Goal: Task Accomplishment & Management: Use online tool/utility

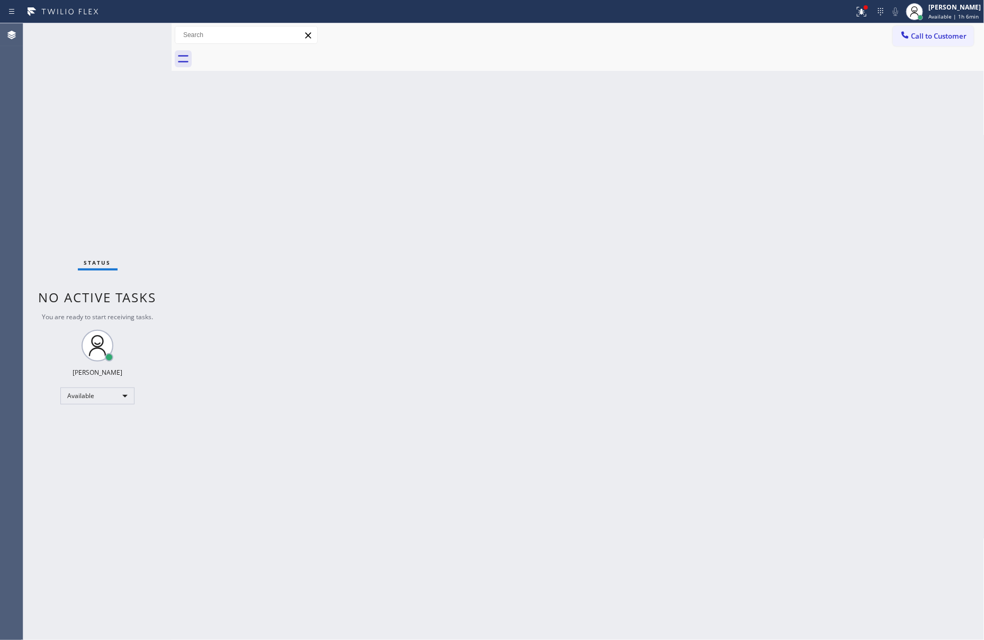
click at [340, 237] on div "Back to Dashboard Change Sender ID Customers Technicians Select a contact Outbo…" at bounding box center [578, 331] width 813 height 617
drag, startPoint x: 365, startPoint y: 227, endPoint x: 970, endPoint y: 529, distance: 676.2
click at [396, 239] on div "Back to Dashboard Change Sender ID Customers Technicians Select a contact Outbo…" at bounding box center [578, 331] width 813 height 617
click at [479, 418] on div "Back to Dashboard Change Sender ID Customers Technicians Select a contact Outbo…" at bounding box center [578, 331] width 813 height 617
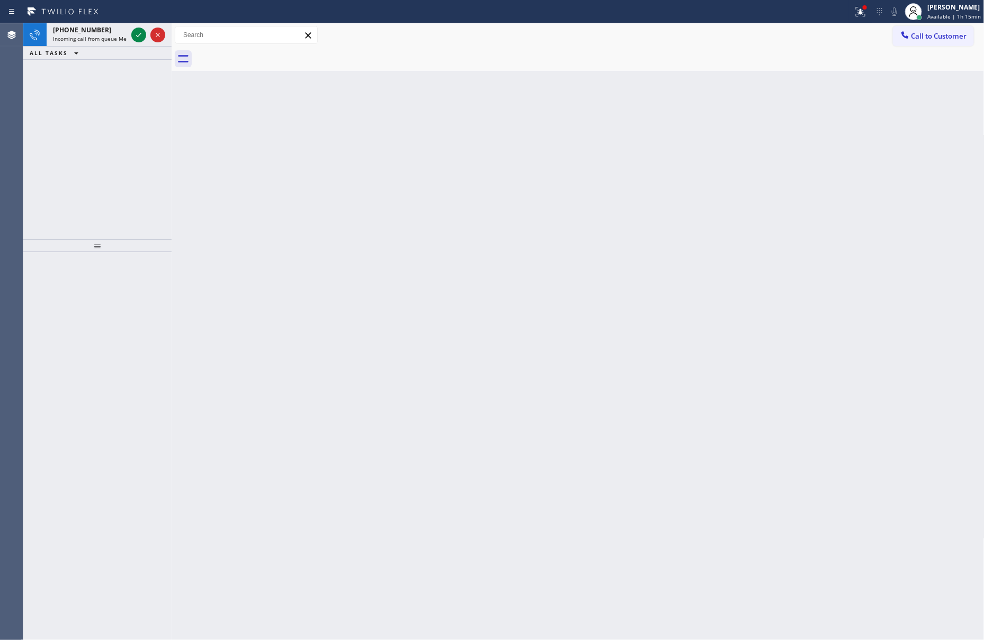
drag, startPoint x: 139, startPoint y: 37, endPoint x: 140, endPoint y: 126, distance: 89.0
click at [139, 37] on icon at bounding box center [138, 35] width 13 height 13
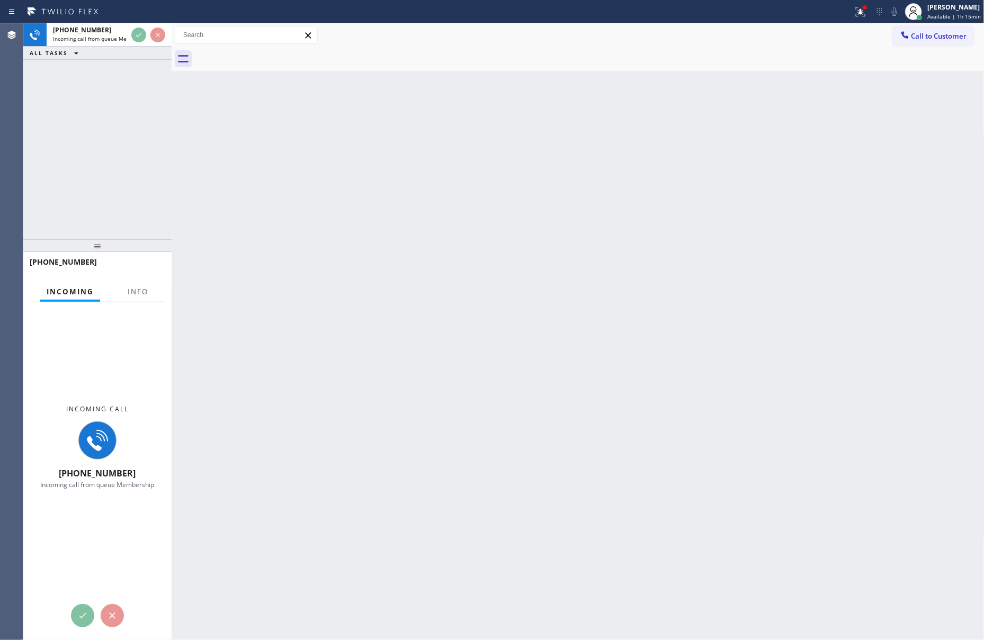
click at [140, 135] on div "[PHONE_NUMBER] Incoming call from queue Membership ALL TASKS ALL TASKS ACTIVE T…" at bounding box center [97, 131] width 148 height 216
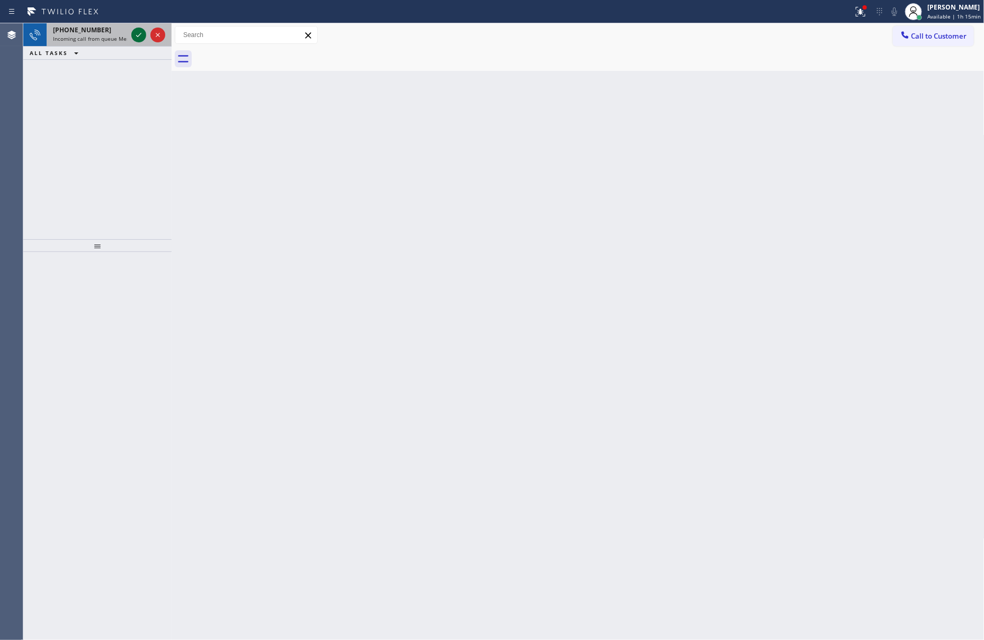
click at [142, 35] on icon at bounding box center [138, 35] width 13 height 13
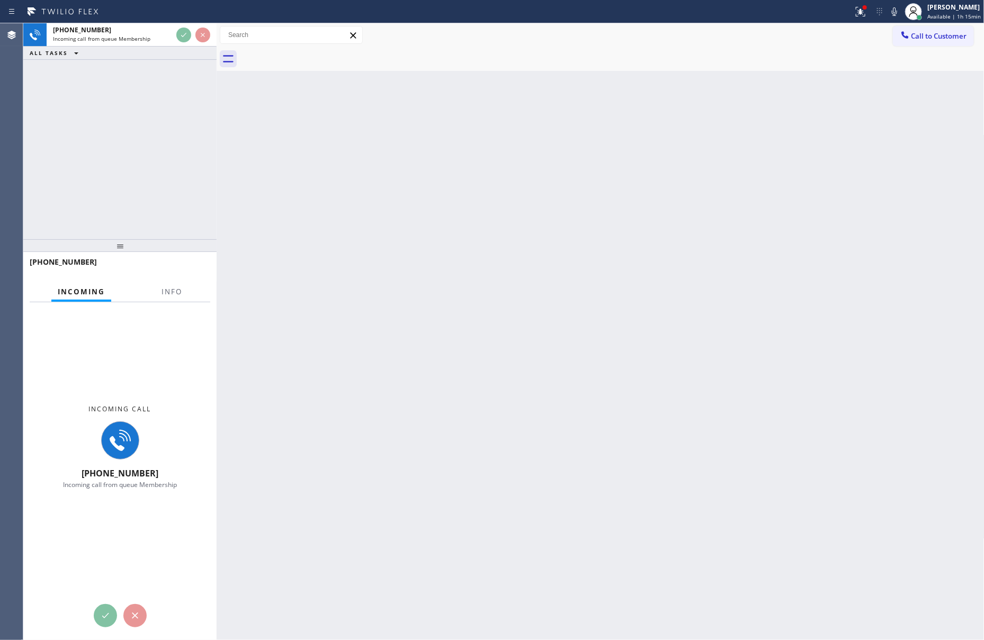
drag, startPoint x: 173, startPoint y: 116, endPoint x: 218, endPoint y: 116, distance: 45.0
click at [217, 116] on div at bounding box center [217, 331] width 0 height 617
click at [172, 119] on div "[PHONE_NUMBER] Incoming call from queue Membership ALL TASKS ALL TASKS ACTIVE T…" at bounding box center [119, 131] width 193 height 216
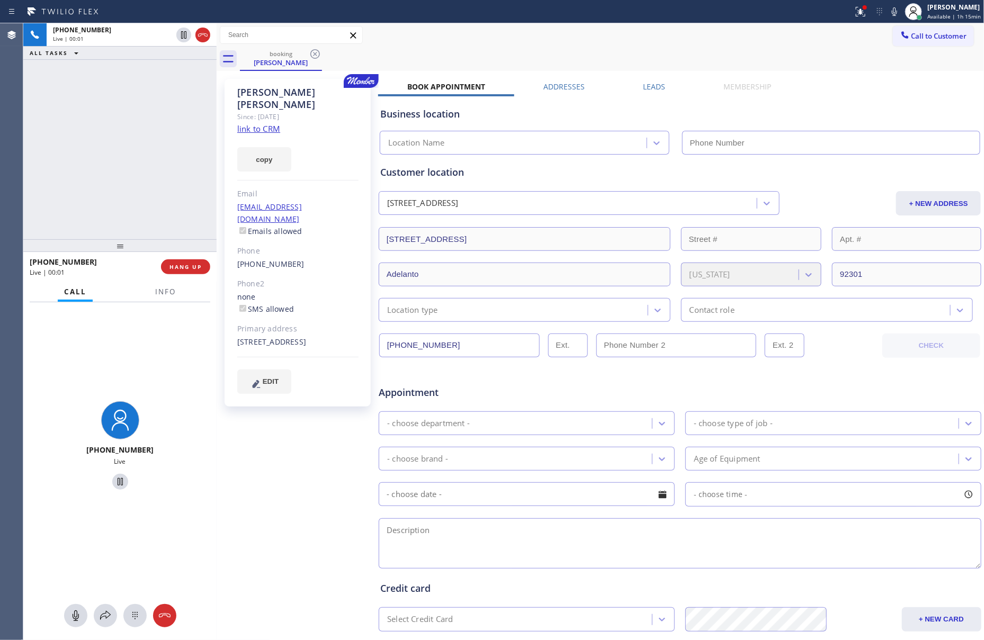
type input "[PHONE_NUMBER]"
click at [172, 119] on div "[PHONE_NUMBER] Live | 00:11 ALL TASKS ALL TASKS ACTIVE TASKS TASKS IN WRAP UP" at bounding box center [119, 131] width 193 height 216
drag, startPoint x: 266, startPoint y: 122, endPoint x: 269, endPoint y: 114, distance: 8.6
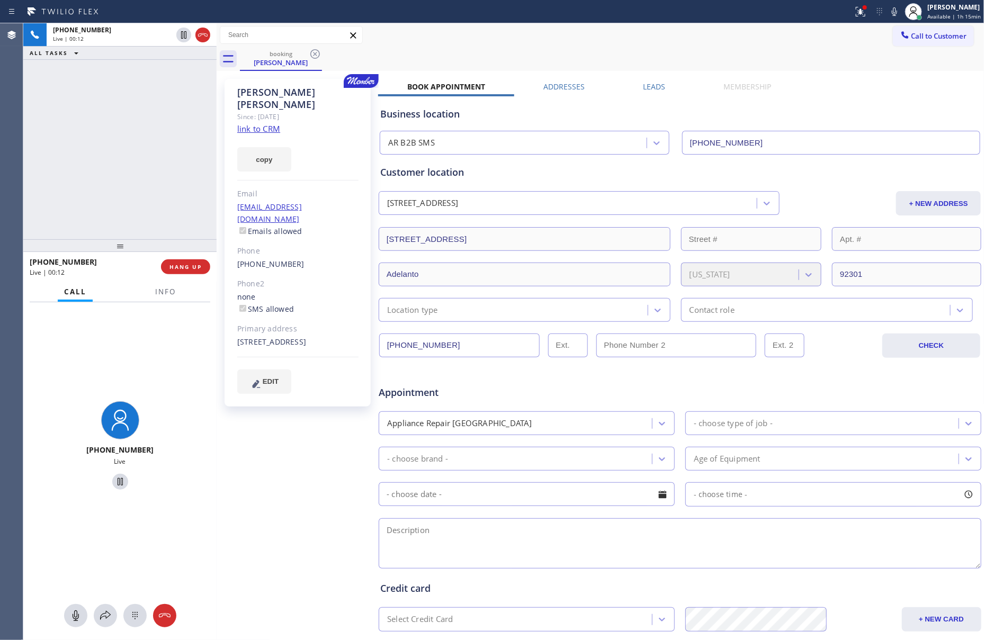
click at [266, 121] on div "[PERSON_NAME] Since: [DATE] link to CRM copy Email [EMAIL_ADDRESS][DOMAIN_NAME]…" at bounding box center [297, 243] width 146 height 328
click at [269, 123] on link "link to CRM" at bounding box center [258, 128] width 43 height 11
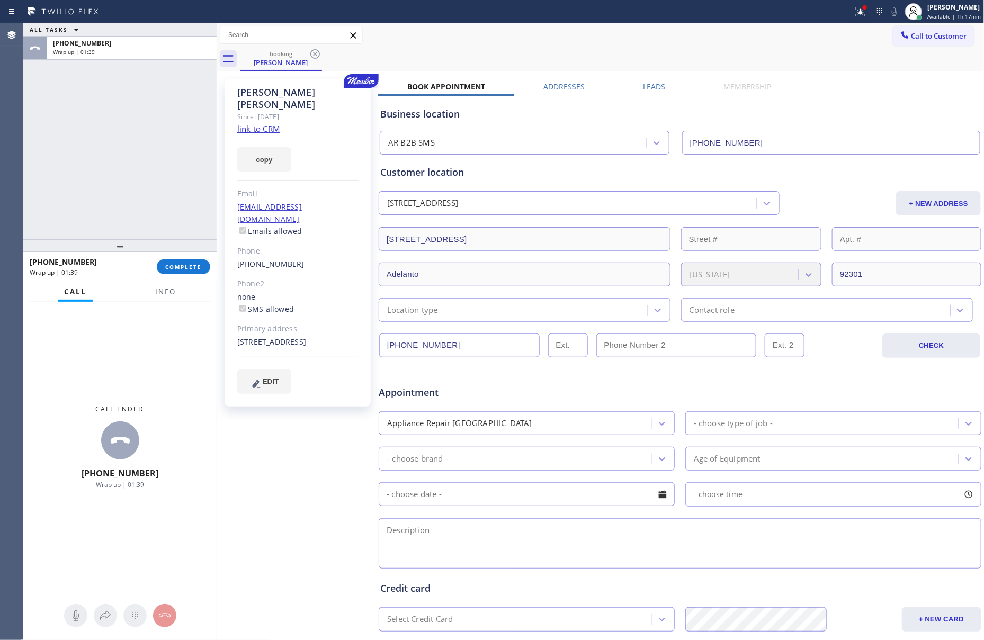
click at [89, 170] on div "ALL TASKS ALL TASKS ACTIVE TASKS TASKS IN WRAP UP [PHONE_NUMBER] Wrap up | 01:39" at bounding box center [119, 131] width 193 height 216
click at [207, 255] on div "[PHONE_NUMBER] Wrap up | 01:39 COMPLETE" at bounding box center [120, 267] width 181 height 28
click at [197, 260] on button "COMPLETE" at bounding box center [183, 266] width 53 height 15
click at [156, 112] on div "ALL TASKS ALL TASKS ACTIVE TASKS TASKS IN WRAP UP [PHONE_NUMBER] Wrap up | 01:40" at bounding box center [119, 131] width 193 height 216
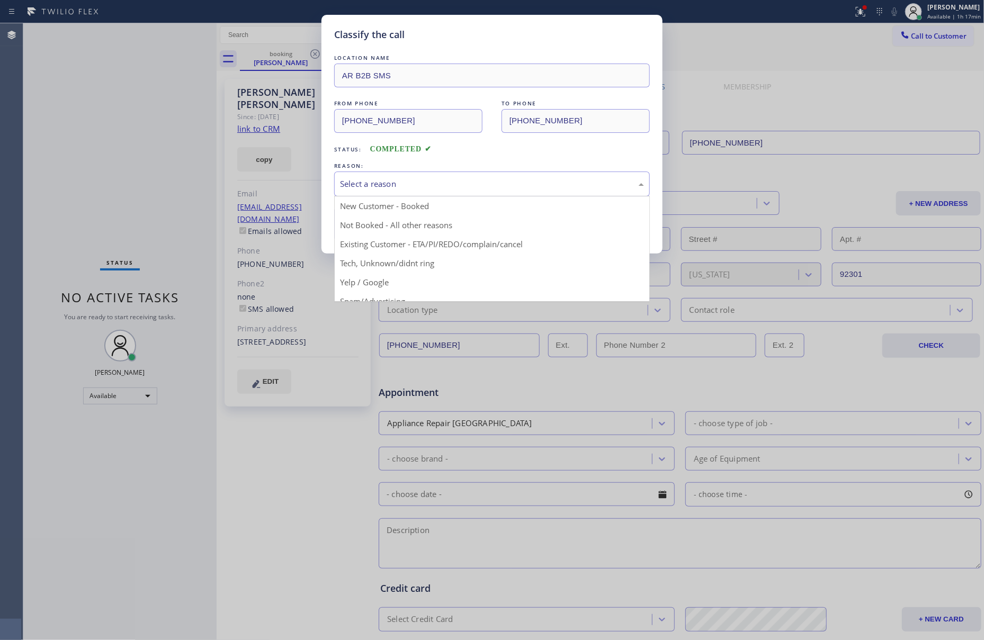
click at [418, 181] on div "Select a reason" at bounding box center [492, 184] width 304 height 12
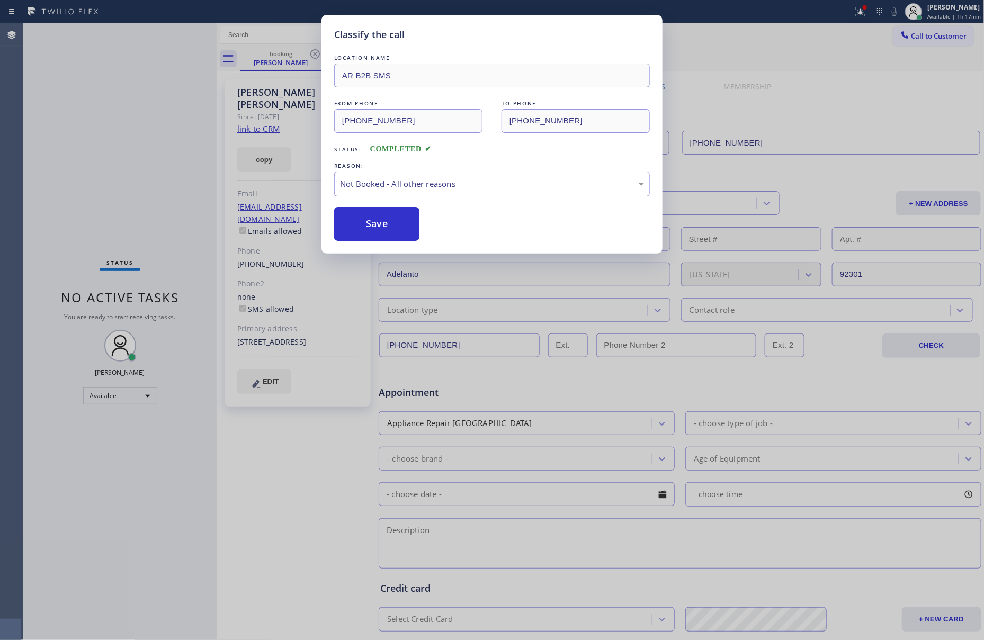
click at [349, 229] on button "Save" at bounding box center [376, 224] width 85 height 34
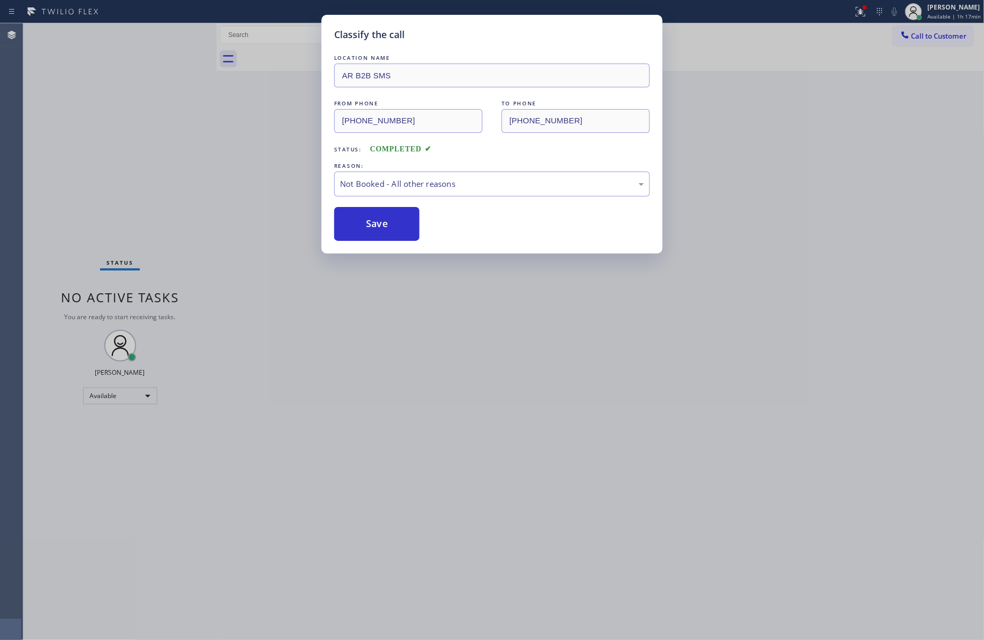
click at [101, 157] on div "Classify the call LOCATION NAME AR B2B SMS FROM PHONE [PHONE_NUMBER] TO PHONE […" at bounding box center [492, 320] width 984 height 640
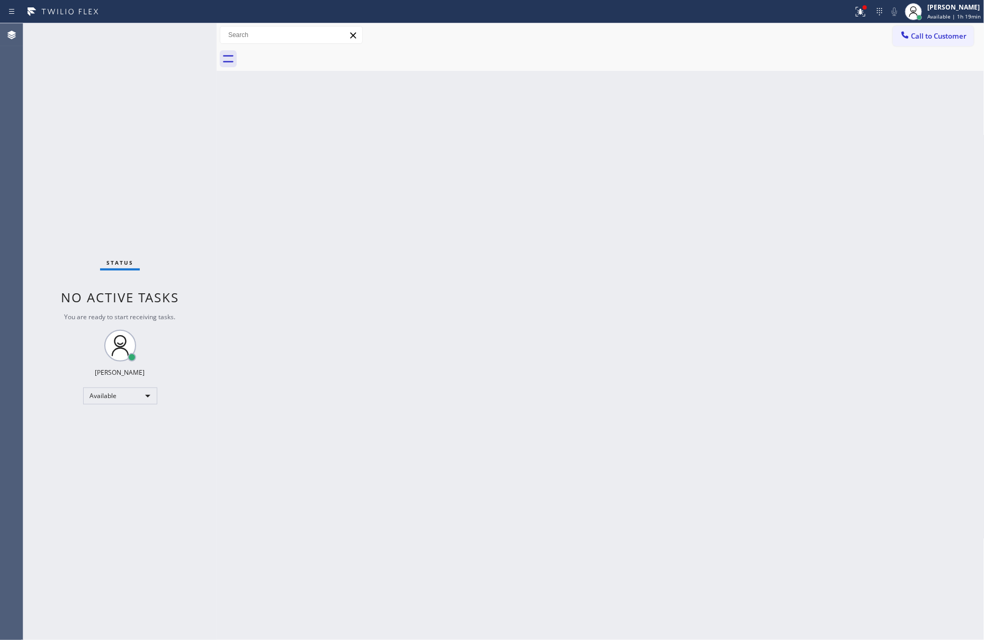
click at [182, 39] on div "Status No active tasks You are ready to start receiving tasks. [PERSON_NAME] Av…" at bounding box center [119, 331] width 193 height 617
drag, startPoint x: 172, startPoint y: 195, endPoint x: 178, endPoint y: 188, distance: 9.4
click at [176, 190] on div "Status No active tasks You are ready to start receiving tasks. [PERSON_NAME] Av…" at bounding box center [119, 331] width 193 height 617
click at [178, 188] on div "Status No active tasks You are ready to start receiving tasks. [PERSON_NAME] Av…" at bounding box center [119, 331] width 193 height 617
click at [324, 113] on div "Back to Dashboard Change Sender ID Customers Technicians Select a contact Outbo…" at bounding box center [601, 331] width 768 height 617
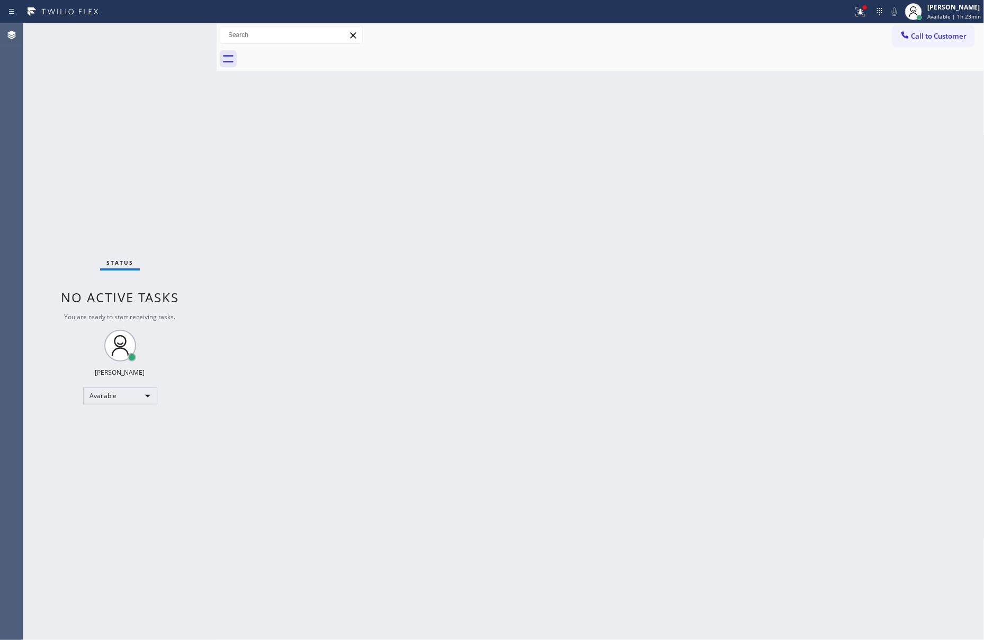
click at [610, 310] on div "Back to Dashboard Change Sender ID Customers Technicians Select a contact Outbo…" at bounding box center [601, 331] width 768 height 617
drag, startPoint x: 401, startPoint y: 321, endPoint x: 407, endPoint y: 340, distance: 19.4
click at [403, 327] on div "Back to Dashboard Change Sender ID Customers Technicians Select a contact Outbo…" at bounding box center [601, 331] width 768 height 617
click at [418, 332] on div "Back to Dashboard Change Sender ID Customers Technicians Select a contact Outbo…" at bounding box center [601, 331] width 768 height 617
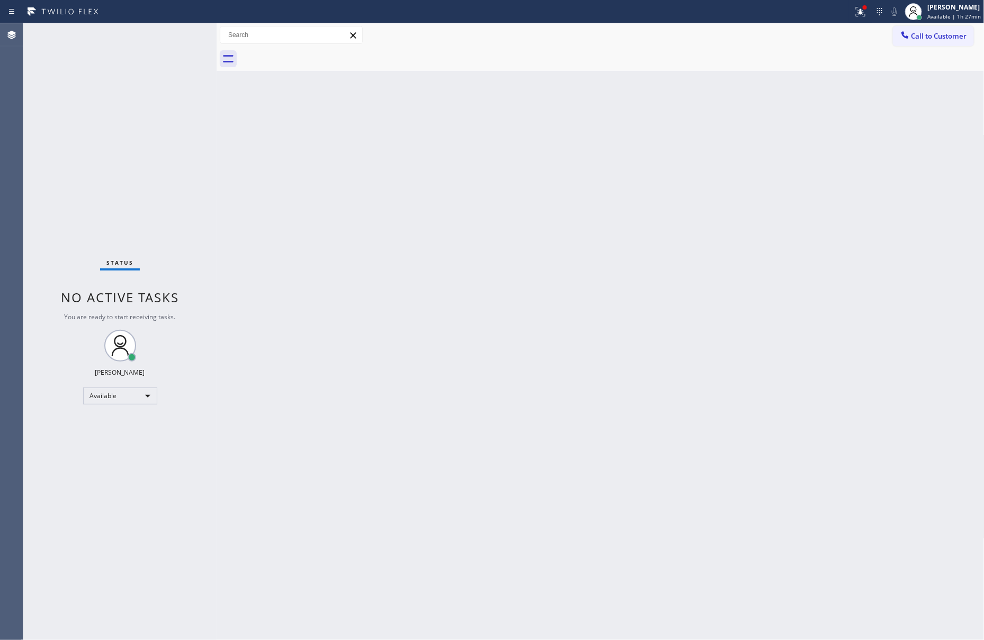
drag, startPoint x: 286, startPoint y: 370, endPoint x: 299, endPoint y: 379, distance: 15.3
click at [296, 377] on div "Back to Dashboard Change Sender ID Customers Technicians Select a contact Outbo…" at bounding box center [601, 331] width 768 height 617
drag, startPoint x: 300, startPoint y: 337, endPoint x: 458, endPoint y: 156, distance: 240.2
click at [300, 336] on div "Back to Dashboard Change Sender ID Customers Technicians Select a contact Outbo…" at bounding box center [601, 331] width 768 height 617
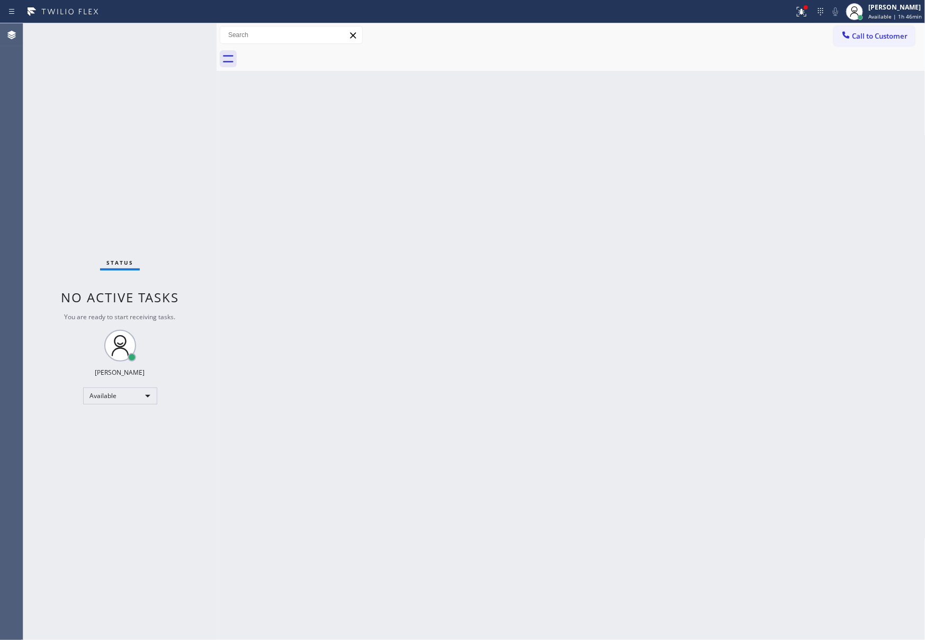
click at [447, 375] on div "Back to Dashboard Change Sender ID Customers Technicians Select a contact Outbo…" at bounding box center [571, 331] width 709 height 617
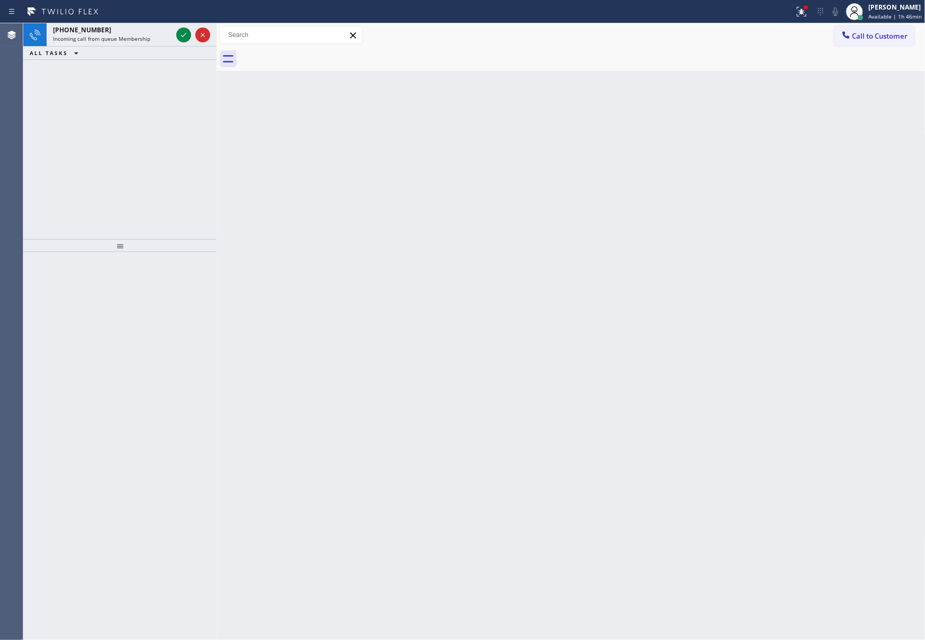
drag, startPoint x: 129, startPoint y: 152, endPoint x: 210, endPoint y: 172, distance: 83.3
click at [136, 151] on div "[PHONE_NUMBER] Incoming call from queue Membership ALL TASKS ALL TASKS ACTIVE T…" at bounding box center [119, 131] width 193 height 216
click at [182, 34] on icon at bounding box center [183, 35] width 13 height 13
click at [152, 138] on div "[PHONE_NUMBER] Incoming call from queue Membership ALL TASKS ALL TASKS ACTIVE T…" at bounding box center [119, 131] width 193 height 216
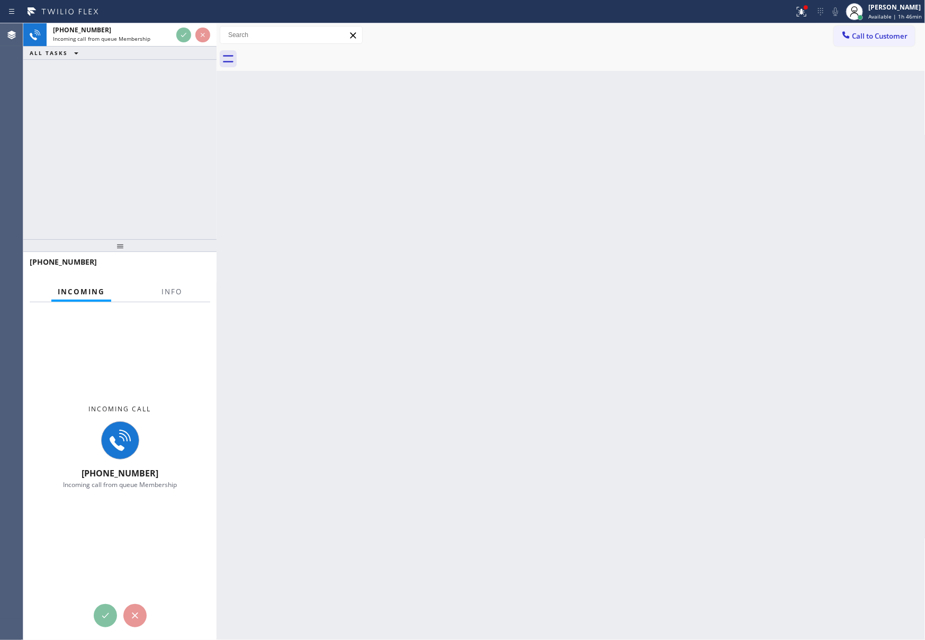
click at [137, 129] on div "[PHONE_NUMBER] Incoming call from queue Membership ALL TASKS ALL TASKS ACTIVE T…" at bounding box center [119, 131] width 193 height 216
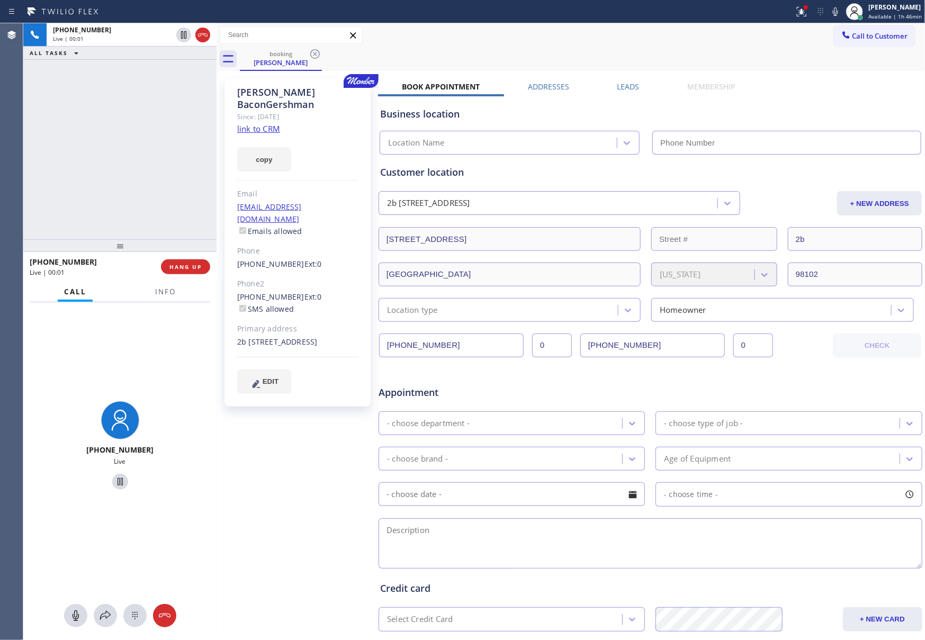
type input "[PHONE_NUMBER]"
click at [134, 163] on div "[PHONE_NUMBER] Live | 00:03 ALL TASKS ALL TASKS ACTIVE TASKS TASKS IN WRAP UP" at bounding box center [119, 131] width 193 height 216
click at [256, 123] on link "link to CRM" at bounding box center [258, 128] width 43 height 11
drag, startPoint x: 116, startPoint y: 164, endPoint x: 535, endPoint y: 69, distance: 429.4
click at [152, 163] on div "[PHONE_NUMBER] Live | 00:04 ALL TASKS ALL TASKS ACTIVE TASKS TASKS IN WRAP UP" at bounding box center [119, 131] width 193 height 216
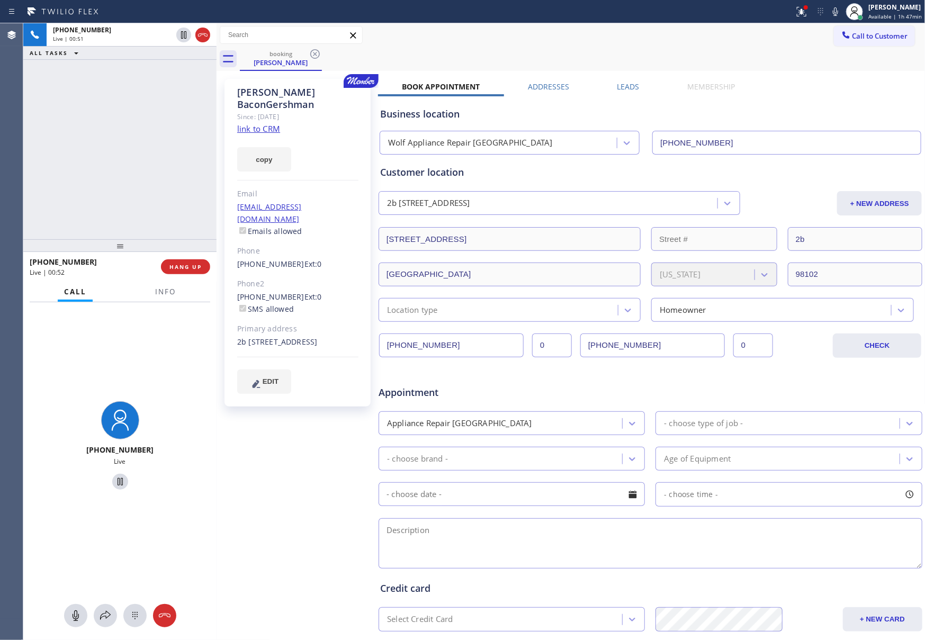
click at [164, 108] on div "[PHONE_NUMBER] Live | 00:51 ALL TASKS ALL TASKS ACTIVE TASKS TASKS IN WRAP UP" at bounding box center [119, 131] width 193 height 216
click at [164, 108] on div "[PHONE_NUMBER] Live | 00:53 ALL TASKS ALL TASKS ACTIVE TASKS TASKS IN WRAP UP" at bounding box center [119, 131] width 193 height 216
click at [75, 620] on icon at bounding box center [76, 615] width 6 height 11
drag, startPoint x: 99, startPoint y: 275, endPoint x: 283, endPoint y: 136, distance: 230.5
click at [120, 255] on div "[PHONE_NUMBER] Live | 01:39" at bounding box center [95, 267] width 131 height 28
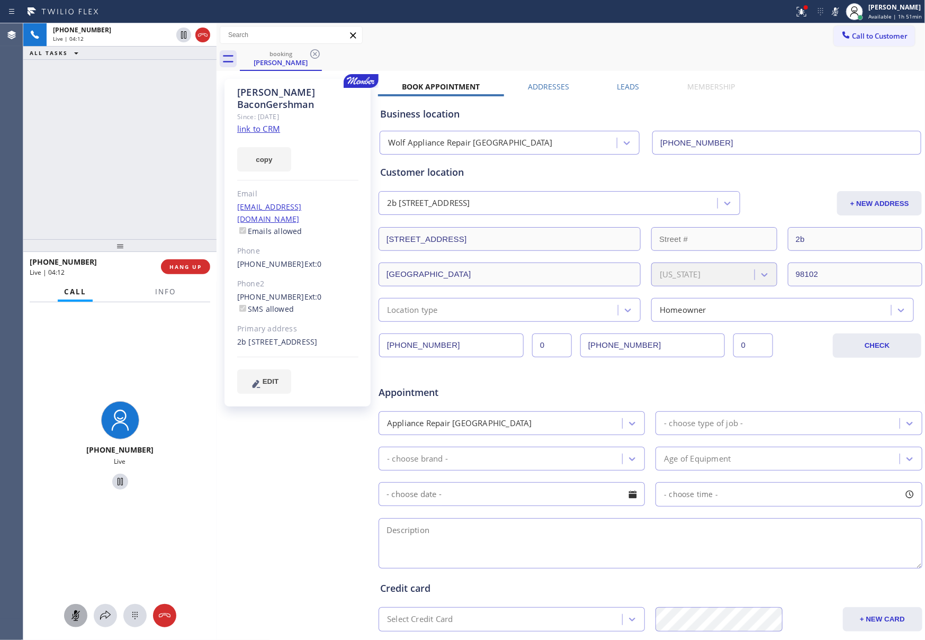
drag, startPoint x: 154, startPoint y: 165, endPoint x: 130, endPoint y: 530, distance: 366.1
click at [156, 186] on div "[PHONE_NUMBER] Live | 04:12 ALL TASKS ALL TASKS ACTIVE TASKS TASKS IN WRAP UP" at bounding box center [119, 131] width 193 height 216
click at [69, 617] on icon at bounding box center [75, 615] width 13 height 13
click at [96, 203] on div "[PHONE_NUMBER] Live | 04:13 ALL TASKS ALL TASKS ACTIVE TASKS TASKS IN WRAP UP" at bounding box center [119, 131] width 193 height 216
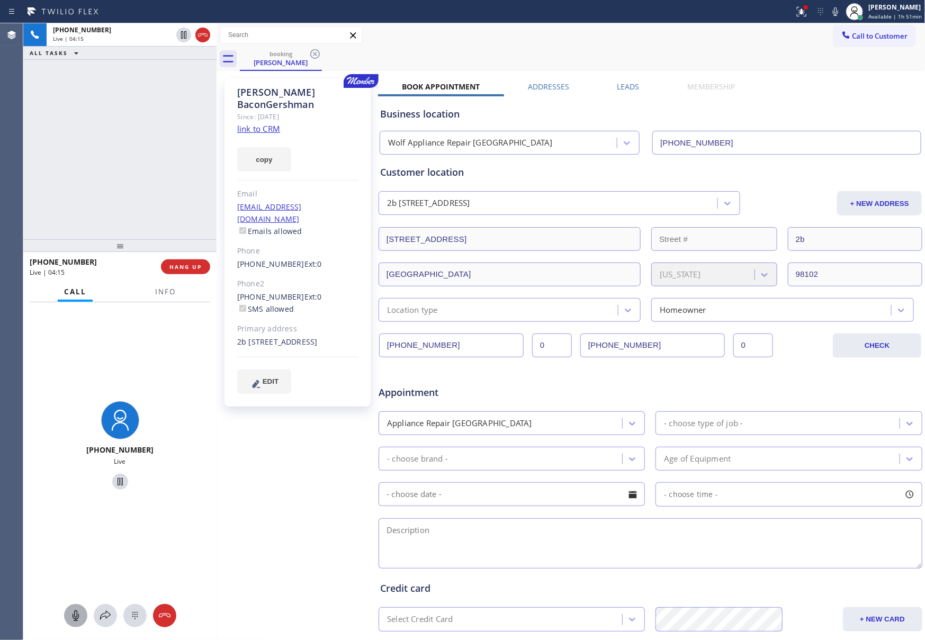
click at [97, 203] on div "[PHONE_NUMBER] Live | 04:15 ALL TASKS ALL TASKS ACTIVE TASKS TASKS IN WRAP UP" at bounding box center [119, 131] width 193 height 216
click at [143, 115] on div "[PHONE_NUMBER] Live | 04:31 ALL TASKS ALL TASKS ACTIVE TASKS TASKS IN WRAP UP" at bounding box center [119, 131] width 193 height 216
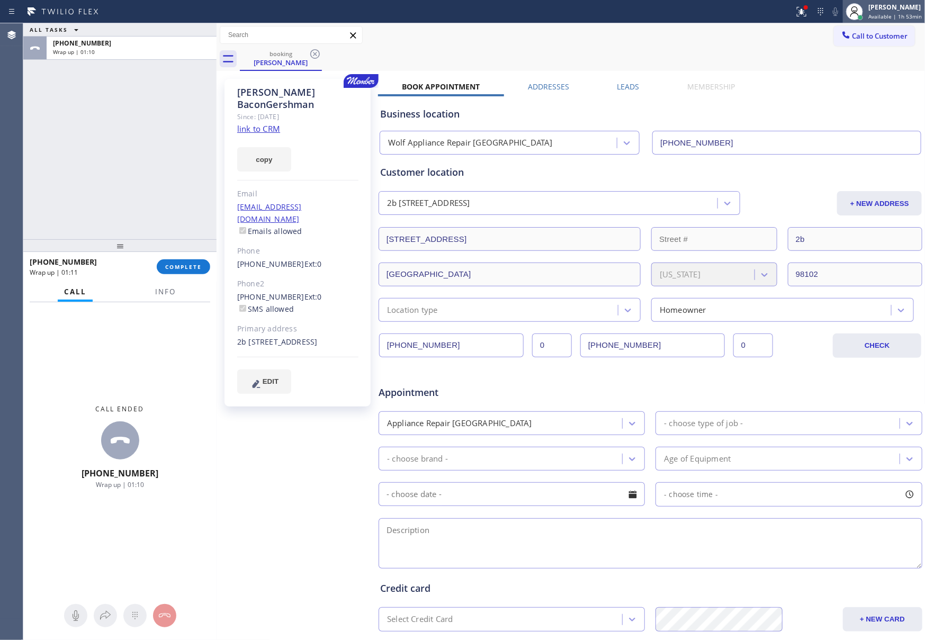
click at [902, 5] on div "[PERSON_NAME]" at bounding box center [894, 7] width 53 height 9
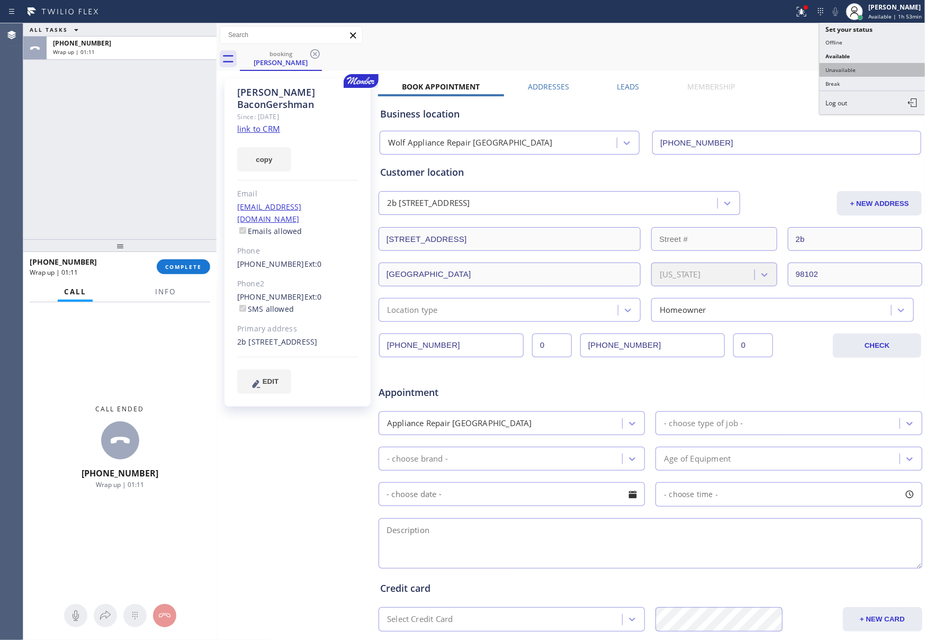
click at [833, 65] on button "Unavailable" at bounding box center [873, 70] width 106 height 14
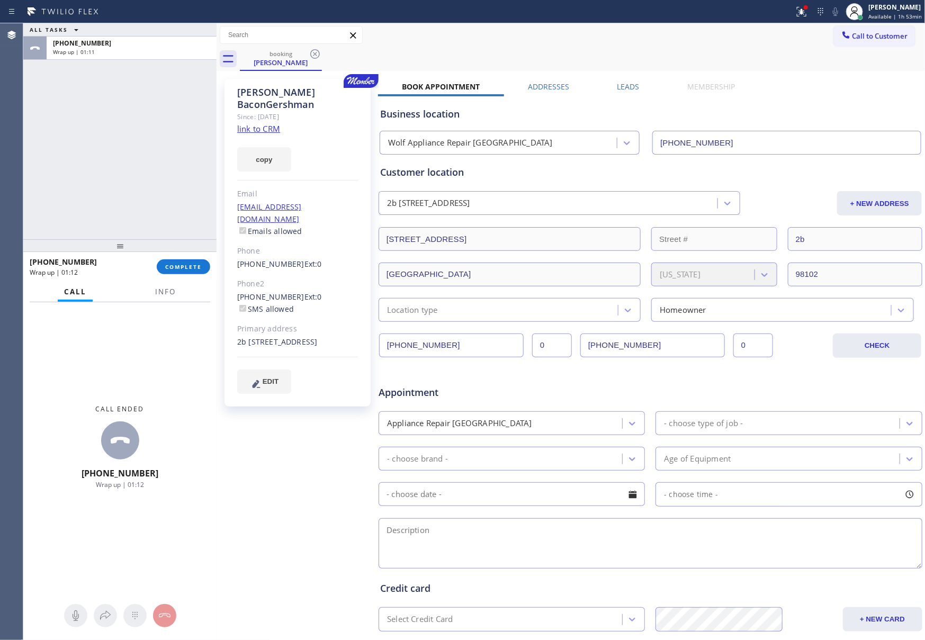
drag, startPoint x: 106, startPoint y: 124, endPoint x: 132, endPoint y: 316, distance: 193.4
click at [108, 140] on div "ALL TASKS ALL TASKS ACTIVE TASKS TASKS IN WRAP UP [PHONE_NUMBER] Wrap up | 01:11" at bounding box center [119, 131] width 193 height 216
click at [168, 275] on div "[PHONE_NUMBER] Wrap up | 01:12 COMPLETE" at bounding box center [120, 267] width 181 height 28
click at [164, 172] on div "ALL TASKS ALL TASKS ACTIVE TASKS TASKS IN WRAP UP [PHONE_NUMBER] Wrap up | 01:12" at bounding box center [119, 131] width 193 height 216
click at [197, 267] on span "COMPLETE" at bounding box center [183, 266] width 37 height 7
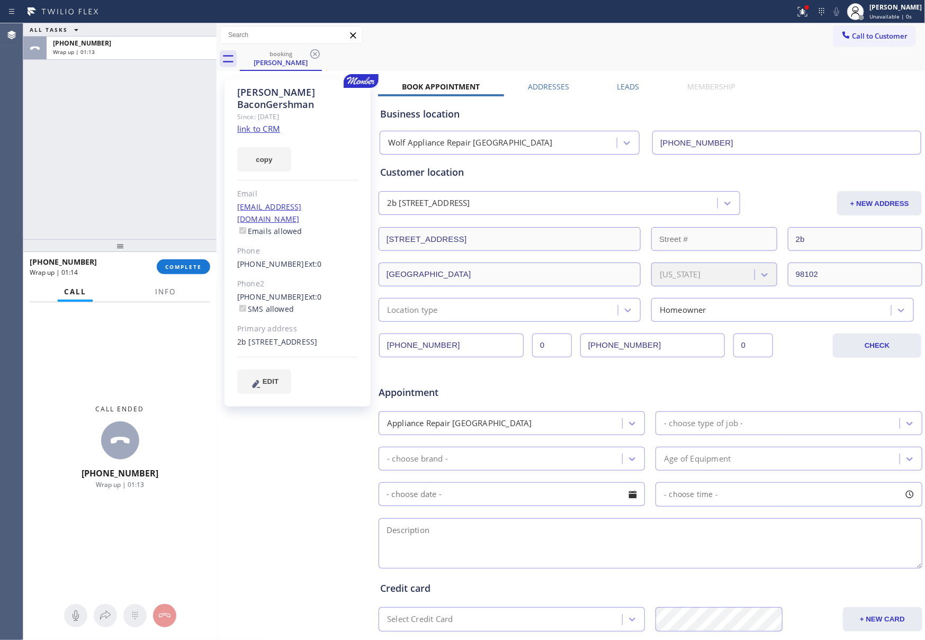
drag, startPoint x: 131, startPoint y: 88, endPoint x: 179, endPoint y: 93, distance: 48.9
click at [145, 91] on div "ALL TASKS ALL TASKS ACTIVE TASKS TASKS IN WRAP UP [PHONE_NUMBER] Wrap up | 01:13" at bounding box center [119, 131] width 193 height 216
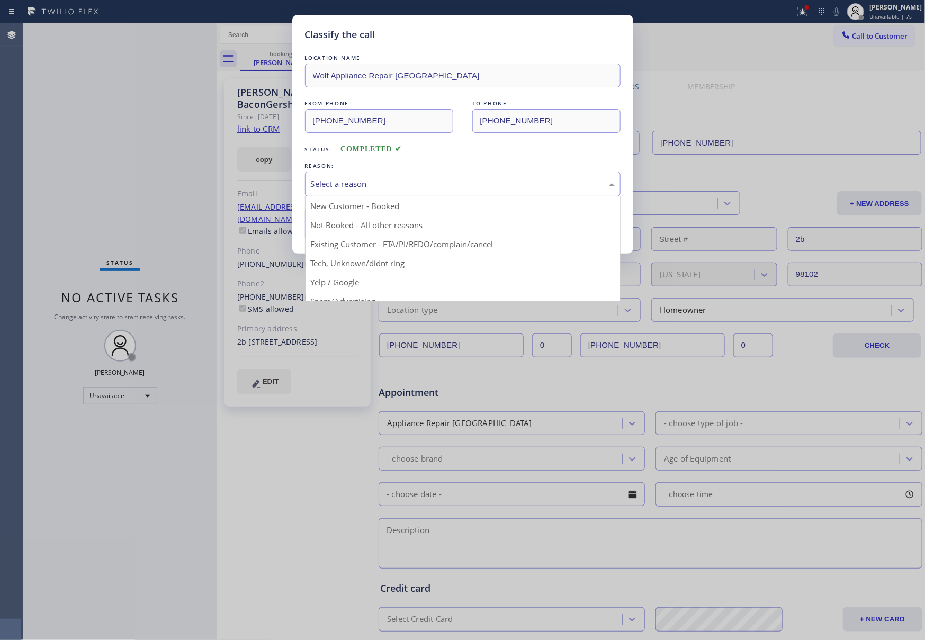
click at [342, 190] on div "Select a reason" at bounding box center [463, 184] width 304 height 12
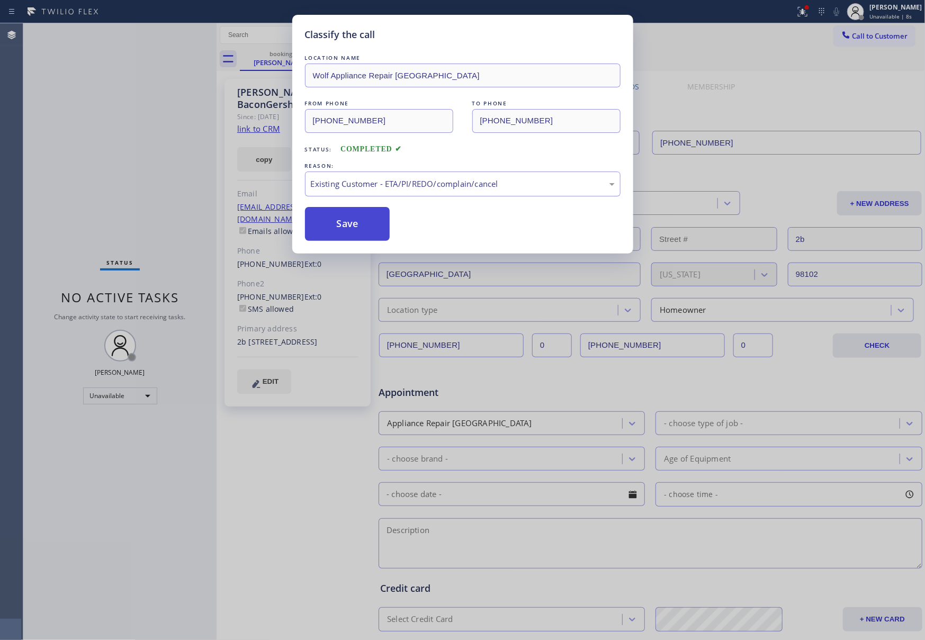
click at [347, 224] on button "Save" at bounding box center [347, 224] width 85 height 34
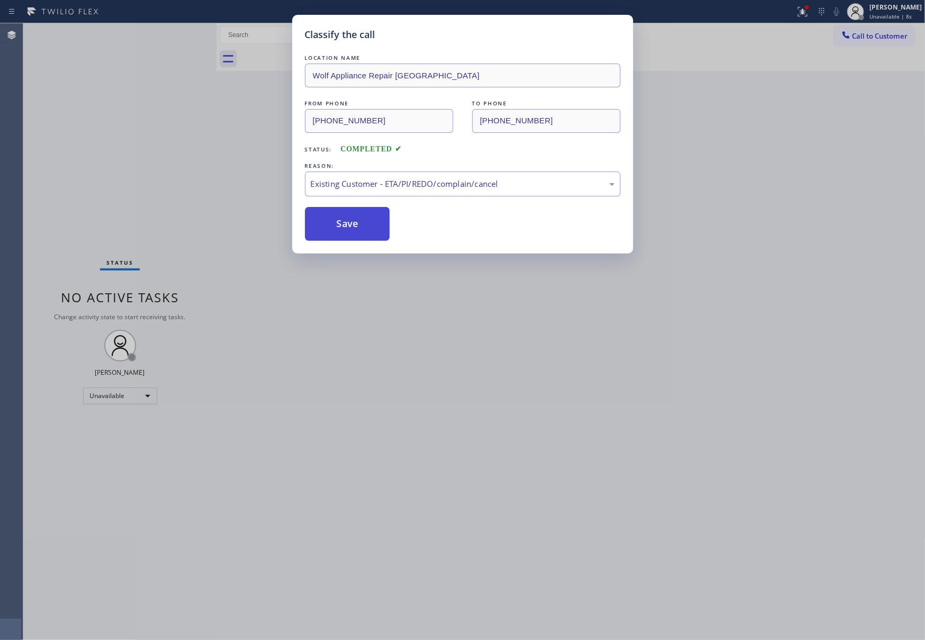
click at [347, 224] on button "Save" at bounding box center [347, 224] width 85 height 34
click at [174, 153] on div "Classify the call LOCATION NAME Wolf Appliance Repair Phoenix FROM PHONE [PHONE…" at bounding box center [462, 320] width 925 height 640
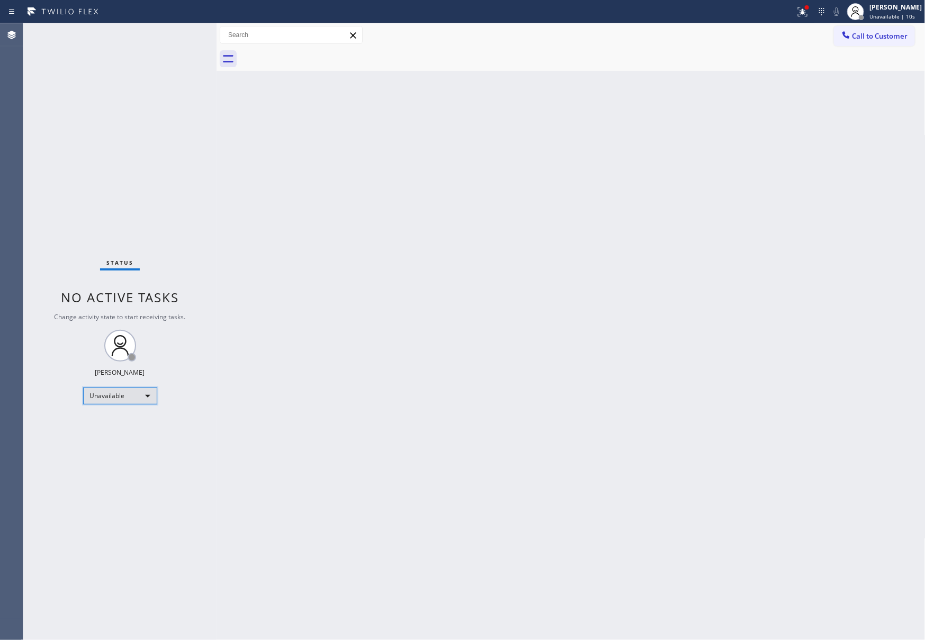
click at [134, 390] on div "Unavailable" at bounding box center [120, 396] width 74 height 17
click at [143, 447] on li "Break" at bounding box center [118, 450] width 71 height 13
click at [456, 399] on div "Back to Dashboard Change Sender ID Customers Technicians Select a contact Outbo…" at bounding box center [571, 331] width 709 height 617
drag, startPoint x: 112, startPoint y: 131, endPoint x: 193, endPoint y: 13, distance: 142.7
click at [134, 103] on div "Status No active tasks Change activity state to start receiving tasks. [PERSON_…" at bounding box center [119, 331] width 193 height 617
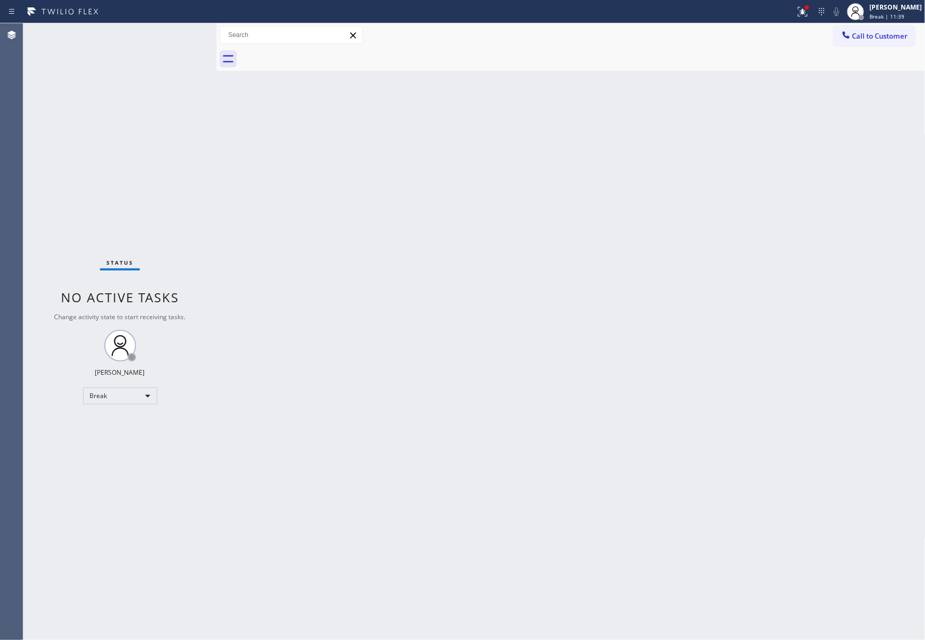
drag, startPoint x: 408, startPoint y: 329, endPoint x: 420, endPoint y: 335, distance: 13.0
click at [416, 334] on div "Back to Dashboard Change Sender ID Customers Technicians Select a contact Outbo…" at bounding box center [571, 331] width 709 height 617
click at [121, 396] on div "Break" at bounding box center [120, 396] width 74 height 17
click at [120, 419] on li "Available" at bounding box center [118, 423] width 71 height 13
click at [545, 427] on div "Back to Dashboard Change Sender ID Customers Technicians Select a contact Outbo…" at bounding box center [571, 331] width 709 height 617
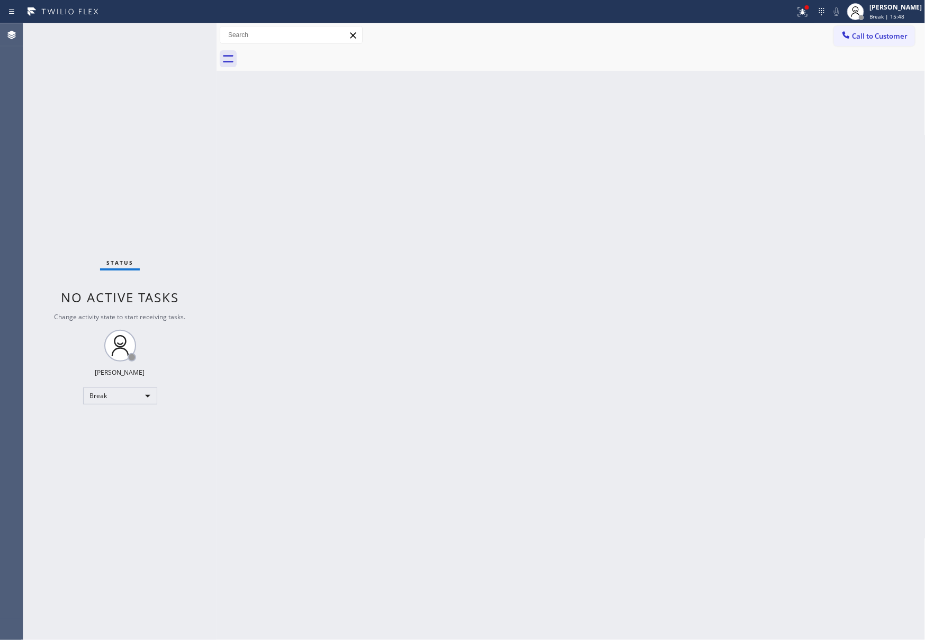
click at [550, 426] on div "Back to Dashboard Change Sender ID Customers Technicians Select a contact Outbo…" at bounding box center [571, 331] width 709 height 617
drag, startPoint x: 277, startPoint y: 224, endPoint x: 699, endPoint y: 158, distance: 427.7
click at [356, 221] on div "Back to Dashboard Change Sender ID Customers Technicians Select a contact Outbo…" at bounding box center [571, 331] width 709 height 617
click at [876, 34] on span "Call to Customer" at bounding box center [880, 36] width 56 height 10
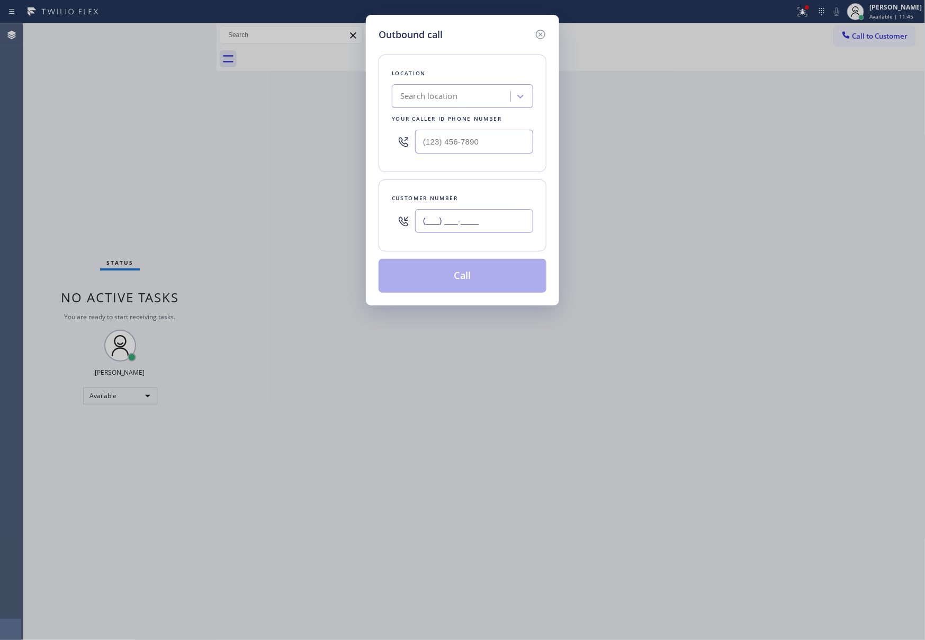
click at [483, 222] on input "(___) ___-____" at bounding box center [474, 221] width 118 height 24
paste input "917) 693-5194"
type input "[PHONE_NUMBER]"
click at [463, 105] on div "Search location" at bounding box center [452, 96] width 115 height 19
type input "home alliance mem"
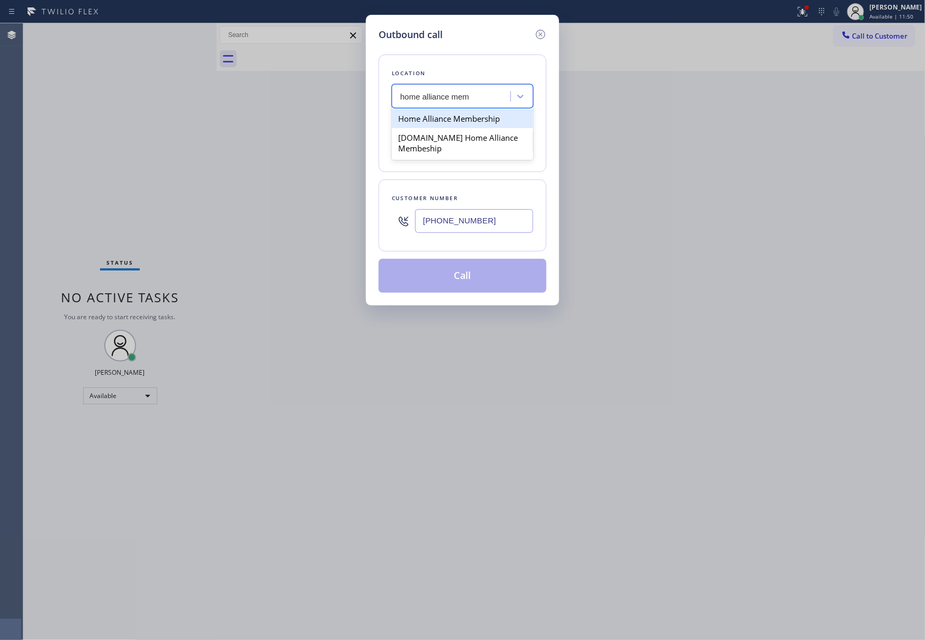
click at [466, 116] on div "Home Alliance Membership" at bounding box center [462, 118] width 141 height 19
type input "[PHONE_NUMBER]"
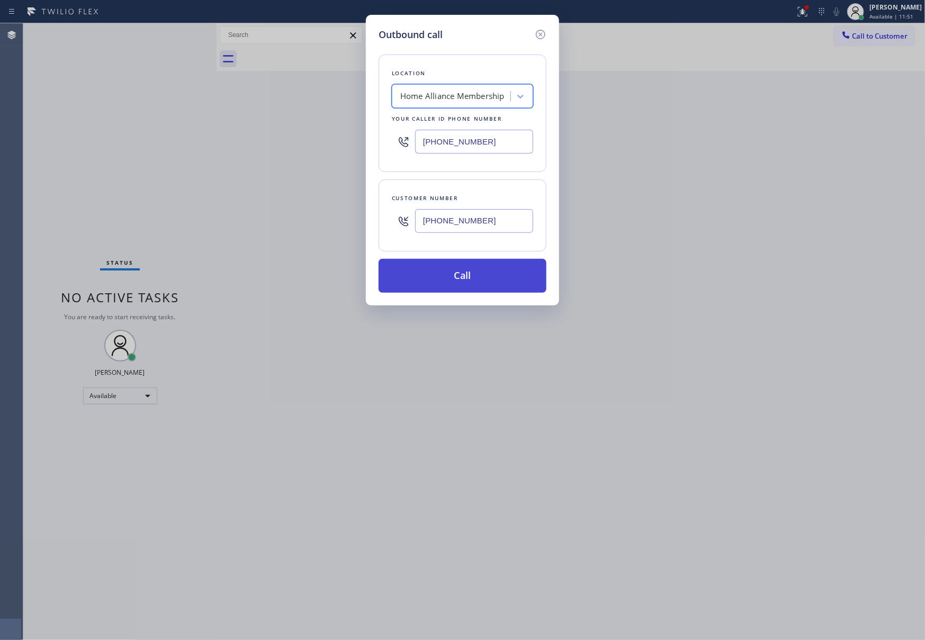
click at [472, 286] on button "Call" at bounding box center [463, 276] width 168 height 34
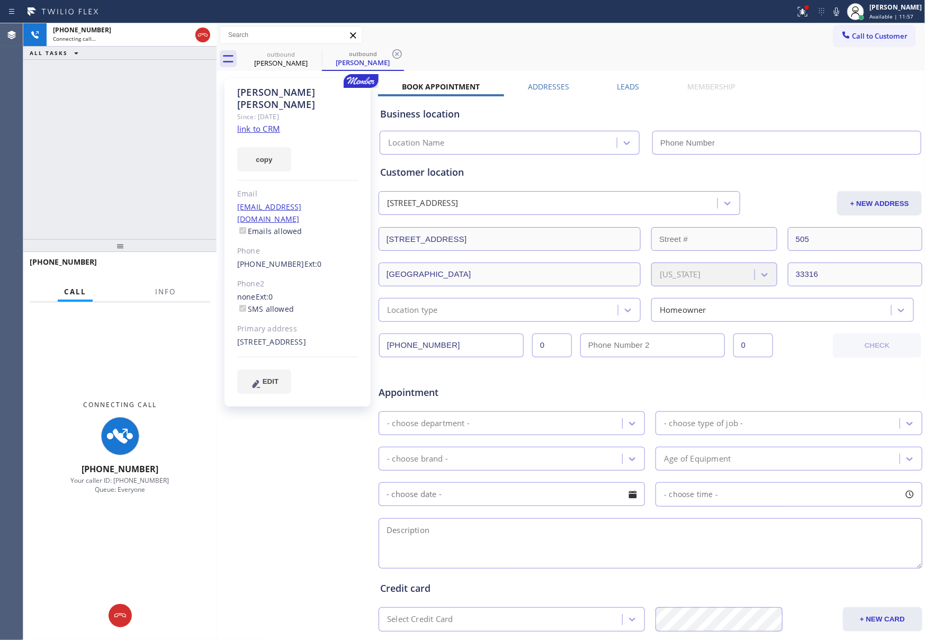
type input "[PHONE_NUMBER]"
click at [132, 109] on div "[PHONE_NUMBER] Connecting call… ALL TASKS ALL TASKS ACTIVE TASKS TASKS IN WRAP …" at bounding box center [119, 131] width 193 height 216
click at [262, 123] on link "link to CRM" at bounding box center [258, 128] width 43 height 11
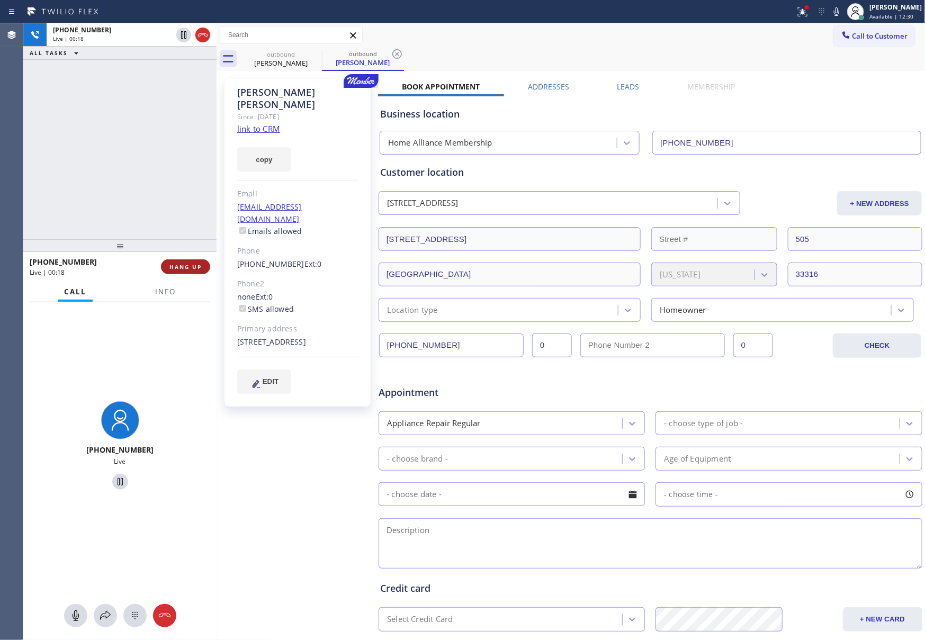
click at [157, 236] on div "[PHONE_NUMBER] Live | 00:18 ALL TASKS ALL TASKS ACTIVE TASKS TASKS IN WRAP UP […" at bounding box center [119, 331] width 193 height 617
click at [188, 264] on span "HANG UP" at bounding box center [185, 266] width 32 height 7
click at [174, 161] on div "[PHONE_NUMBER] Live | 00:19 ALL TASKS ALL TASKS ACTIVE TASKS TASKS IN WRAP UP" at bounding box center [119, 131] width 193 height 216
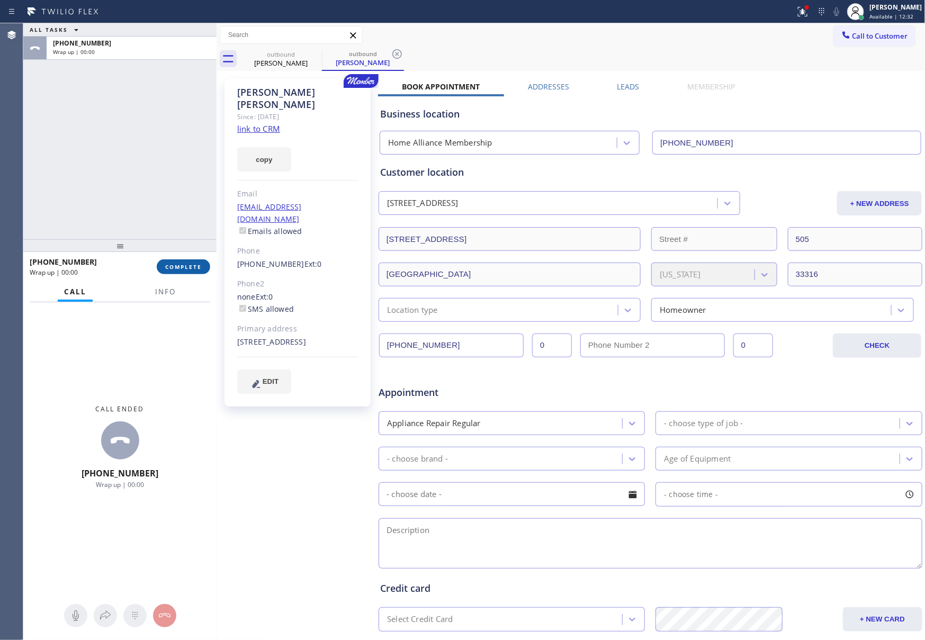
click at [186, 267] on span "COMPLETE" at bounding box center [183, 266] width 37 height 7
click at [174, 203] on div "ALL TASKS ALL TASKS ACTIVE TASKS TASKS IN WRAP UP [PHONE_NUMBER] Wrap up | 00:00" at bounding box center [119, 131] width 193 height 216
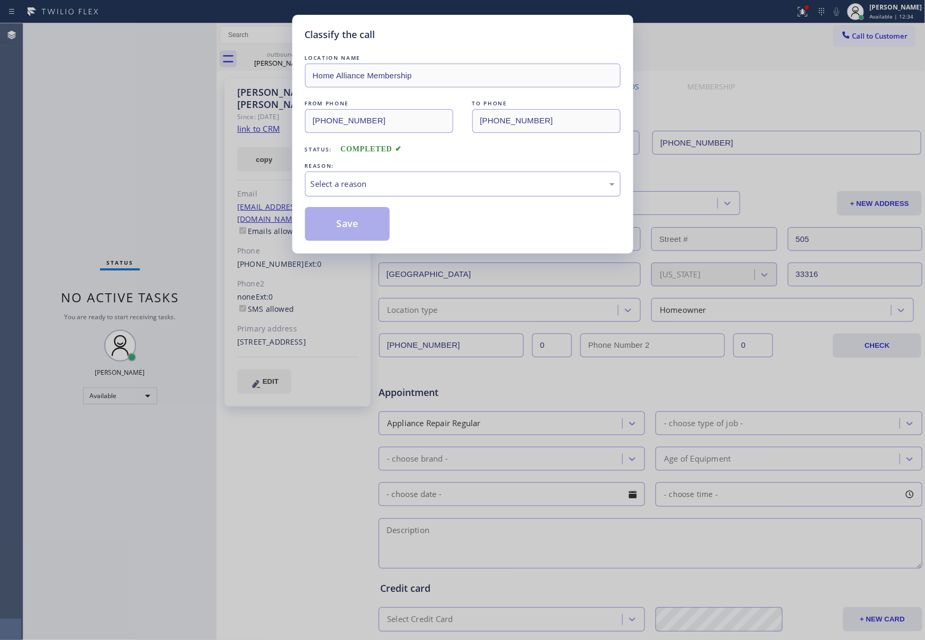
click at [332, 191] on div "Select a reason" at bounding box center [463, 184] width 316 height 25
click at [338, 233] on button "Save" at bounding box center [347, 224] width 85 height 34
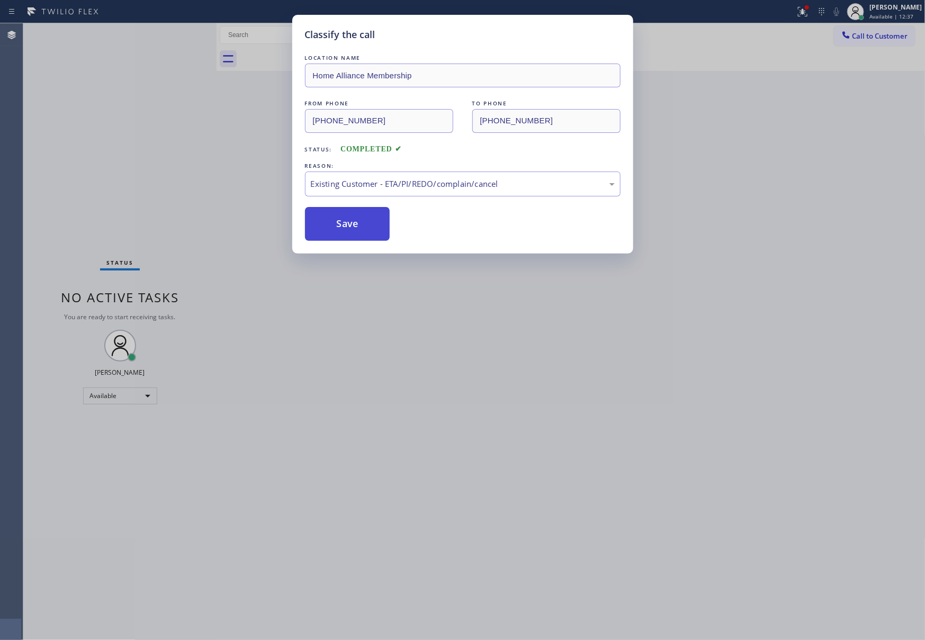
click at [338, 233] on button "Save" at bounding box center [347, 224] width 85 height 34
click at [127, 151] on div "Classify the call LOCATION NAME Home Alliance Membership FROM PHONE [PHONE_NUMB…" at bounding box center [462, 320] width 925 height 640
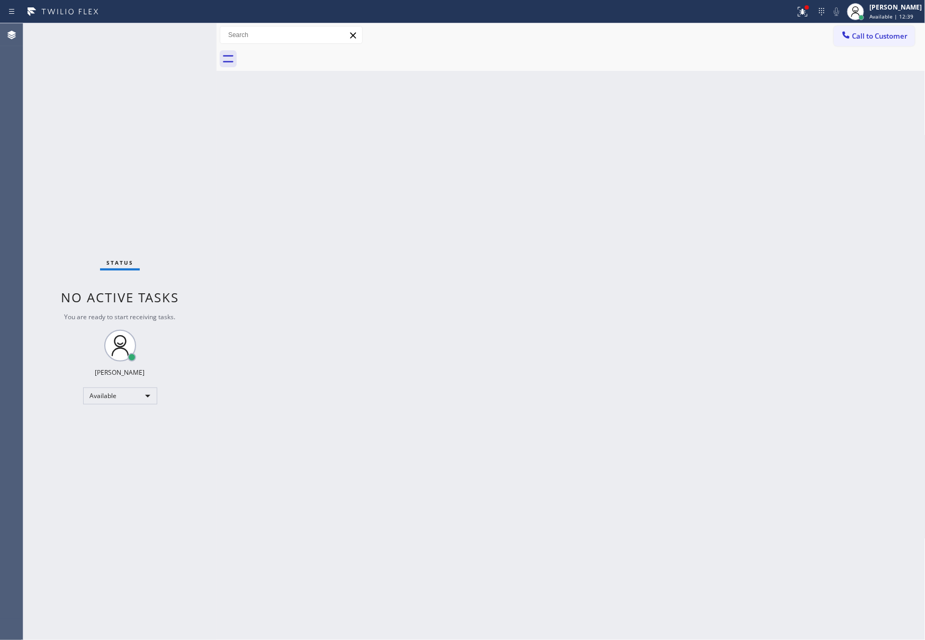
drag, startPoint x: 602, startPoint y: 259, endPoint x: 560, endPoint y: 267, distance: 43.1
click at [604, 262] on div "Back to Dashboard Change Sender ID Customers Technicians Select a contact Outbo…" at bounding box center [571, 331] width 709 height 617
drag, startPoint x: 283, startPoint y: 201, endPoint x: 321, endPoint y: 205, distance: 38.4
click at [292, 202] on div "Back to Dashboard Change Sender ID Customers Technicians Select a contact Outbo…" at bounding box center [571, 331] width 709 height 617
click at [867, 37] on span "Call to Customer" at bounding box center [880, 36] width 56 height 10
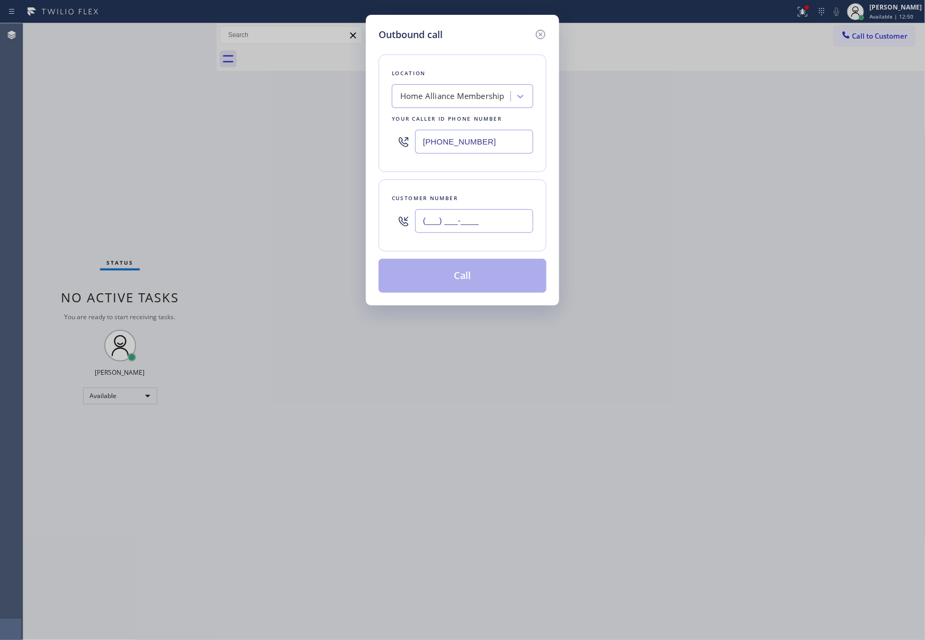
click at [462, 214] on input "(___) ___-____" at bounding box center [474, 221] width 118 height 24
paste input "714) 321-2211"
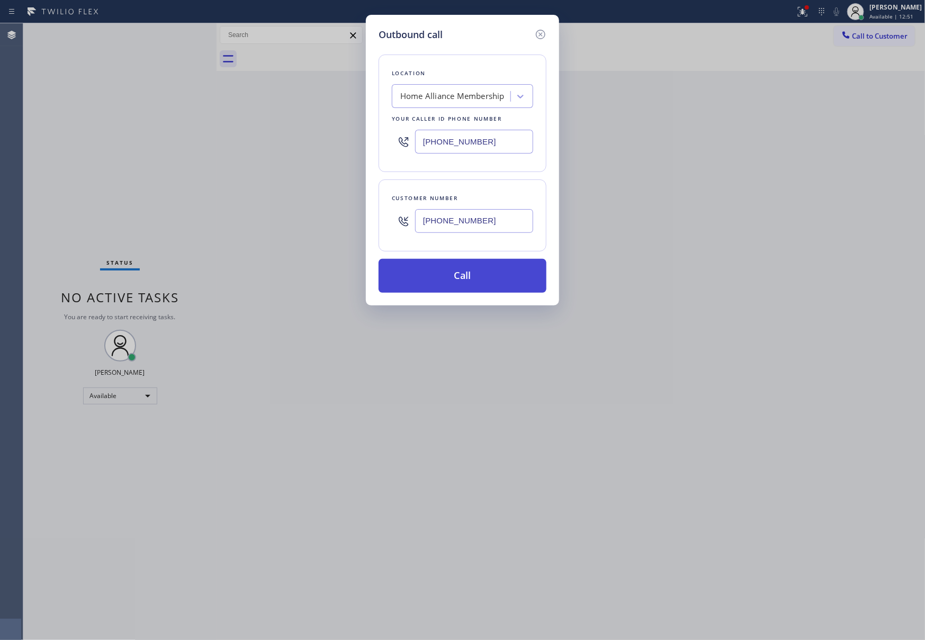
type input "[PHONE_NUMBER]"
click at [457, 280] on button "Call" at bounding box center [463, 276] width 168 height 34
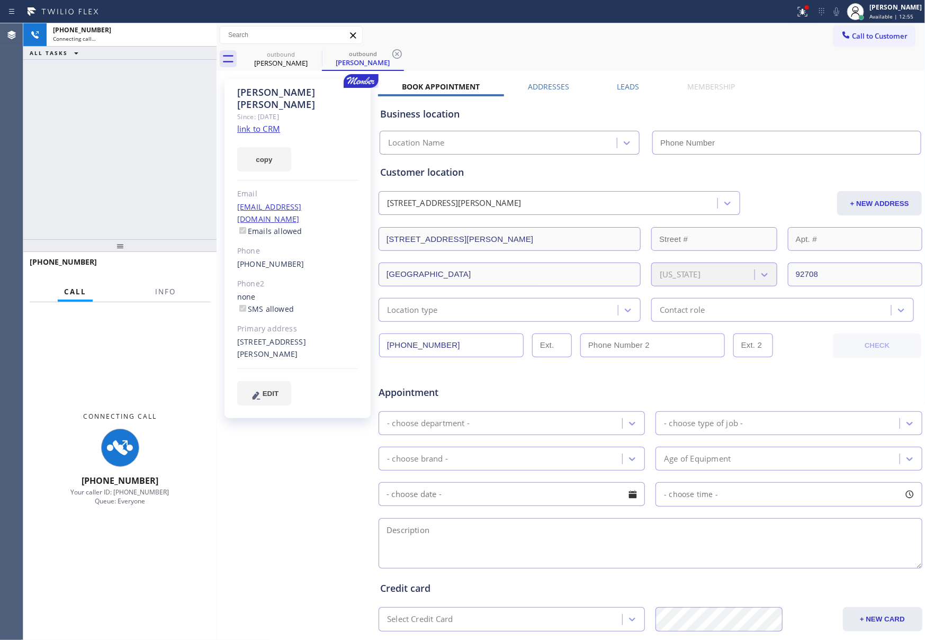
type input "[PHONE_NUMBER]"
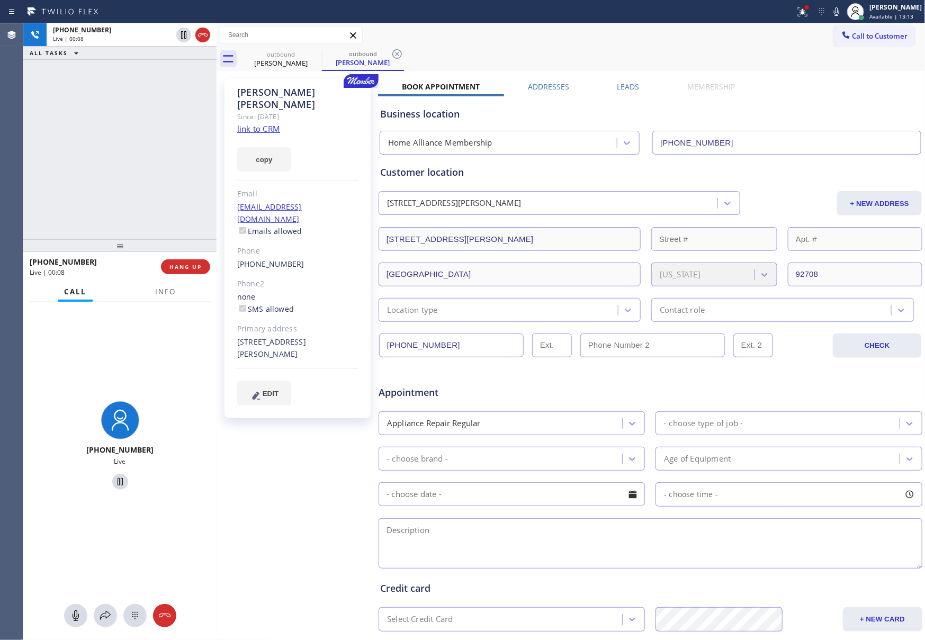
click at [143, 204] on div "[PHONE_NUMBER] Live | 00:08 ALL TASKS ALL TASKS ACTIVE TASKS TASKS IN WRAP UP" at bounding box center [119, 131] width 193 height 216
click at [183, 272] on button "HANG UP" at bounding box center [185, 266] width 49 height 15
drag, startPoint x: 167, startPoint y: 168, endPoint x: 297, endPoint y: 156, distance: 130.9
click at [196, 164] on div "[PHONE_NUMBER] Live | 00:09 ALL TASKS ALL TASKS ACTIVE TASKS TASKS IN WRAP UP" at bounding box center [119, 131] width 193 height 216
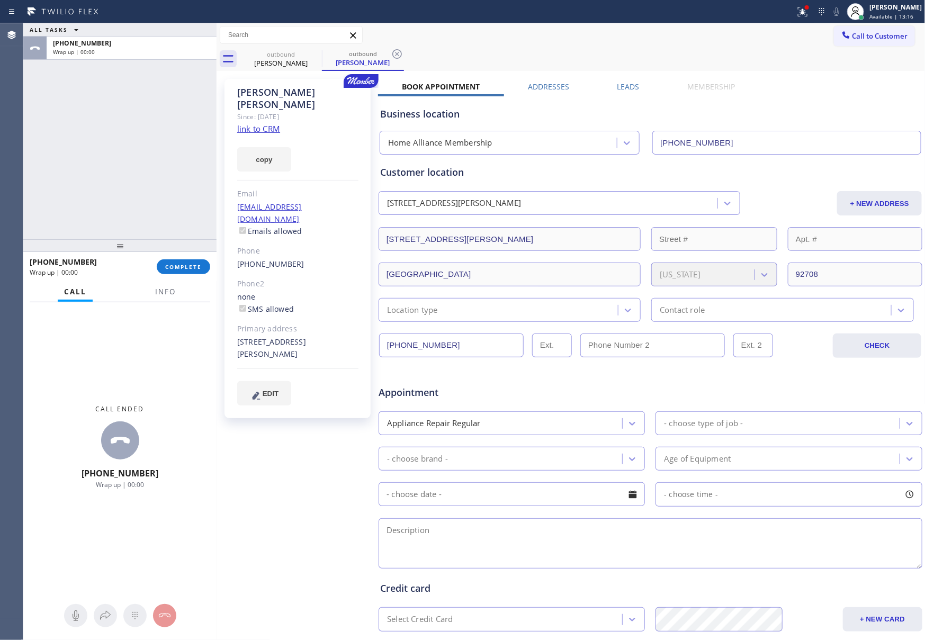
click at [618, 89] on label "Leads" at bounding box center [628, 87] width 22 height 10
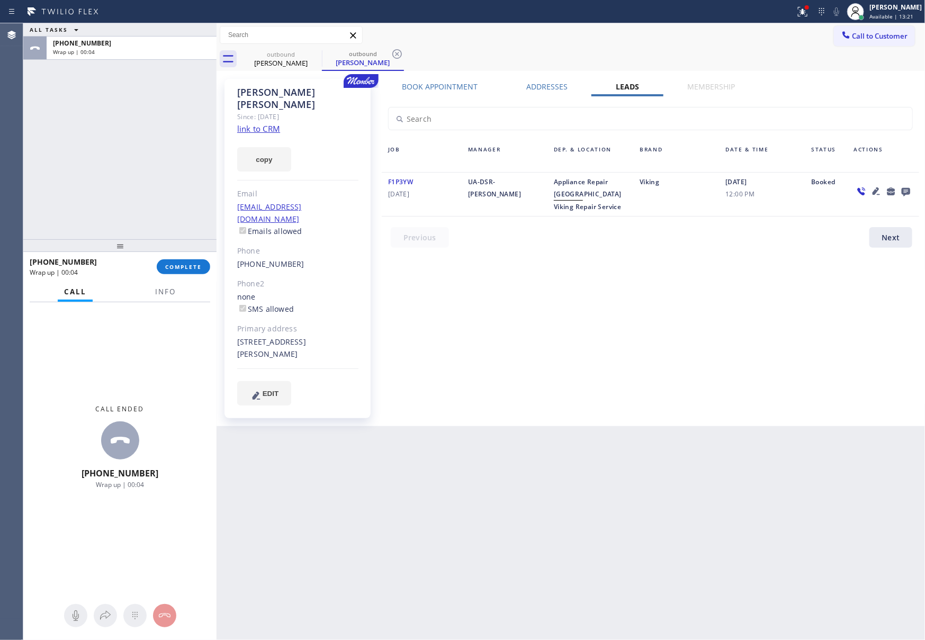
drag, startPoint x: 504, startPoint y: 283, endPoint x: 590, endPoint y: 243, distance: 94.5
click at [513, 282] on div "Book Appointment Addresses Leads Membership Business location Home Alliance Mem…" at bounding box center [650, 253] width 545 height 342
click at [904, 191] on icon at bounding box center [905, 192] width 8 height 8
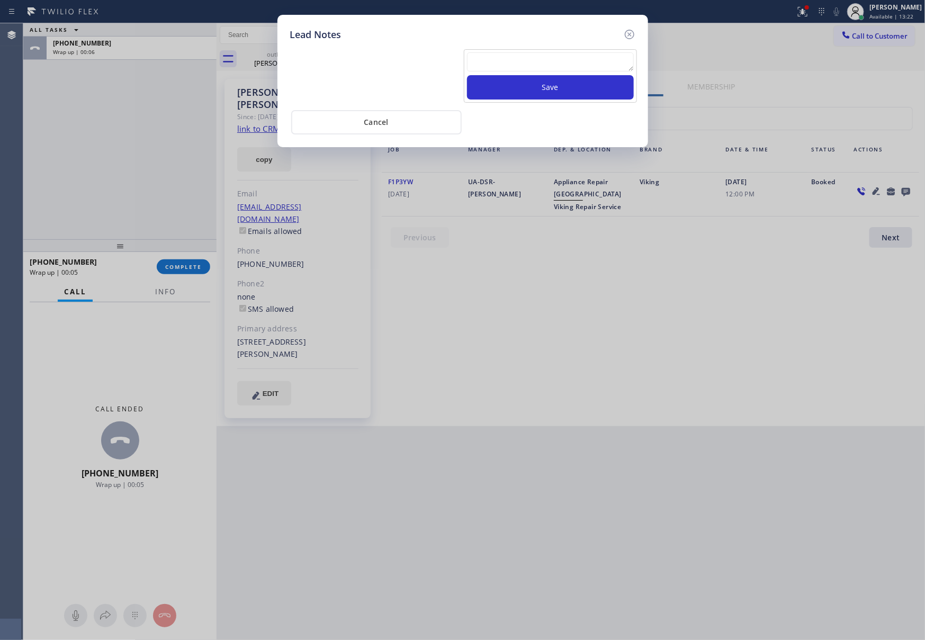
click at [602, 60] on textarea at bounding box center [550, 61] width 167 height 19
paste textarea "please transfer. membership follow up calls"
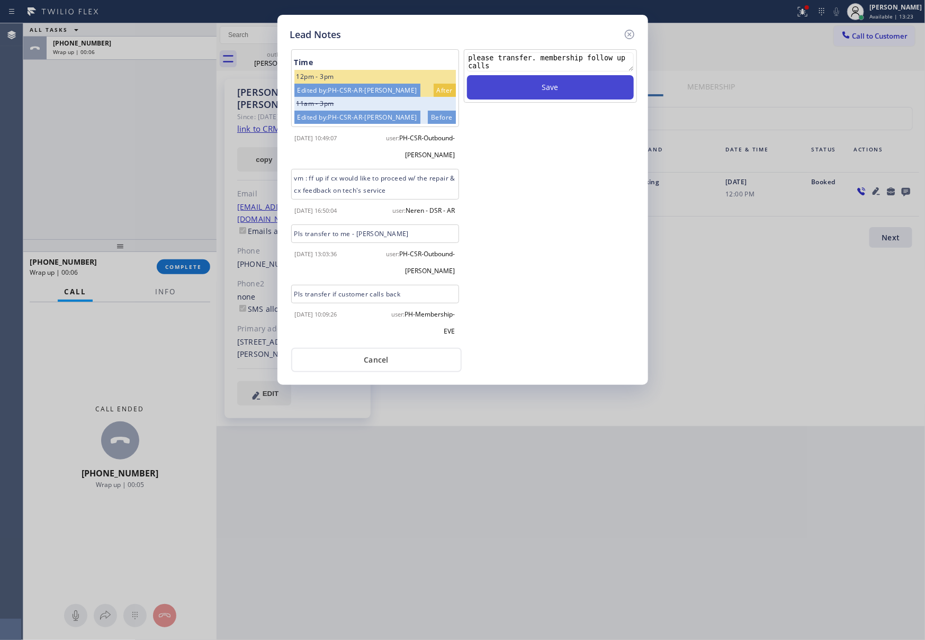
type textarea "please transfer. membership follow up calls"
click at [592, 94] on button "Save" at bounding box center [550, 87] width 167 height 24
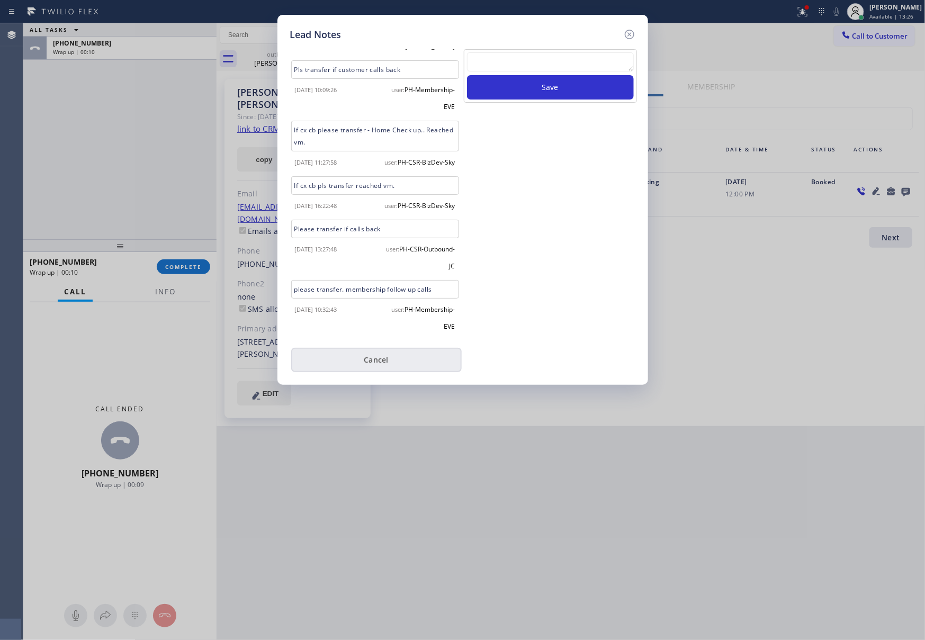
scroll to position [246, 0]
click at [373, 362] on button "Cancel" at bounding box center [376, 360] width 170 height 24
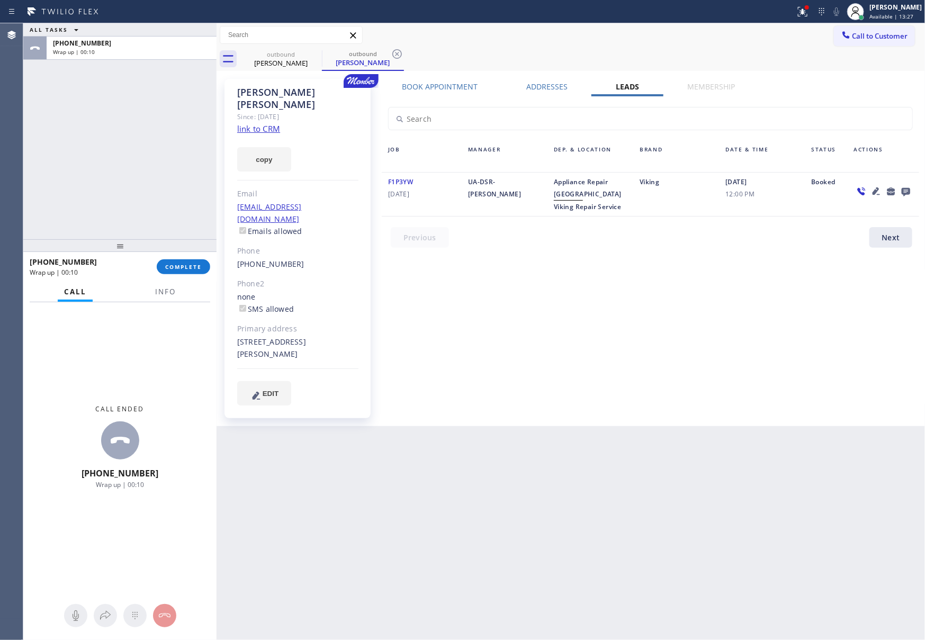
drag, startPoint x: 213, startPoint y: 226, endPoint x: 216, endPoint y: 233, distance: 8.1
click at [215, 230] on div "ALL TASKS ALL TASKS ACTIVE TASKS TASKS IN WRAP UP [PHONE_NUMBER] Wrap up | 00:1…" at bounding box center [474, 331] width 902 height 617
click at [186, 272] on button "COMPLETE" at bounding box center [183, 266] width 53 height 15
click at [167, 170] on div "ALL TASKS ALL TASKS ACTIVE TASKS TASKS IN WRAP UP [PHONE_NUMBER] Wrap up | 00:11" at bounding box center [119, 131] width 193 height 216
click at [167, 169] on div "ALL TASKS ALL TASKS ACTIVE TASKS TASKS IN WRAP UP [PHONE_NUMBER] Wrap up | 00:11" at bounding box center [119, 131] width 193 height 216
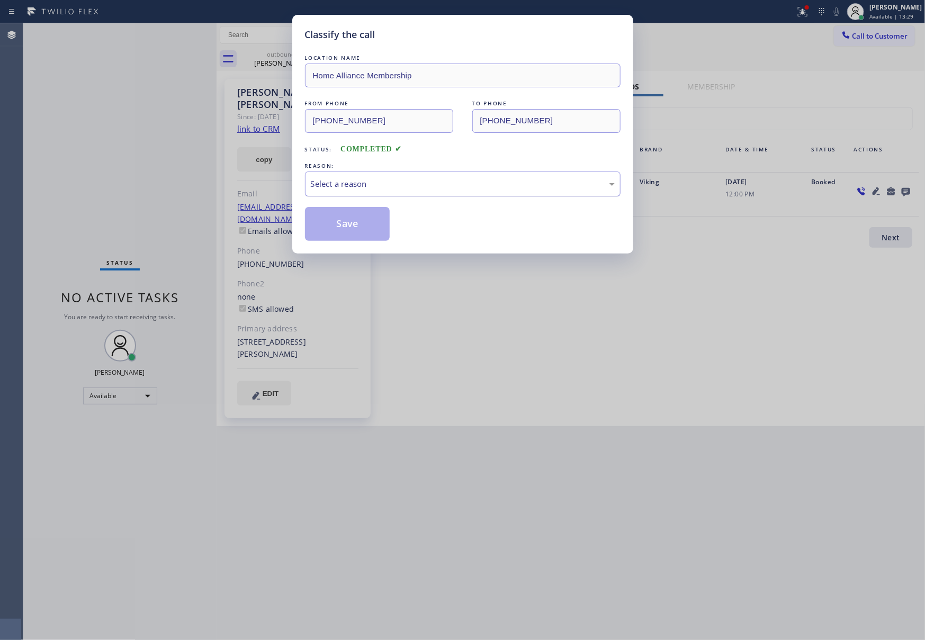
click at [383, 183] on div "Select a reason" at bounding box center [463, 184] width 304 height 12
click at [357, 221] on button "Save" at bounding box center [347, 224] width 85 height 34
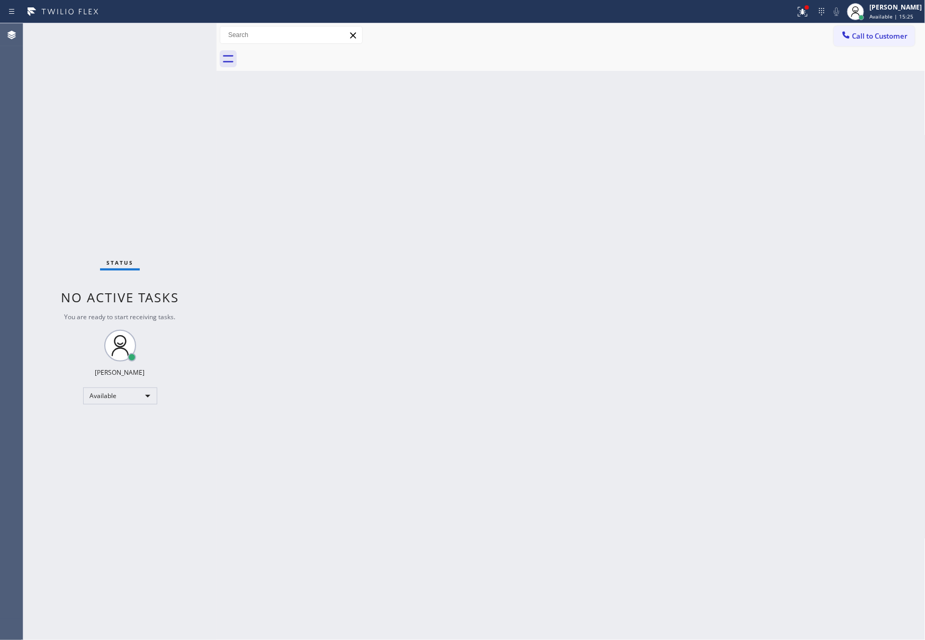
click at [486, 422] on div "Back to Dashboard Change Sender ID Customers Technicians Select a contact Outbo…" at bounding box center [571, 331] width 709 height 617
drag, startPoint x: 488, startPoint y: 421, endPoint x: 376, endPoint y: 377, distance: 120.0
click at [491, 419] on div "Back to Dashboard Change Sender ID Customers Technicians Select a contact Outbo…" at bounding box center [571, 331] width 709 height 617
drag, startPoint x: 440, startPoint y: 276, endPoint x: 631, endPoint y: 161, distance: 222.4
click at [459, 260] on div "Back to Dashboard Change Sender ID Customers Technicians Select a contact Outbo…" at bounding box center [571, 331] width 709 height 617
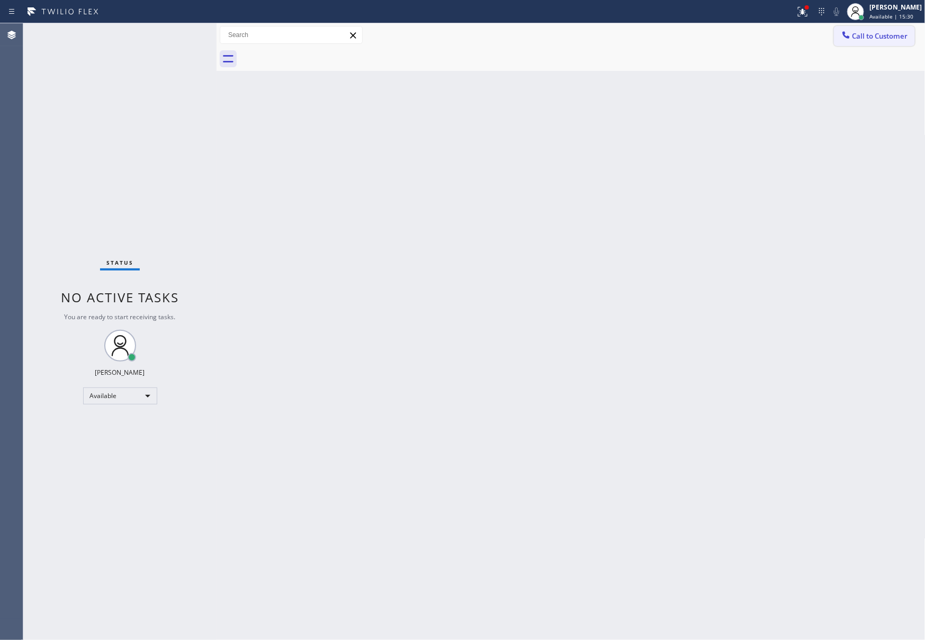
click at [880, 29] on button "Call to Customer" at bounding box center [874, 36] width 81 height 20
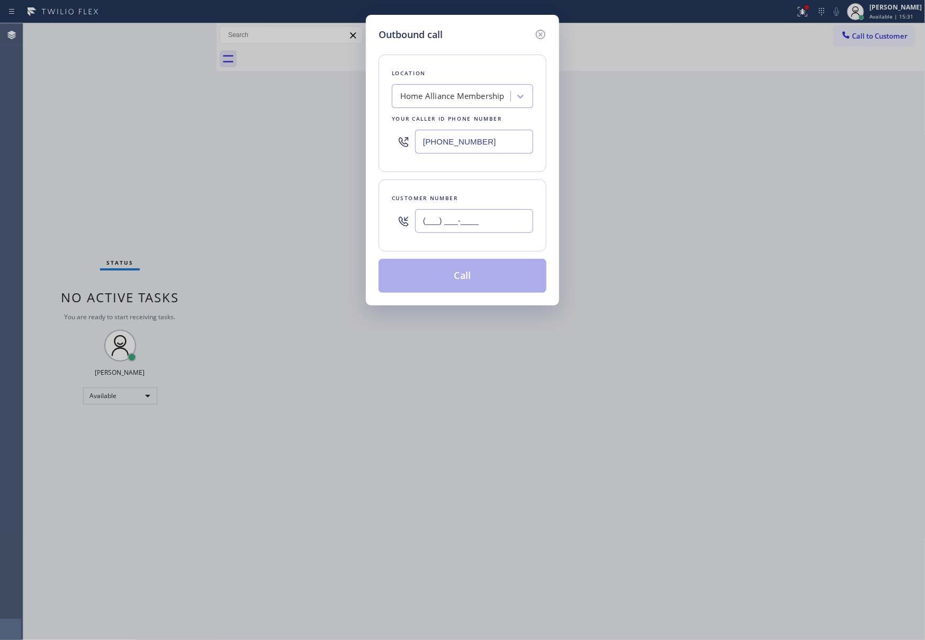
click at [453, 226] on input "(___) ___-____" at bounding box center [474, 221] width 118 height 24
paste input "714) 322-4033"
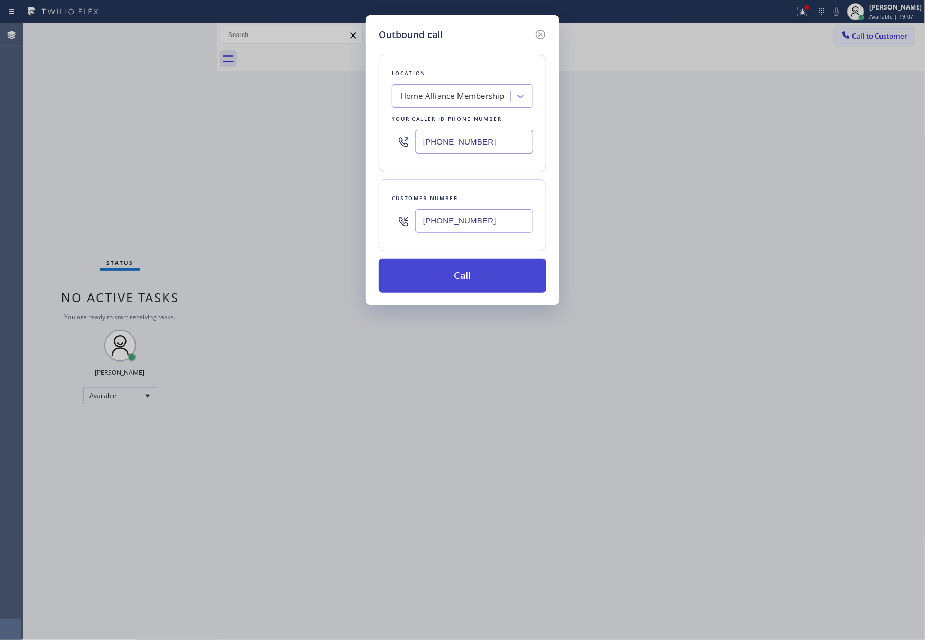
type input "[PHONE_NUMBER]"
click at [496, 288] on button "Call" at bounding box center [463, 276] width 168 height 34
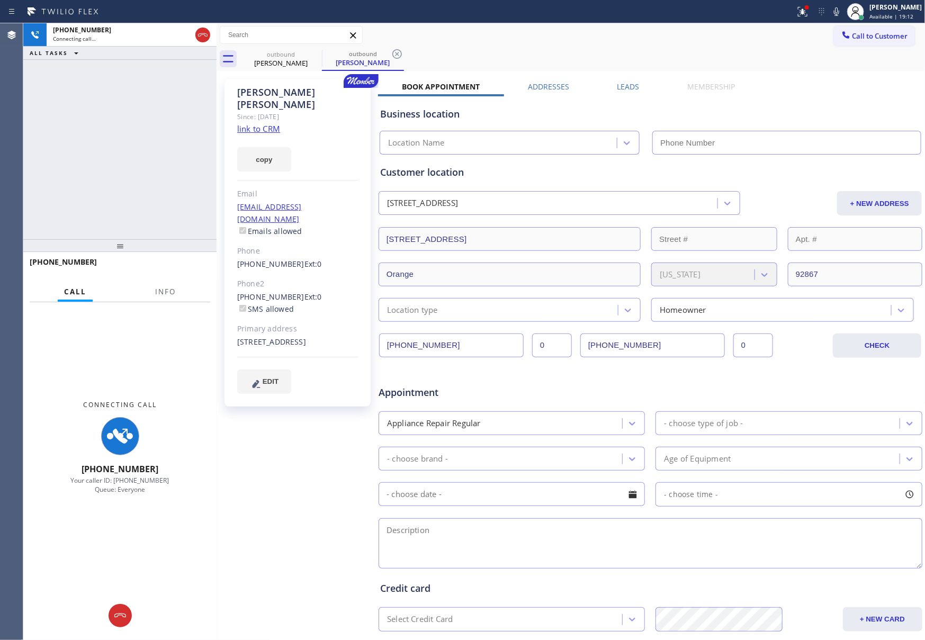
type input "[PHONE_NUMBER]"
click at [143, 136] on div "[PHONE_NUMBER] Connecting call… ALL TASKS ALL TASKS ACTIVE TASKS TASKS IN WRAP …" at bounding box center [119, 131] width 193 height 216
click at [272, 123] on link "link to CRM" at bounding box center [258, 128] width 43 height 11
drag, startPoint x: 149, startPoint y: 140, endPoint x: 183, endPoint y: 140, distance: 33.9
click at [151, 140] on div "[PHONE_NUMBER] Connecting call… ALL TASKS ALL TASKS ACTIVE TASKS TASKS IN WRAP …" at bounding box center [119, 131] width 193 height 216
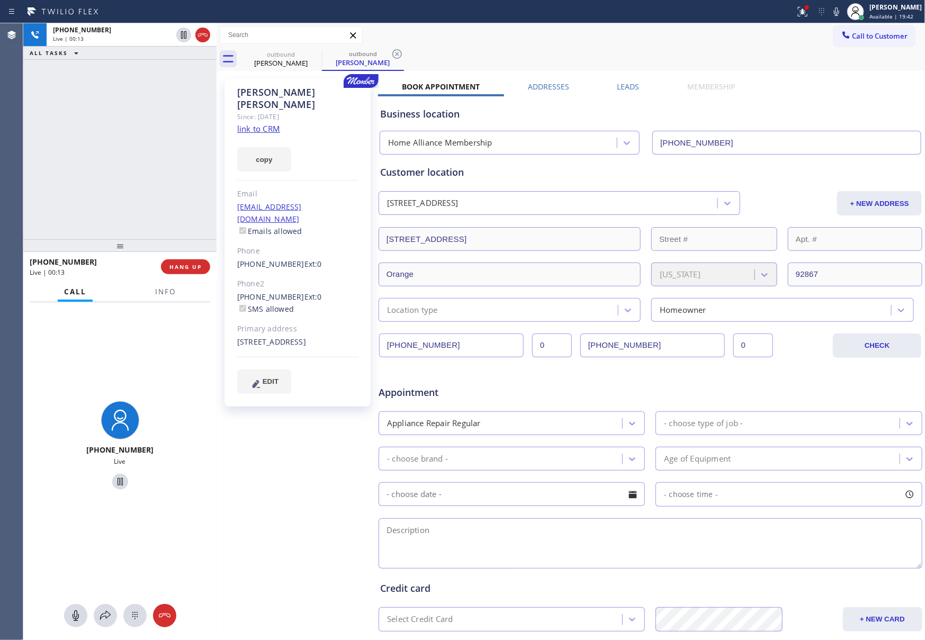
click at [109, 148] on div "[PHONE_NUMBER] Live | 00:13 ALL TASKS ALL TASKS ACTIVE TASKS TASKS IN WRAP UP" at bounding box center [119, 131] width 193 height 216
click at [110, 148] on div "[PHONE_NUMBER] Live | 00:14 ALL TASKS ALL TASKS ACTIVE TASKS TASKS IN WRAP UP" at bounding box center [119, 131] width 193 height 216
click at [617, 87] on label "Leads" at bounding box center [628, 87] width 22 height 10
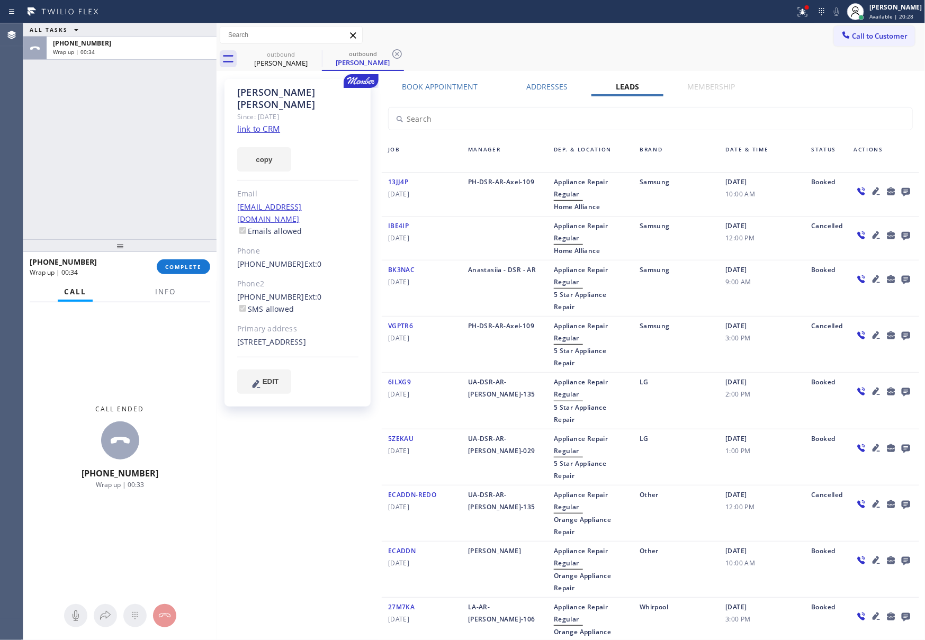
drag, startPoint x: 186, startPoint y: 159, endPoint x: 212, endPoint y: 18, distance: 143.6
click at [186, 151] on div "ALL TASKS ALL TASKS ACTIVE TASKS TASKS IN WRAP UP [PHONE_NUMBER] Wrap up | 00:34" at bounding box center [119, 131] width 193 height 216
drag, startPoint x: 97, startPoint y: 151, endPoint x: 227, endPoint y: 371, distance: 255.0
click at [119, 184] on div "ALL TASKS ALL TASKS ACTIVE TASKS TASKS IN WRAP UP [PHONE_NUMBER] Wrap up | 04:47" at bounding box center [119, 131] width 193 height 216
drag, startPoint x: 185, startPoint y: 271, endPoint x: 141, endPoint y: 160, distance: 118.4
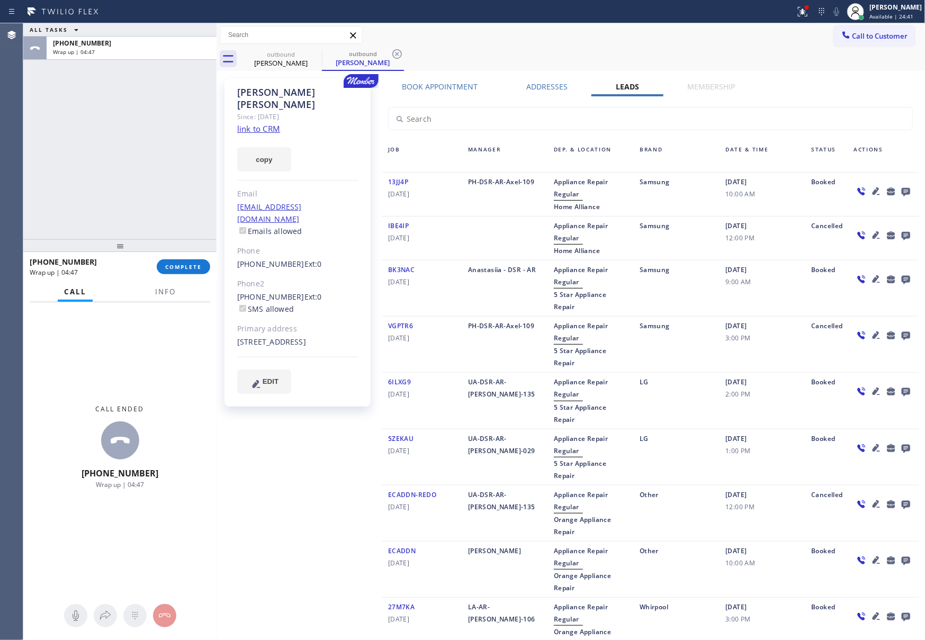
click at [185, 270] on button "COMPLETE" at bounding box center [183, 266] width 53 height 15
click at [141, 159] on div "ALL TASKS ALL TASKS ACTIVE TASKS TASKS IN WRAP UP [PHONE_NUMBER] Wrap up | 04:47" at bounding box center [119, 131] width 193 height 216
click at [141, 159] on div "ALL TASKS ALL TASKS ACTIVE TASKS TASKS IN WRAP UP [PHONE_NUMBER] Wrap up | 04:48" at bounding box center [119, 131] width 193 height 216
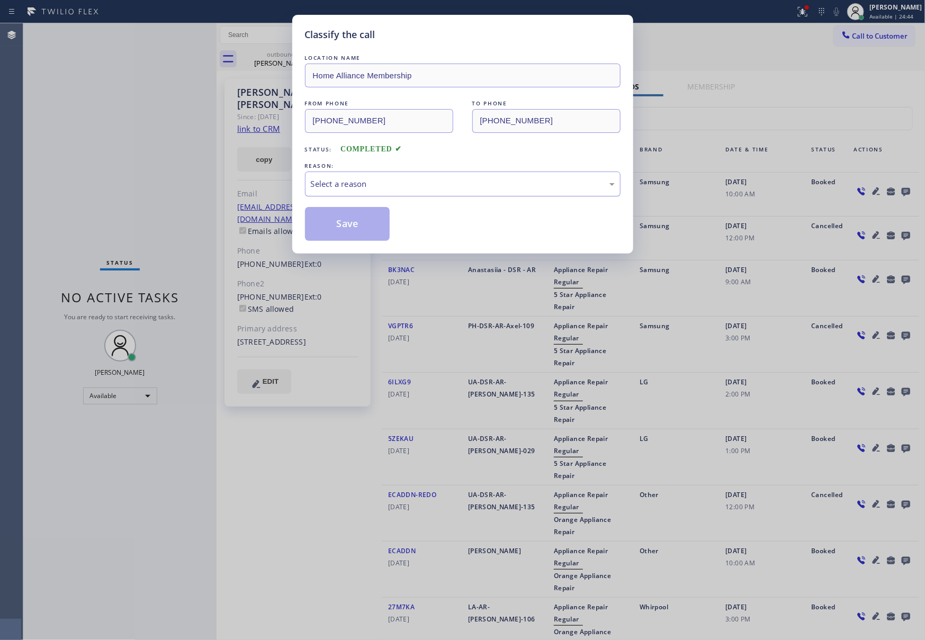
click at [359, 183] on div "Select a reason" at bounding box center [463, 184] width 304 height 12
click at [348, 230] on button "Save" at bounding box center [347, 224] width 85 height 34
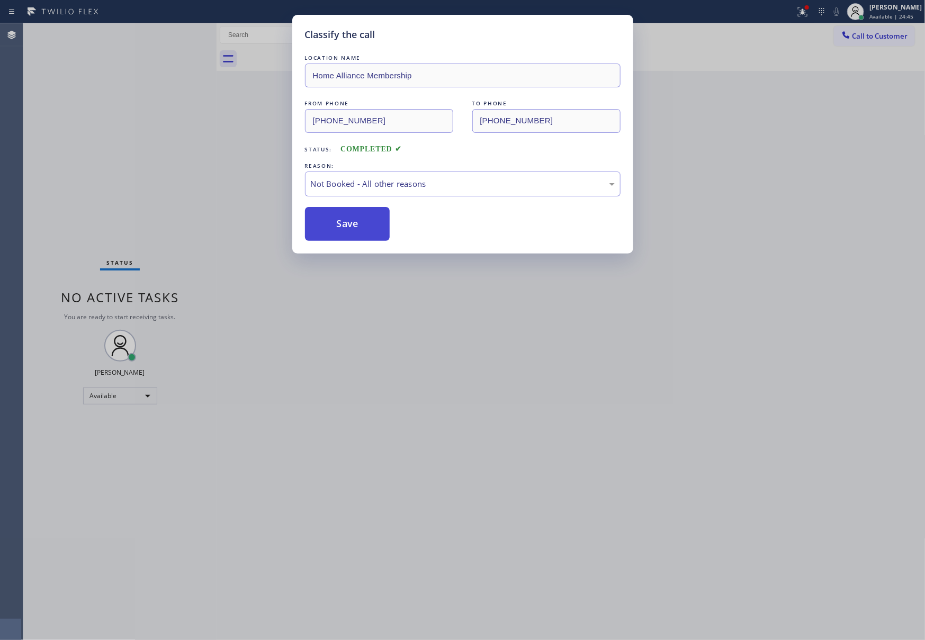
click at [348, 230] on button "Save" at bounding box center [347, 224] width 85 height 34
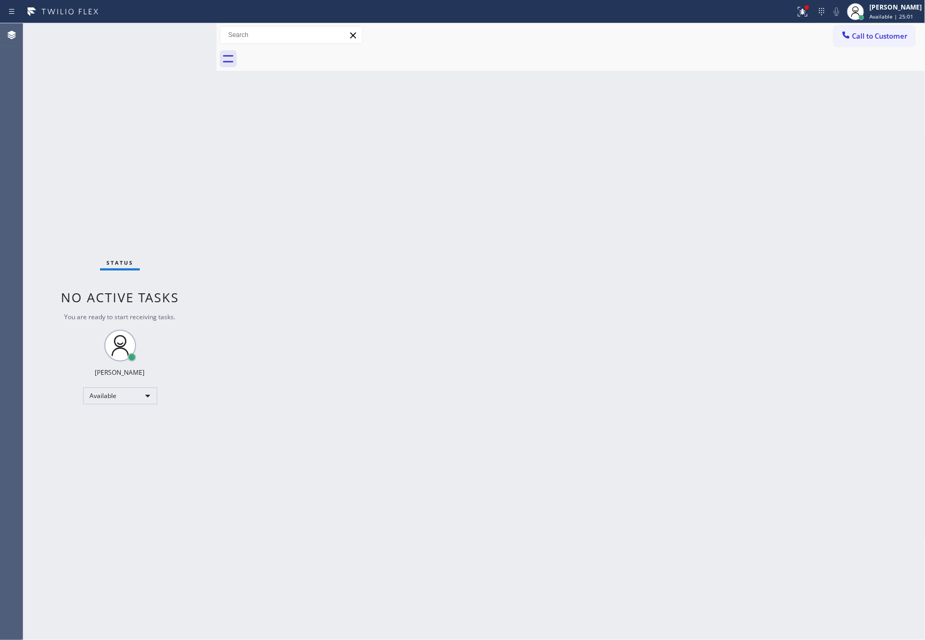
click at [510, 238] on div "Back to Dashboard Change Sender ID Customers Technicians Select a contact Outbo…" at bounding box center [571, 331] width 709 height 617
click at [874, 35] on span "Call to Customer" at bounding box center [880, 36] width 56 height 10
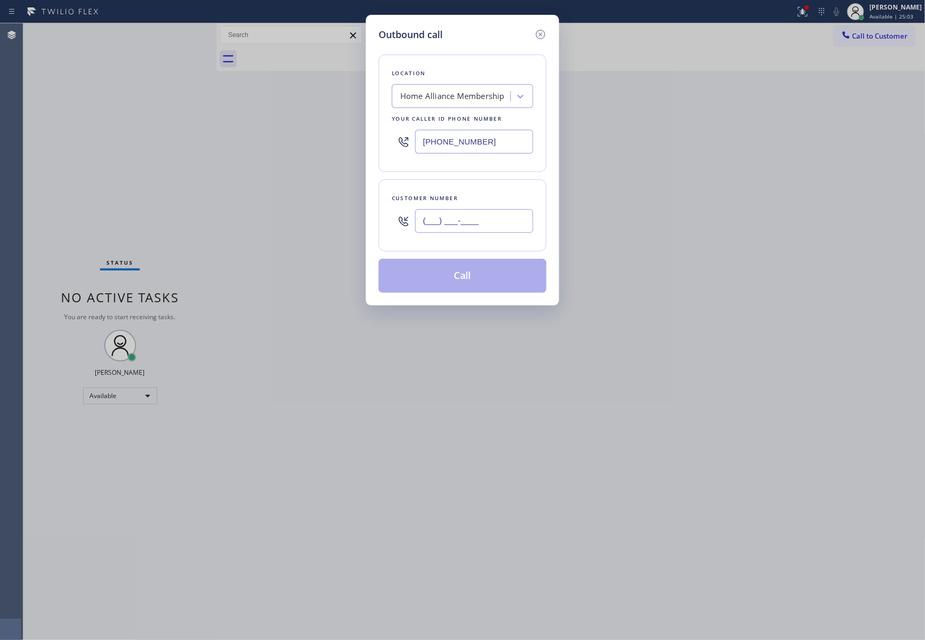
click at [485, 223] on input "(___) ___-____" at bounding box center [474, 221] width 118 height 24
paste input "424) 212-0056"
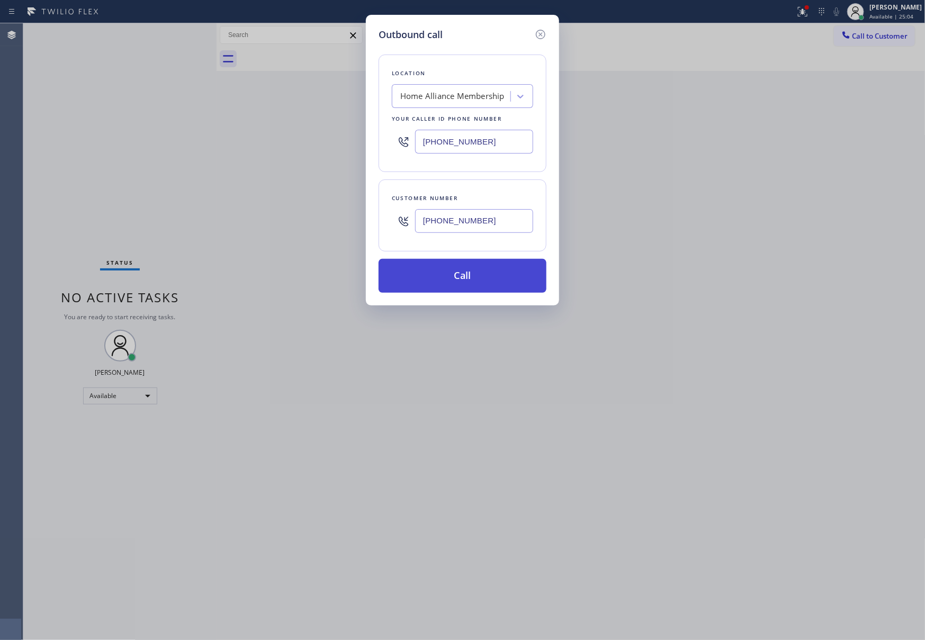
type input "[PHONE_NUMBER]"
click at [467, 286] on button "Call" at bounding box center [463, 276] width 168 height 34
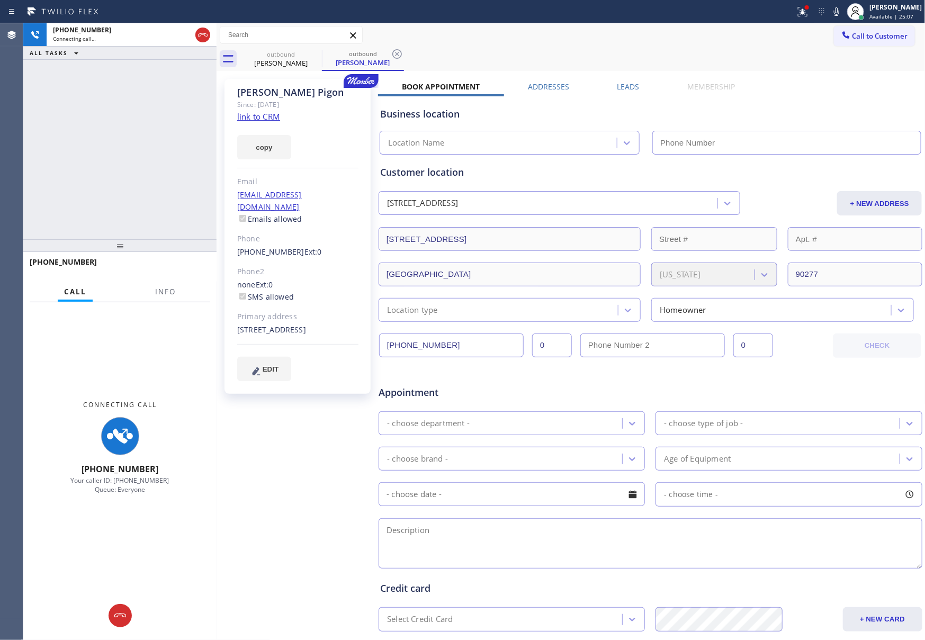
type input "[PHONE_NUMBER]"
click at [621, 85] on label "Leads" at bounding box center [628, 87] width 22 height 10
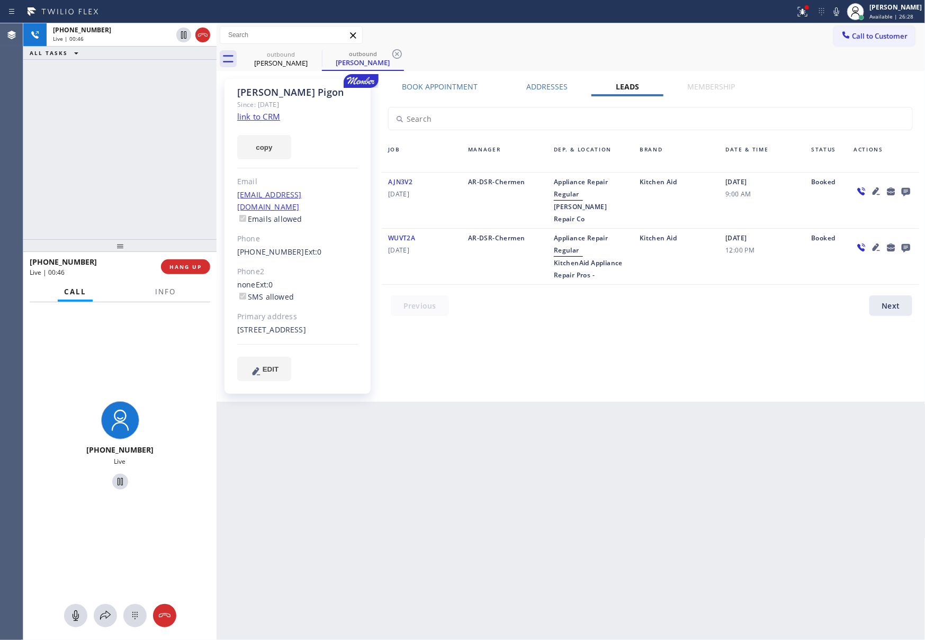
click at [35, 106] on div "[PHONE_NUMBER] Live | 00:46 ALL TASKS ALL TASKS ACTIVE TASKS TASKS IN WRAP UP" at bounding box center [119, 131] width 193 height 216
click at [564, 334] on div "Book Appointment Addresses Leads Membership Business location Home Alliance Mem…" at bounding box center [650, 241] width 545 height 318
click at [191, 265] on span "HANG UP" at bounding box center [185, 266] width 32 height 7
click at [183, 130] on div "[PHONE_NUMBER] Live | 00:49 ALL TASKS ALL TASKS ACTIVE TASKS TASKS IN WRAP UP" at bounding box center [119, 131] width 193 height 216
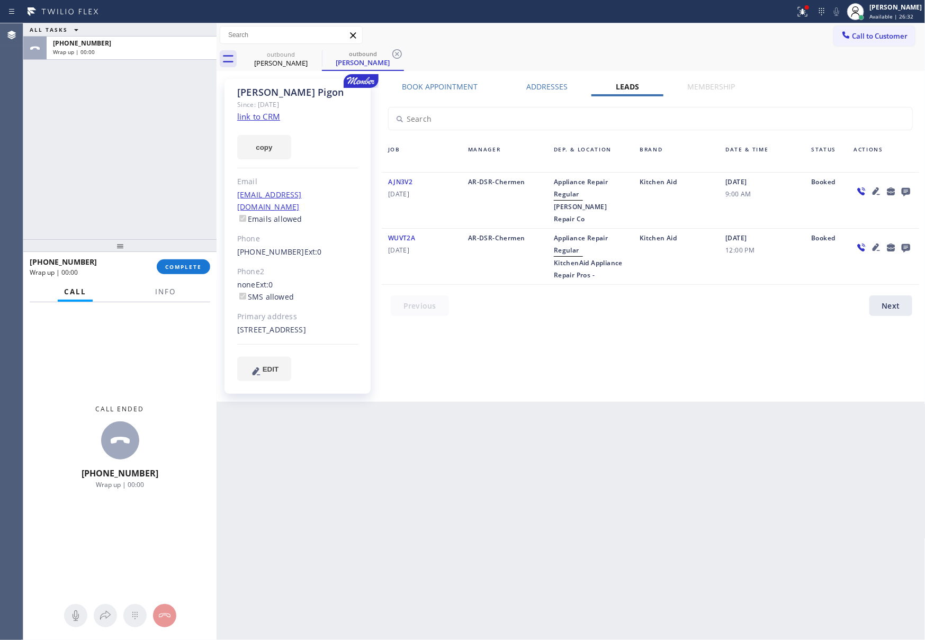
click at [183, 130] on div "ALL TASKS ALL TASKS ACTIVE TASKS TASKS IN WRAP UP [PHONE_NUMBER] Wrap up | 00:00" at bounding box center [119, 131] width 193 height 216
click at [904, 188] on icon at bounding box center [905, 192] width 8 height 8
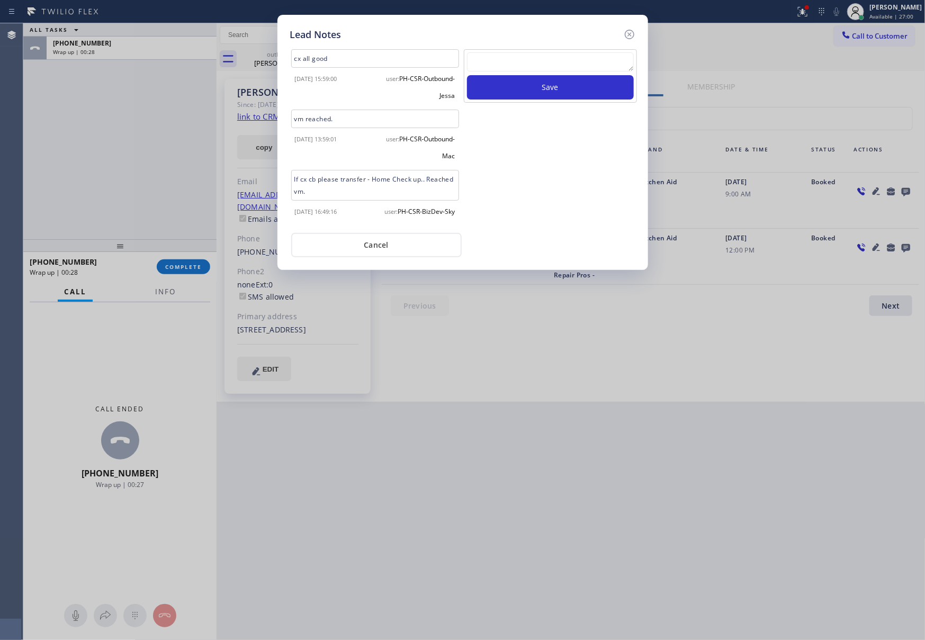
click at [613, 67] on textarea at bounding box center [550, 61] width 167 height 19
paste textarea "please transfer. membership follow up calls"
type textarea "please transfer. membership follow up calls"
click at [586, 94] on button "Save" at bounding box center [550, 87] width 167 height 24
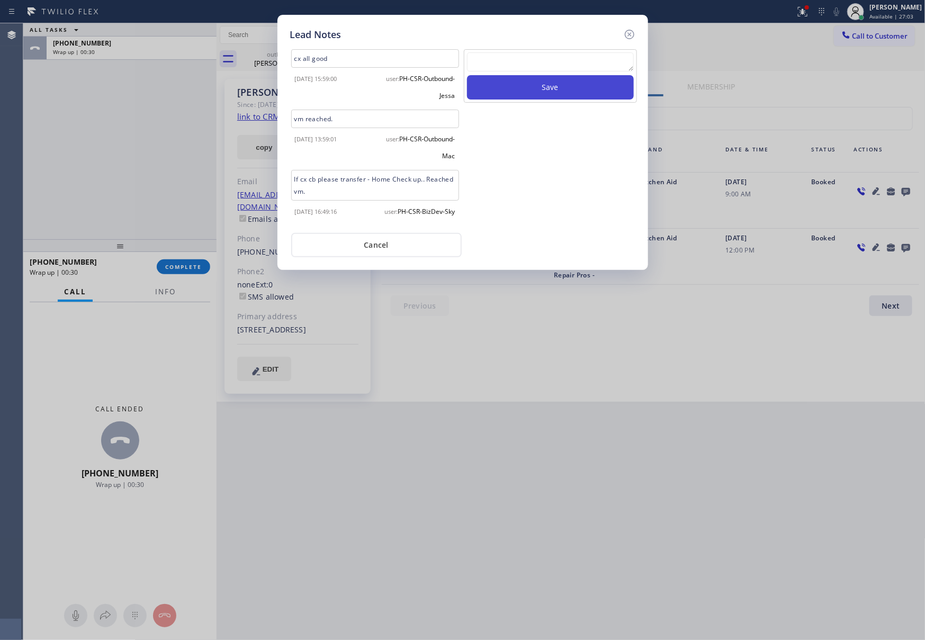
scroll to position [0, 0]
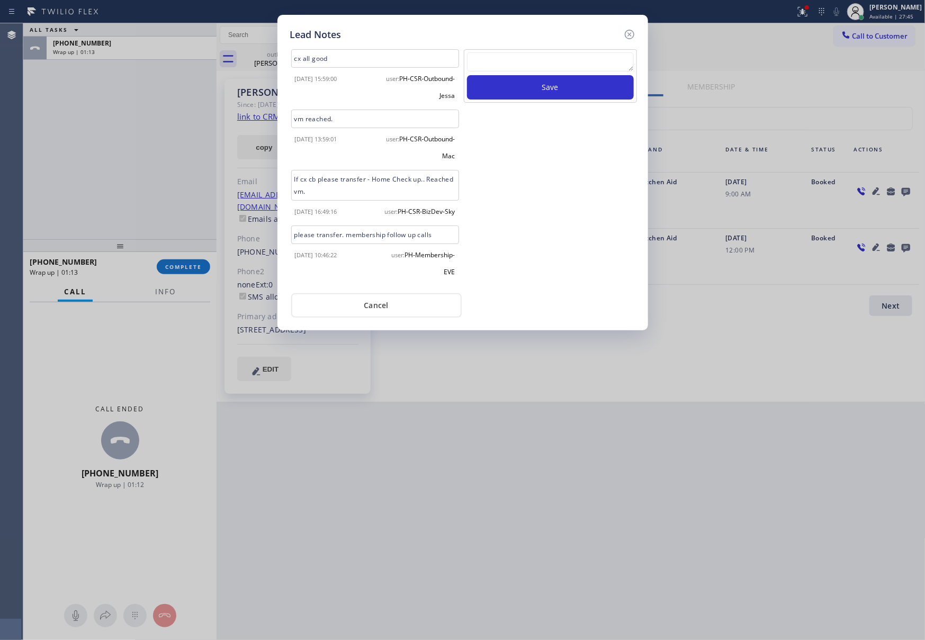
drag, startPoint x: 504, startPoint y: 99, endPoint x: 511, endPoint y: 115, distance: 17.5
click at [507, 110] on div "Save" at bounding box center [550, 167] width 175 height 237
drag, startPoint x: 550, startPoint y: 208, endPoint x: 368, endPoint y: 365, distance: 239.8
click at [543, 244] on div "Save" at bounding box center [550, 167] width 175 height 237
drag, startPoint x: 376, startPoint y: 317, endPoint x: 514, endPoint y: 344, distance: 139.8
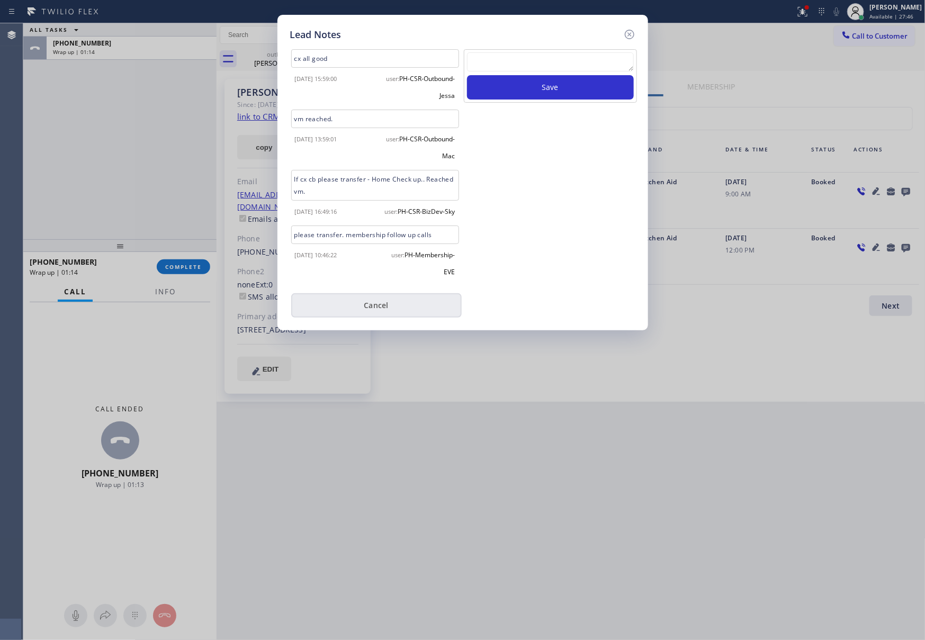
click at [377, 317] on button "Cancel" at bounding box center [376, 305] width 170 height 24
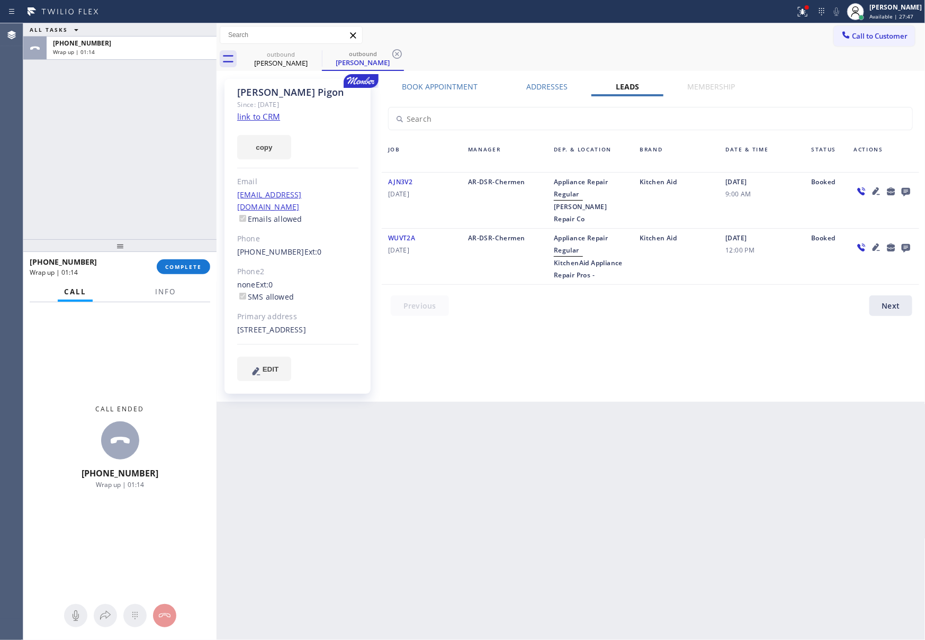
drag, startPoint x: 159, startPoint y: 148, endPoint x: 192, endPoint y: 301, distance: 156.6
click at [183, 244] on div "ALL TASKS ALL TASKS ACTIVE TASKS TASKS IN WRAP UP [PHONE_NUMBER] Wrap up | 01:1…" at bounding box center [119, 331] width 193 height 617
click at [187, 259] on button "COMPLETE" at bounding box center [183, 266] width 53 height 15
click at [149, 29] on div "ALL TASKS ALL TASKS ACTIVE TASKS TASKS IN WRAP UP" at bounding box center [119, 29] width 193 height 13
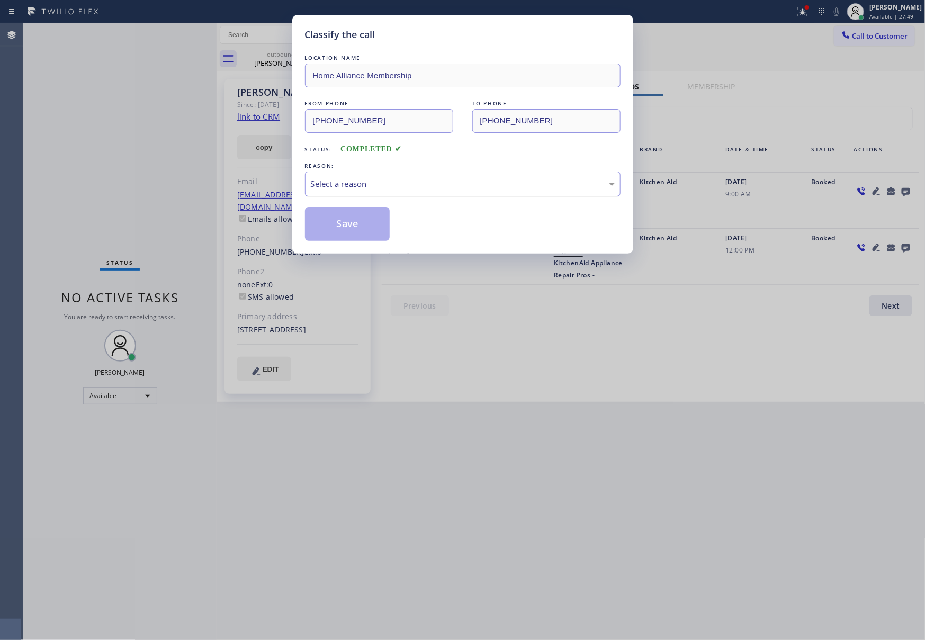
click at [384, 189] on div "Select a reason" at bounding box center [463, 184] width 304 height 12
click at [352, 224] on button "Save" at bounding box center [347, 224] width 85 height 34
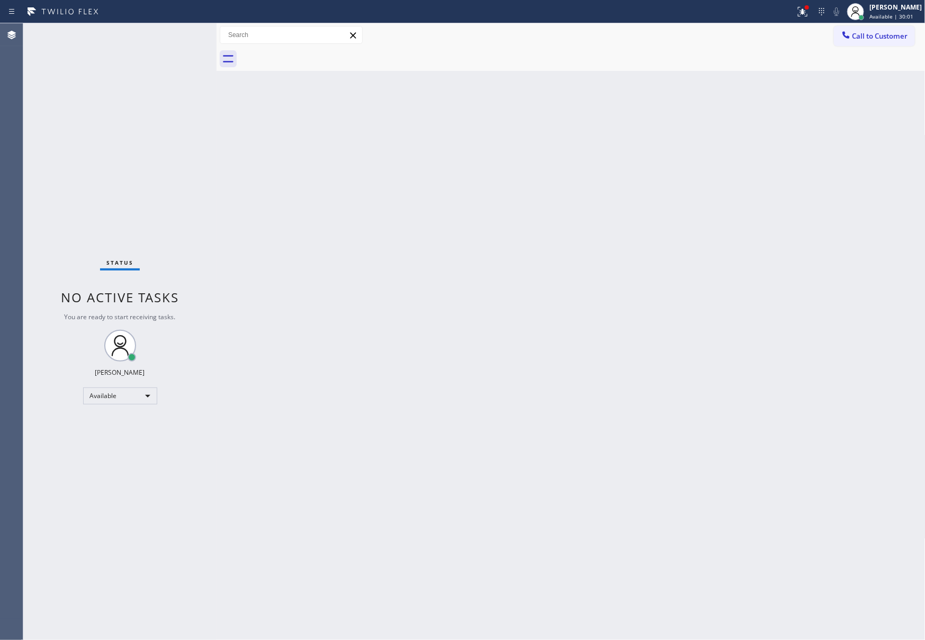
drag, startPoint x: 296, startPoint y: 247, endPoint x: 876, endPoint y: 110, distance: 595.7
click at [327, 245] on div "Back to Dashboard Change Sender ID Customers Technicians Select a contact Outbo…" at bounding box center [571, 331] width 709 height 617
click at [885, 39] on span "Call to Customer" at bounding box center [880, 36] width 56 height 10
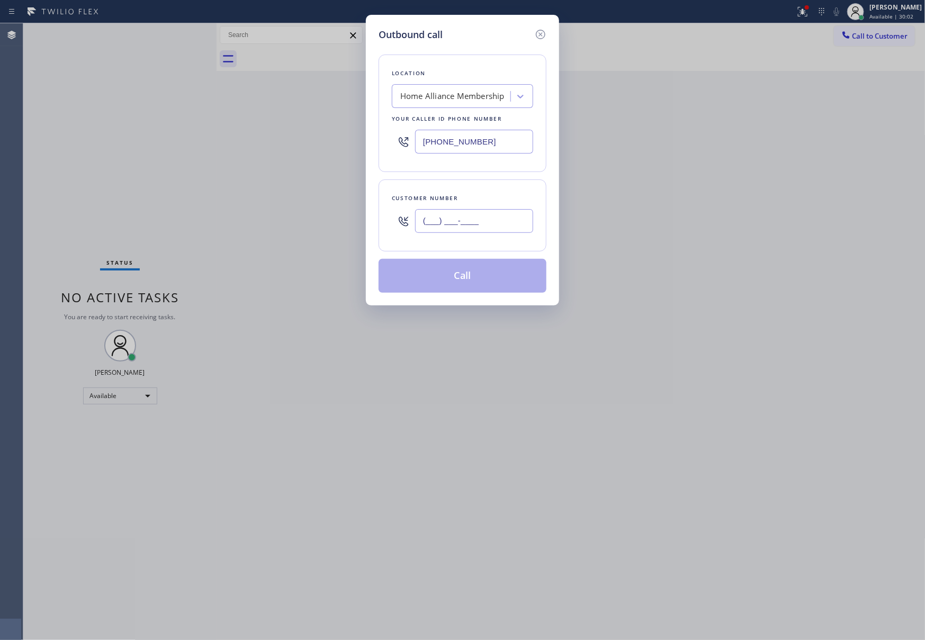
click at [494, 230] on input "(___) ___-____" at bounding box center [474, 221] width 118 height 24
paste input "text"
type input "(___) ___-____"
click at [519, 218] on input "text" at bounding box center [474, 221] width 118 height 24
click at [519, 220] on input "(___) ___-____" at bounding box center [474, 221] width 118 height 24
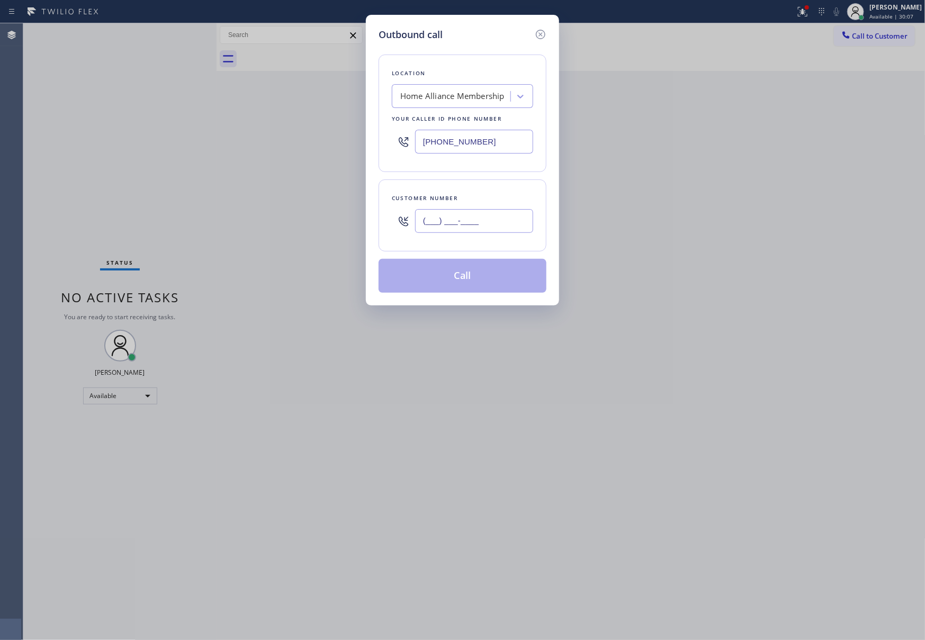
click at [519, 220] on input "(___) ___-____" at bounding box center [474, 221] width 118 height 24
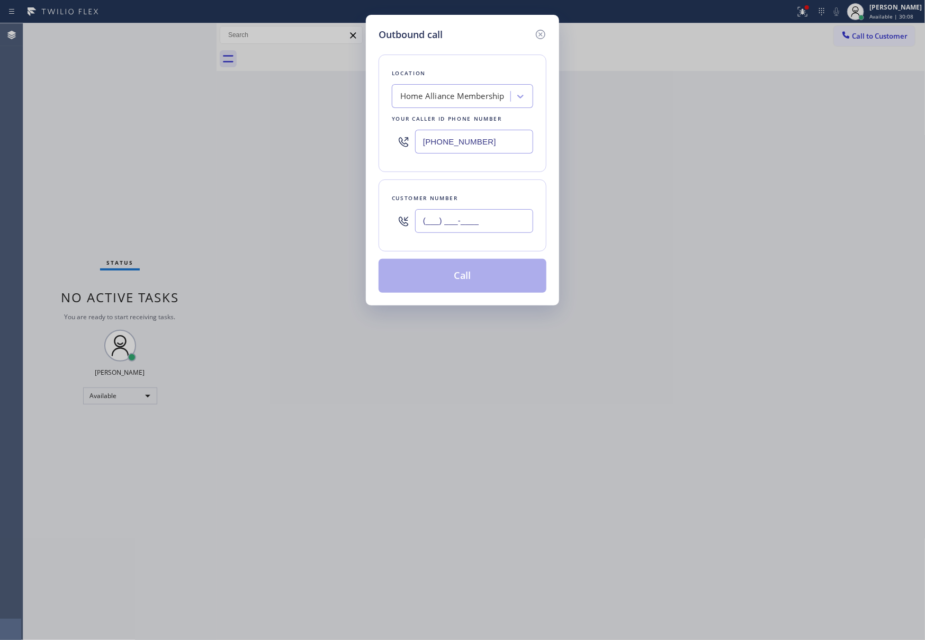
paste input "714) 360-9533"
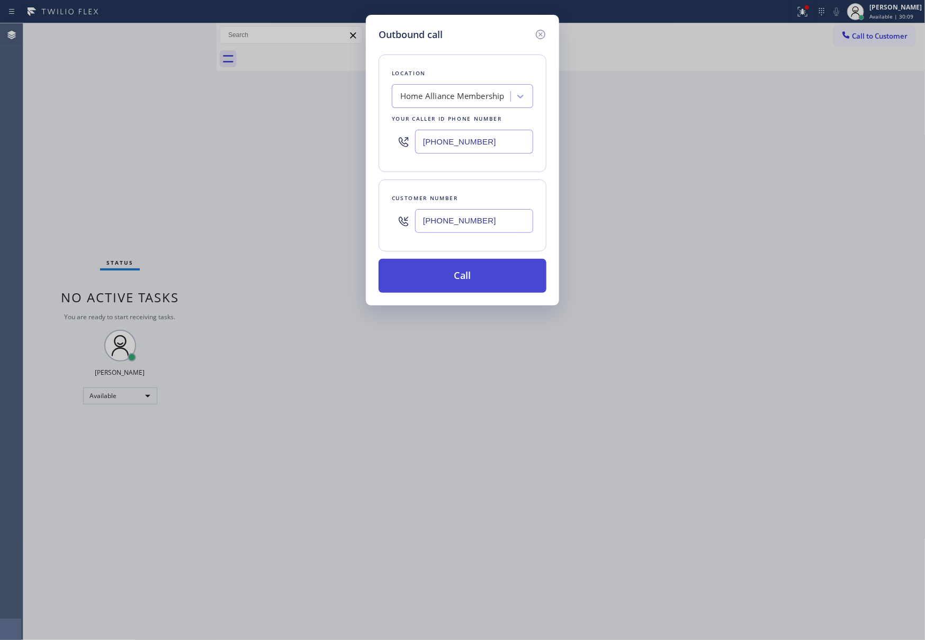
type input "[PHONE_NUMBER]"
click at [504, 278] on button "Call" at bounding box center [463, 276] width 168 height 34
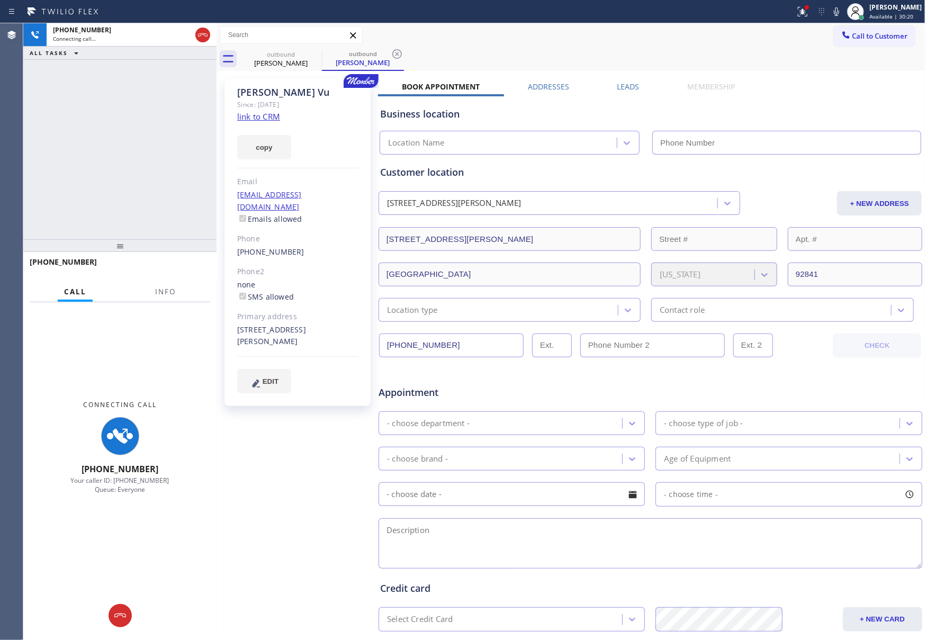
type input "[PHONE_NUMBER]"
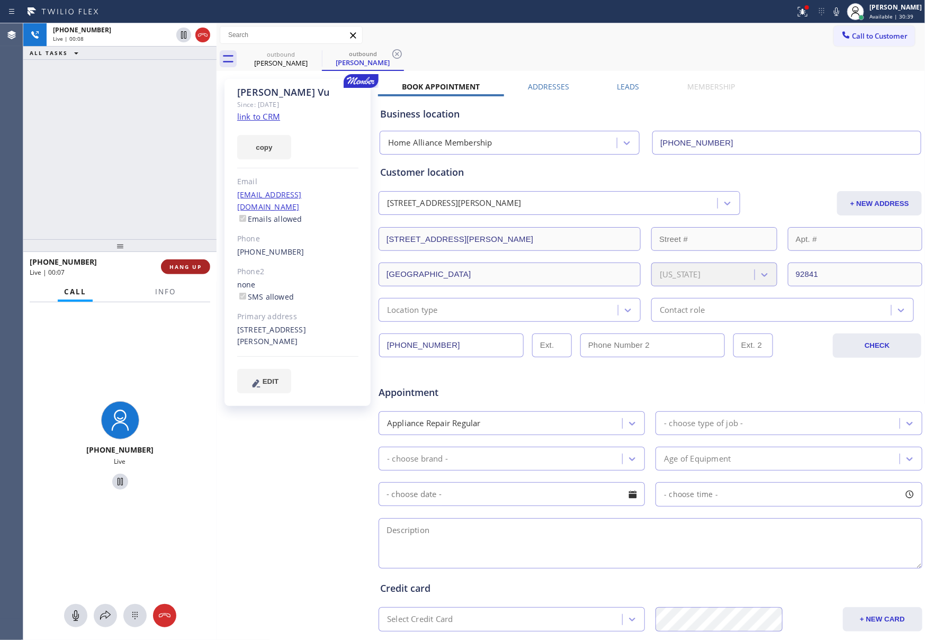
click at [197, 263] on span "HANG UP" at bounding box center [185, 266] width 32 height 7
click at [173, 139] on div "[PHONE_NUMBER] Live | 00:08 ALL TASKS ALL TASKS ACTIVE TASKS TASKS IN WRAP UP" at bounding box center [119, 131] width 193 height 216
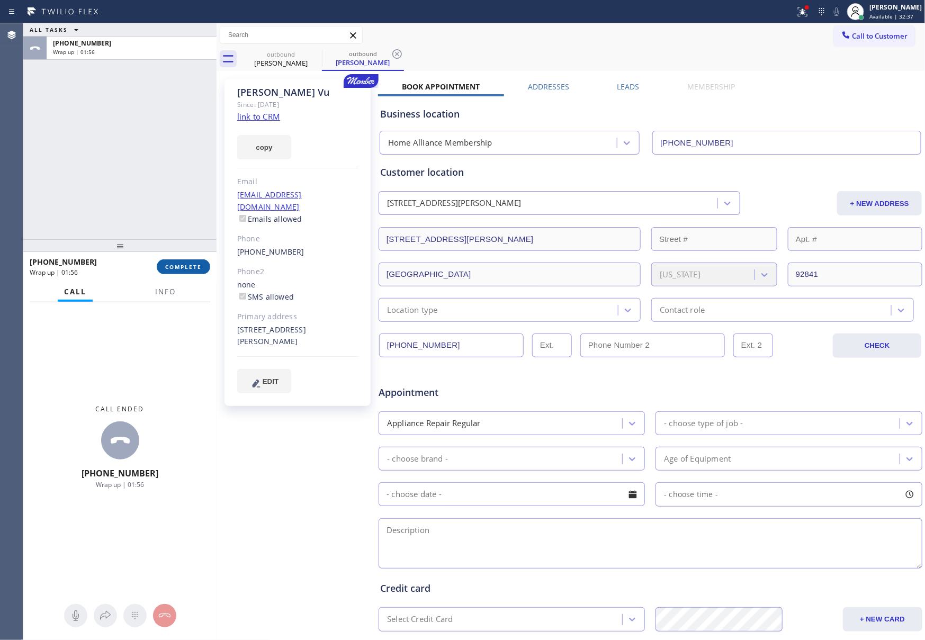
click at [194, 264] on span "COMPLETE" at bounding box center [183, 266] width 37 height 7
click at [177, 203] on div "ALL TASKS ALL TASKS ACTIVE TASKS TASKS IN WRAP UP [PHONE_NUMBER] Wrap up | 01:56" at bounding box center [119, 131] width 193 height 216
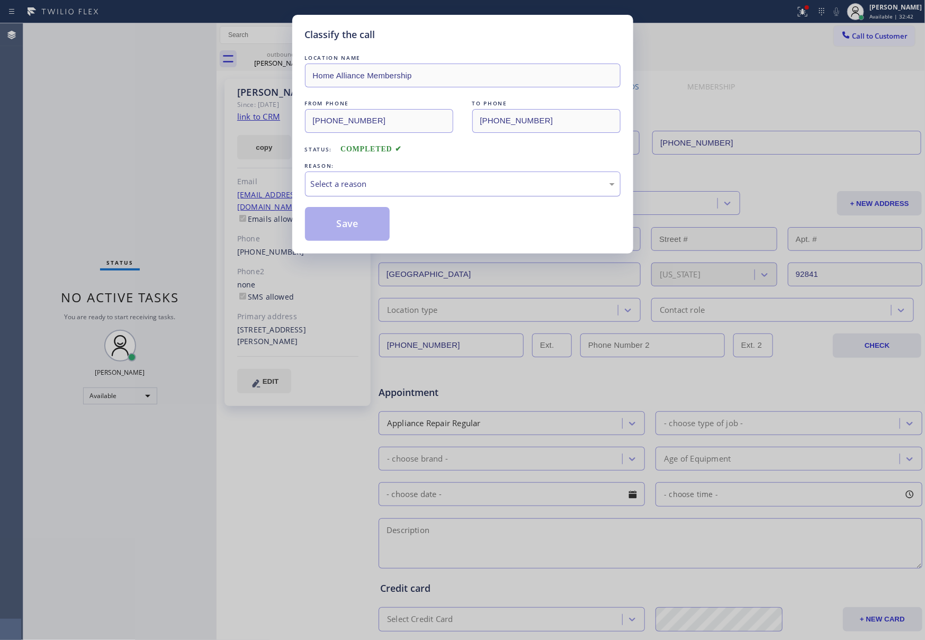
click at [331, 183] on div "Select a reason" at bounding box center [463, 184] width 304 height 12
click at [339, 233] on button "Save" at bounding box center [347, 224] width 85 height 34
click at [339, 229] on button "Save" at bounding box center [347, 224] width 85 height 34
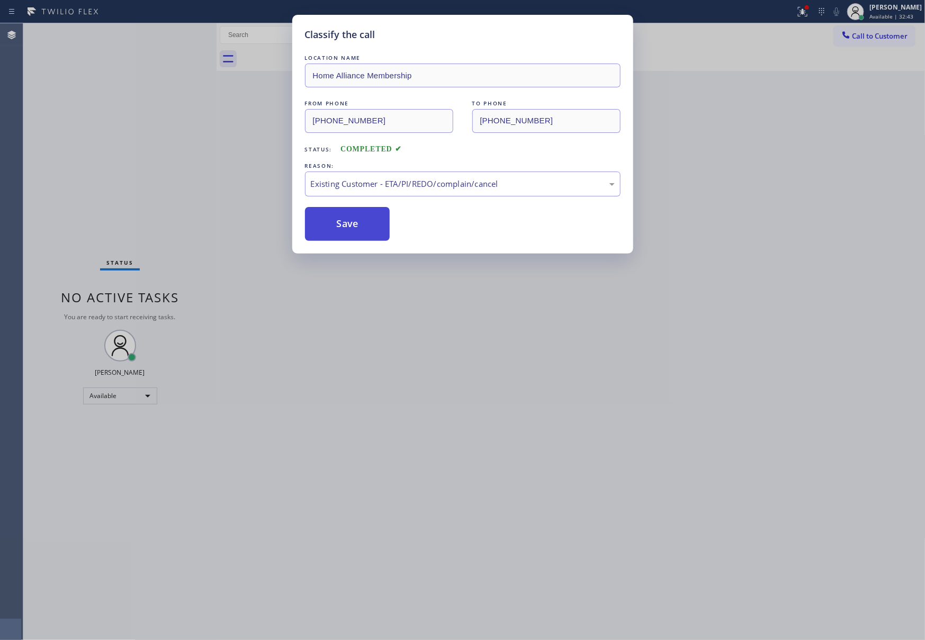
click at [339, 226] on button "Save" at bounding box center [347, 224] width 85 height 34
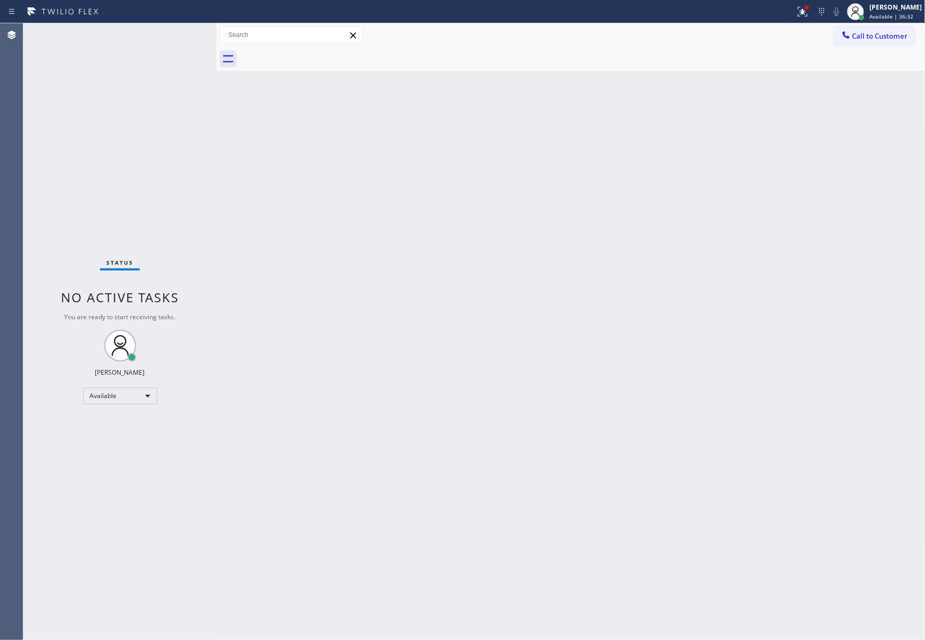
drag, startPoint x: 364, startPoint y: 259, endPoint x: 765, endPoint y: 41, distance: 455.6
click at [380, 249] on div "Back to Dashboard Change Sender ID Customers Technicians Select a contact Outbo…" at bounding box center [571, 331] width 709 height 617
click at [904, 33] on span "Call to Customer" at bounding box center [880, 36] width 56 height 10
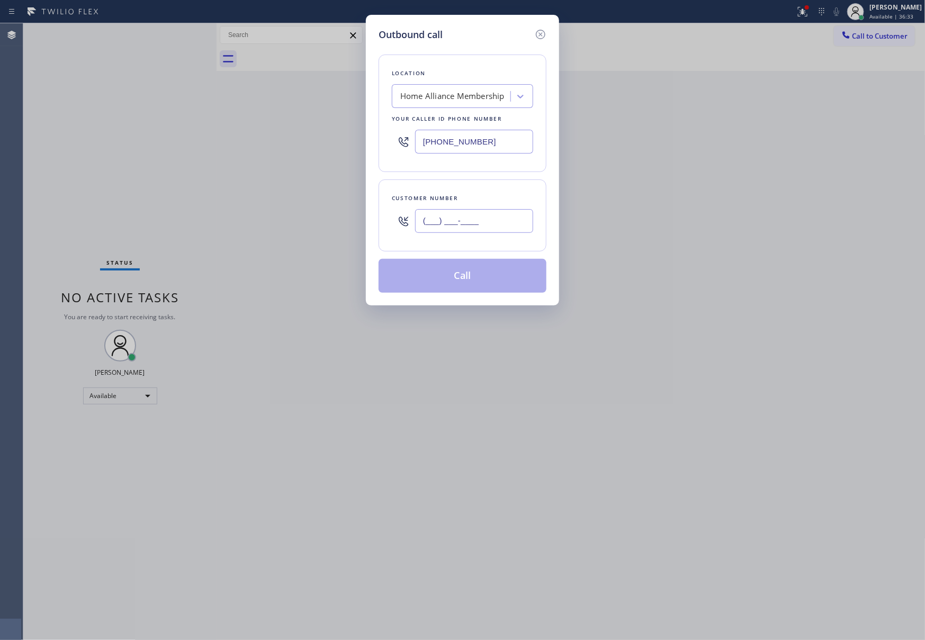
click at [466, 215] on input "(___) ___-____" at bounding box center [474, 221] width 118 height 24
paste input "626) 679-4156"
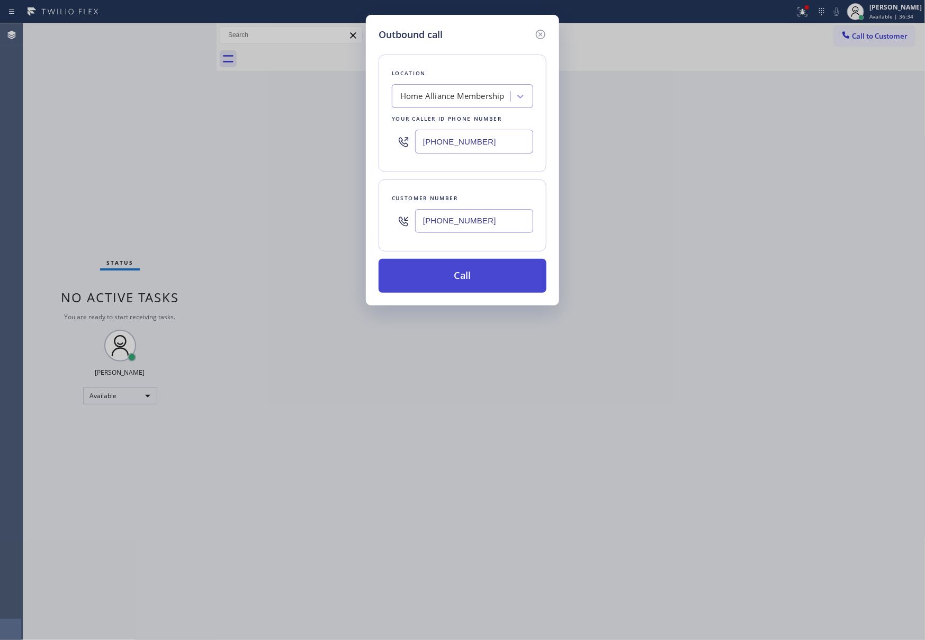
type input "[PHONE_NUMBER]"
click at [453, 280] on button "Call" at bounding box center [463, 276] width 168 height 34
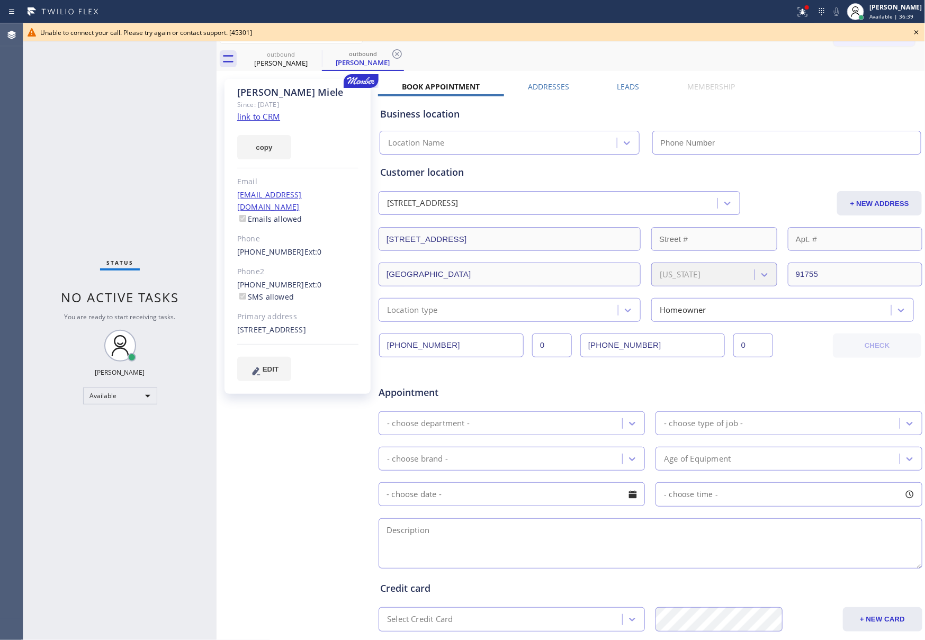
type input "[PHONE_NUMBER]"
click at [280, 64] on div "[PERSON_NAME]" at bounding box center [281, 63] width 80 height 10
click at [314, 54] on icon at bounding box center [315, 54] width 10 height 10
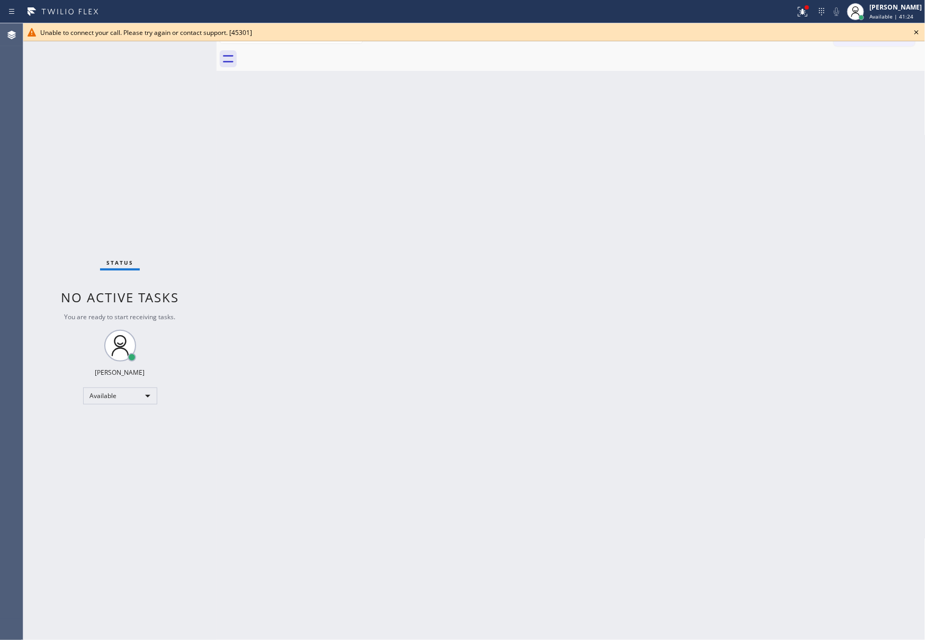
click at [914, 32] on icon at bounding box center [916, 32] width 13 height 13
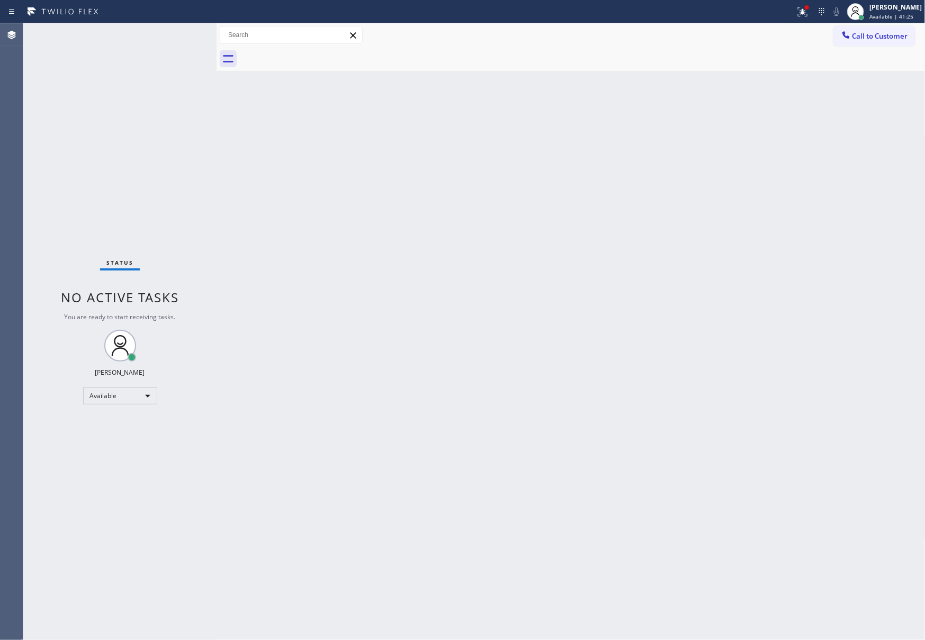
click at [826, 213] on div "Back to Dashboard Change Sender ID Customers Technicians Select a contact Outbo…" at bounding box center [571, 331] width 709 height 617
click at [842, 200] on div "Back to Dashboard Change Sender ID Customers Technicians Select a contact Outbo…" at bounding box center [571, 331] width 709 height 617
click at [666, 271] on div "Back to Dashboard Change Sender ID Customers Technicians Select a contact Outbo…" at bounding box center [571, 331] width 709 height 617
click at [728, 339] on div "Back to Dashboard Change Sender ID Customers Technicians Select a contact Outbo…" at bounding box center [571, 331] width 709 height 617
drag, startPoint x: 248, startPoint y: 203, endPoint x: 301, endPoint y: 194, distance: 53.3
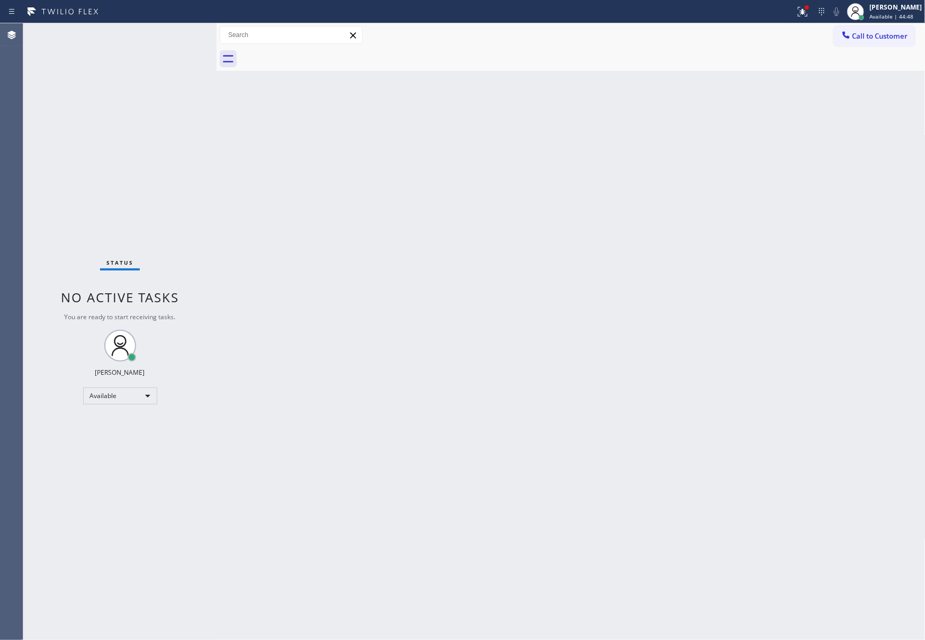
click at [260, 199] on div "Back to Dashboard Change Sender ID Customers Technicians Select a contact Outbo…" at bounding box center [571, 331] width 709 height 617
click at [870, 40] on span "Call to Customer" at bounding box center [880, 36] width 56 height 10
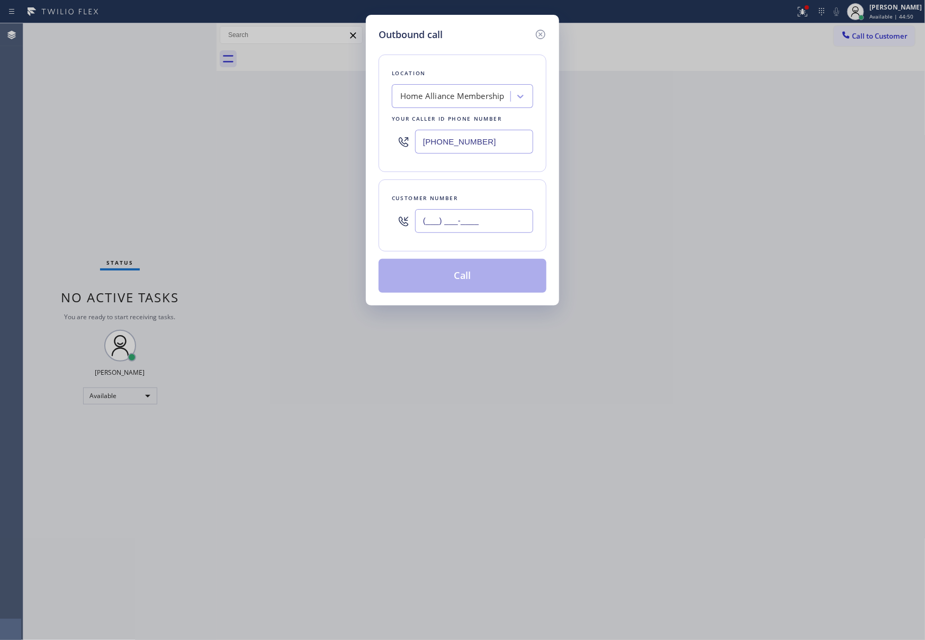
click at [523, 223] on input "(___) ___-____" at bounding box center [474, 221] width 118 height 24
paste input "619) 300-2832"
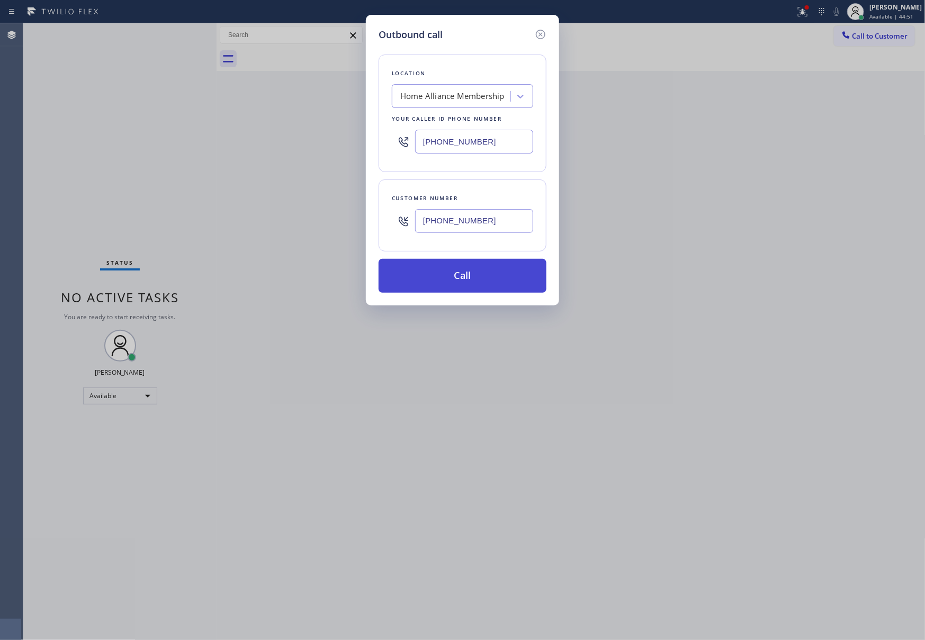
type input "[PHONE_NUMBER]"
click at [469, 286] on button "Call" at bounding box center [463, 276] width 168 height 34
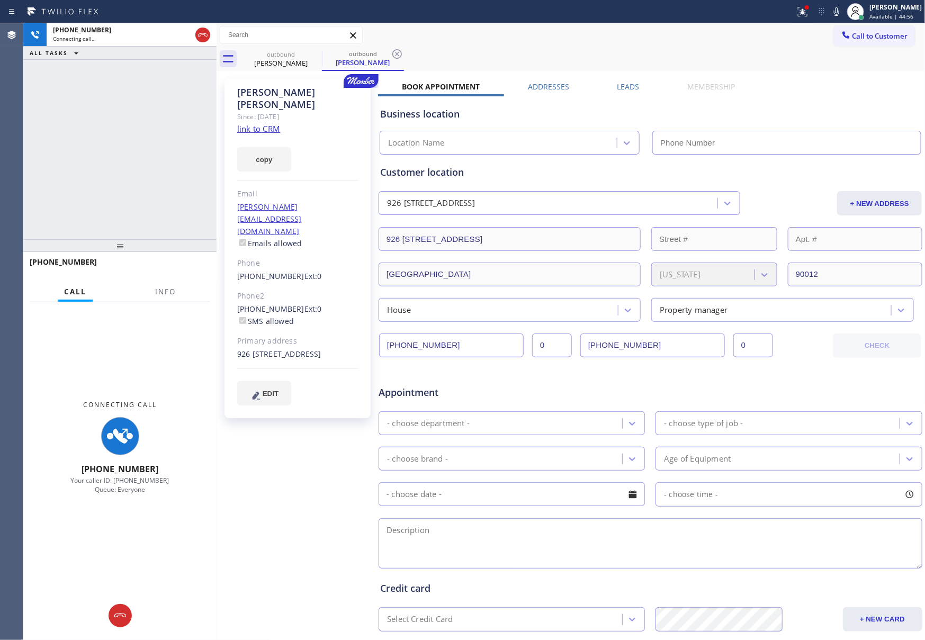
type input "[PHONE_NUMBER]"
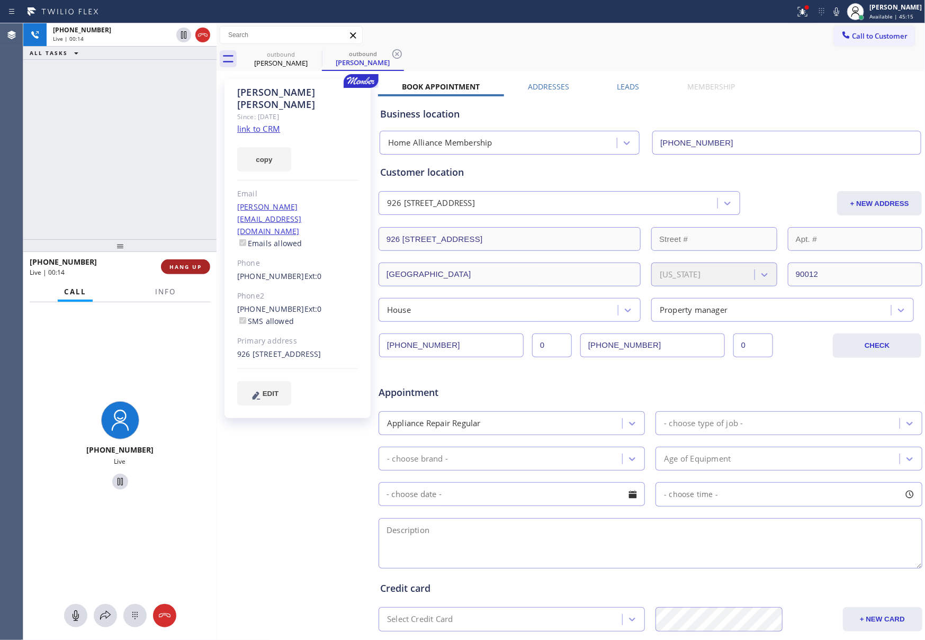
click at [175, 273] on button "HANG UP" at bounding box center [185, 266] width 49 height 15
click at [154, 156] on div "[PHONE_NUMBER] Live | 00:14 ALL TASKS ALL TASKS ACTIVE TASKS TASKS IN WRAP UP" at bounding box center [119, 131] width 193 height 216
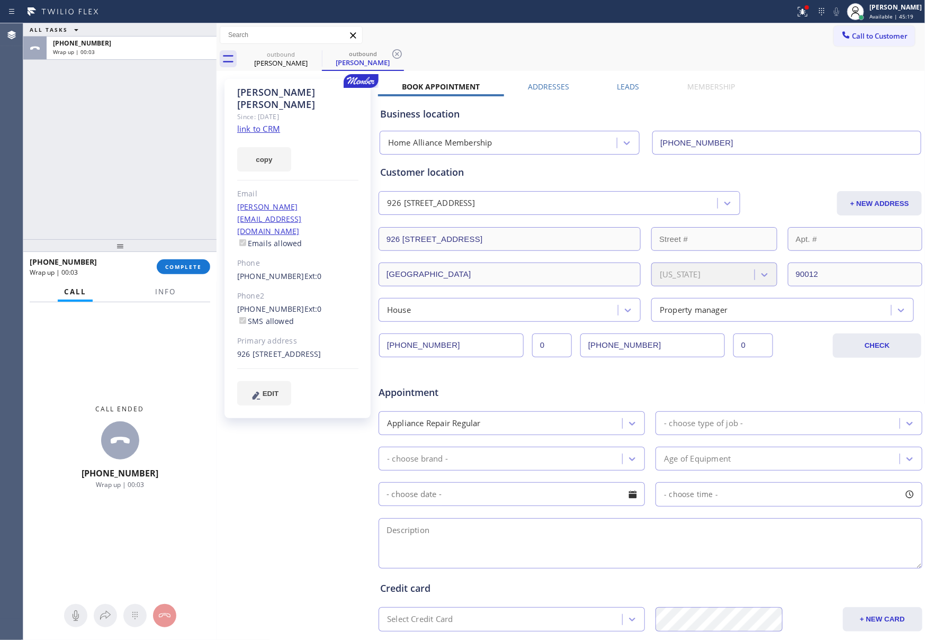
drag, startPoint x: 505, startPoint y: 51, endPoint x: 592, endPoint y: 64, distance: 88.2
click at [505, 51] on div "outbound [PERSON_NAME] outbound [PERSON_NAME]" at bounding box center [583, 59] width 686 height 24
click at [618, 88] on label "Leads" at bounding box center [628, 87] width 22 height 10
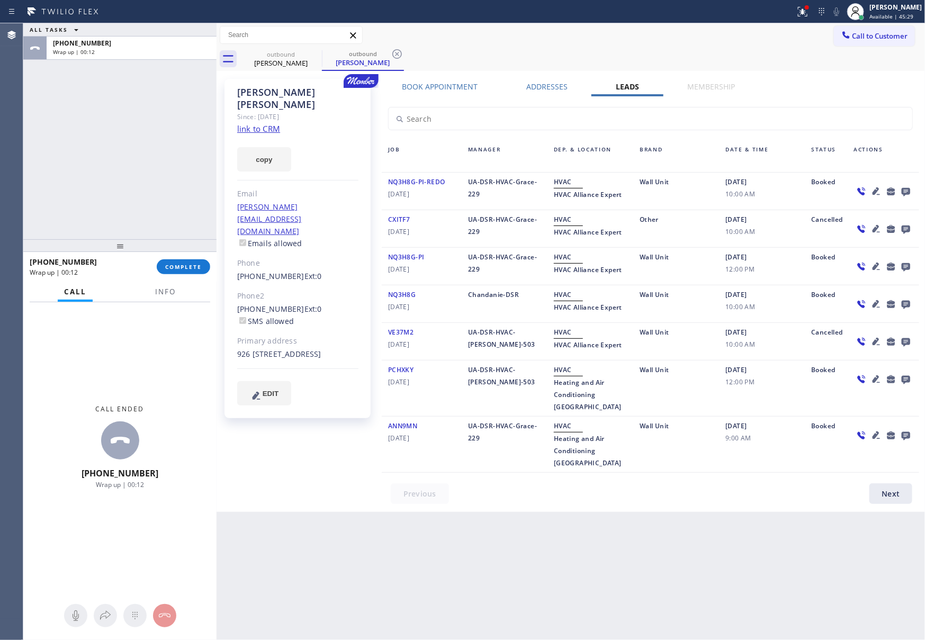
click at [907, 192] on icon at bounding box center [905, 192] width 8 height 8
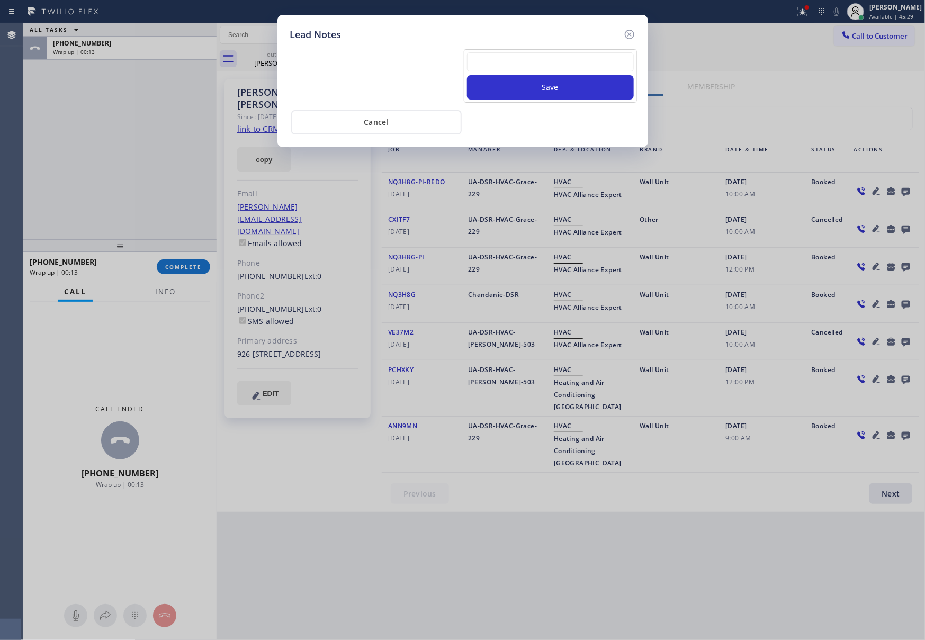
click at [589, 67] on textarea at bounding box center [550, 61] width 167 height 19
paste textarea "please transfer. membership follow up calls"
type textarea "please transfer. membership follow up calls"
click at [579, 89] on button "Save" at bounding box center [550, 87] width 167 height 24
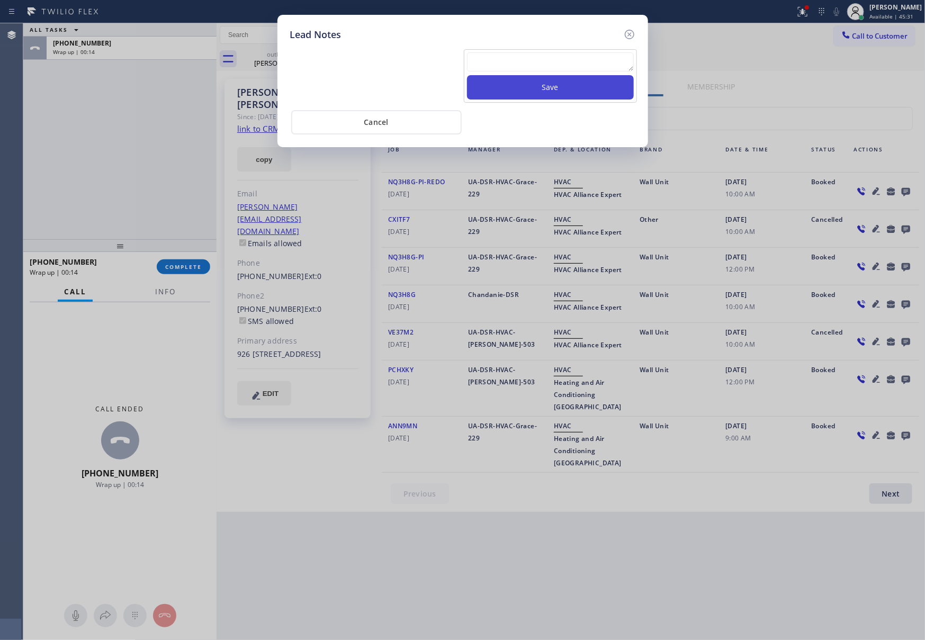
scroll to position [0, 0]
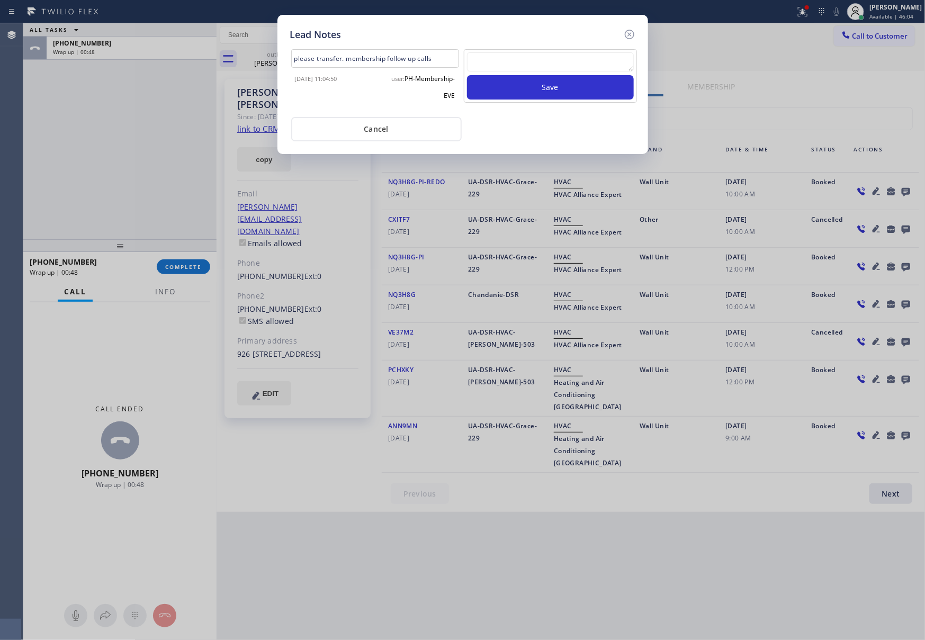
click at [553, 116] on div "Cancel" at bounding box center [462, 128] width 345 height 26
click at [343, 96] on div "[DATE] 11:04:50" at bounding box center [332, 85] width 87 height 34
click at [587, 151] on div "Lead Notes please transfer. membership follow up calls [DATE] 11:04:50 user: PH…" at bounding box center [462, 84] width 371 height 139
click at [404, 140] on div "Lead Notes please transfer. membership follow up calls [DATE] 11:04:50 user: PH…" at bounding box center [462, 84] width 371 height 139
click at [359, 124] on button "Cancel" at bounding box center [376, 129] width 170 height 24
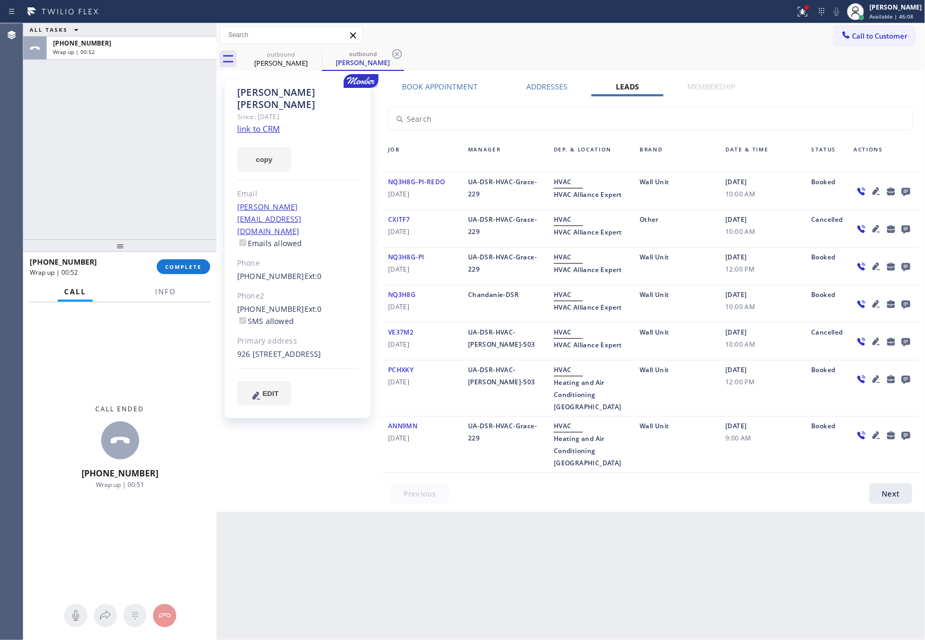
drag, startPoint x: 97, startPoint y: 127, endPoint x: 164, endPoint y: 274, distance: 161.1
click at [102, 135] on div "ALL TASKS ALL TASKS ACTIVE TASKS TASKS IN WRAP UP [PHONE_NUMBER] Wrap up | 00:52" at bounding box center [119, 131] width 193 height 216
drag, startPoint x: 157, startPoint y: 191, endPoint x: 157, endPoint y: 202, distance: 11.6
click at [157, 202] on div "ALL TASKS ALL TASKS ACTIVE TASKS TASKS IN WRAP UP [PHONE_NUMBER] Wrap up | 00:53" at bounding box center [119, 131] width 193 height 216
click at [145, 129] on div "ALL TASKS ALL TASKS ACTIVE TASKS TASKS IN WRAP UP [PHONE_NUMBER] Wrap up | 00:53" at bounding box center [119, 131] width 193 height 216
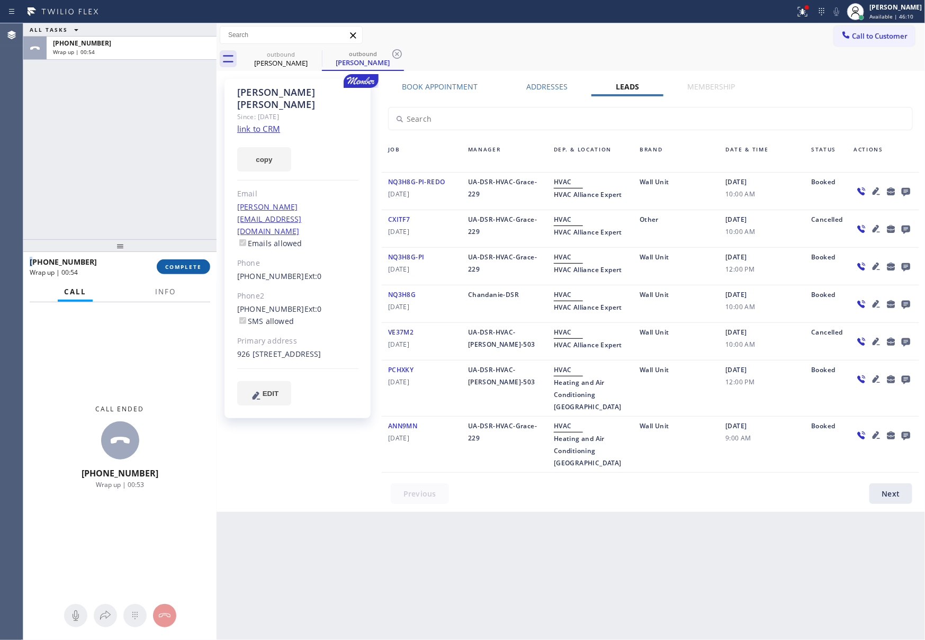
drag, startPoint x: 145, startPoint y: 129, endPoint x: 170, endPoint y: 268, distance: 142.1
click at [145, 135] on div "ALL TASKS ALL TASKS ACTIVE TASKS TASKS IN WRAP UP [PHONE_NUMBER] Wrap up | 00:54" at bounding box center [119, 131] width 193 height 216
click at [184, 262] on button "COMPLETE" at bounding box center [183, 266] width 53 height 15
click at [167, 191] on div "ALL TASKS ALL TASKS ACTIVE TASKS TASKS IN WRAP UP [PHONE_NUMBER] Wrap up | 00:54" at bounding box center [119, 131] width 193 height 216
click at [168, 192] on div "ALL TASKS ALL TASKS ACTIVE TASKS TASKS IN WRAP UP [PHONE_NUMBER] Wrap up | 00:55" at bounding box center [119, 131] width 193 height 216
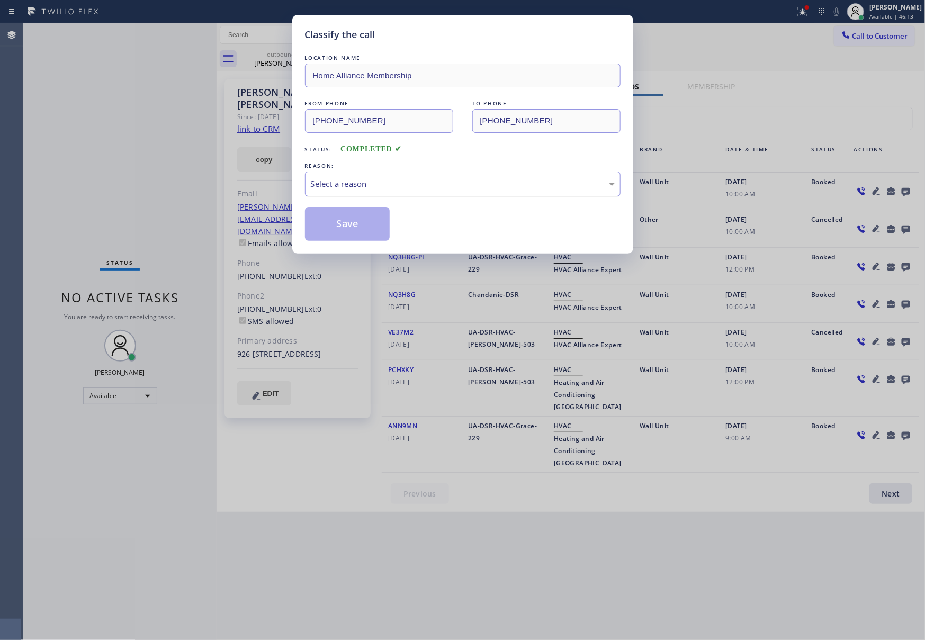
click at [393, 185] on div "Select a reason" at bounding box center [463, 184] width 304 height 12
click at [373, 231] on button "Save" at bounding box center [347, 224] width 85 height 34
click at [373, 230] on button "Save" at bounding box center [347, 224] width 85 height 34
drag, startPoint x: 376, startPoint y: 231, endPoint x: 440, endPoint y: 274, distance: 77.1
click at [384, 235] on button "Save" at bounding box center [347, 224] width 85 height 34
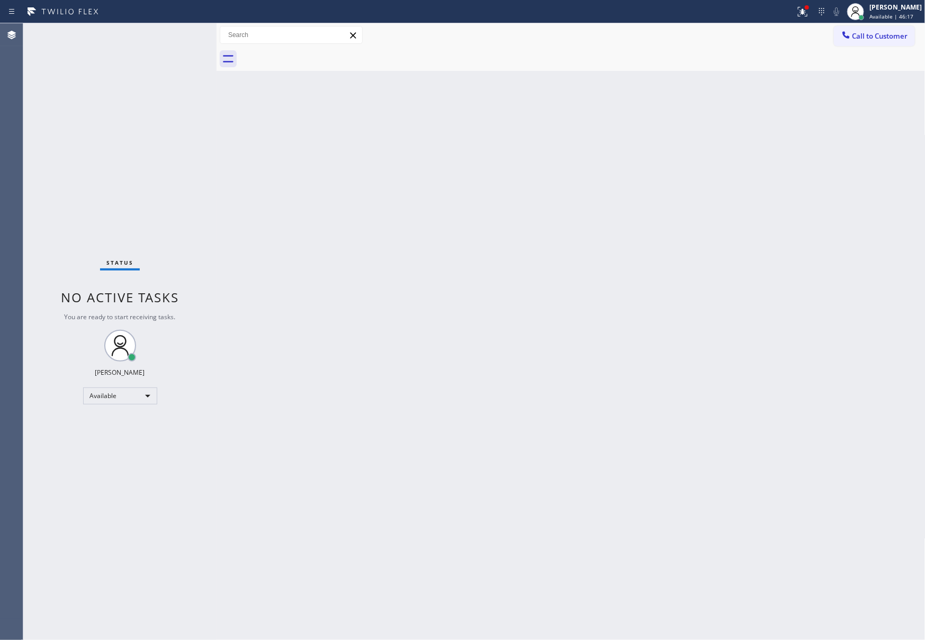
drag, startPoint x: 377, startPoint y: 292, endPoint x: 527, endPoint y: 241, distance: 158.7
click at [418, 282] on div "Back to Dashboard Change Sender ID Customers Technicians Select a contact Outbo…" at bounding box center [571, 331] width 709 height 617
click at [876, 29] on button "Call to Customer" at bounding box center [874, 36] width 81 height 20
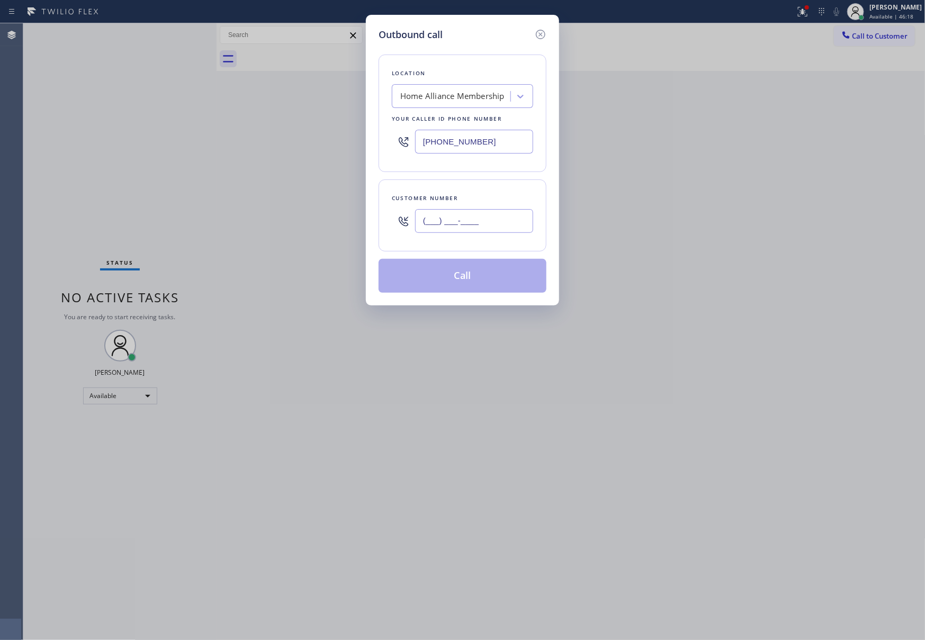
click at [492, 221] on input "(___) ___-____" at bounding box center [474, 221] width 118 height 24
paste input "213) 703-3250"
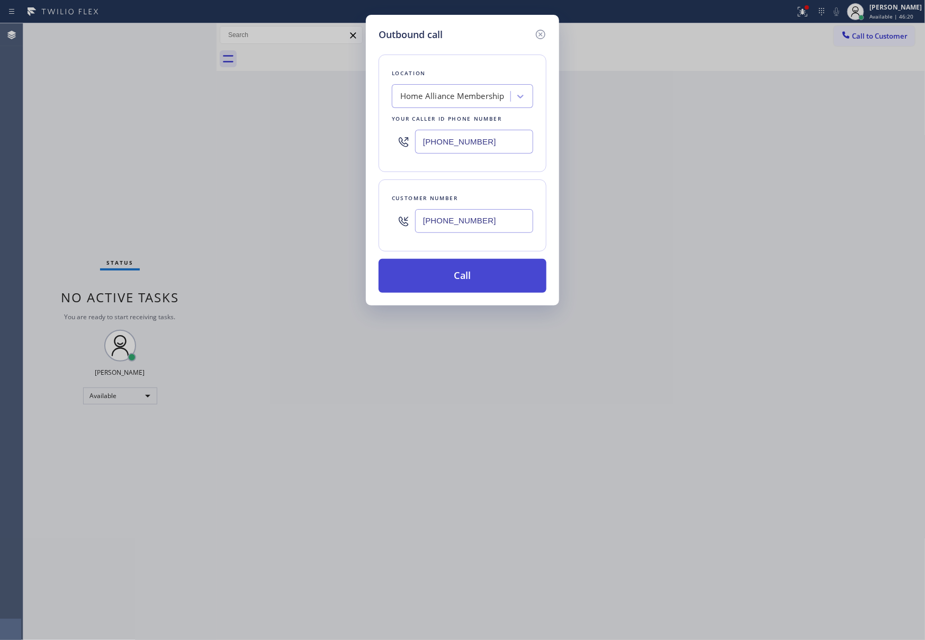
type input "[PHONE_NUMBER]"
click at [482, 286] on button "Call" at bounding box center [463, 276] width 168 height 34
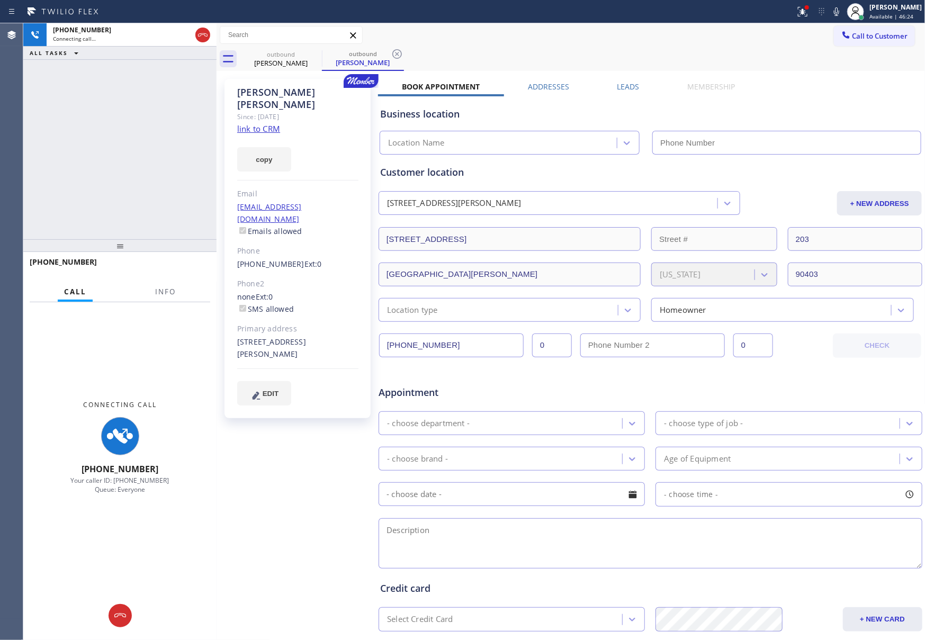
drag, startPoint x: 159, startPoint y: 127, endPoint x: 210, endPoint y: 136, distance: 51.0
click at [164, 132] on div "[PHONE_NUMBER] Connecting call… ALL TASKS ALL TASKS ACTIVE TASKS TASKS IN WRAP …" at bounding box center [119, 131] width 193 height 216
type input "[PHONE_NUMBER]"
click at [206, 133] on div "[PHONE_NUMBER] Connecting call… ALL TASKS ALL TASKS ACTIVE TASKS TASKS IN WRAP …" at bounding box center [119, 131] width 193 height 216
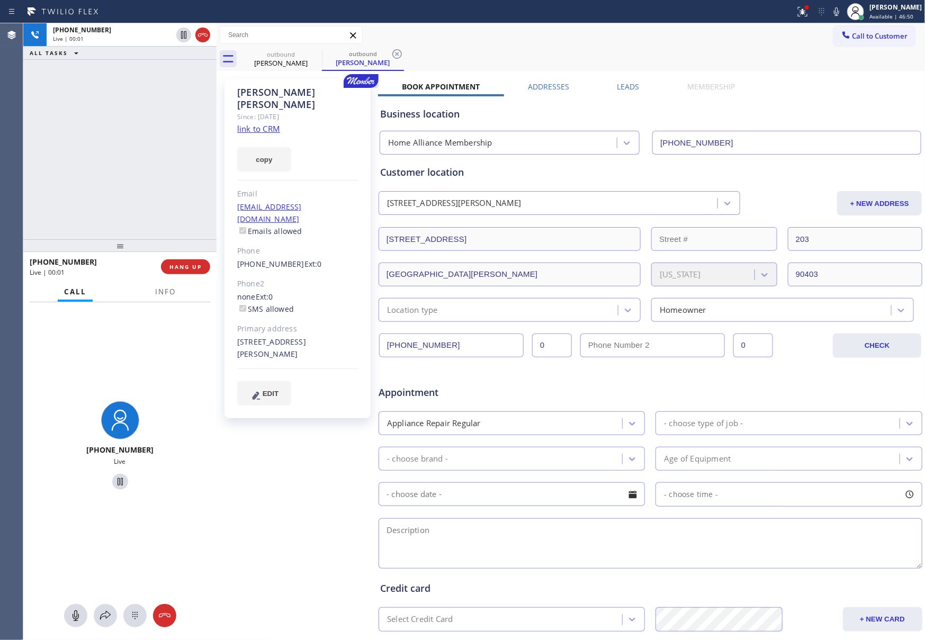
click at [116, 114] on div "[PHONE_NUMBER] Live | 00:01 ALL TASKS ALL TASKS ACTIVE TASKS TASKS IN WRAP UP" at bounding box center [119, 131] width 193 height 216
click at [120, 115] on div "[PHONE_NUMBER] Live | 00:01 ALL TASKS ALL TASKS ACTIVE TASKS TASKS IN WRAP UP" at bounding box center [119, 131] width 193 height 216
click at [120, 116] on div "[PHONE_NUMBER] Live | 00:01 ALL TASKS ALL TASKS ACTIVE TASKS TASKS IN WRAP UP" at bounding box center [119, 131] width 193 height 216
click at [177, 263] on span "HANG UP" at bounding box center [185, 266] width 32 height 7
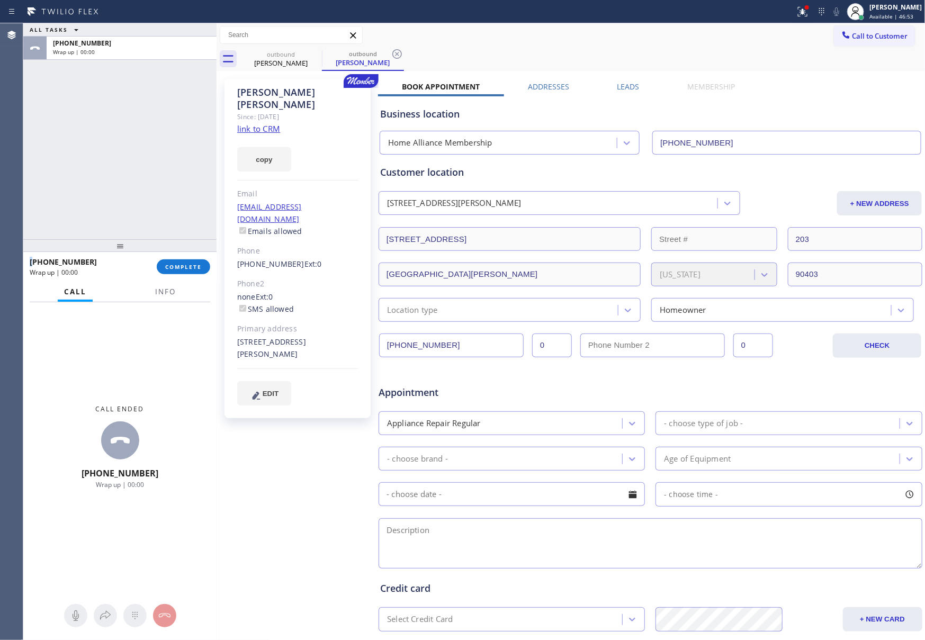
click at [615, 92] on div "Business location Home Alliance Membership [PHONE_NUMBER]" at bounding box center [650, 123] width 545 height 62
click at [622, 84] on label "Leads" at bounding box center [628, 87] width 22 height 10
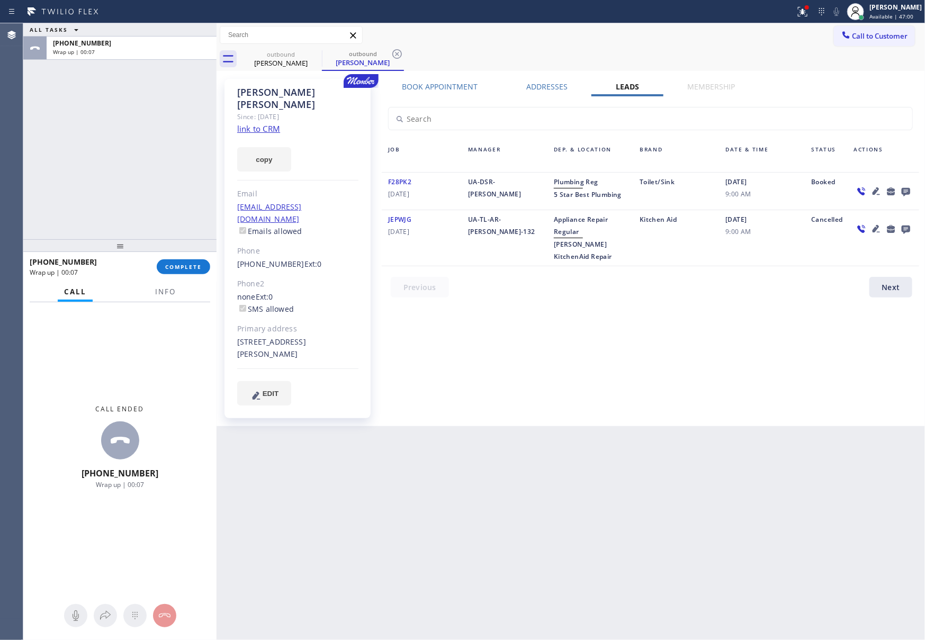
drag, startPoint x: 694, startPoint y: 347, endPoint x: 907, endPoint y: 208, distance: 254.0
click at [695, 346] on div "Book Appointment Addresses Leads Membership Business location Home Alliance Mem…" at bounding box center [650, 253] width 545 height 342
click at [915, 188] on div at bounding box center [883, 191] width 71 height 31
click at [910, 191] on icon at bounding box center [906, 191] width 13 height 13
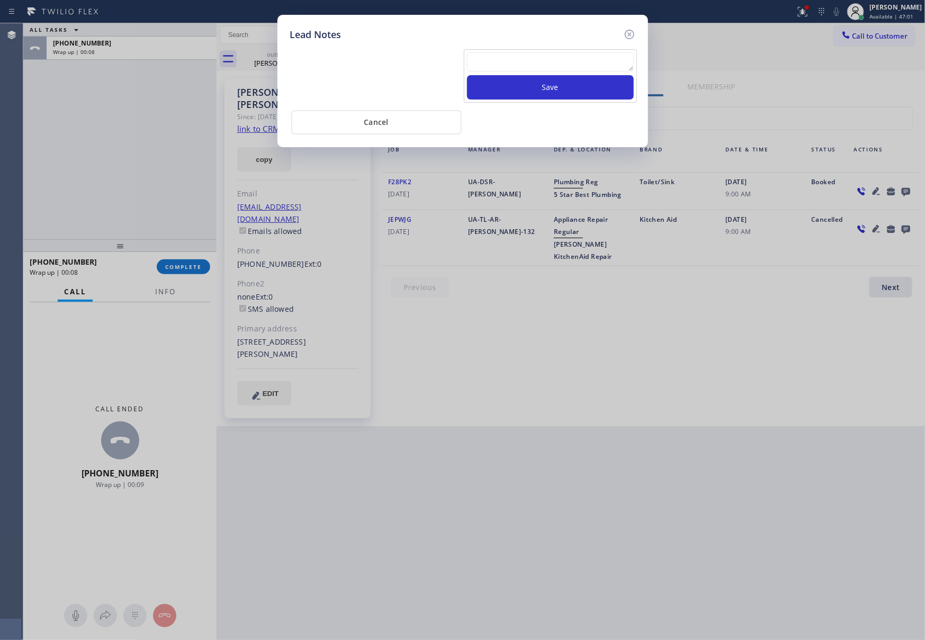
click at [588, 62] on textarea at bounding box center [550, 61] width 167 height 19
paste textarea "please transfer. membership follow up calls"
type textarea "please transfer. membership follow up calls"
click at [582, 89] on button "Save" at bounding box center [550, 87] width 167 height 24
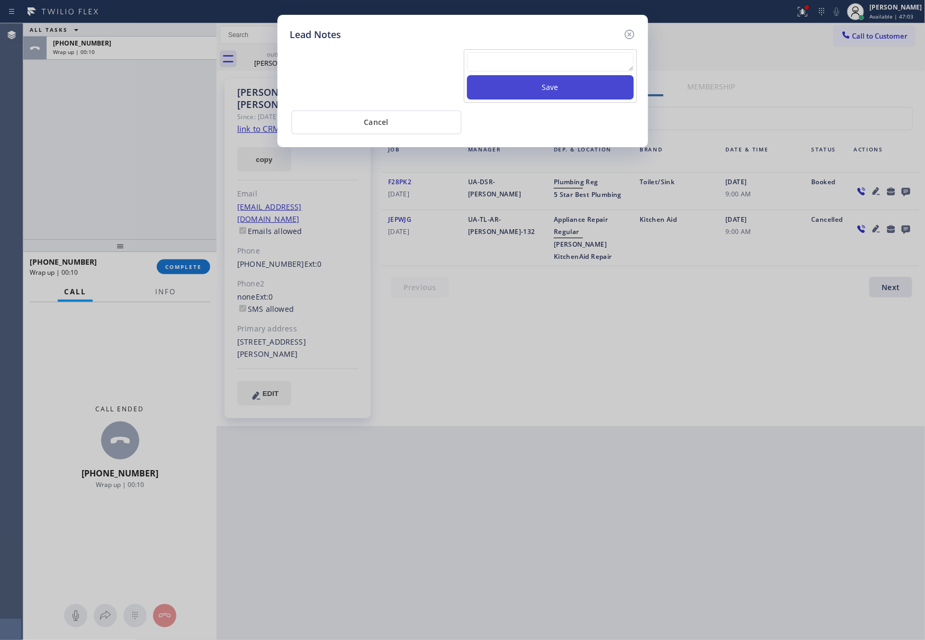
scroll to position [0, 0]
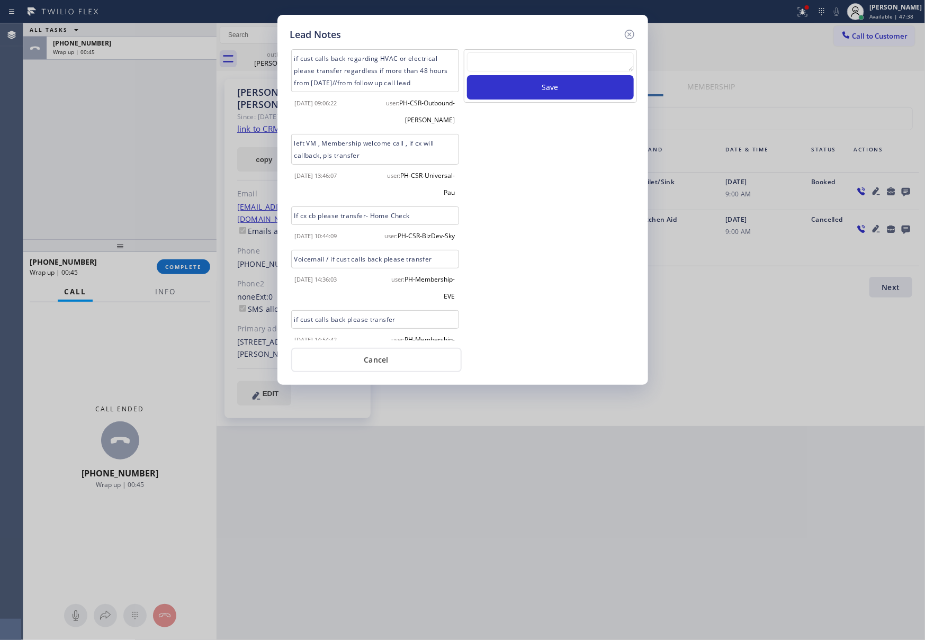
drag, startPoint x: 573, startPoint y: 237, endPoint x: 459, endPoint y: 345, distance: 157.7
click at [561, 256] on div "Save" at bounding box center [550, 194] width 175 height 291
drag, startPoint x: 391, startPoint y: 361, endPoint x: 229, endPoint y: 230, distance: 207.8
click at [391, 361] on button "Cancel" at bounding box center [376, 360] width 170 height 24
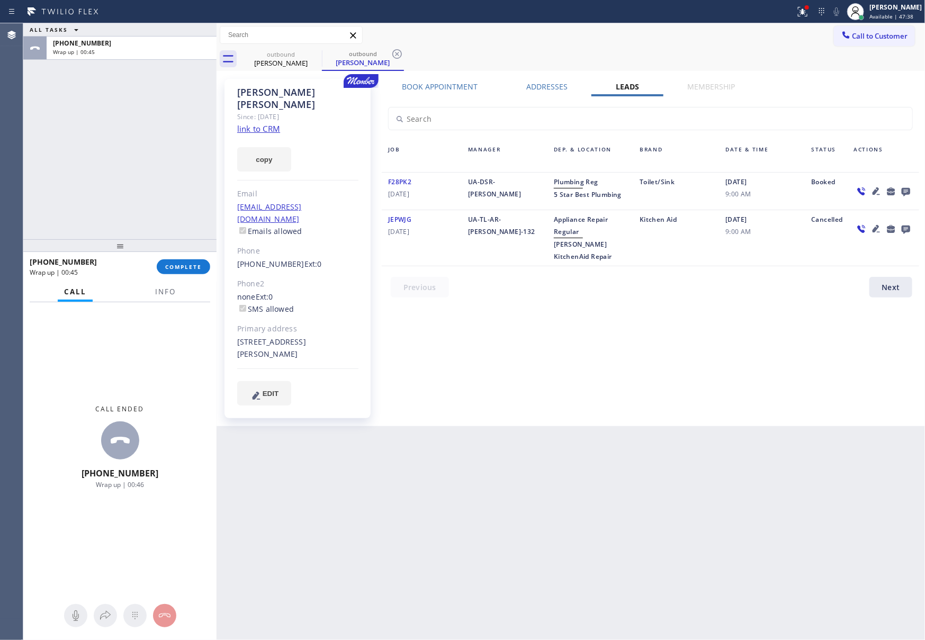
click at [191, 159] on div "ALL TASKS ALL TASKS ACTIVE TASKS TASKS IN WRAP UP [PHONE_NUMBER] Wrap up | 00:45" at bounding box center [119, 131] width 193 height 216
click at [193, 268] on span "COMPLETE" at bounding box center [183, 266] width 37 height 7
click at [143, 98] on div "ALL TASKS ALL TASKS ACTIVE TASKS TASKS IN WRAP UP [PHONE_NUMBER] Wrap up | 00:46" at bounding box center [119, 131] width 193 height 216
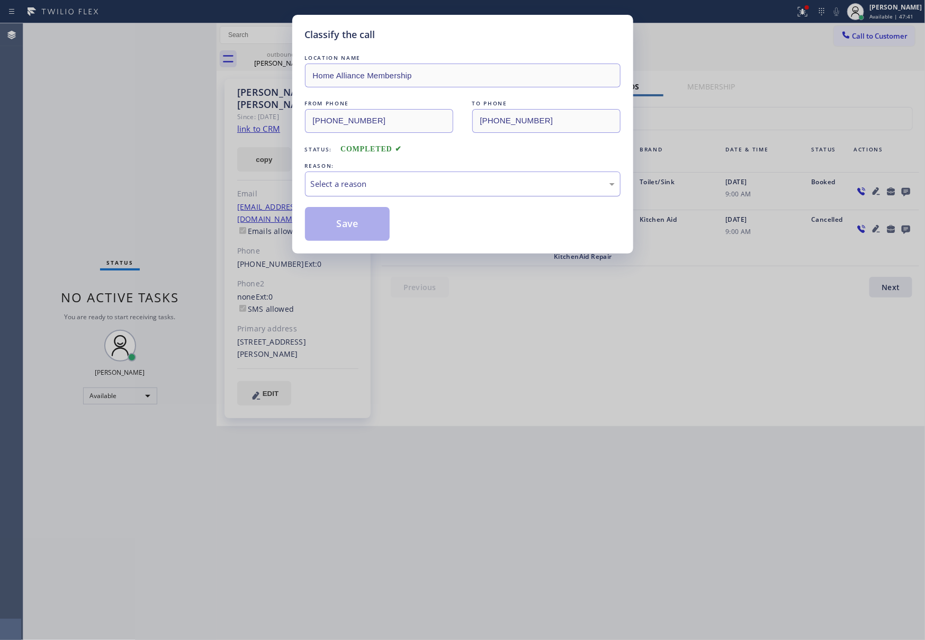
click at [403, 182] on div "Select a reason" at bounding box center [463, 184] width 304 height 12
click at [346, 229] on button "Save" at bounding box center [347, 224] width 85 height 34
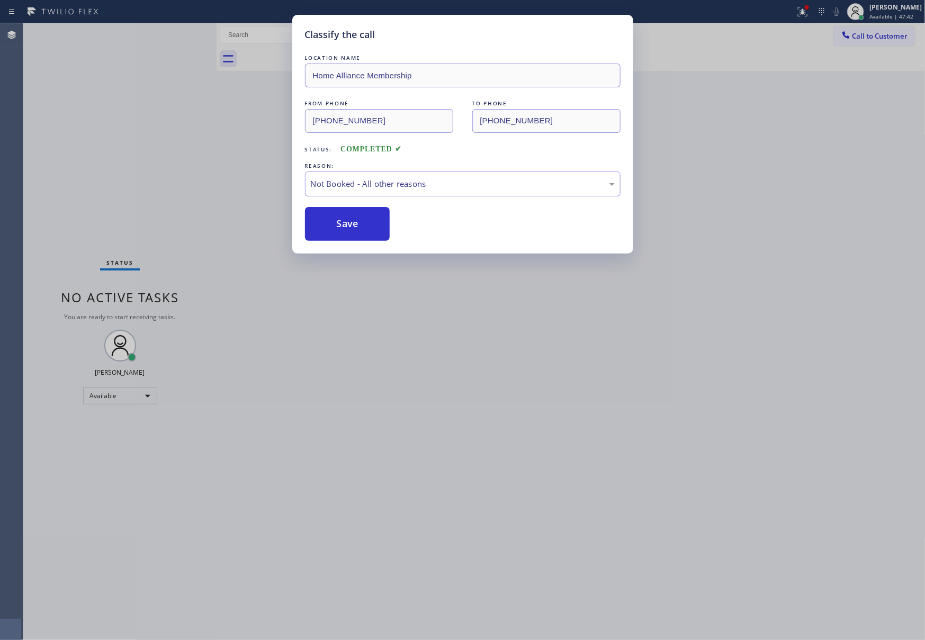
click at [191, 124] on div "Classify the call LOCATION NAME Home Alliance Membership FROM PHONE [PHONE_NUMB…" at bounding box center [462, 320] width 925 height 640
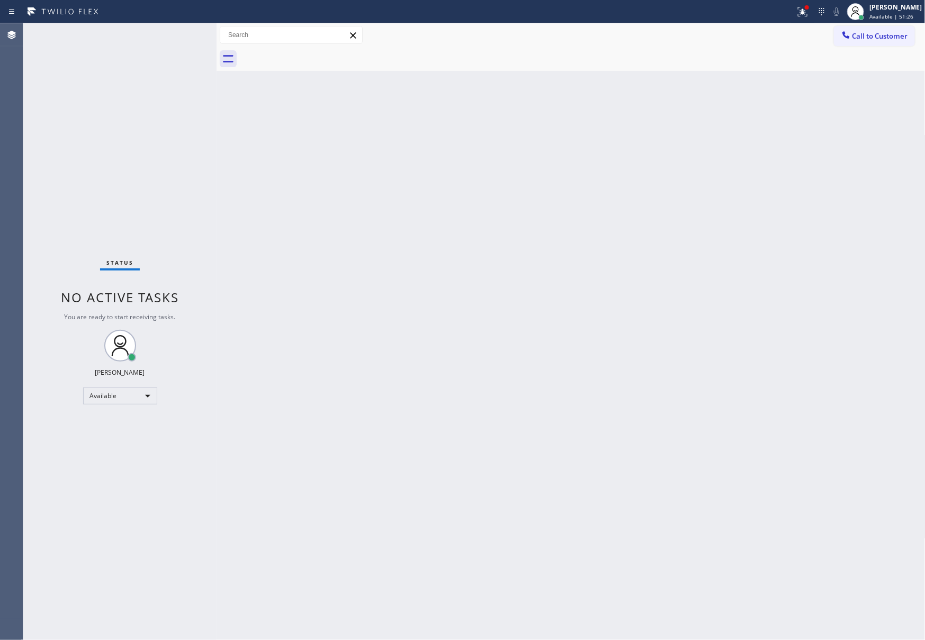
click at [361, 340] on div "Back to Dashboard Change Sender ID Customers Technicians Select a contact Outbo…" at bounding box center [571, 331] width 709 height 617
drag, startPoint x: 432, startPoint y: 305, endPoint x: 452, endPoint y: 305, distance: 19.6
click at [434, 305] on div "Back to Dashboard Change Sender ID Customers Technicians Select a contact Outbo…" at bounding box center [571, 331] width 709 height 617
drag, startPoint x: 645, startPoint y: 282, endPoint x: 628, endPoint y: 275, distance: 18.8
click at [645, 285] on div "Back to Dashboard Change Sender ID Customers Technicians Select a contact Outbo…" at bounding box center [571, 331] width 709 height 617
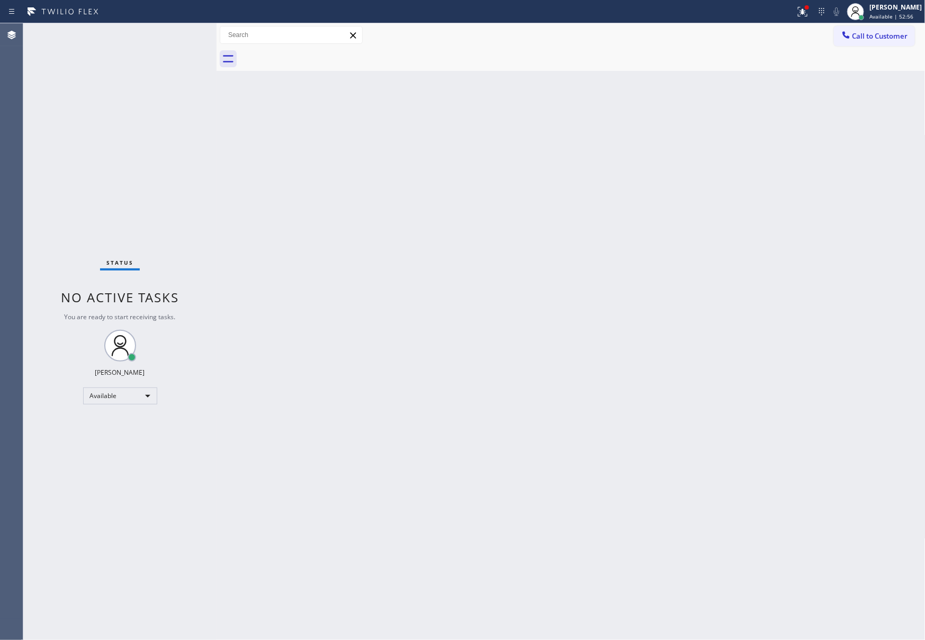
drag, startPoint x: 321, startPoint y: 344, endPoint x: 452, endPoint y: 259, distance: 155.1
click at [329, 338] on div "Back to Dashboard Change Sender ID Customers Technicians Select a contact Outbo…" at bounding box center [571, 331] width 709 height 617
click at [867, 29] on button "Call to Customer" at bounding box center [874, 36] width 81 height 20
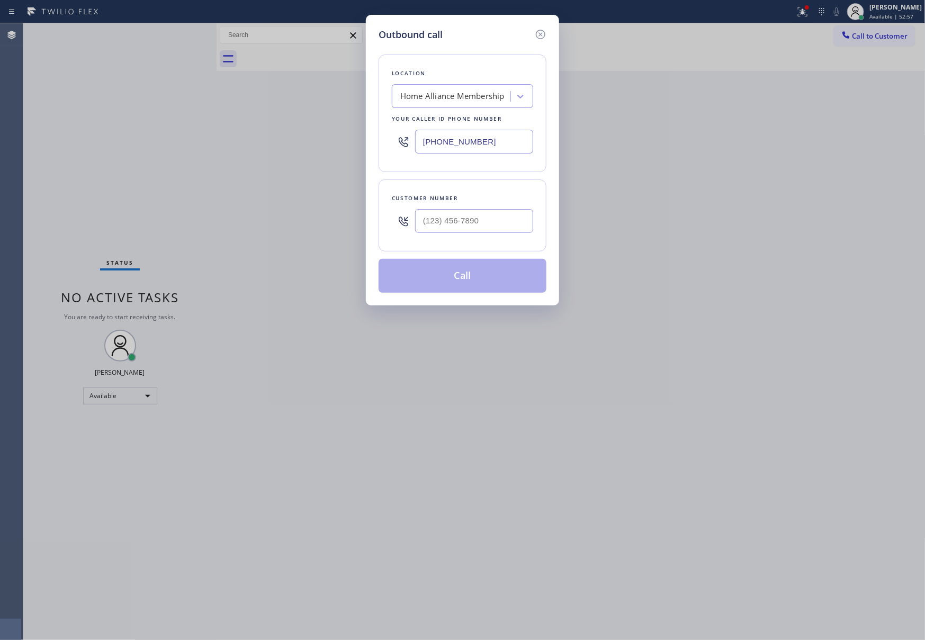
click at [425, 236] on div at bounding box center [474, 221] width 118 height 34
click at [438, 228] on input "(___) ___-____" at bounding box center [474, 221] width 118 height 24
paste input "630) 209-3333"
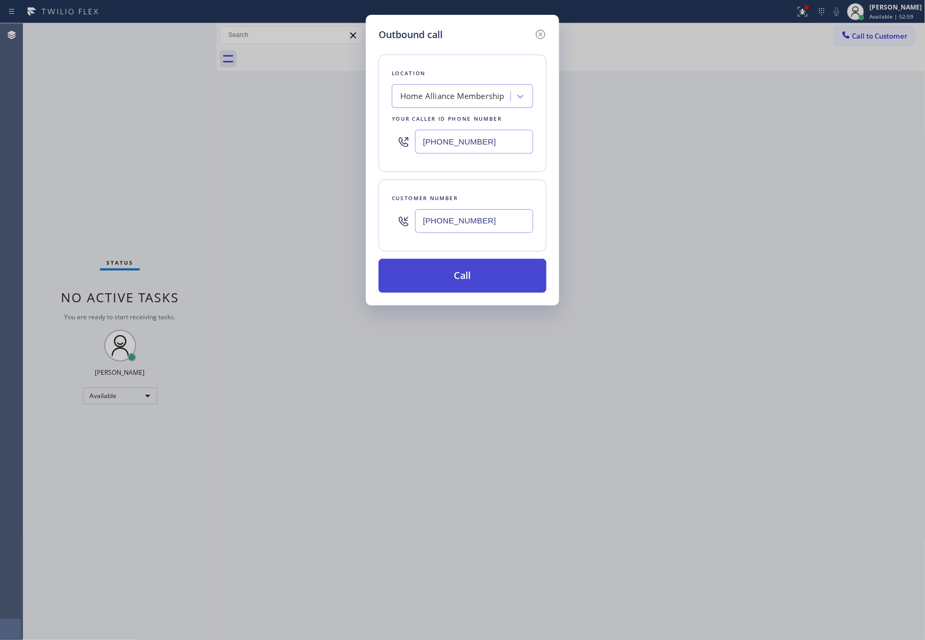
type input "[PHONE_NUMBER]"
click at [477, 275] on button "Call" at bounding box center [463, 276] width 168 height 34
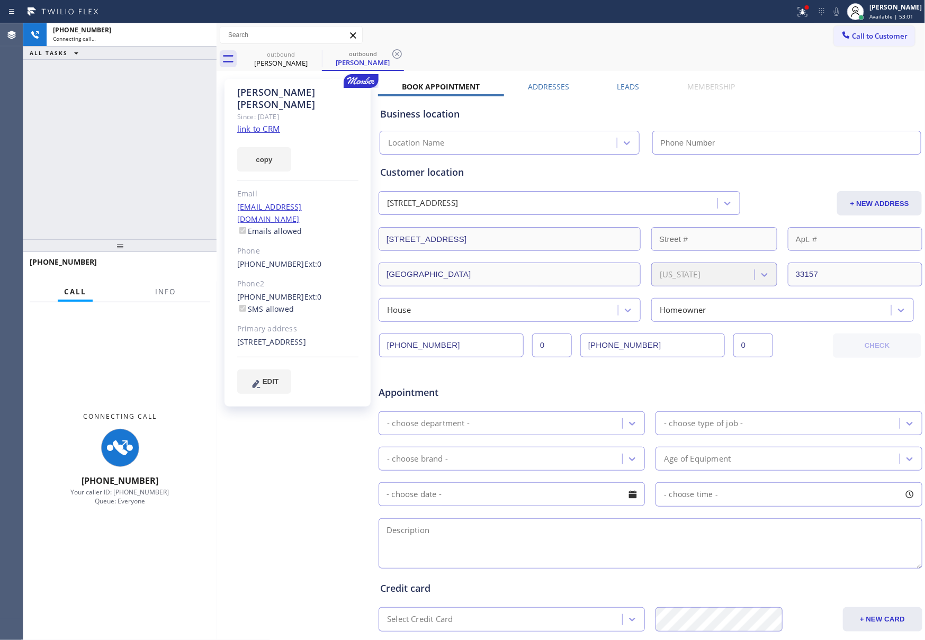
drag, startPoint x: 146, startPoint y: 145, endPoint x: 459, endPoint y: 133, distance: 313.1
click at [182, 146] on div "[PHONE_NUMBER] Connecting call… ALL TASKS ALL TASKS ACTIVE TASKS TASKS IN WRAP …" at bounding box center [119, 131] width 193 height 216
click at [622, 89] on label "Leads" at bounding box center [628, 87] width 22 height 10
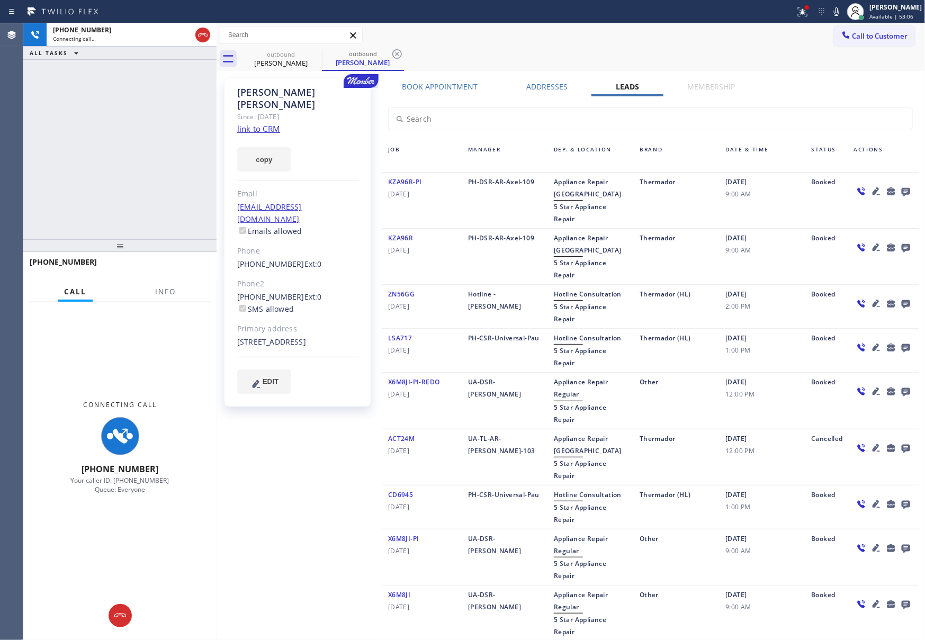
click at [900, 193] on icon at bounding box center [906, 191] width 13 height 13
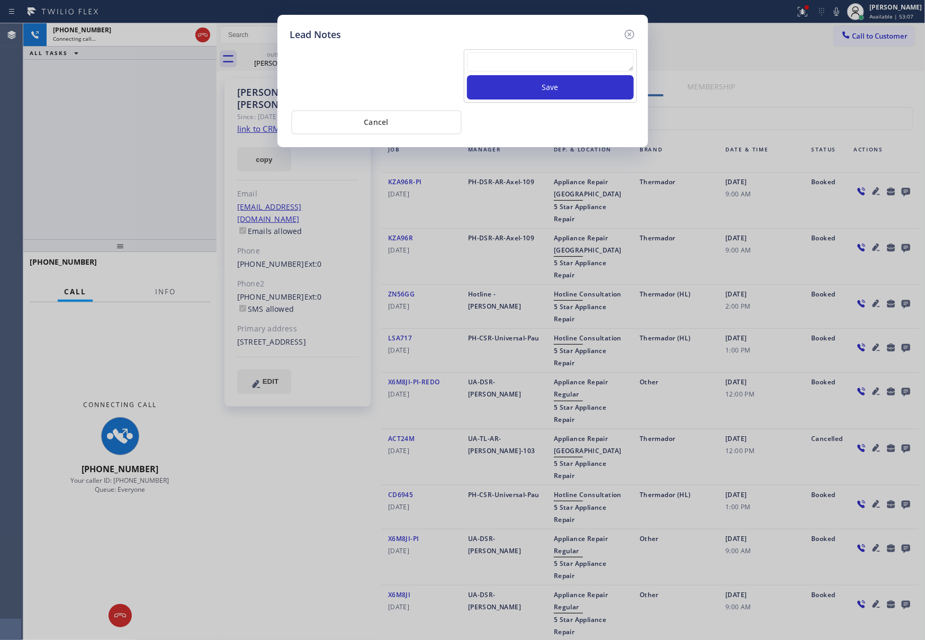
click at [599, 65] on textarea at bounding box center [550, 61] width 167 height 19
paste textarea "please transfer. membership follow up calls"
type textarea "please transfer. membership follow up calls"
click at [579, 92] on button "Save" at bounding box center [550, 87] width 167 height 24
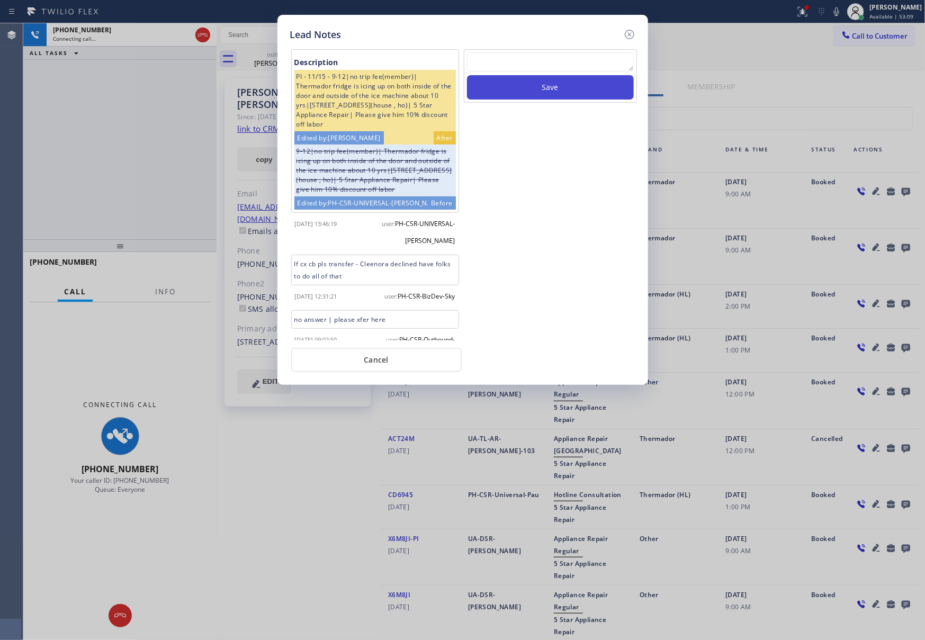
scroll to position [0, 0]
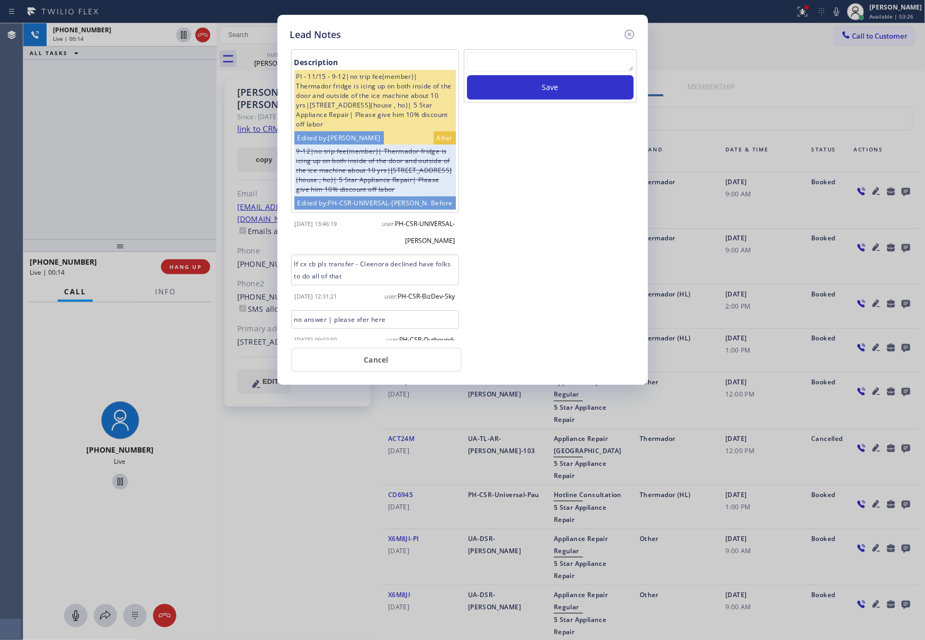
drag, startPoint x: 572, startPoint y: 273, endPoint x: 362, endPoint y: 356, distance: 225.8
click at [572, 274] on div "Save" at bounding box center [550, 194] width 175 height 291
click at [386, 365] on button "Cancel" at bounding box center [376, 360] width 170 height 24
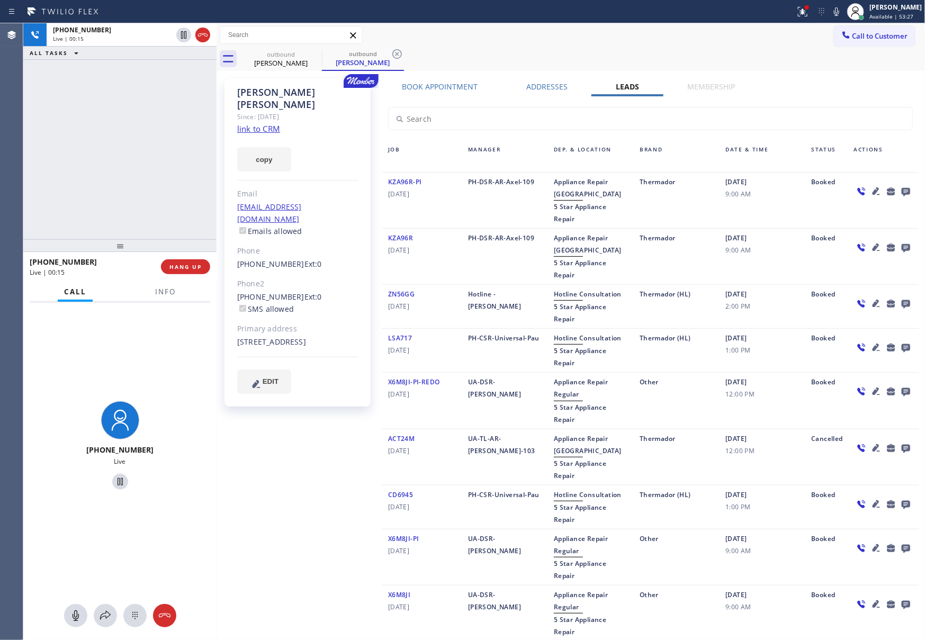
click at [129, 182] on div "[PHONE_NUMBER] Live | 00:15 ALL TASKS ALL TASKS ACTIVE TASKS TASKS IN WRAP UP" at bounding box center [119, 131] width 193 height 216
click at [175, 267] on span "HANG UP" at bounding box center [185, 266] width 32 height 7
click at [145, 123] on div "[PHONE_NUMBER] Live | 00:16 ALL TASKS ALL TASKS ACTIVE TASKS TASKS IN WRAP UP" at bounding box center [119, 131] width 193 height 216
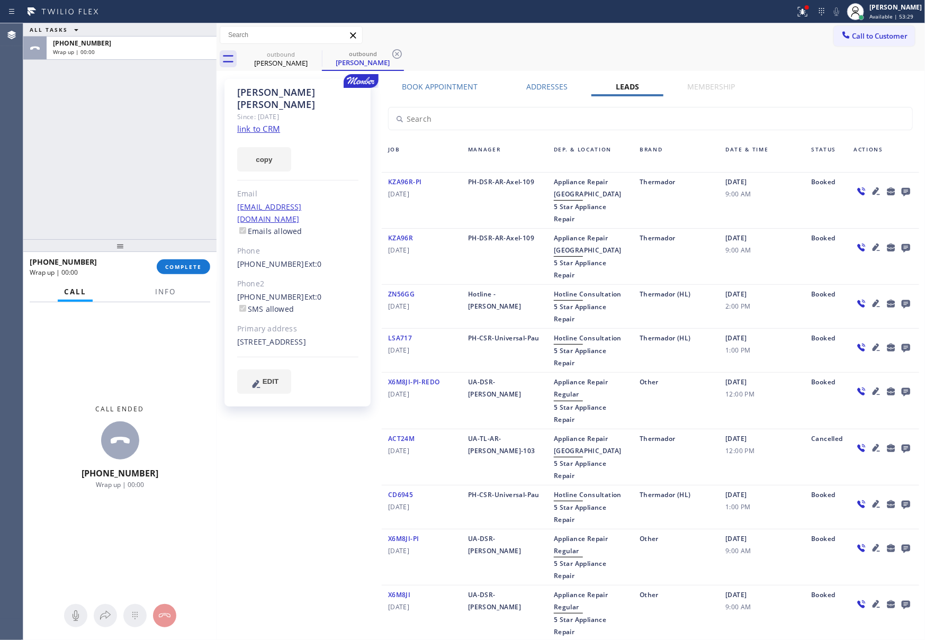
click at [145, 123] on div "ALL TASKS ALL TASKS ACTIVE TASKS TASKS IN WRAP UP [PHONE_NUMBER] Wrap up | 00:00" at bounding box center [119, 131] width 193 height 216
click at [182, 267] on span "COMPLETE" at bounding box center [183, 266] width 37 height 7
click at [178, 106] on div "ALL TASKS ALL TASKS ACTIVE TASKS TASKS IN WRAP UP [PHONE_NUMBER] Wrap up | 00:01" at bounding box center [119, 131] width 193 height 216
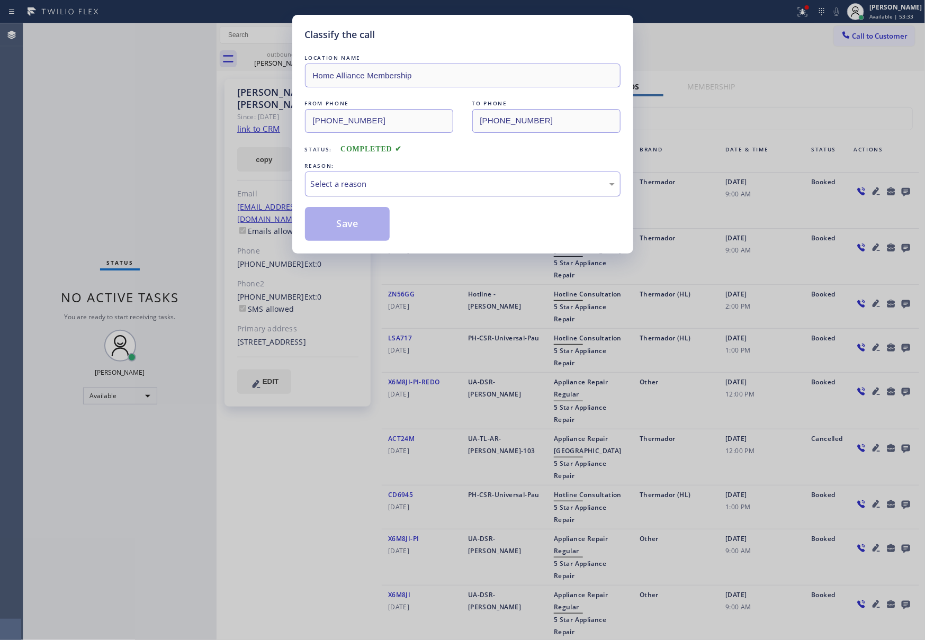
click at [356, 183] on div "Select a reason" at bounding box center [463, 184] width 304 height 12
click at [346, 229] on button "Save" at bounding box center [347, 224] width 85 height 34
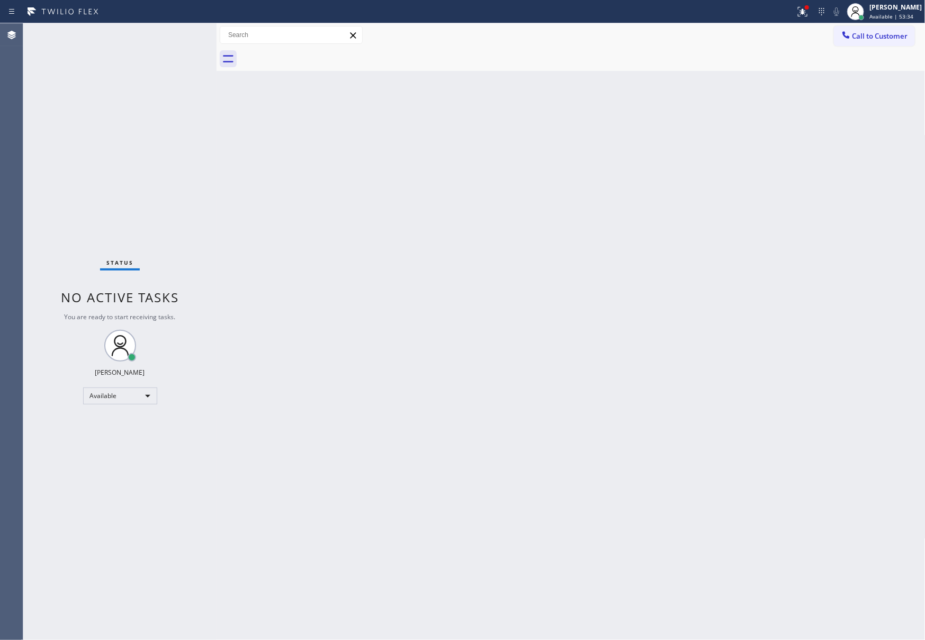
drag, startPoint x: 714, startPoint y: 325, endPoint x: 741, endPoint y: 320, distance: 27.4
click at [741, 320] on div "Back to Dashboard Change Sender ID Customers Technicians Select a contact Outbo…" at bounding box center [571, 331] width 709 height 617
drag, startPoint x: 550, startPoint y: 340, endPoint x: 599, endPoint y: 317, distance: 54.7
click at [568, 331] on div "Back to Dashboard Change Sender ID Customers Technicians Select a contact Outbo…" at bounding box center [571, 331] width 709 height 617
click at [907, 29] on button "Call to Customer" at bounding box center [874, 36] width 81 height 20
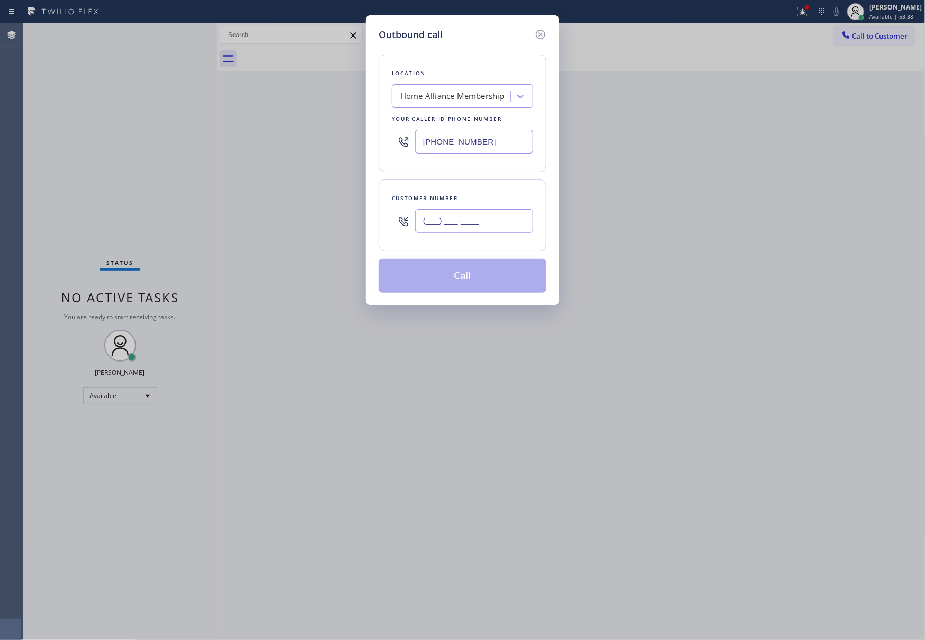
click at [447, 221] on input "(___) ___-____" at bounding box center [474, 221] width 118 height 24
paste input "714) 815-4860"
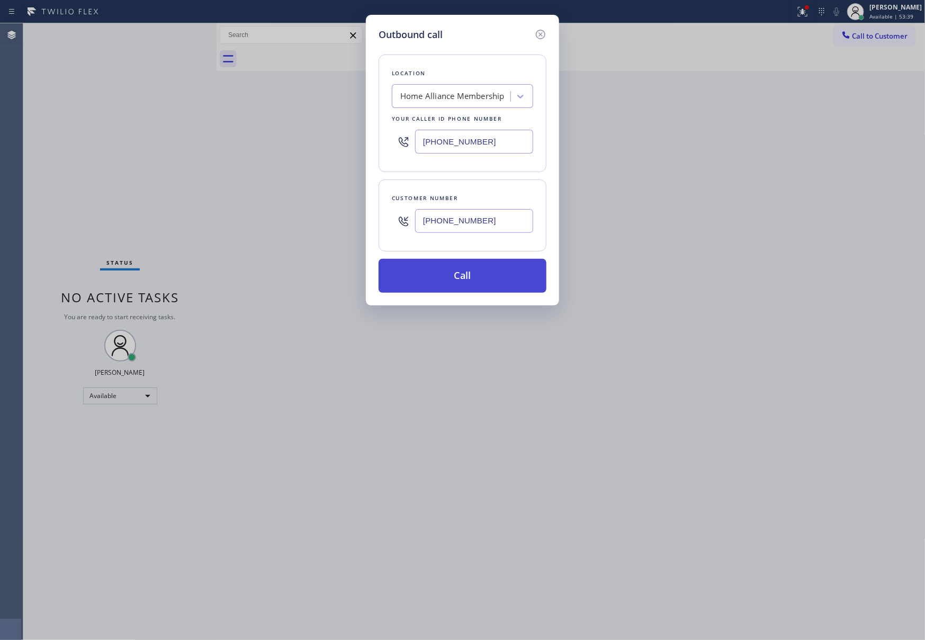
type input "[PHONE_NUMBER]"
click at [475, 274] on button "Call" at bounding box center [463, 276] width 168 height 34
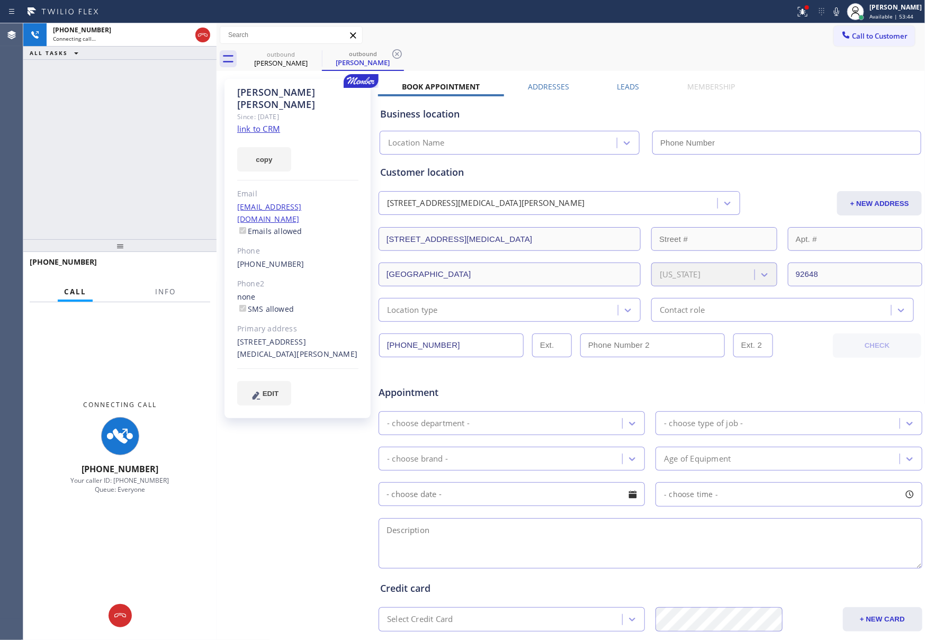
type input "[PHONE_NUMBER]"
drag, startPoint x: 83, startPoint y: 153, endPoint x: 573, endPoint y: 102, distance: 492.9
click at [132, 156] on div "[PHONE_NUMBER] Connecting call… ALL TASKS ALL TASKS ACTIVE TASKS TASKS IN WRAP …" at bounding box center [119, 131] width 193 height 216
click at [635, 84] on div "Leads" at bounding box center [628, 89] width 70 height 15
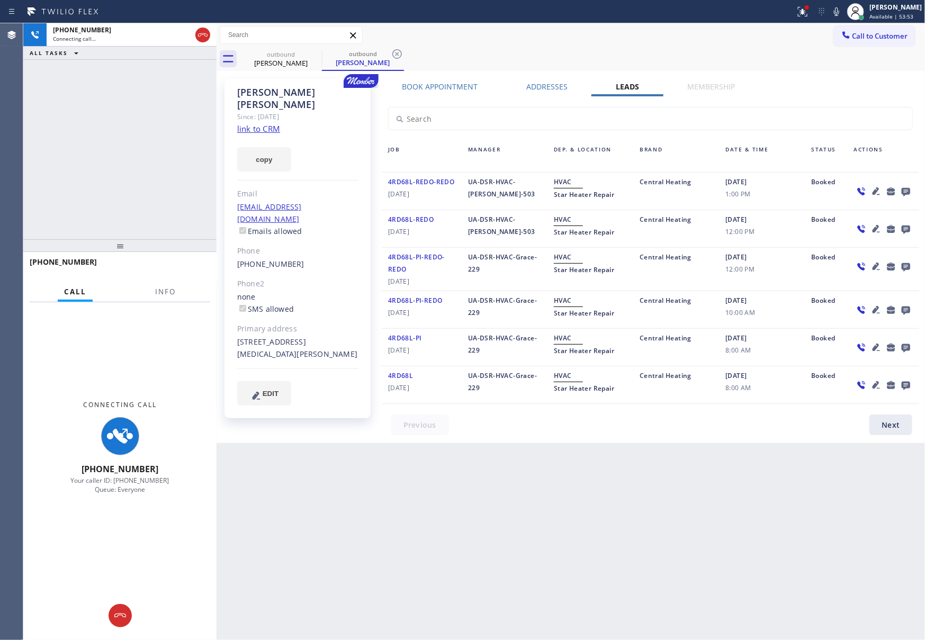
click at [907, 192] on icon at bounding box center [905, 192] width 8 height 8
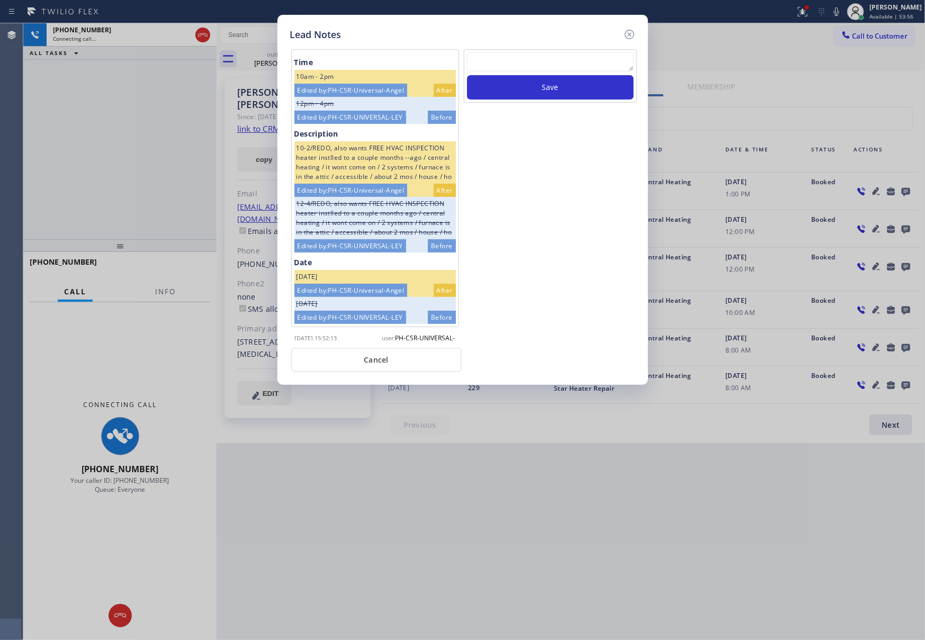
click at [557, 66] on textarea at bounding box center [550, 61] width 167 height 19
paste textarea "please transfer. membership follow up calls"
type textarea "please transfer. membership follow up calls"
click at [562, 102] on div "please transfer. membership follow up calls Save" at bounding box center [550, 75] width 173 height 53
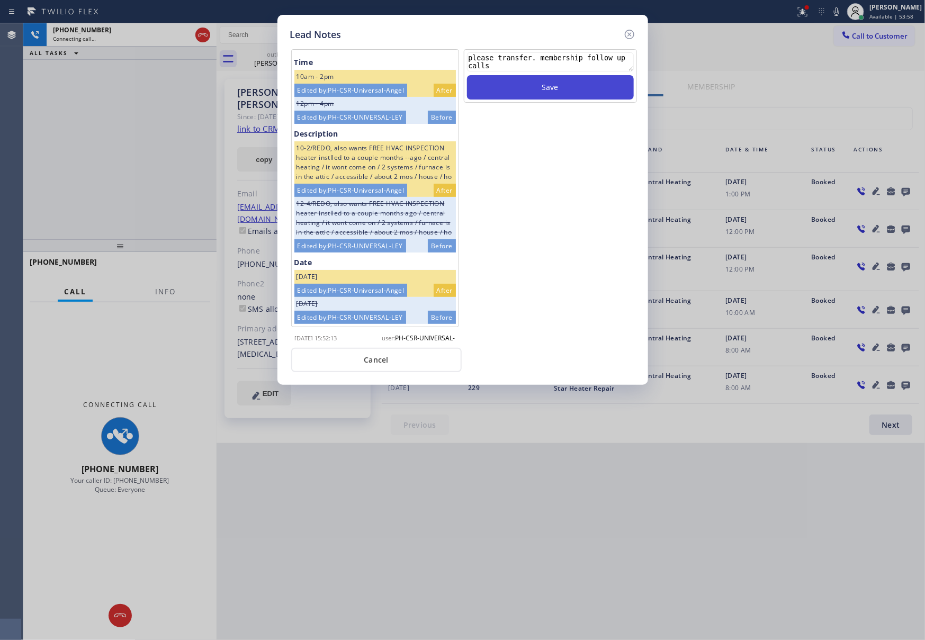
click at [564, 85] on button "Save" at bounding box center [550, 87] width 167 height 24
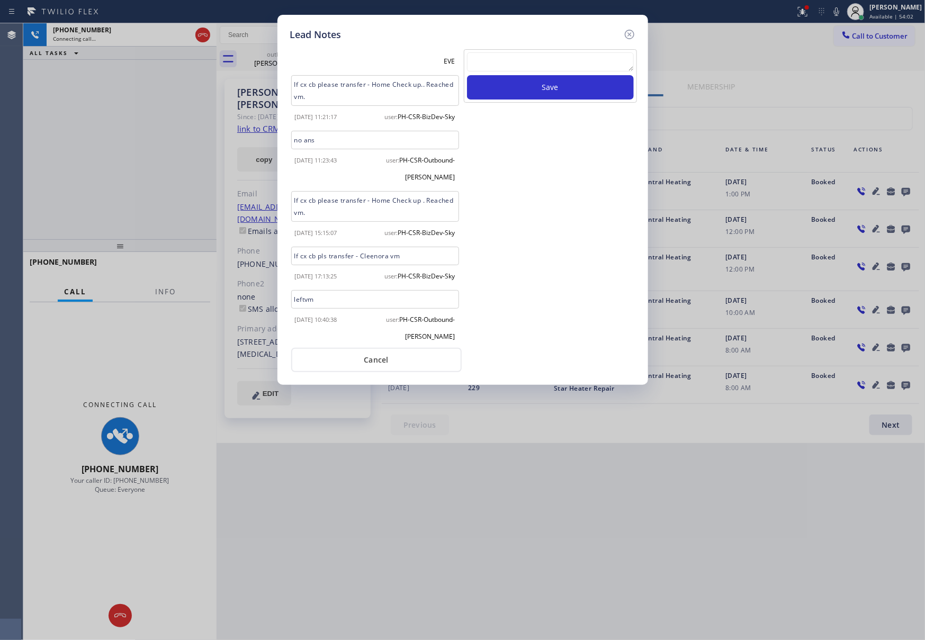
scroll to position [1125, 0]
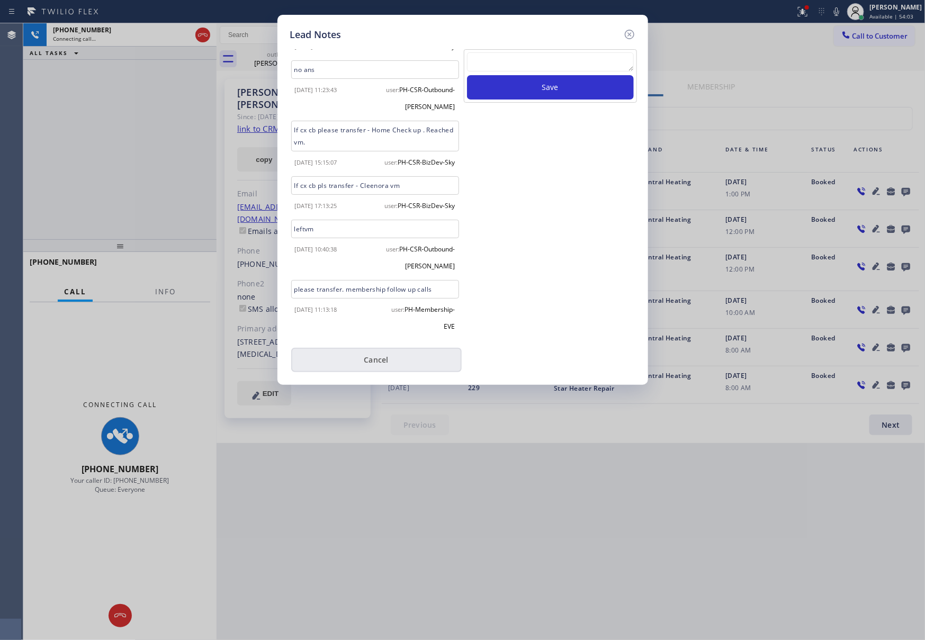
click at [375, 364] on button "Cancel" at bounding box center [376, 360] width 170 height 24
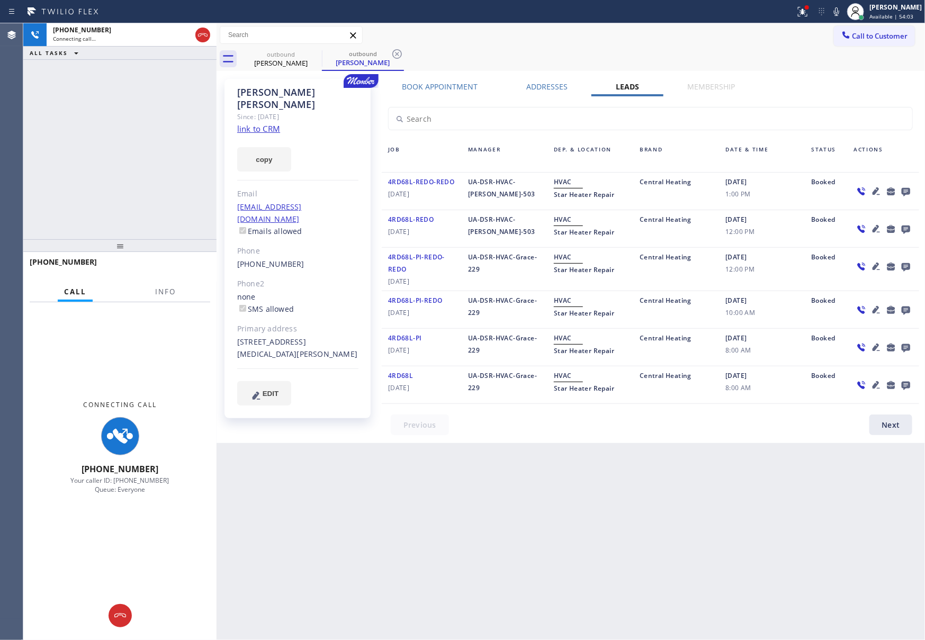
click at [162, 151] on div "[PHONE_NUMBER] Connecting call… ALL TASKS ALL TASKS ACTIVE TASKS TASKS IN WRAP …" at bounding box center [119, 131] width 193 height 216
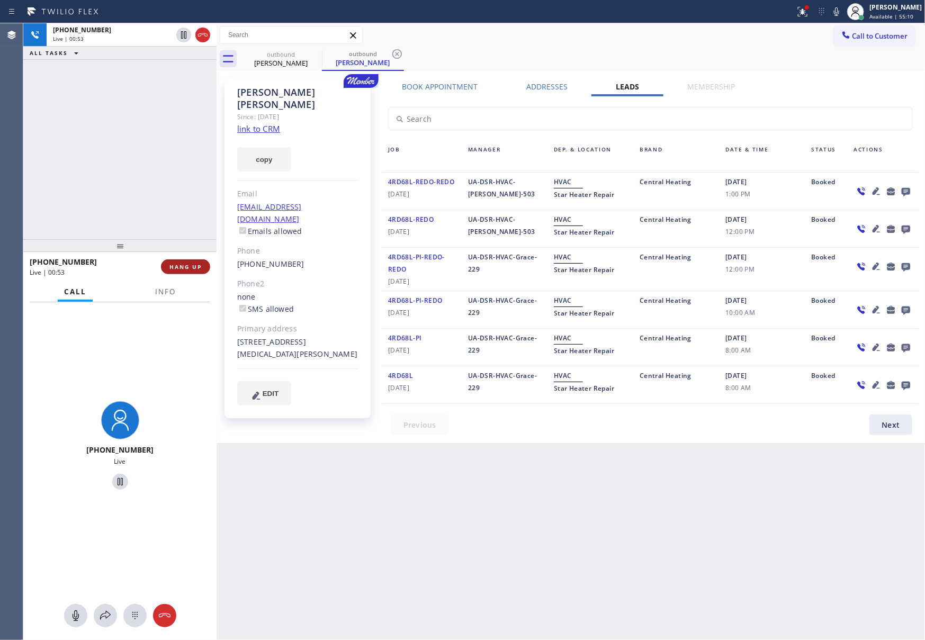
click at [191, 265] on span "HANG UP" at bounding box center [185, 266] width 32 height 7
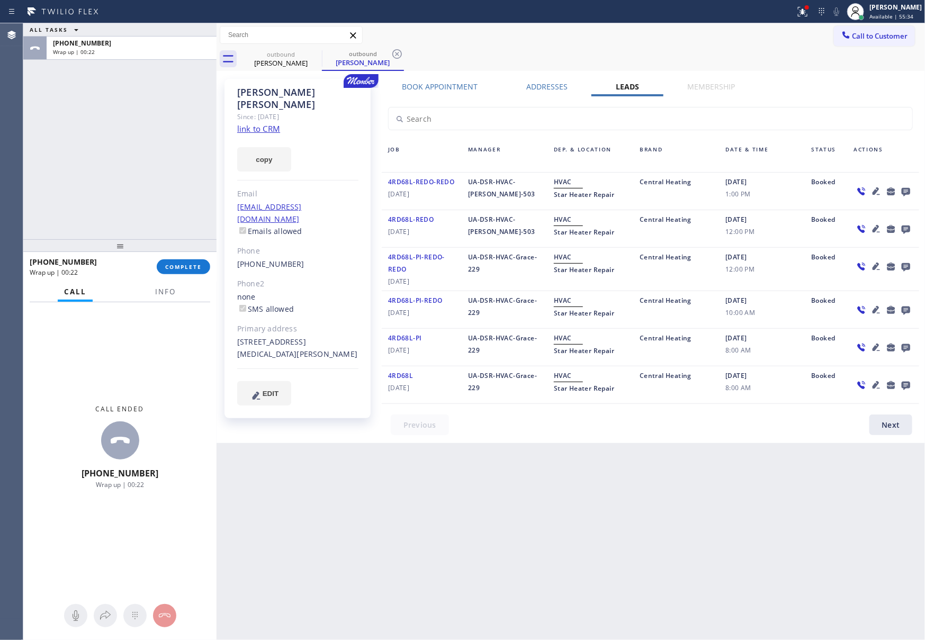
drag, startPoint x: 165, startPoint y: 199, endPoint x: 178, endPoint y: 263, distance: 65.4
click at [164, 205] on div "ALL TASKS ALL TASKS ACTIVE TASKS TASKS IN WRAP UP [PHONE_NUMBER] Wrap up | 00:22" at bounding box center [119, 131] width 193 height 216
drag, startPoint x: 180, startPoint y: 265, endPoint x: 174, endPoint y: 227, distance: 38.6
click at [181, 262] on button "COMPLETE" at bounding box center [183, 266] width 53 height 15
click at [160, 149] on div "ALL TASKS ALL TASKS ACTIVE TASKS TASKS IN WRAP UP [PHONE_NUMBER] Wrap up | 00:23" at bounding box center [119, 131] width 193 height 216
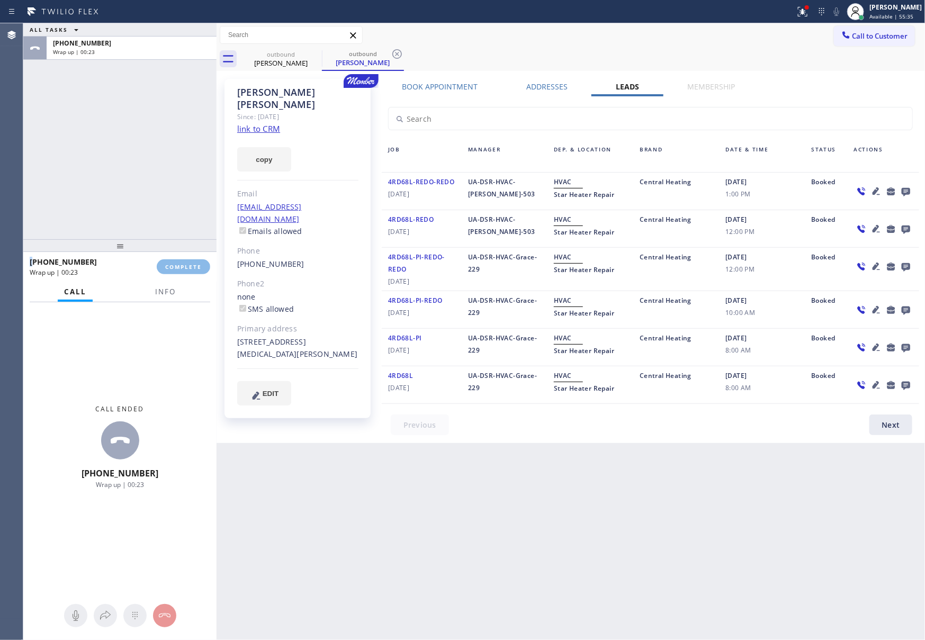
click at [160, 149] on div "ALL TASKS ALL TASKS ACTIVE TASKS TASKS IN WRAP UP [PHONE_NUMBER] Wrap up | 00:23" at bounding box center [119, 131] width 193 height 216
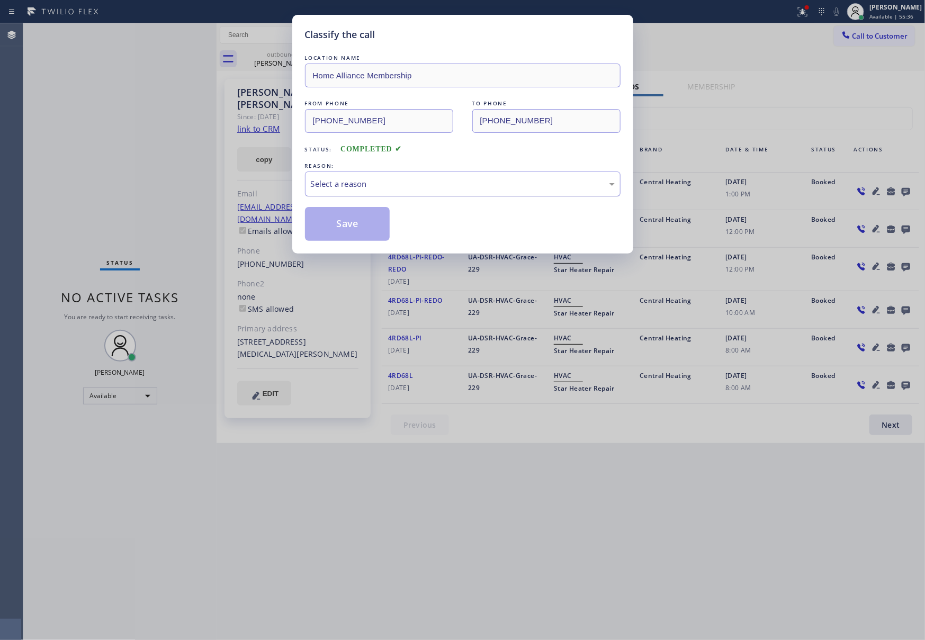
click at [353, 186] on div "Select a reason" at bounding box center [463, 184] width 304 height 12
click at [350, 226] on button "Save" at bounding box center [347, 224] width 85 height 34
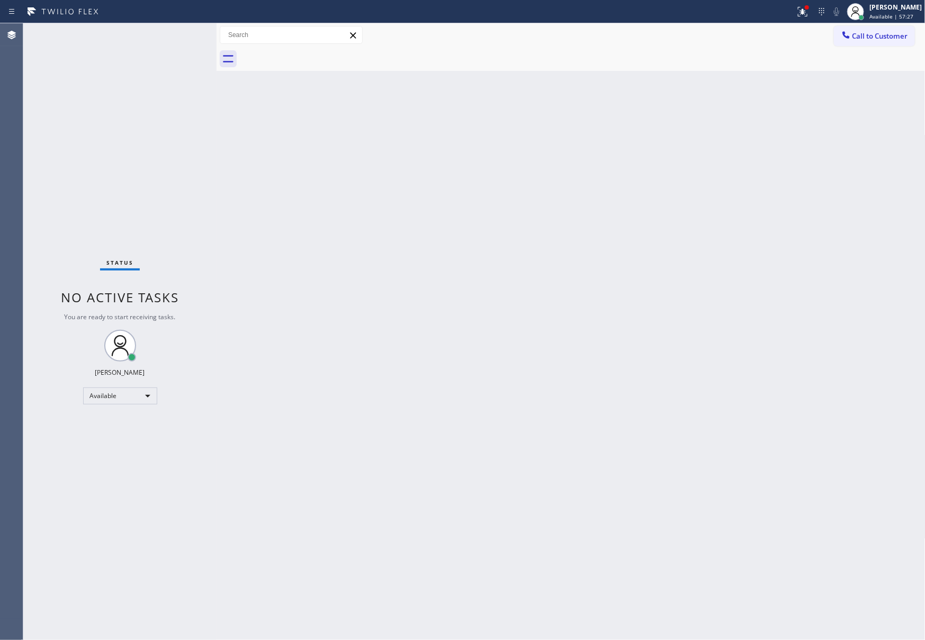
click at [402, 253] on div "Back to Dashboard Change Sender ID Customers Technicians Select a contact Outbo…" at bounding box center [571, 331] width 709 height 617
click at [511, 359] on div "Back to Dashboard Change Sender ID Customers Technicians Select a contact Outbo…" at bounding box center [571, 331] width 709 height 617
drag, startPoint x: 477, startPoint y: 283, endPoint x: 647, endPoint y: 190, distance: 193.8
click at [483, 282] on div "Back to Dashboard Change Sender ID Customers Technicians Select a contact Outbo…" at bounding box center [571, 331] width 709 height 617
click at [671, 358] on div "Back to Dashboard Change Sender ID Customers Technicians Select a contact Outbo…" at bounding box center [571, 331] width 709 height 617
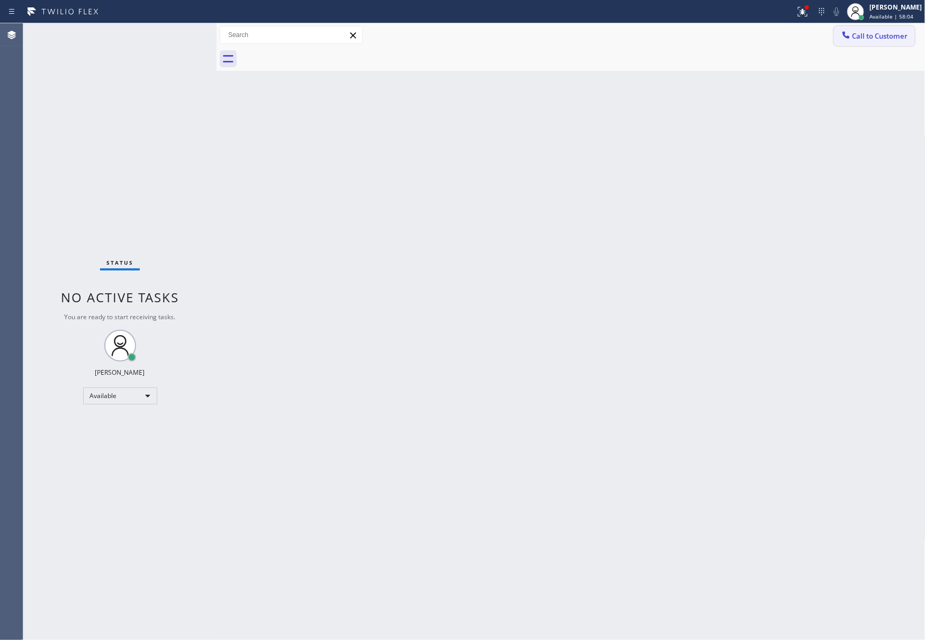
click at [892, 35] on span "Call to Customer" at bounding box center [880, 36] width 56 height 10
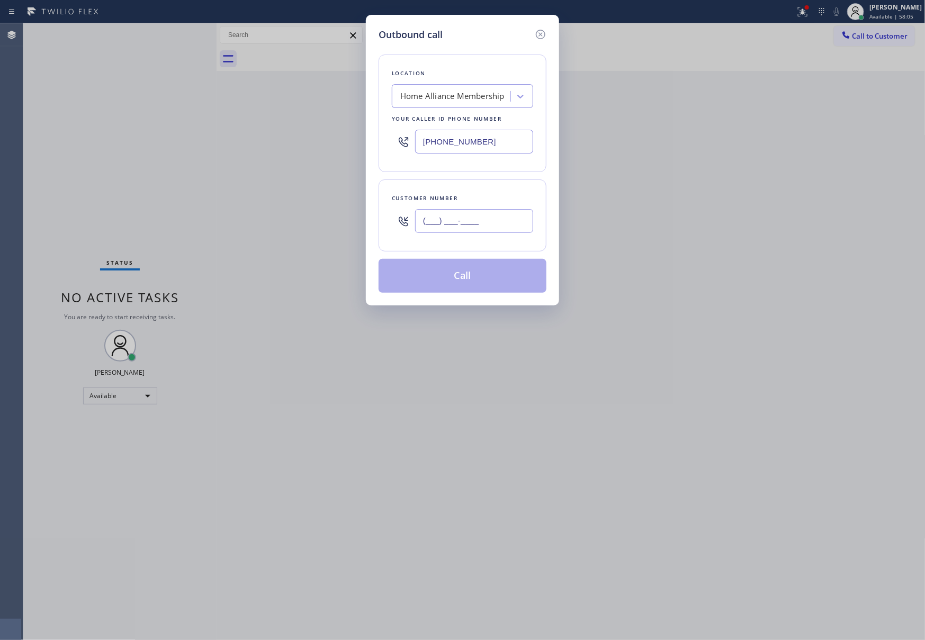
click at [488, 221] on input "(___) ___-____" at bounding box center [474, 221] width 118 height 24
paste input "404) 374-5099"
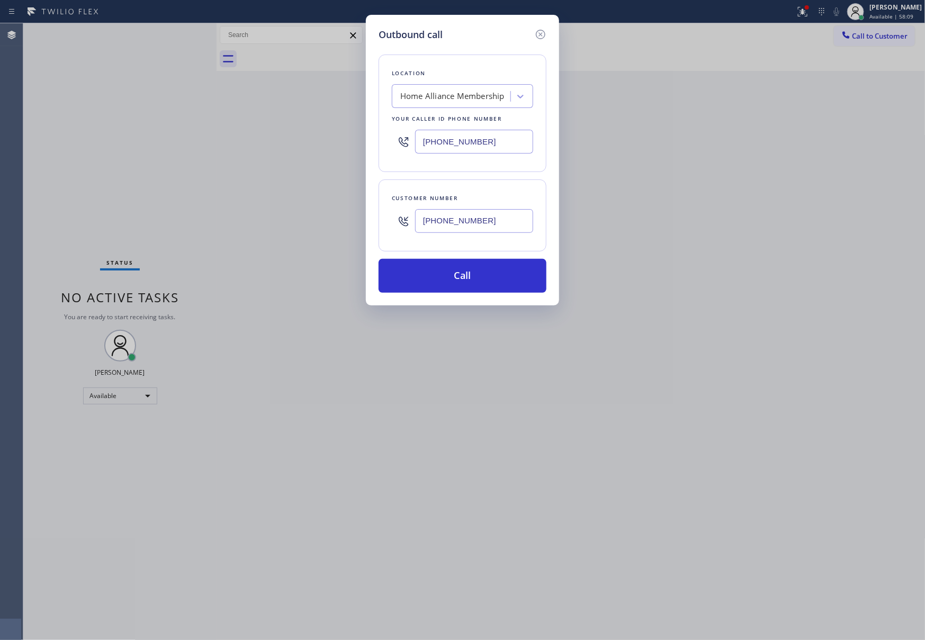
type input "[PHONE_NUMBER]"
click at [439, 175] on div "Location Home Alliance Membership Your caller id phone number [PHONE_NUMBER] Cu…" at bounding box center [463, 167] width 168 height 251
click at [448, 286] on button "Call" at bounding box center [463, 276] width 168 height 34
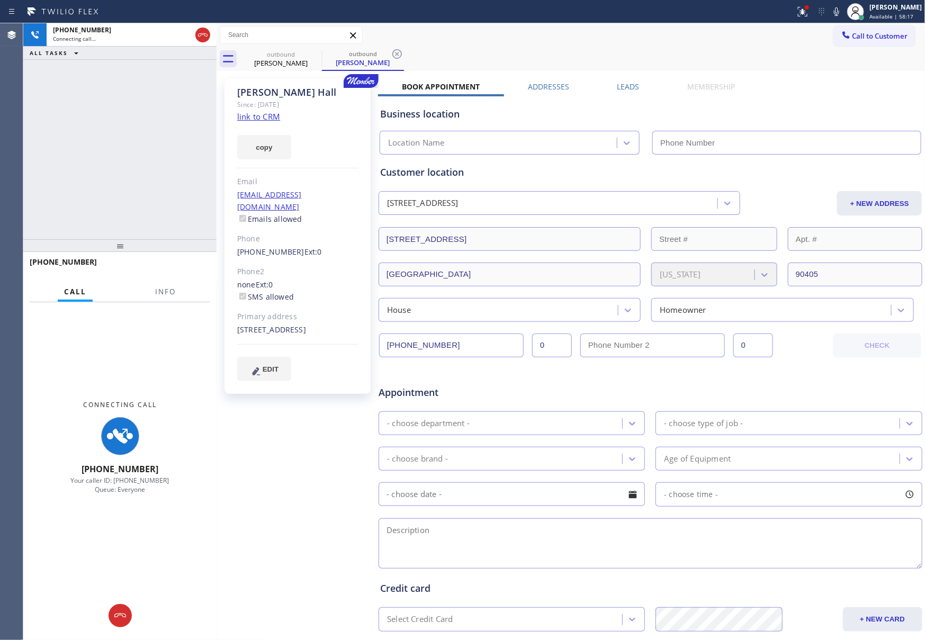
type input "[PHONE_NUMBER]"
drag, startPoint x: 145, startPoint y: 140, endPoint x: 237, endPoint y: 472, distance: 344.5
click at [149, 146] on div "[PHONE_NUMBER] Connecting call… ALL TASKS ALL TASKS ACTIVE TASKS TASKS IN WRAP …" at bounding box center [119, 131] width 193 height 216
click at [120, 612] on icon at bounding box center [120, 615] width 13 height 13
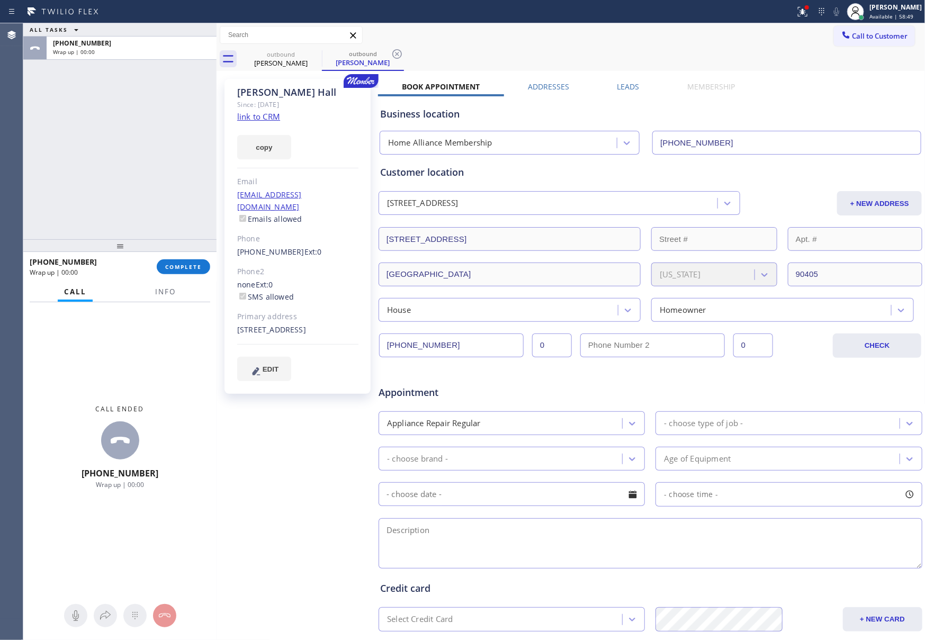
click at [129, 143] on div "ALL TASKS ALL TASKS ACTIVE TASKS TASKS IN WRAP UP [PHONE_NUMBER] Wrap up | 00:00" at bounding box center [119, 131] width 193 height 216
click at [120, 137] on div "ALL TASKS ALL TASKS ACTIVE TASKS TASKS IN WRAP UP [PHONE_NUMBER] Wrap up | 00:02" at bounding box center [119, 131] width 193 height 216
click at [120, 137] on div "ALL TASKS ALL TASKS ACTIVE TASKS TASKS IN WRAP UP [PHONE_NUMBER] Wrap up | 00:03" at bounding box center [119, 131] width 193 height 216
drag, startPoint x: 146, startPoint y: 131, endPoint x: 191, endPoint y: 134, distance: 44.6
click at [146, 131] on div "ALL TASKS ALL TASKS ACTIVE TASKS TASKS IN WRAP UP [PHONE_NUMBER] Wrap up | 00:06" at bounding box center [119, 131] width 193 height 216
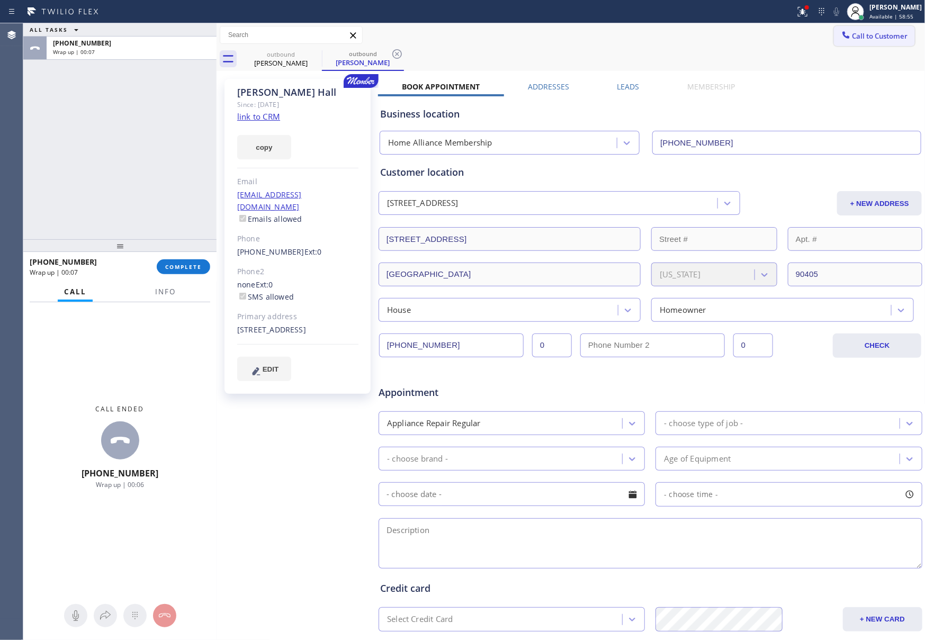
click at [865, 26] on button "Call to Customer" at bounding box center [874, 36] width 81 height 20
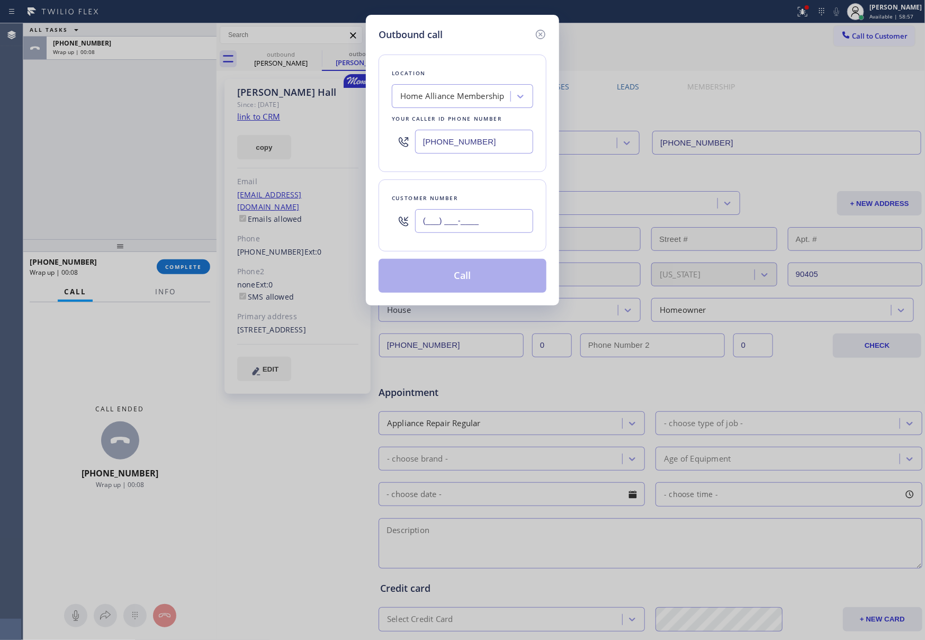
click at [494, 226] on input "(___) ___-____" at bounding box center [474, 221] width 118 height 24
paste input "323) 316-8954"
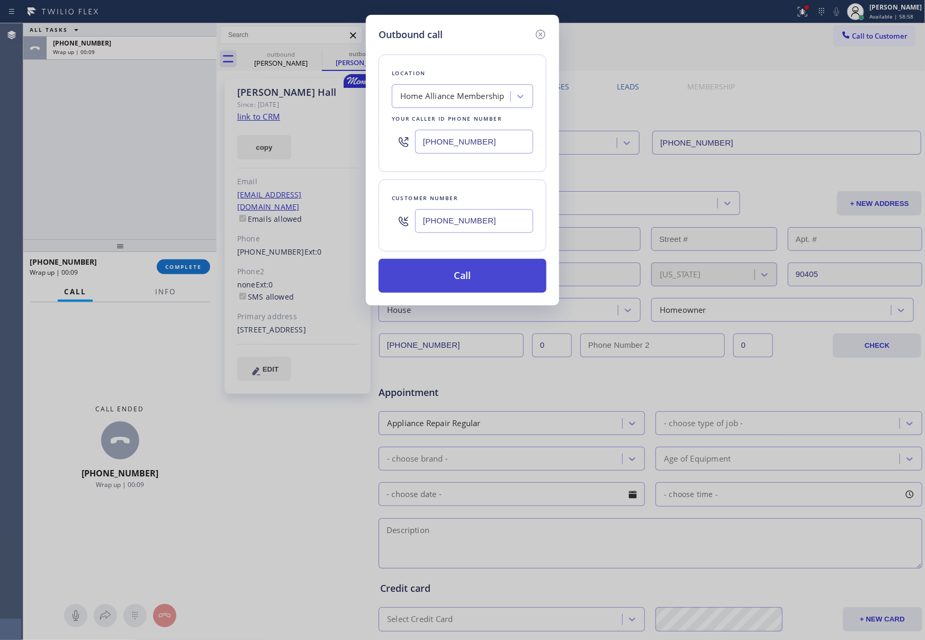
type input "[PHONE_NUMBER]"
click at [492, 284] on button "Call" at bounding box center [463, 276] width 168 height 34
click at [111, 137] on div "Outbound call Location Home Alliance Membership Your caller id phone number [PH…" at bounding box center [462, 320] width 925 height 640
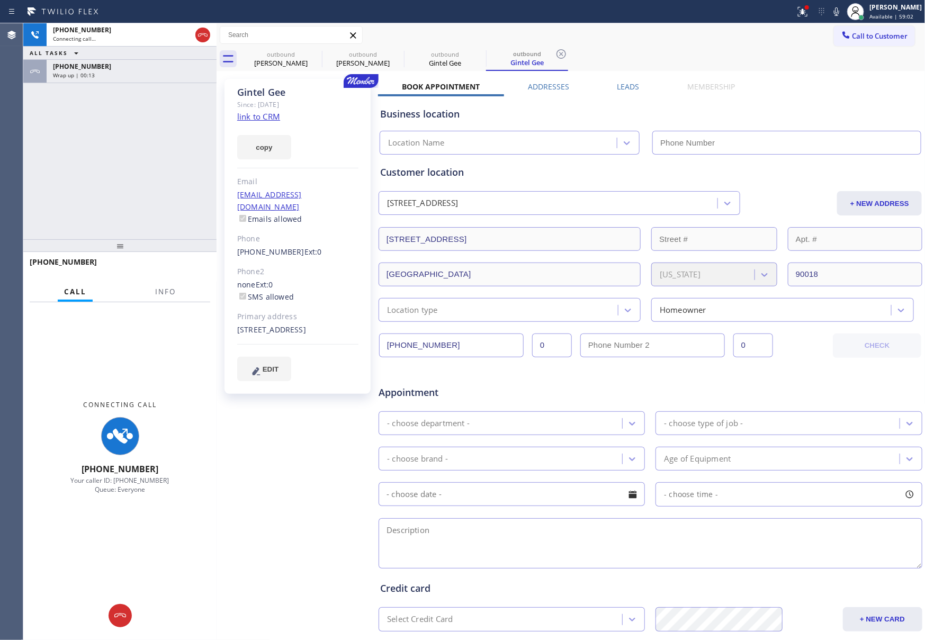
click at [113, 132] on div "[PHONE_NUMBER] Connecting call… ALL TASKS ALL TASKS ACTIVE TASKS TASKS IN WRAP …" at bounding box center [119, 131] width 193 height 216
type input "[PHONE_NUMBER]"
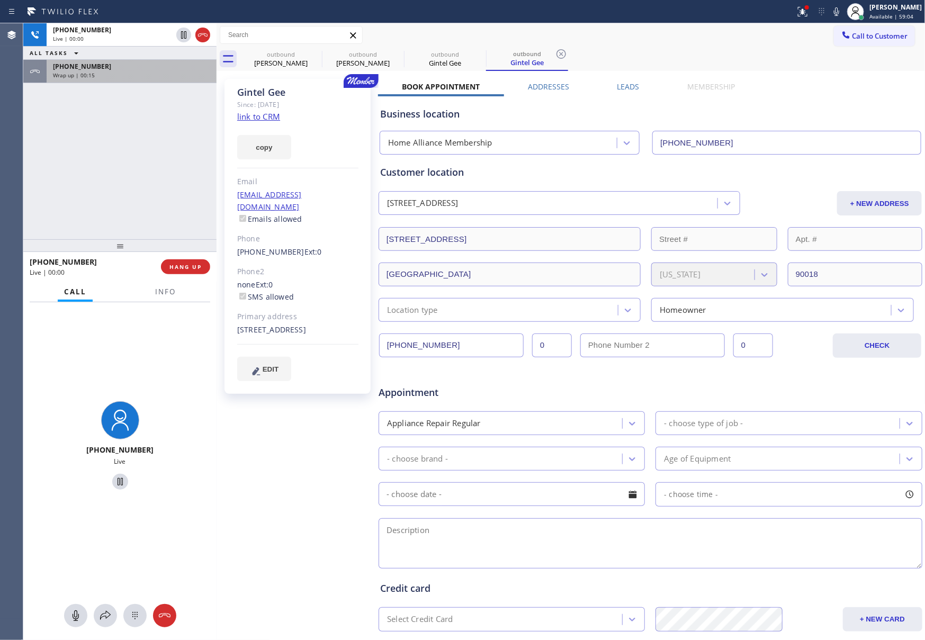
click at [137, 67] on div "[PHONE_NUMBER]" at bounding box center [131, 66] width 157 height 9
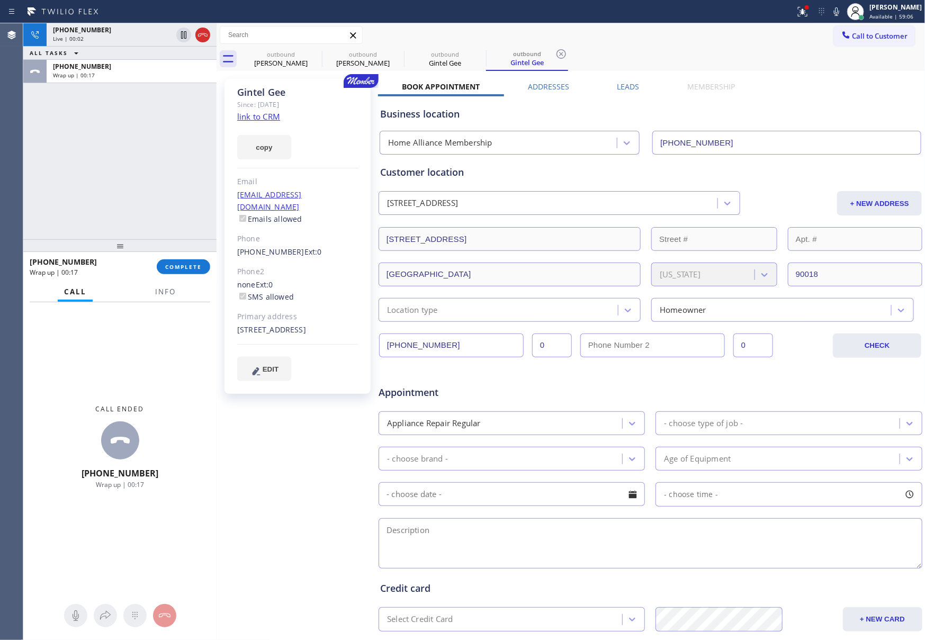
drag, startPoint x: 78, startPoint y: 205, endPoint x: 138, endPoint y: 190, distance: 62.4
click at [78, 205] on div "[PHONE_NUMBER] Live | 00:02 ALL TASKS ALL TASKS ACTIVE TASKS TASKS IN WRAP UP […" at bounding box center [119, 131] width 193 height 216
click at [151, 160] on div "[PHONE_NUMBER] Live | 00:02 ALL TASKS ALL TASKS ACTIVE TASKS TASKS IN WRAP UP […" at bounding box center [119, 131] width 193 height 216
click at [202, 37] on icon at bounding box center [202, 35] width 13 height 13
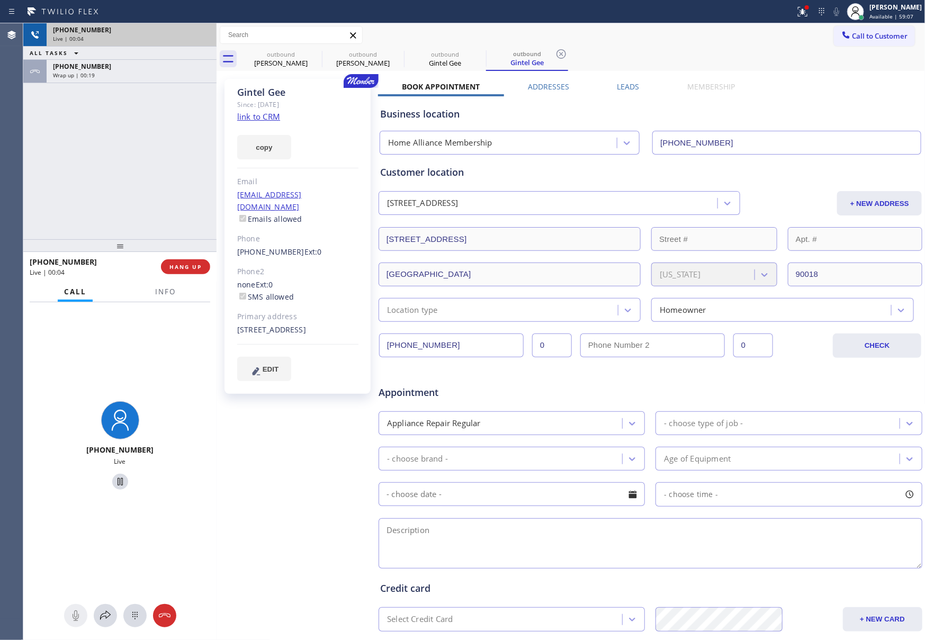
click at [155, 212] on div "[PHONE_NUMBER] Live | 00:04 ALL TASKS ALL TASKS ACTIVE TASKS TASKS IN WRAP UP […" at bounding box center [119, 131] width 193 height 216
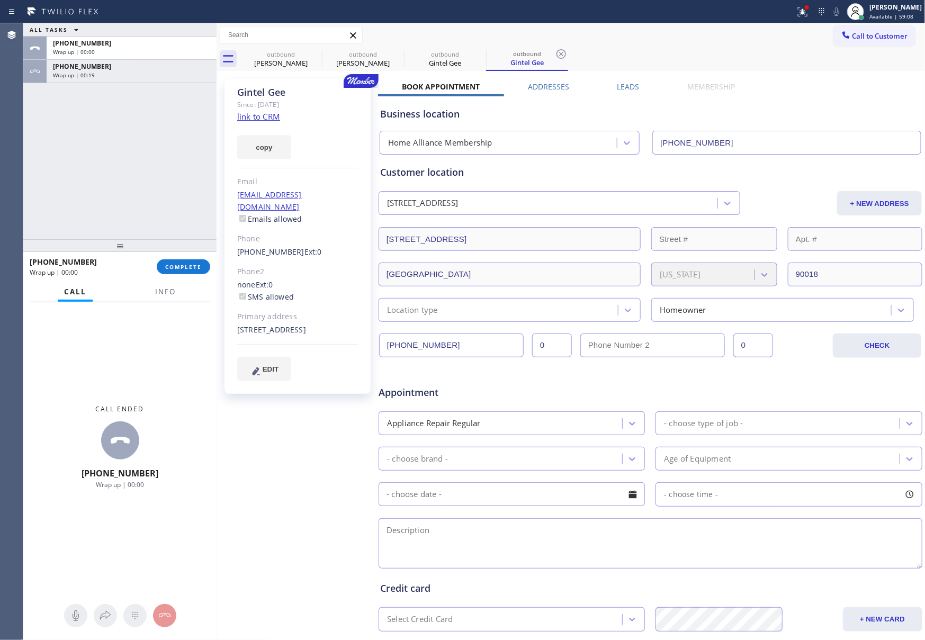
drag, startPoint x: 155, startPoint y: 206, endPoint x: 622, endPoint y: 49, distance: 492.7
click at [211, 206] on div "ALL TASKS ALL TASKS ACTIVE TASKS TASKS IN WRAP UP [PHONE_NUMBER] Wrap up | 00:0…" at bounding box center [119, 131] width 193 height 216
click at [617, 86] on label "Leads" at bounding box center [628, 87] width 22 height 10
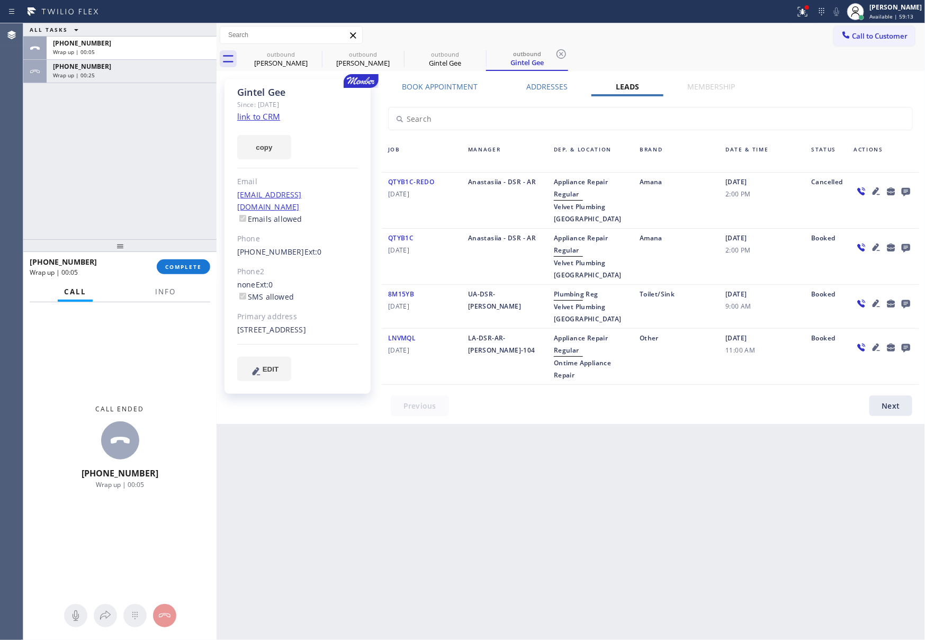
click at [909, 185] on icon at bounding box center [906, 191] width 13 height 13
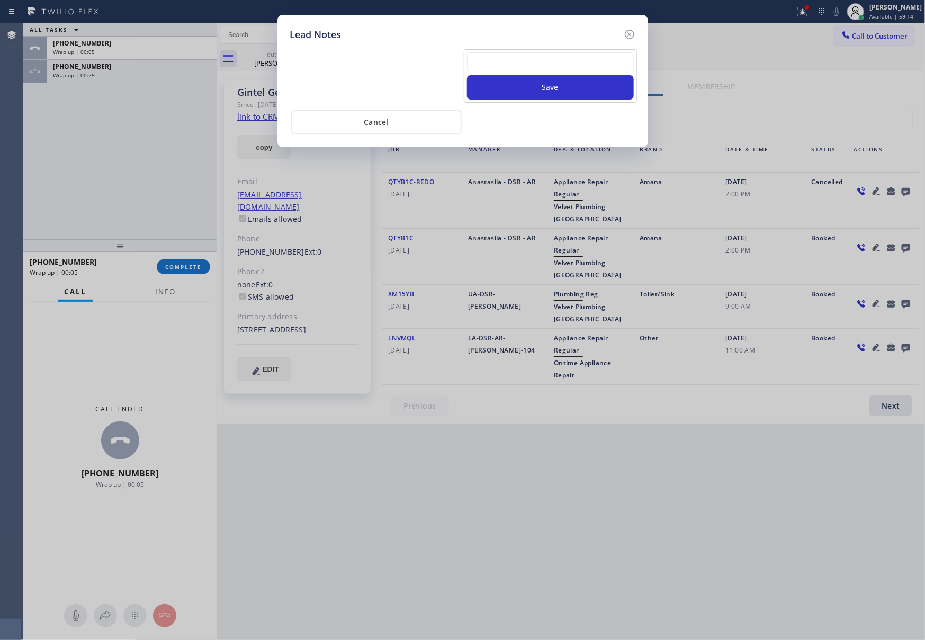
click at [545, 60] on textarea at bounding box center [550, 61] width 167 height 19
paste textarea "please transfer. membership follow up calls"
type textarea "please transfer. membership follow up calls"
click at [544, 89] on button "Save" at bounding box center [550, 87] width 167 height 24
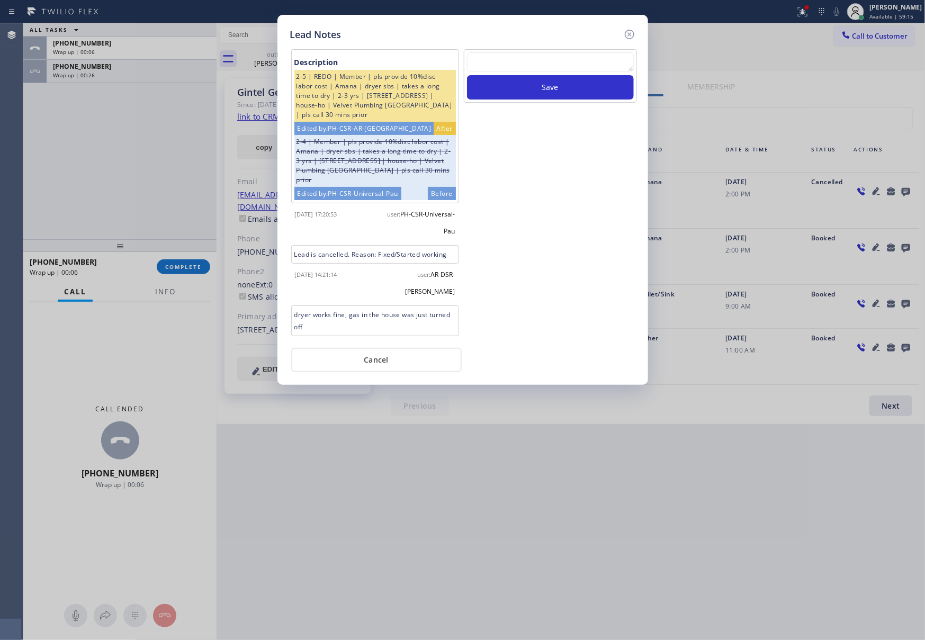
scroll to position [0, 0]
click at [650, 337] on div "Lead Notes Description 2-5 | REDO | Member | pls provide 10%disc labor cost | A…" at bounding box center [462, 320] width 925 height 640
click at [366, 365] on button "Cancel" at bounding box center [376, 360] width 170 height 24
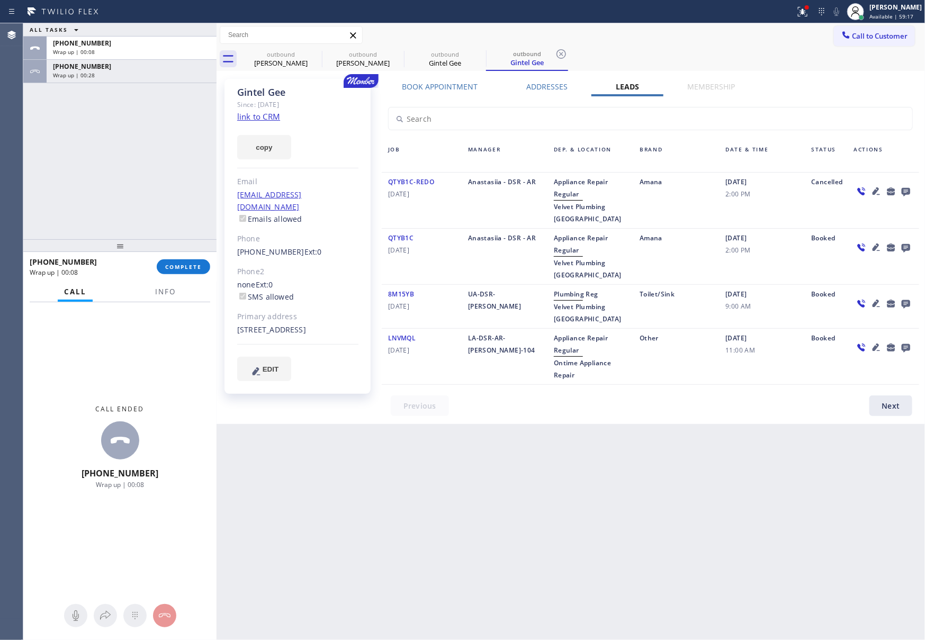
drag, startPoint x: 575, startPoint y: 448, endPoint x: 613, endPoint y: 429, distance: 42.9
click at [581, 449] on div "Back to Dashboard Change Sender ID Customers Technicians Select a contact Outbo…" at bounding box center [571, 331] width 709 height 617
click at [337, 60] on div "[PERSON_NAME]" at bounding box center [363, 63] width 80 height 10
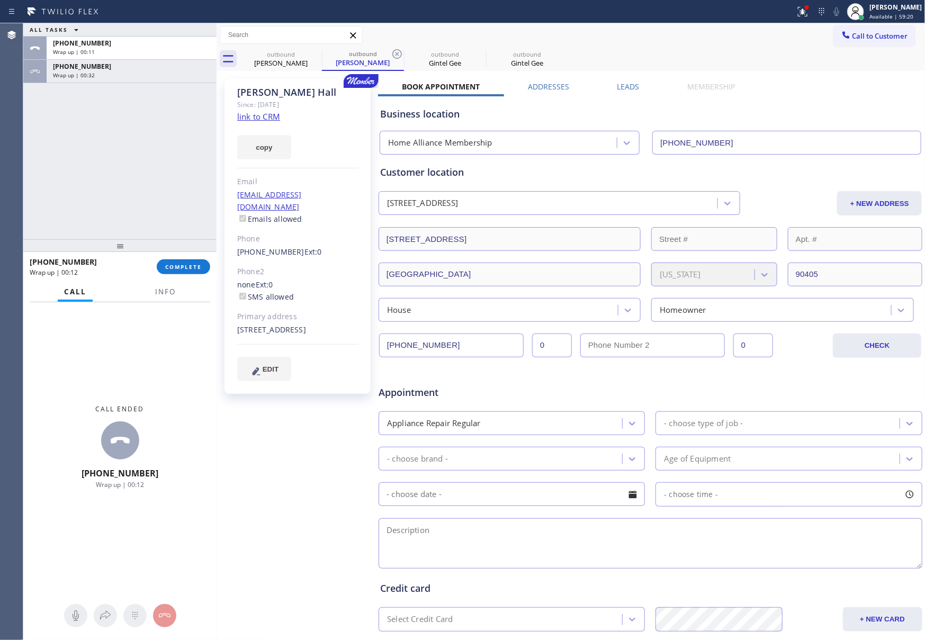
click at [622, 87] on label "Leads" at bounding box center [628, 87] width 22 height 10
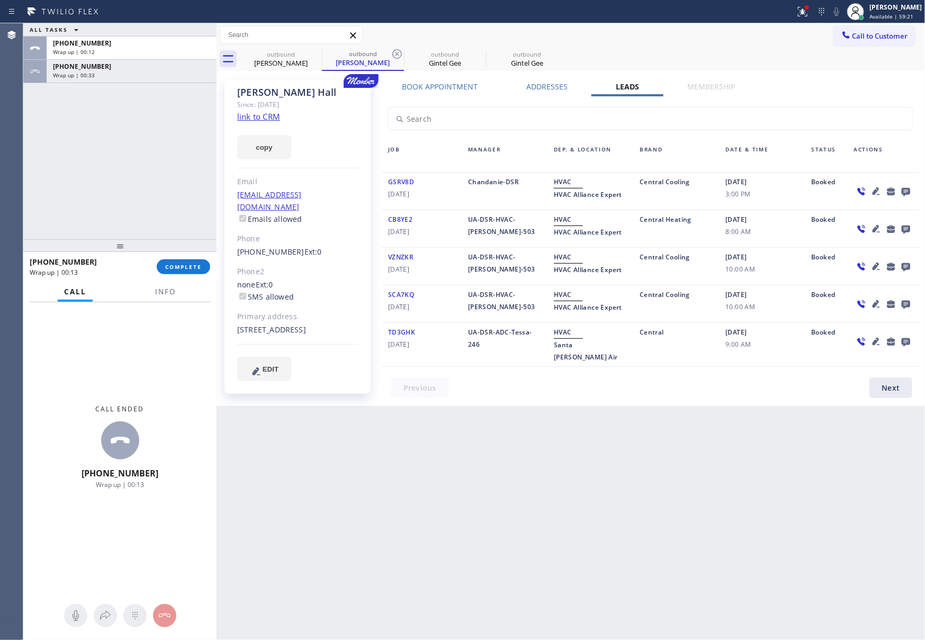
click at [907, 191] on icon at bounding box center [905, 192] width 8 height 8
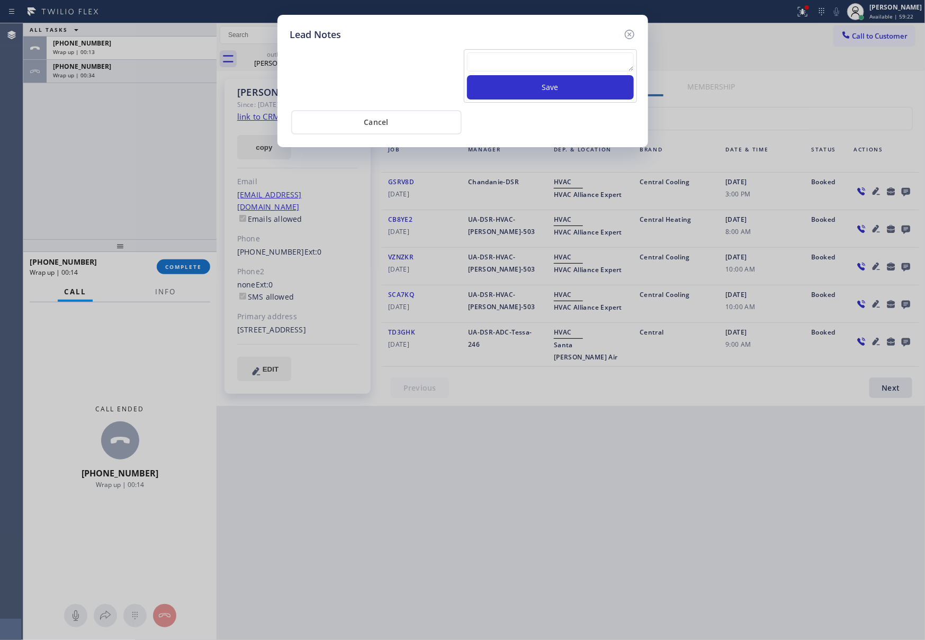
click at [505, 56] on textarea at bounding box center [550, 61] width 167 height 19
paste textarea "please transfer. membership follow up calls"
type textarea "please transfer. membership follow up calls"
click at [521, 89] on button "Save" at bounding box center [550, 87] width 167 height 24
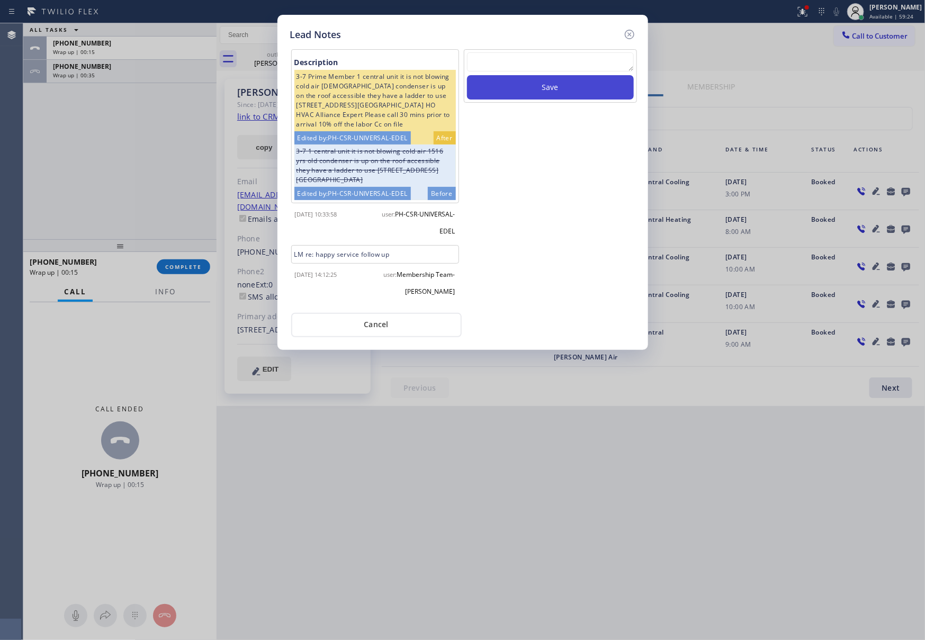
scroll to position [0, 0]
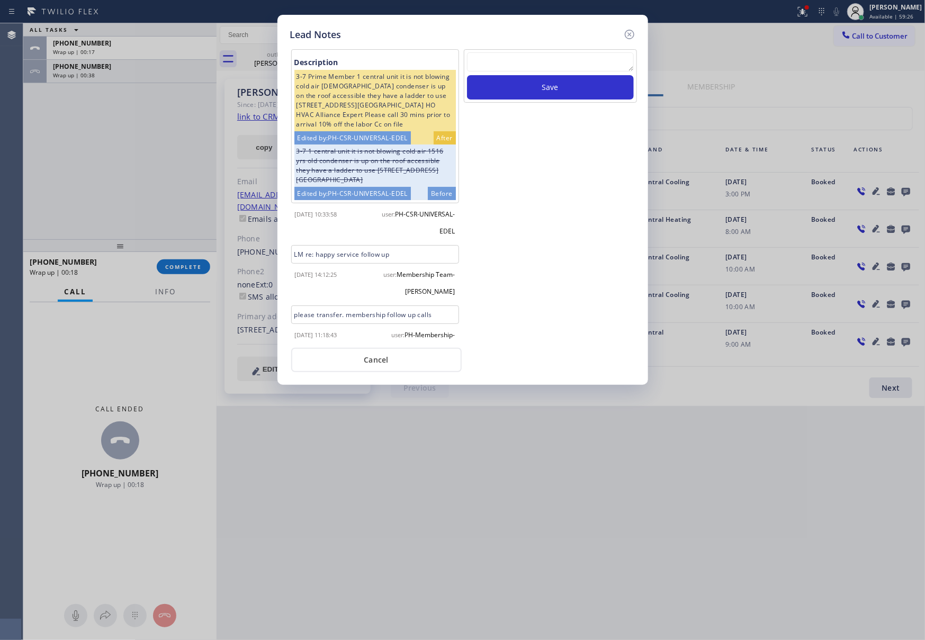
click at [591, 300] on div "Save" at bounding box center [550, 194] width 175 height 291
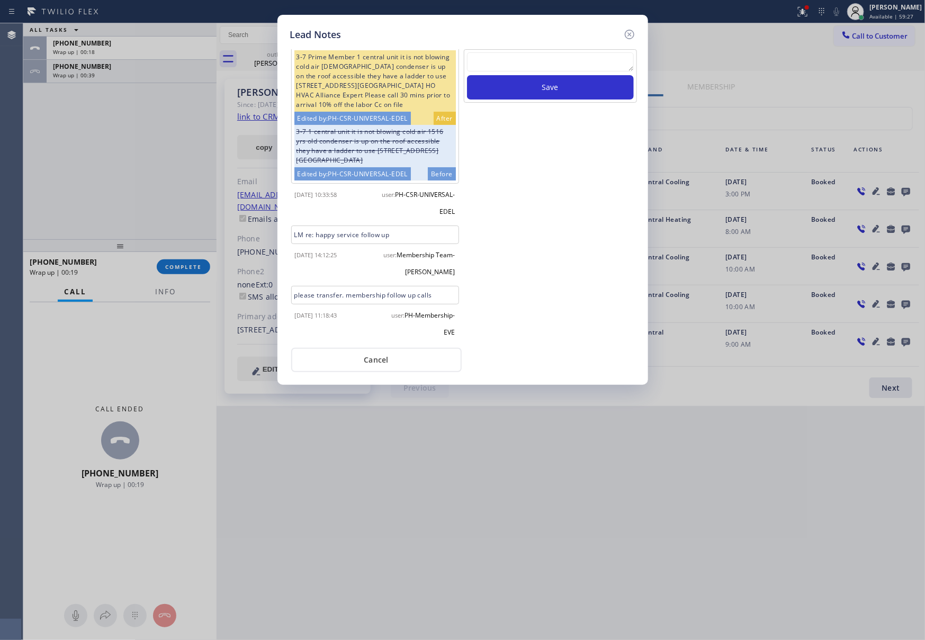
scroll to position [30, 0]
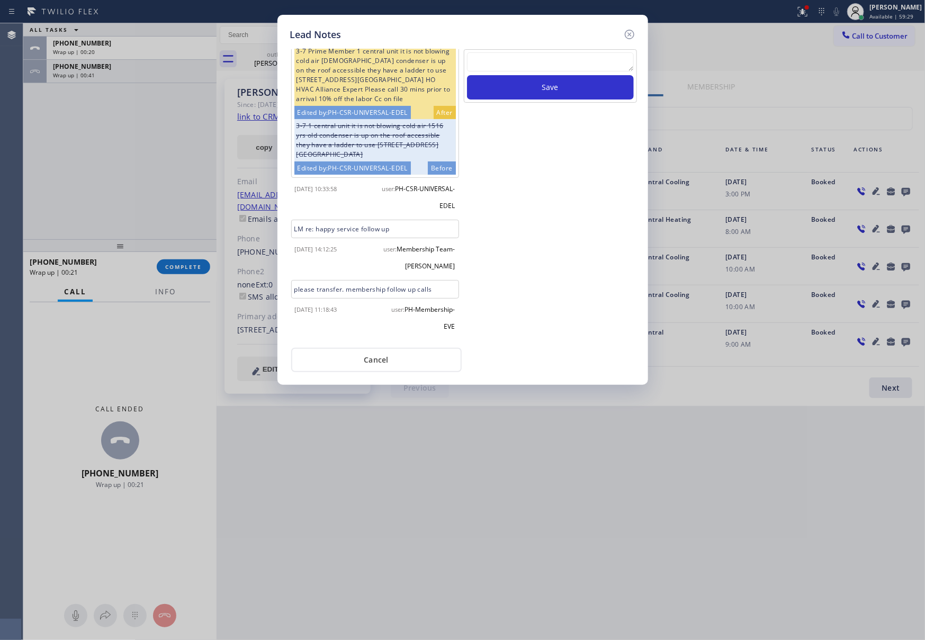
drag, startPoint x: 375, startPoint y: 358, endPoint x: 278, endPoint y: 275, distance: 127.3
click at [375, 355] on button "Cancel" at bounding box center [376, 360] width 170 height 24
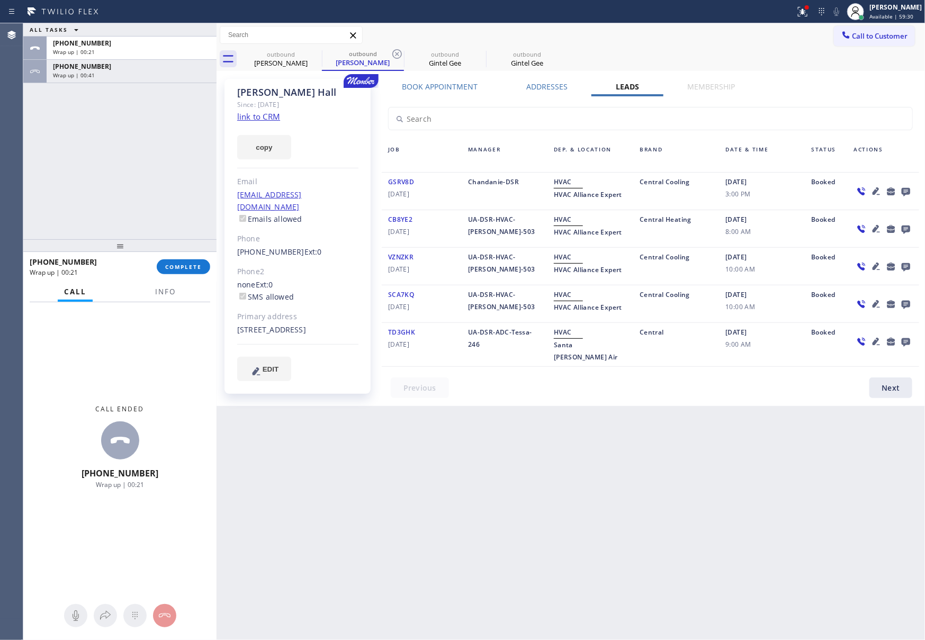
click at [93, 167] on div "ALL TASKS ALL TASKS ACTIVE TASKS TASKS IN WRAP UP [PHONE_NUMBER] Wrap up | 00:2…" at bounding box center [119, 131] width 193 height 216
click at [118, 69] on div "[PHONE_NUMBER]" at bounding box center [131, 66] width 157 height 9
drag, startPoint x: 106, startPoint y: 160, endPoint x: 124, endPoint y: 191, distance: 34.9
click at [110, 166] on div "ALL TASKS ALL TASKS ACTIVE TASKS TASKS IN WRAP UP [PHONE_NUMBER] Wrap up | 00:2…" at bounding box center [119, 131] width 193 height 216
click at [170, 271] on button "COMPLETE" at bounding box center [183, 266] width 53 height 15
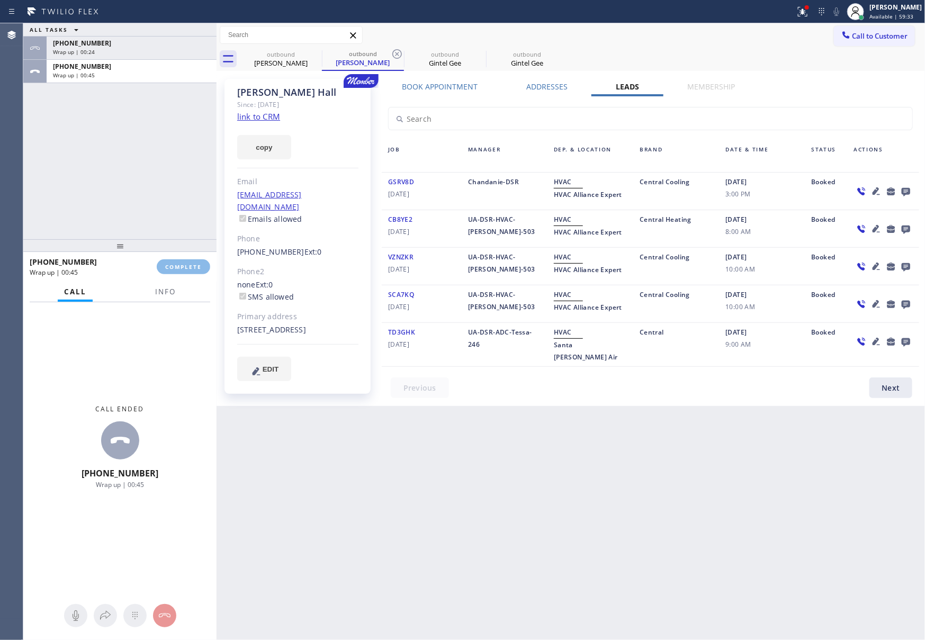
click at [163, 157] on div "ALL TASKS ALL TASKS ACTIVE TASKS TASKS IN WRAP UP [PHONE_NUMBER] Wrap up | 00:2…" at bounding box center [119, 131] width 193 height 216
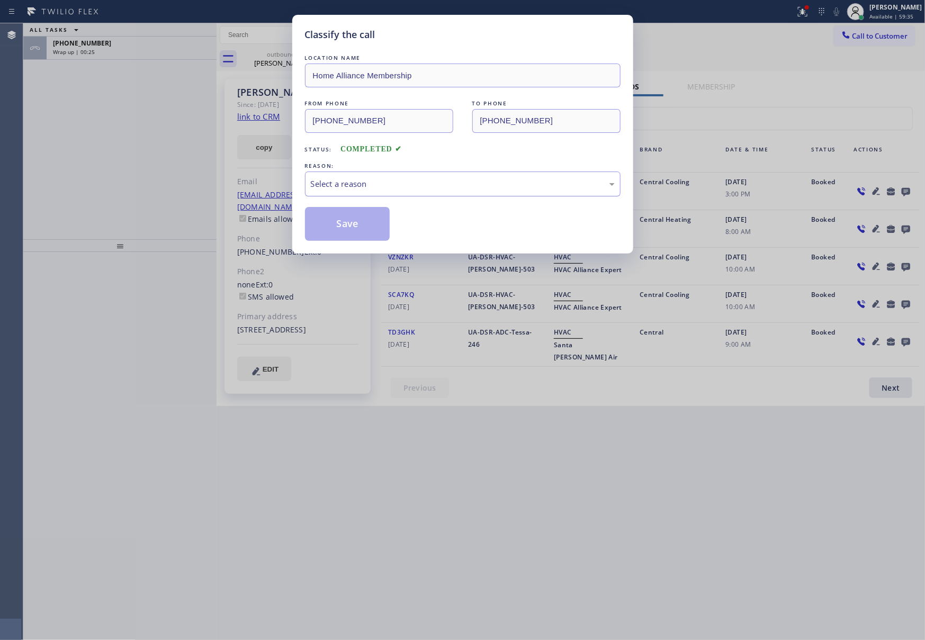
drag, startPoint x: 412, startPoint y: 175, endPoint x: 399, endPoint y: 189, distance: 18.7
click at [410, 178] on div "Select a reason" at bounding box center [463, 184] width 316 height 25
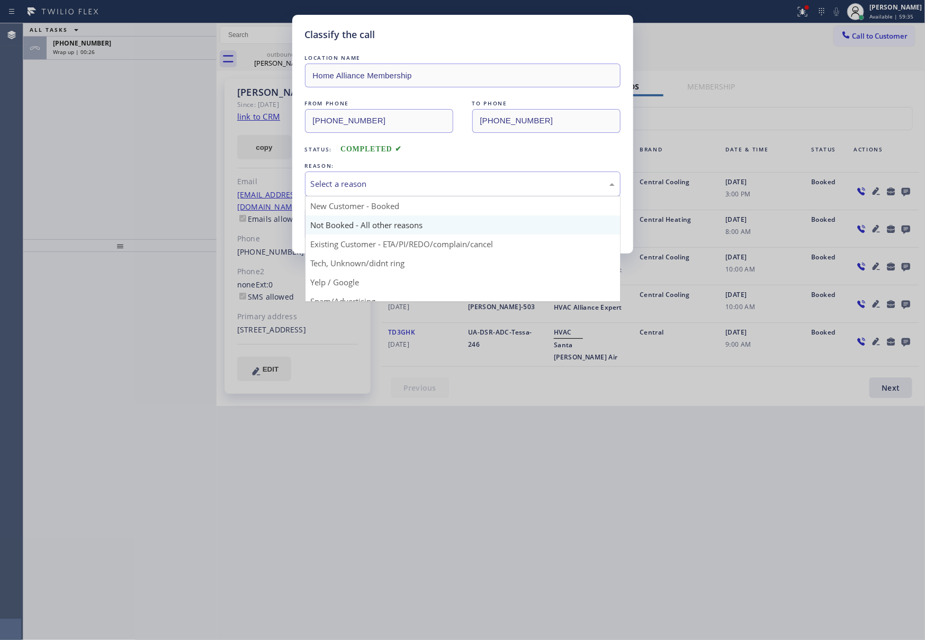
click at [337, 224] on button "Save" at bounding box center [347, 224] width 85 height 34
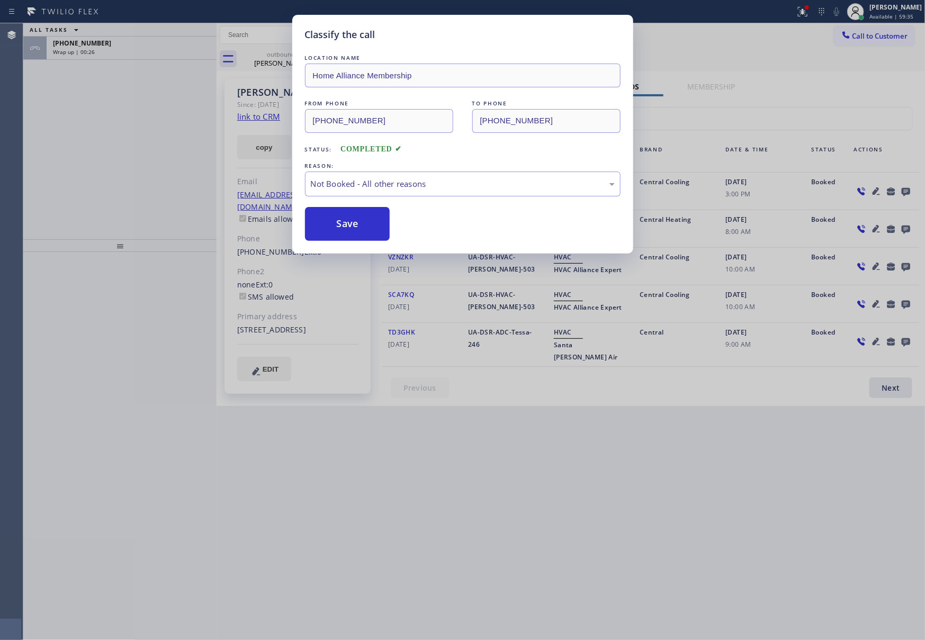
click at [337, 224] on button "Save" at bounding box center [347, 224] width 85 height 34
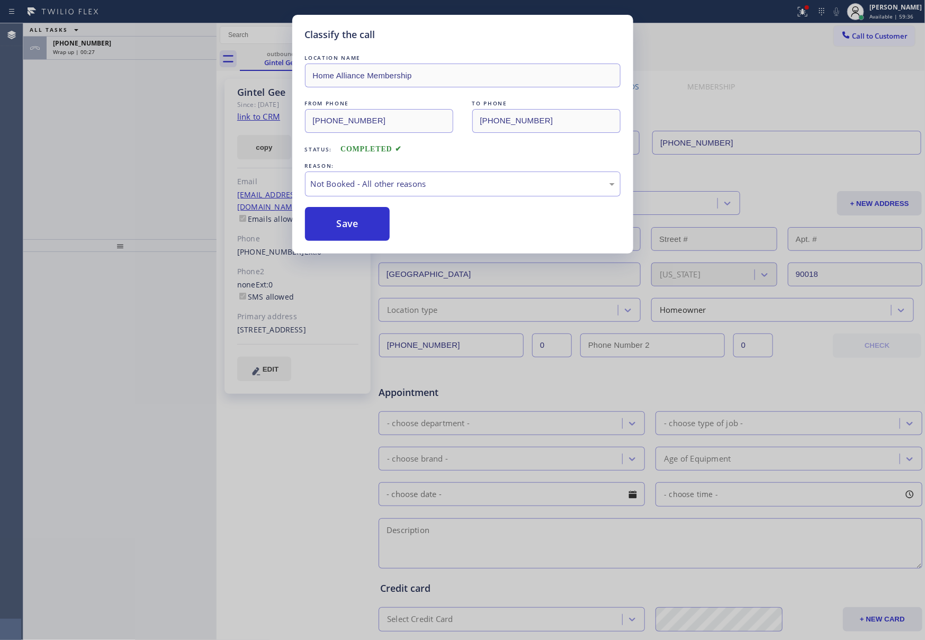
click at [55, 103] on div "Classify the call LOCATION NAME Home Alliance Membership FROM PHONE [PHONE_NUMB…" at bounding box center [462, 320] width 925 height 640
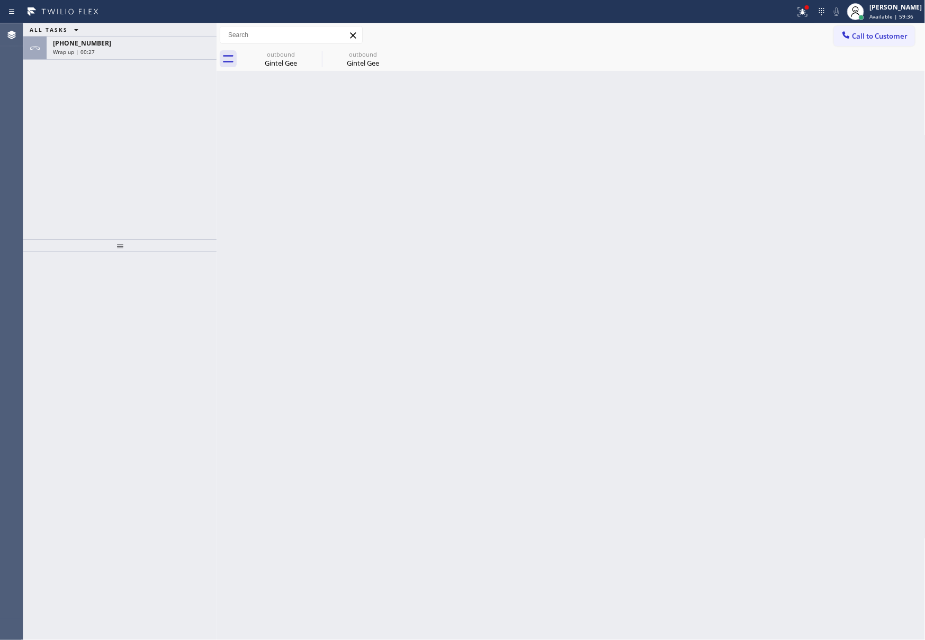
click at [120, 142] on div "ALL TASKS ALL TASKS ACTIVE TASKS TASKS IN WRAP UP [PHONE_NUMBER] Wrap up | 00:27" at bounding box center [119, 131] width 193 height 216
click at [157, 46] on div "[PHONE_NUMBER]" at bounding box center [131, 43] width 157 height 9
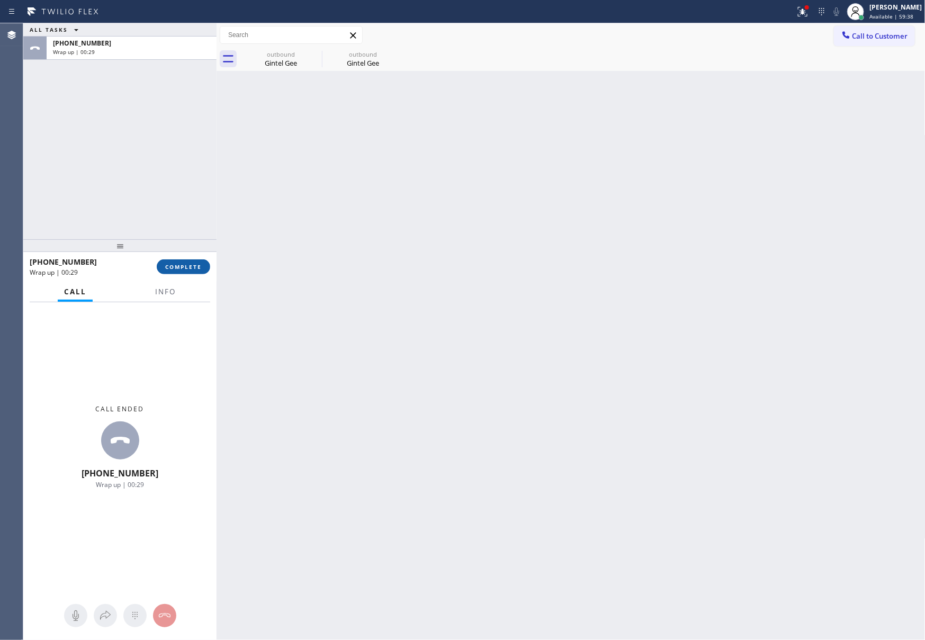
click at [181, 264] on span "COMPLETE" at bounding box center [183, 266] width 37 height 7
click at [138, 115] on div "ALL TASKS ALL TASKS ACTIVE TASKS TASKS IN WRAP UP [PHONE_NUMBER] Wrap up | 00:29" at bounding box center [119, 131] width 193 height 216
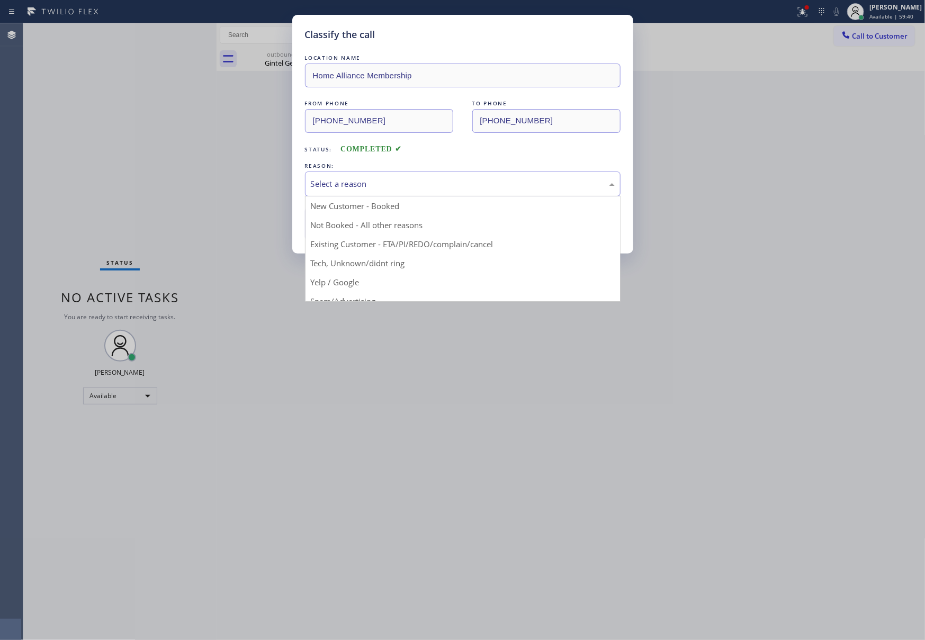
click at [418, 183] on div "Select a reason" at bounding box center [463, 184] width 304 height 12
click at [340, 226] on button "Save" at bounding box center [347, 224] width 85 height 34
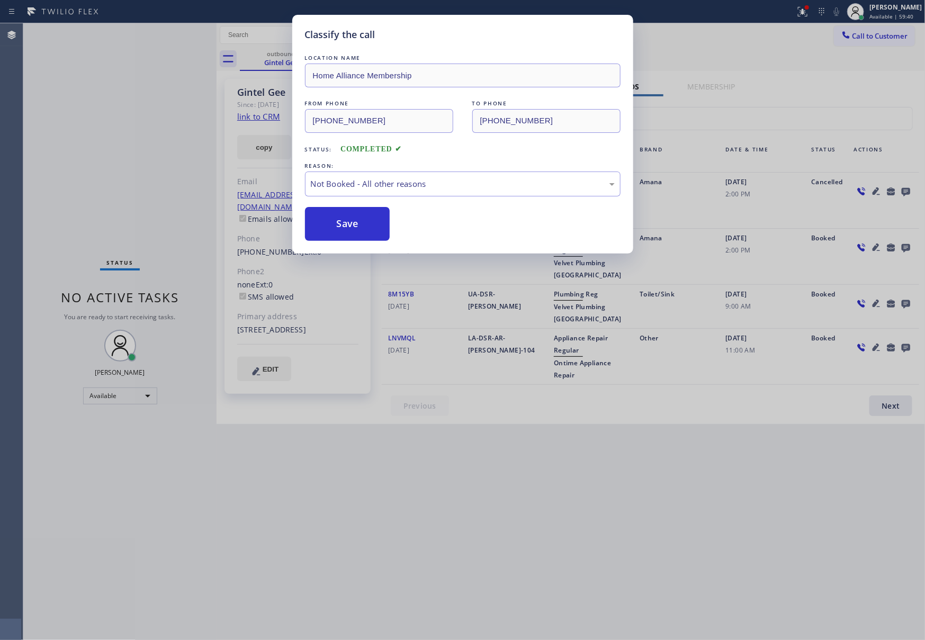
click at [340, 226] on button "Save" at bounding box center [347, 224] width 85 height 34
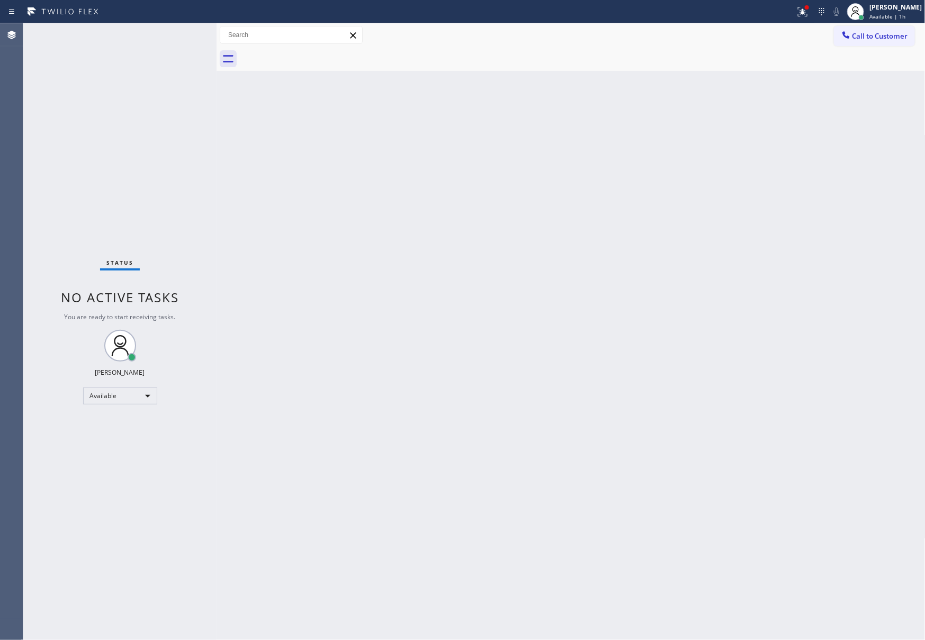
click at [400, 218] on div "Back to Dashboard Change Sender ID Customers Technicians Select a contact Outbo…" at bounding box center [571, 331] width 709 height 617
click at [383, 322] on div "Back to Dashboard Change Sender ID Customers Technicians Select a contact Outbo…" at bounding box center [571, 331] width 709 height 617
drag, startPoint x: 880, startPoint y: 45, endPoint x: 858, endPoint y: 53, distance: 23.6
click at [880, 44] on button "Call to Customer" at bounding box center [874, 36] width 81 height 20
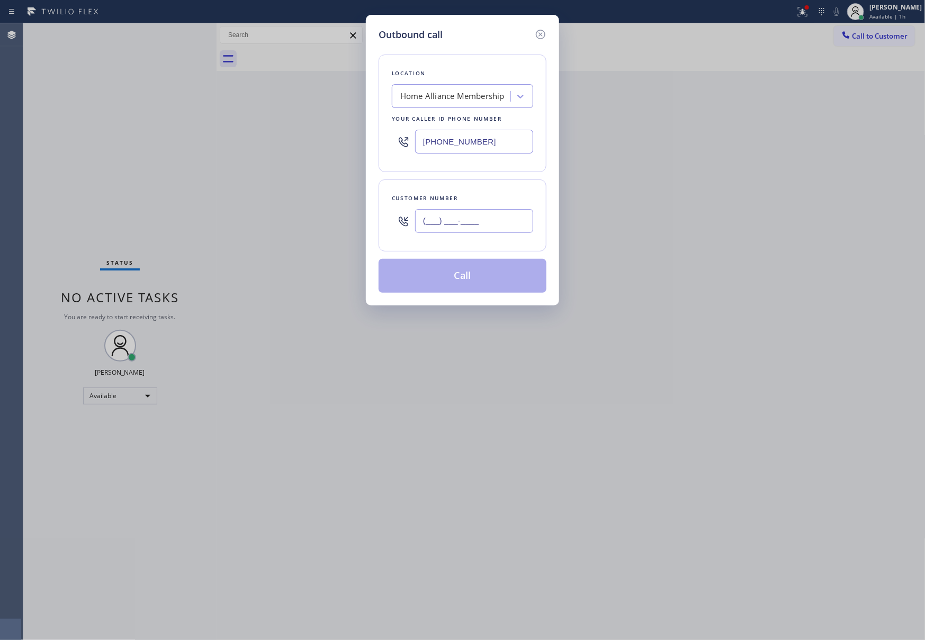
click at [484, 233] on input "(___) ___-____" at bounding box center [474, 221] width 118 height 24
paste input "818) 519-3438"
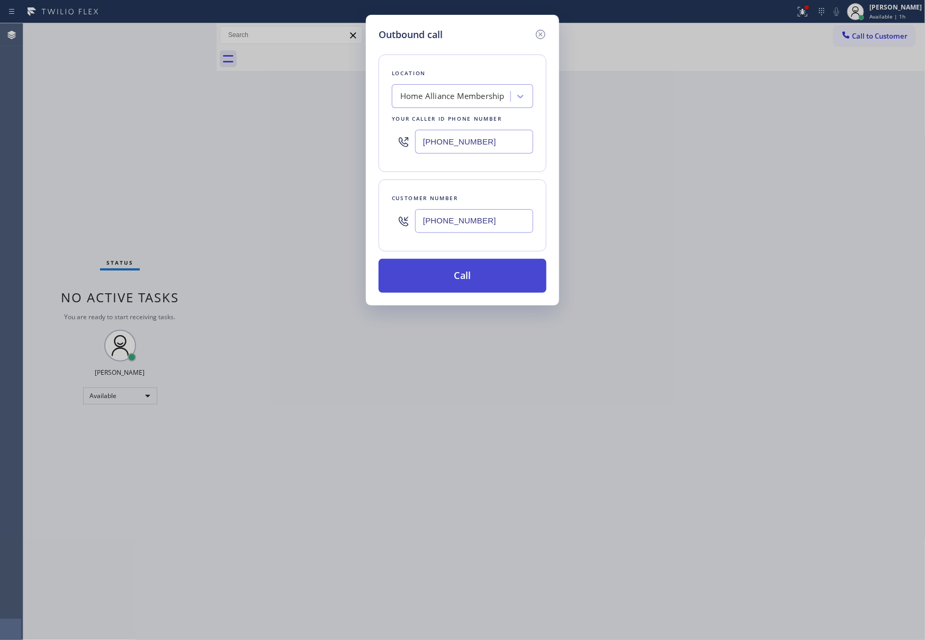
type input "[PHONE_NUMBER]"
click at [471, 272] on button "Call" at bounding box center [463, 276] width 168 height 34
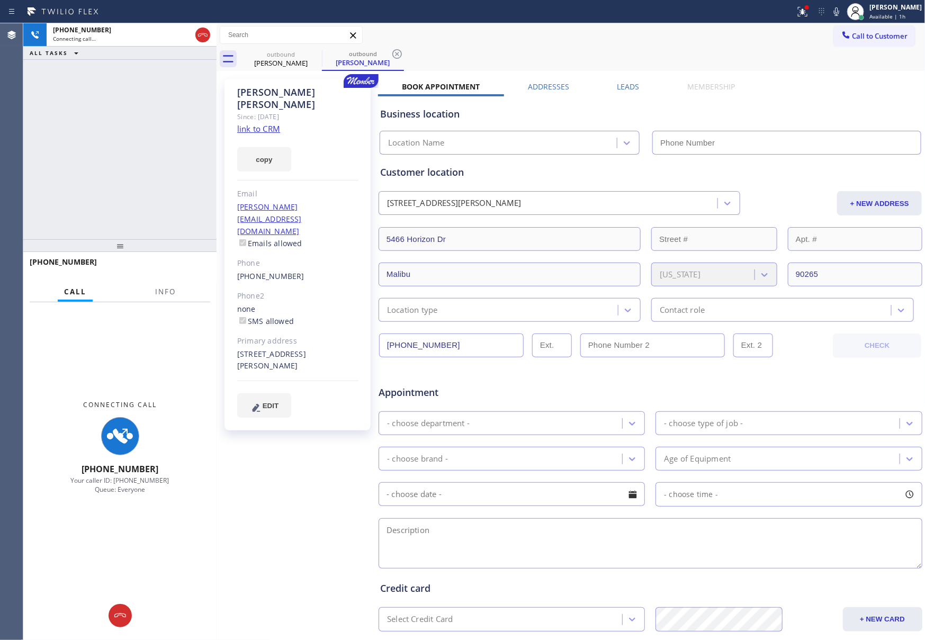
click at [132, 129] on div "[PHONE_NUMBER] Connecting call… ALL TASKS ALL TASKS ACTIVE TASKS TASKS IN WRAP …" at bounding box center [119, 131] width 193 height 216
click at [631, 88] on label "Leads" at bounding box center [628, 87] width 22 height 10
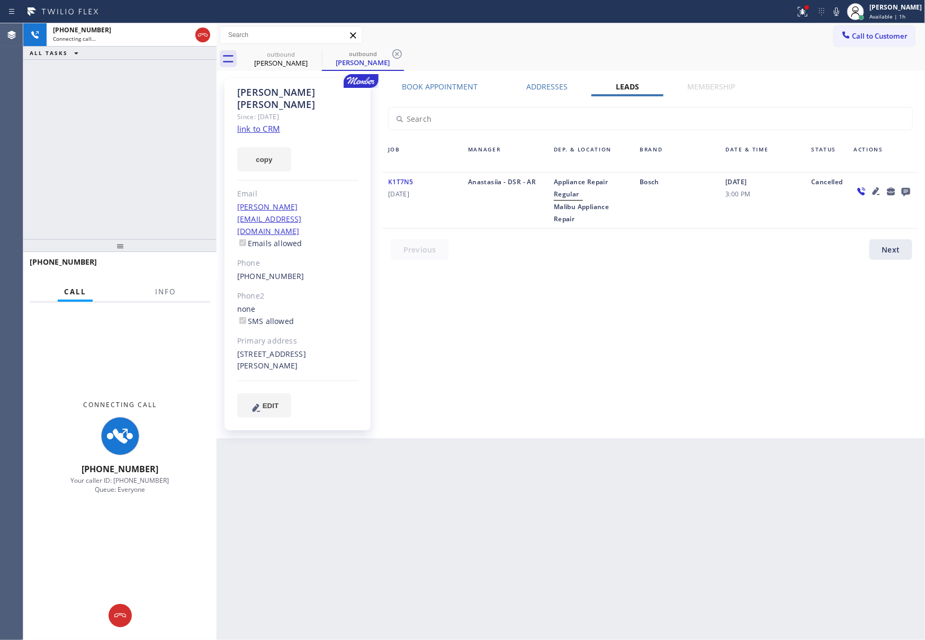
drag, startPoint x: 743, startPoint y: 232, endPoint x: 892, endPoint y: 212, distance: 149.6
click at [743, 232] on div "Job Manager Dep. & Location Brand Date & Time Status Actions K1T7N5 [DATE] Anas…" at bounding box center [650, 180] width 545 height 169
click at [912, 194] on div at bounding box center [905, 191] width 15 height 13
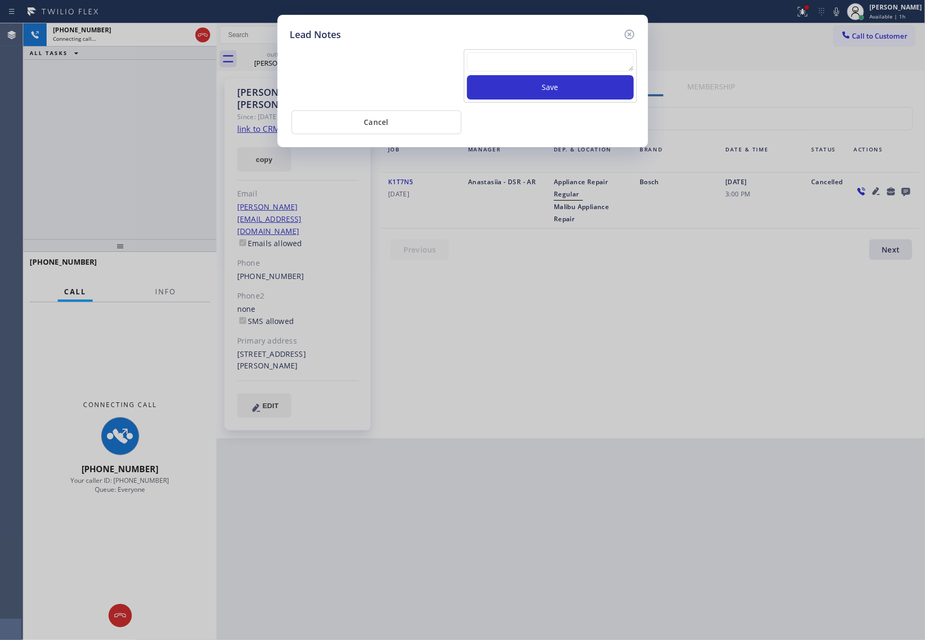
click at [534, 67] on textarea at bounding box center [550, 61] width 167 height 19
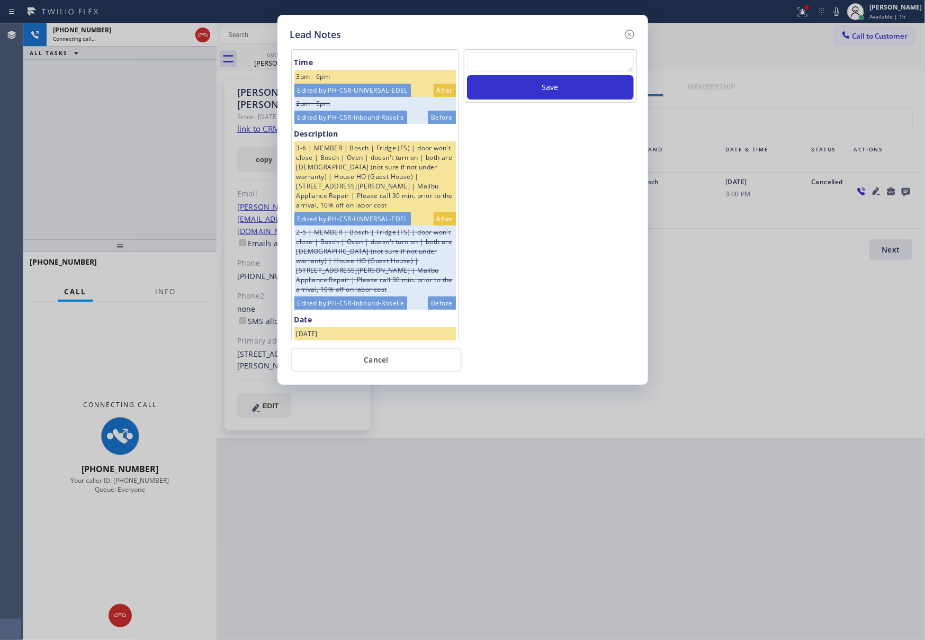
paste textarea "please transfer. membership follow up calls"
type textarea "please transfer. membership follow up calls"
click at [543, 86] on button "Save" at bounding box center [550, 87] width 167 height 24
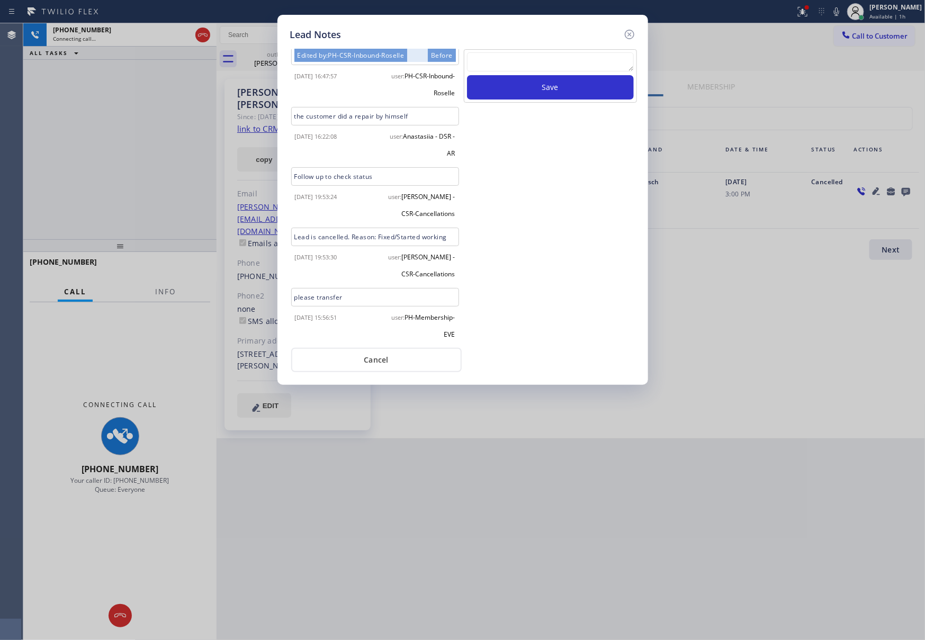
scroll to position [390, 0]
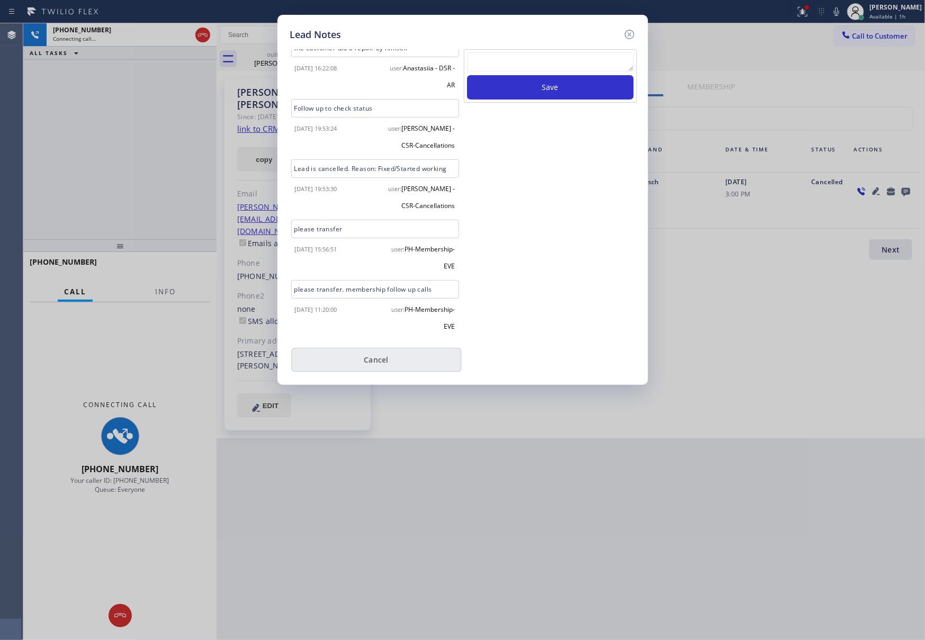
click at [385, 364] on button "Cancel" at bounding box center [376, 360] width 170 height 24
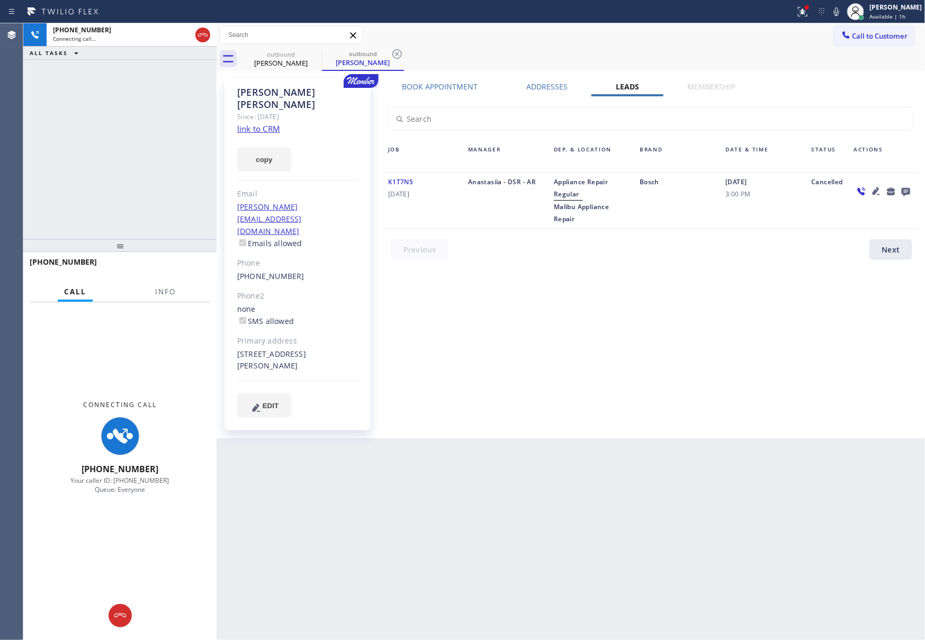
click at [577, 363] on div "Book Appointment Addresses Leads Membership Business location Home Alliance Mem…" at bounding box center [650, 259] width 545 height 354
click at [56, 105] on div "[PHONE_NUMBER] Connecting call… ALL TASKS ALL TASKS ACTIVE TASKS TASKS IN WRAP …" at bounding box center [119, 131] width 193 height 216
click at [105, 148] on div "[PHONE_NUMBER] Connecting call… ALL TASKS ALL TASKS ACTIVE TASKS TASKS IN WRAP …" at bounding box center [119, 131] width 193 height 216
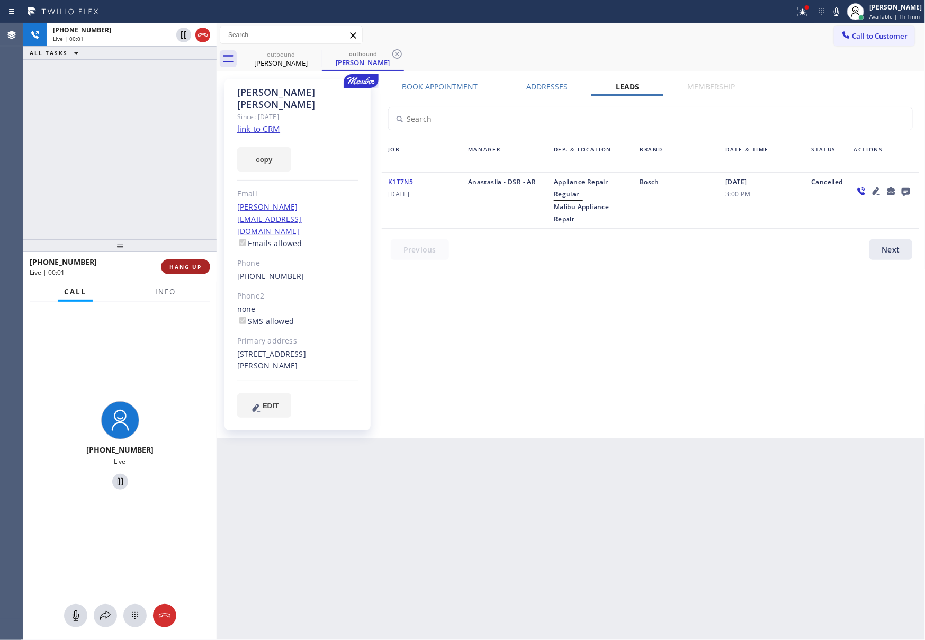
drag, startPoint x: 106, startPoint y: 143, endPoint x: 174, endPoint y: 260, distance: 134.9
click at [119, 149] on div "[PHONE_NUMBER] Live | 00:01 ALL TASKS ALL TASKS ACTIVE TASKS TASKS IN WRAP UP" at bounding box center [119, 131] width 193 height 216
click at [182, 266] on span "HANG UP" at bounding box center [185, 266] width 32 height 7
click at [172, 164] on div "[PHONE_NUMBER] Live | 00:02 ALL TASKS ALL TASKS ACTIVE TASKS TASKS IN WRAP UP" at bounding box center [119, 131] width 193 height 216
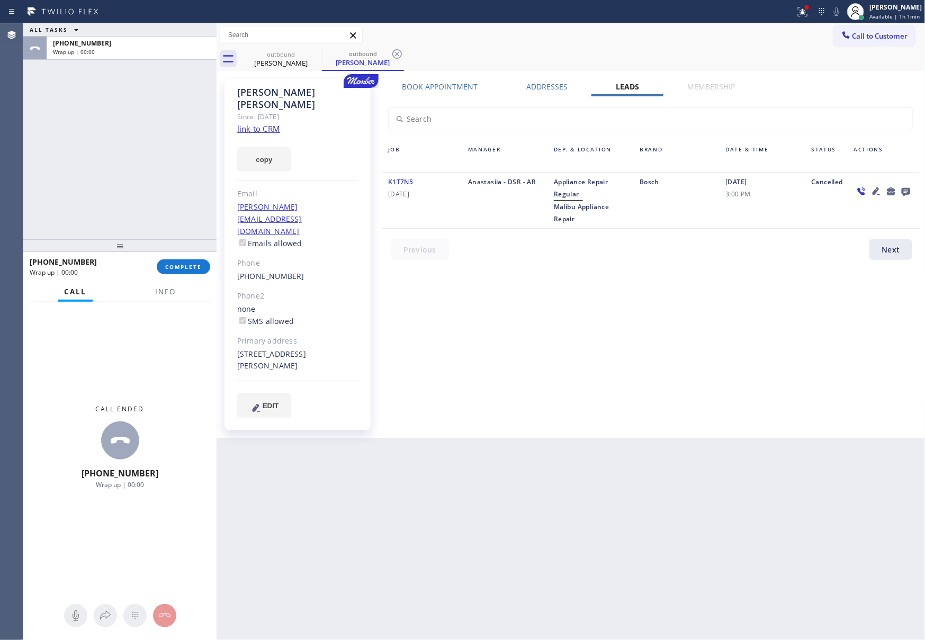
click at [172, 164] on div "ALL TASKS ALL TASKS ACTIVE TASKS TASKS IN WRAP UP [PHONE_NUMBER] Wrap up | 00:00" at bounding box center [119, 131] width 193 height 216
click at [594, 336] on div "Book Appointment Addresses Leads Membership Business location Home Alliance Mem…" at bounding box center [650, 259] width 545 height 354
drag, startPoint x: 651, startPoint y: 359, endPoint x: 905, endPoint y: 236, distance: 282.5
click at [698, 338] on div "Book Appointment Addresses Leads Membership Business location Home Alliance Mem…" at bounding box center [650, 259] width 545 height 354
click at [905, 191] on icon at bounding box center [905, 192] width 8 height 8
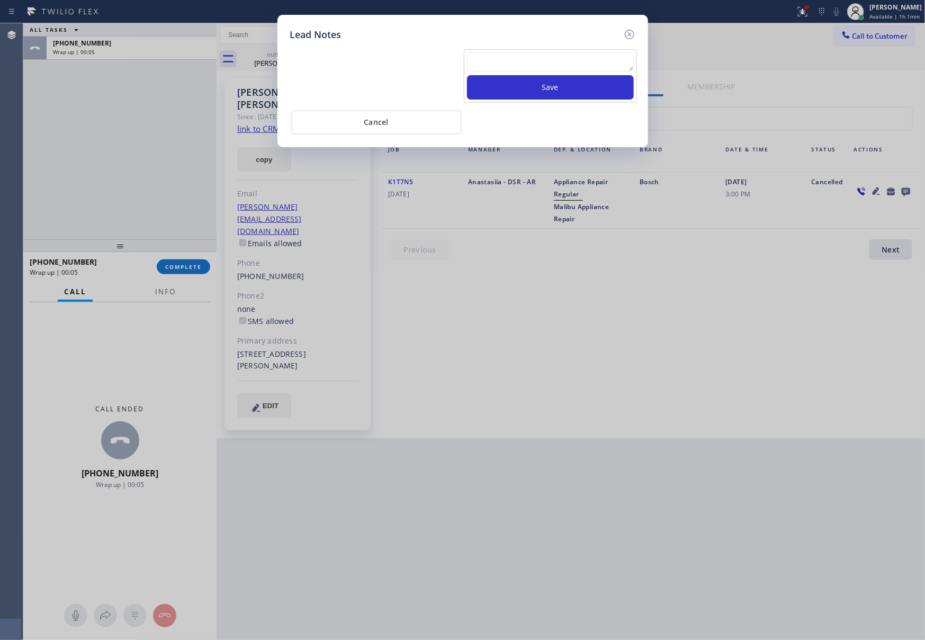
click at [558, 62] on textarea at bounding box center [550, 61] width 167 height 19
paste textarea "please transfer. membership follow up calls"
type textarea "please transfer. membership follow up calls"
click at [569, 89] on button "Save" at bounding box center [550, 87] width 167 height 24
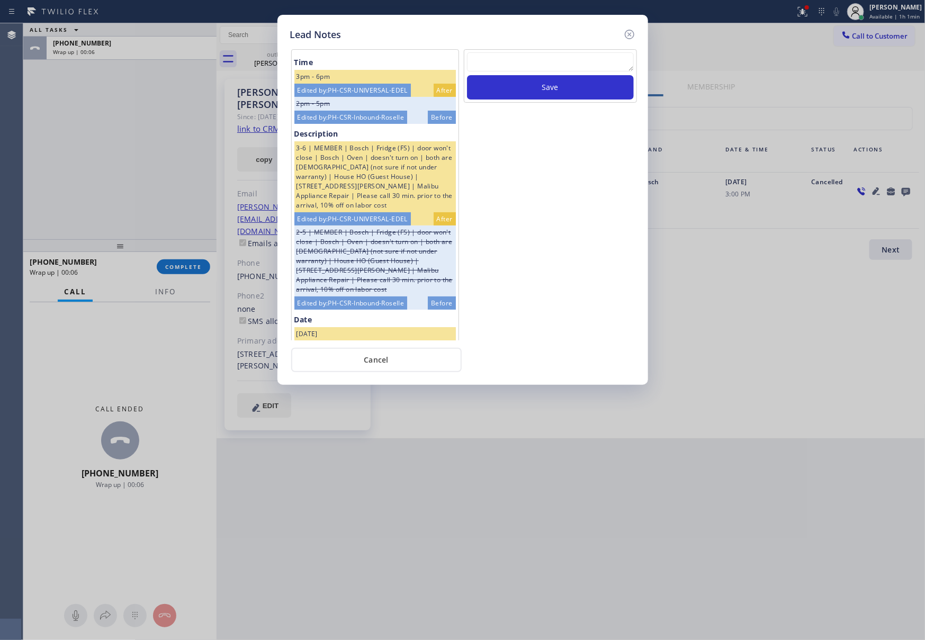
scroll to position [0, 0]
drag, startPoint x: 479, startPoint y: 189, endPoint x: 529, endPoint y: 216, distance: 57.6
click at [480, 188] on div "Save" at bounding box center [550, 194] width 175 height 291
click at [610, 264] on div "Save" at bounding box center [550, 194] width 175 height 291
drag, startPoint x: 433, startPoint y: 364, endPoint x: 113, endPoint y: 219, distance: 350.4
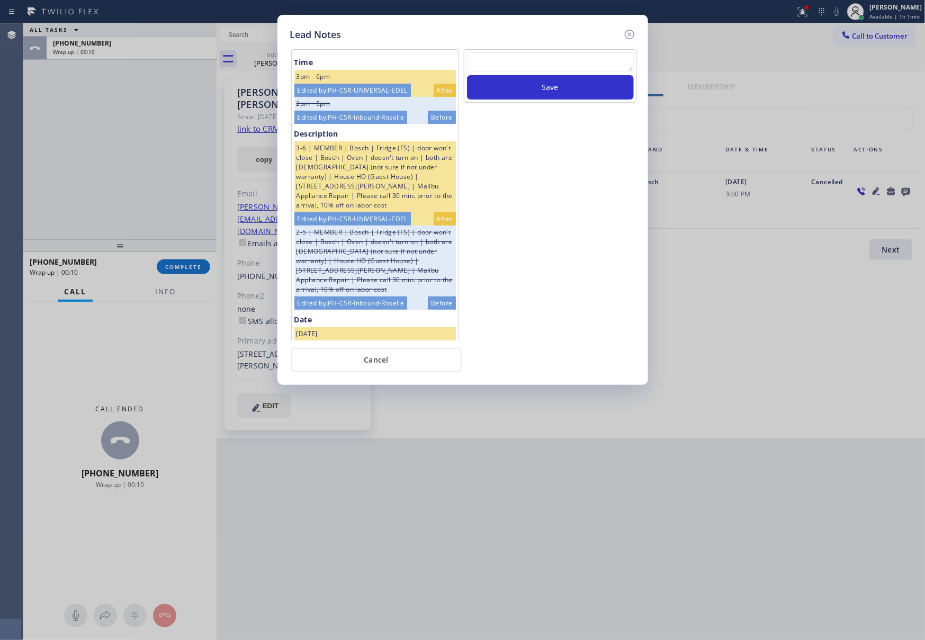
click at [433, 363] on button "Cancel" at bounding box center [376, 360] width 170 height 24
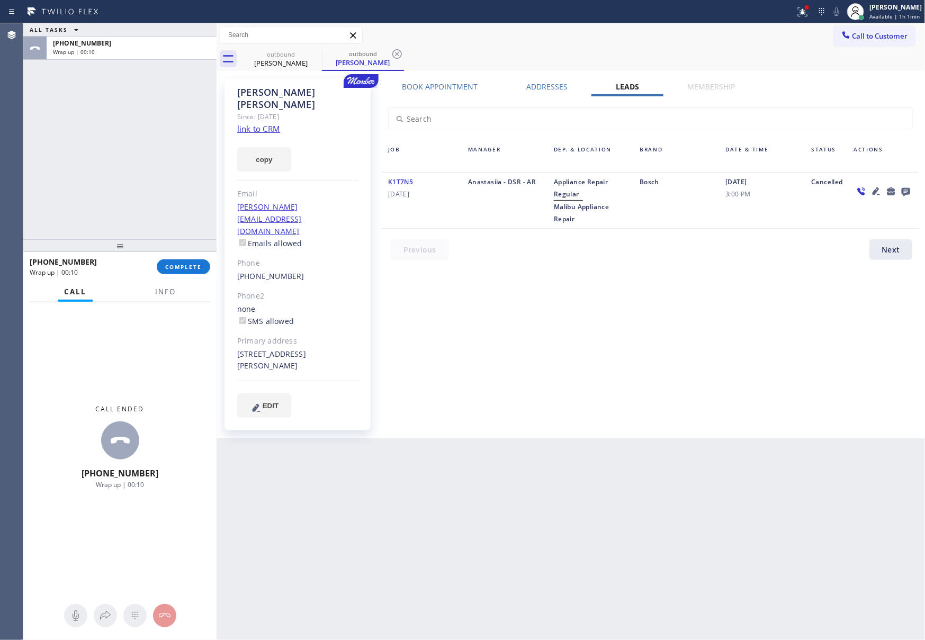
drag, startPoint x: 81, startPoint y: 164, endPoint x: 113, endPoint y: 173, distance: 33.7
click at [87, 164] on div "ALL TASKS ALL TASKS ACTIVE TASKS TASKS IN WRAP UP [PHONE_NUMBER] Wrap up | 00:10" at bounding box center [119, 131] width 193 height 216
click at [677, 347] on div "Book Appointment Addresses Leads Membership Business location Home Alliance Mem…" at bounding box center [650, 259] width 545 height 354
drag, startPoint x: 130, startPoint y: 178, endPoint x: 894, endPoint y: 89, distance: 769.2
click at [185, 182] on div "ALL TASKS ALL TASKS ACTIVE TASKS TASKS IN WRAP UP [PHONE_NUMBER] Wrap up | 00:11" at bounding box center [119, 131] width 193 height 216
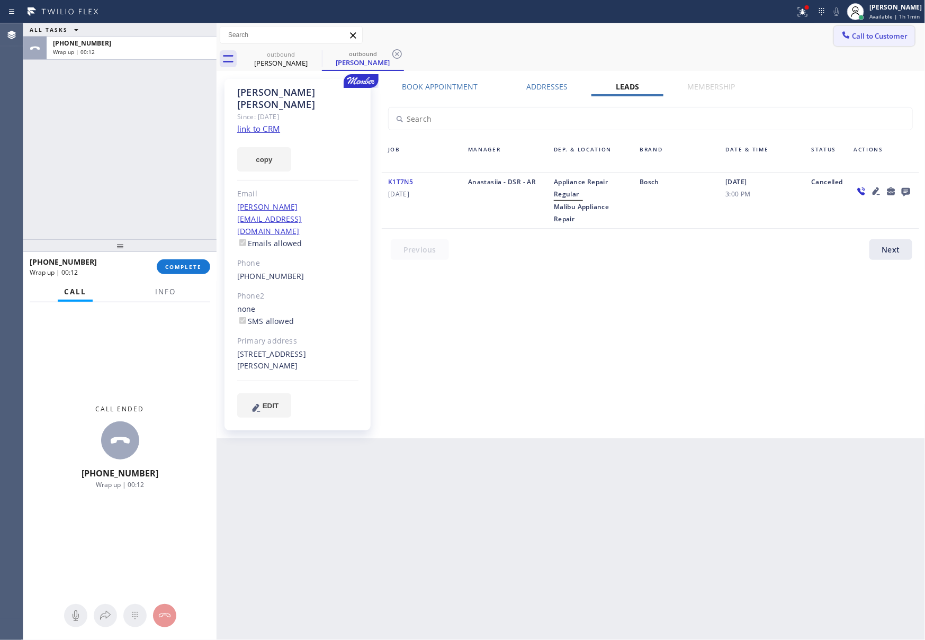
click at [884, 35] on span "Call to Customer" at bounding box center [880, 36] width 56 height 10
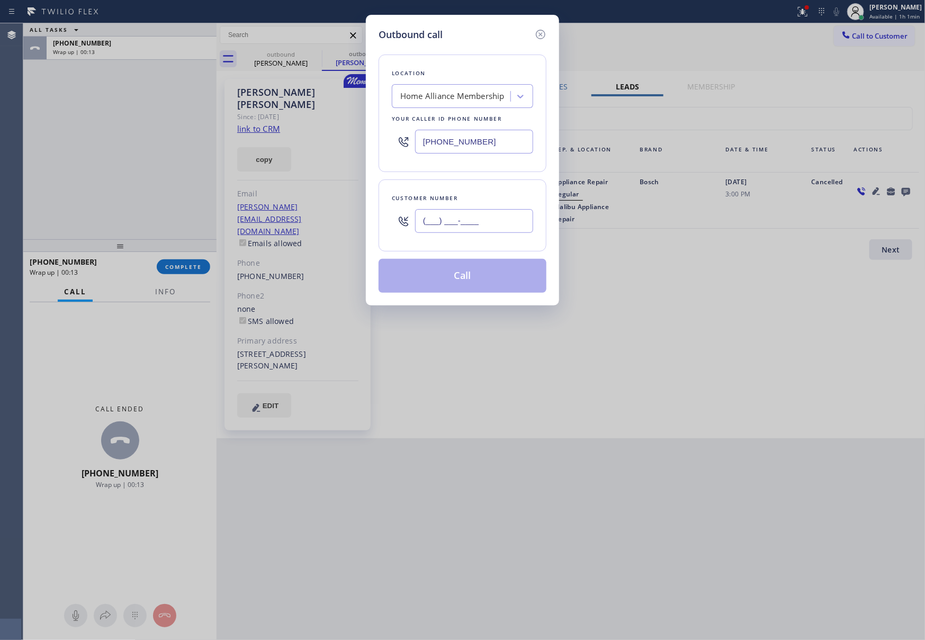
click at [494, 229] on input "(___) ___-____" at bounding box center [474, 221] width 118 height 24
paste input "305) 321-4613"
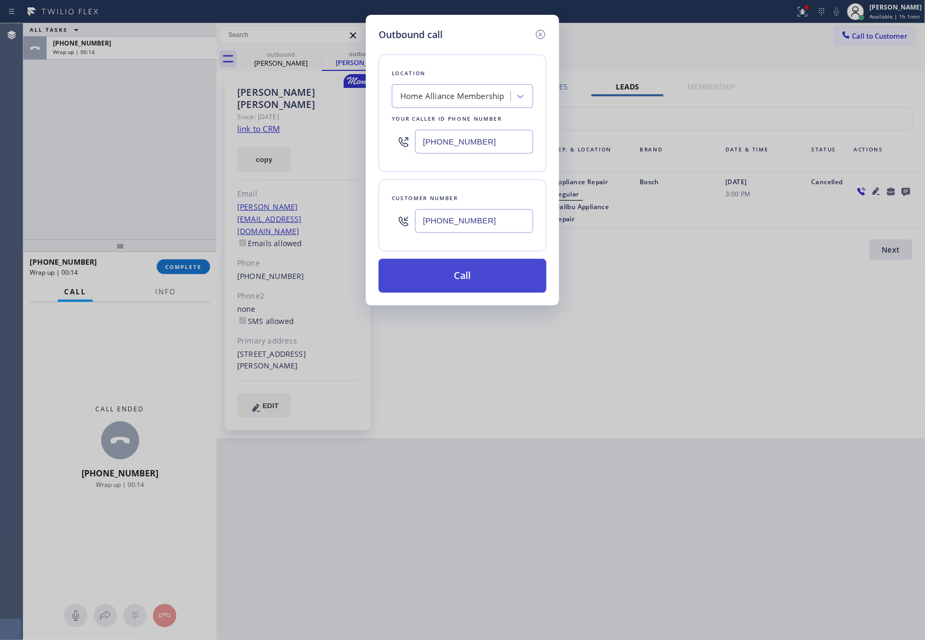
type input "[PHONE_NUMBER]"
click at [490, 284] on button "Call" at bounding box center [463, 276] width 168 height 34
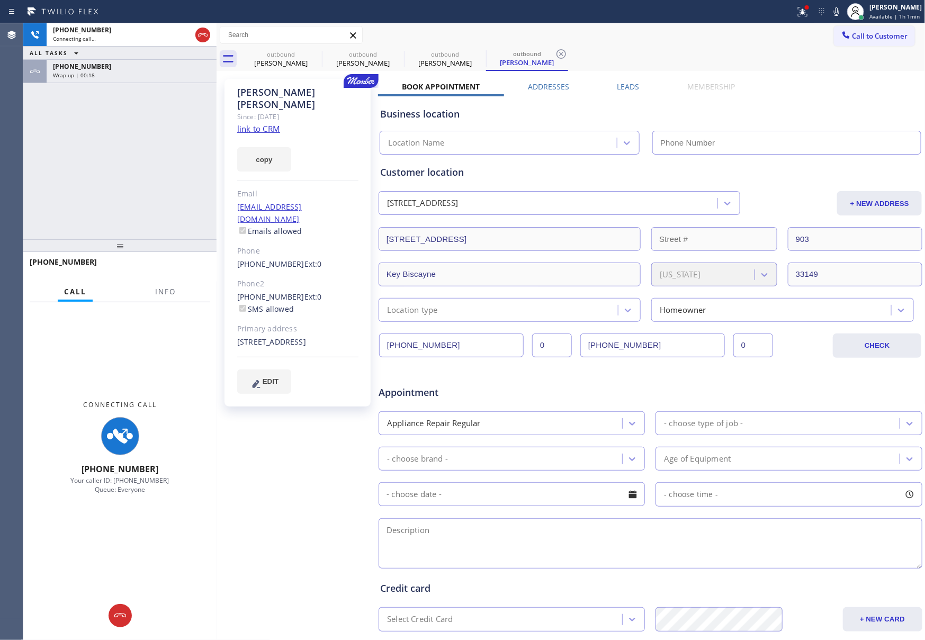
type input "[PHONE_NUMBER]"
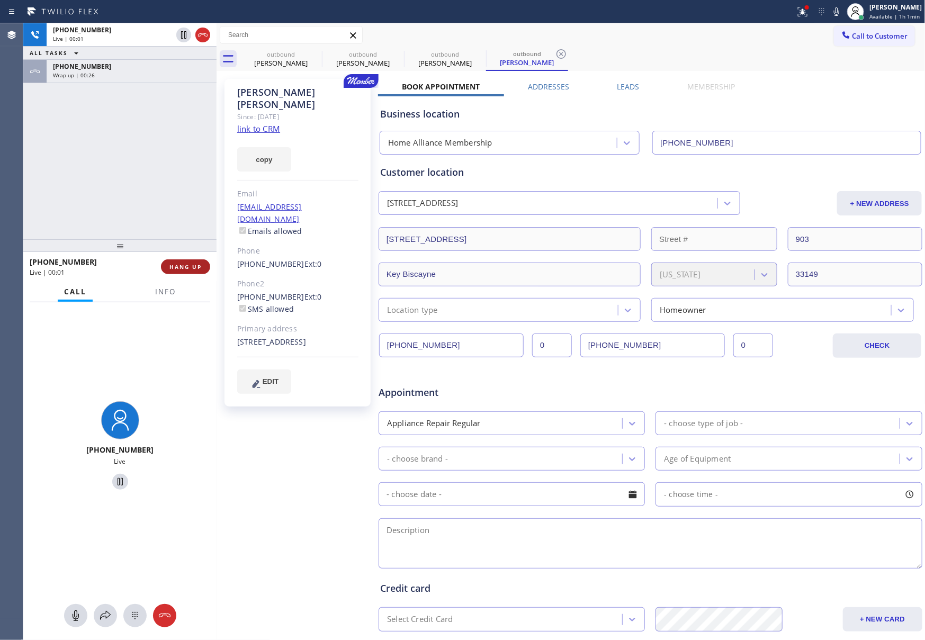
click at [188, 265] on span "HANG UP" at bounding box center [185, 266] width 32 height 7
click at [165, 204] on div "[PHONE_NUMBER] Live | 00:02 ALL TASKS ALL TASKS ACTIVE TASKS TASKS IN WRAP UP […" at bounding box center [119, 131] width 193 height 216
drag, startPoint x: 165, startPoint y: 202, endPoint x: 170, endPoint y: 201, distance: 5.4
click at [170, 201] on div "[PHONE_NUMBER] Live | 00:02 ALL TASKS ALL TASKS ACTIVE TASKS TASKS IN WRAP UP […" at bounding box center [119, 131] width 193 height 216
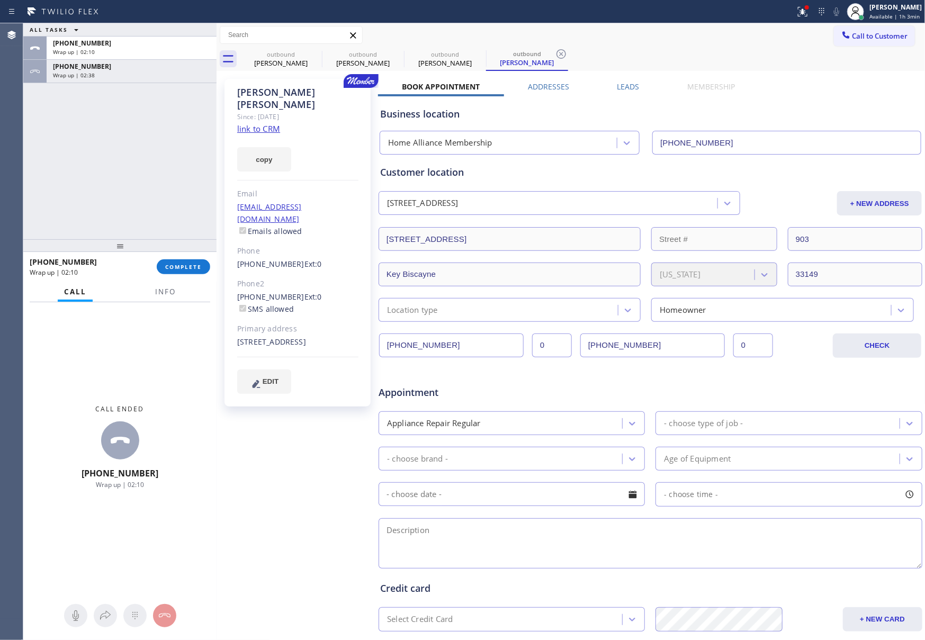
click at [119, 164] on div "ALL TASKS ALL TASKS ACTIVE TASKS TASKS IN WRAP UP [PHONE_NUMBER] Wrap up | 02:1…" at bounding box center [119, 131] width 193 height 216
click at [176, 266] on span "COMPLETE" at bounding box center [183, 266] width 37 height 7
click at [167, 195] on div "ALL TASKS ALL TASKS ACTIVE TASKS TASKS IN WRAP UP [PHONE_NUMBER] Wrap up | 02:1…" at bounding box center [119, 131] width 193 height 216
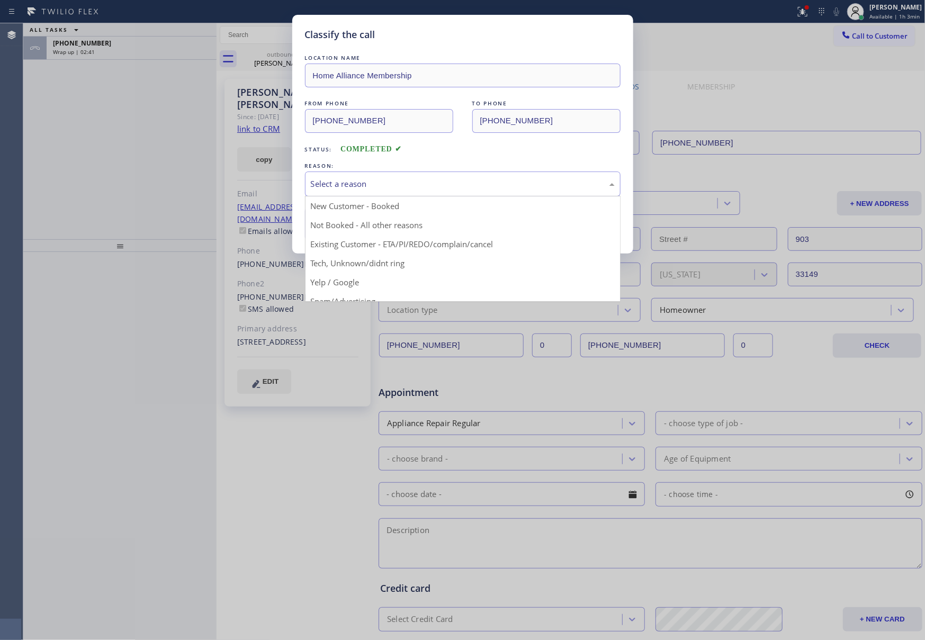
click at [408, 181] on div "Select a reason" at bounding box center [463, 184] width 304 height 12
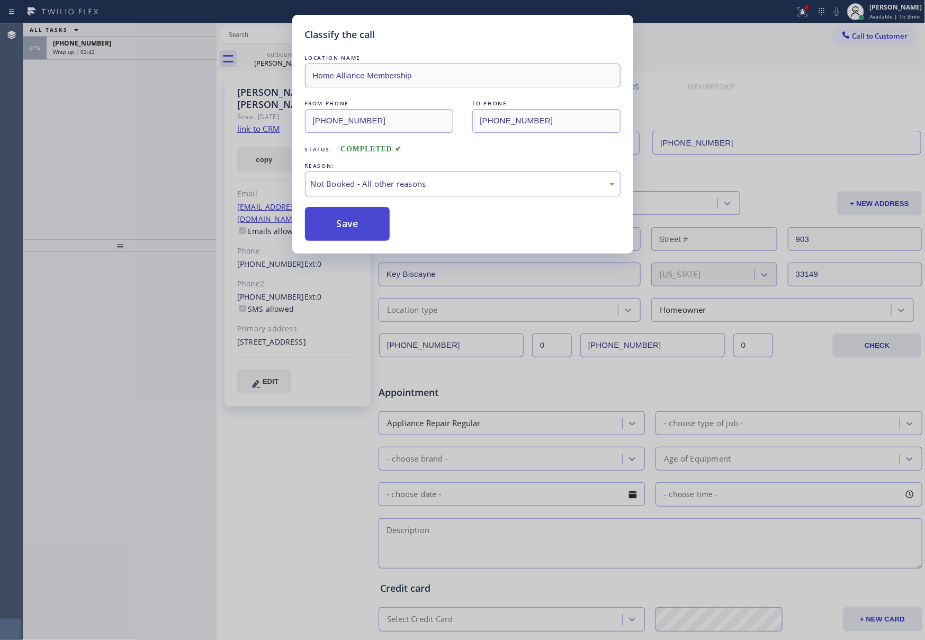
click at [353, 230] on button "Save" at bounding box center [347, 224] width 85 height 34
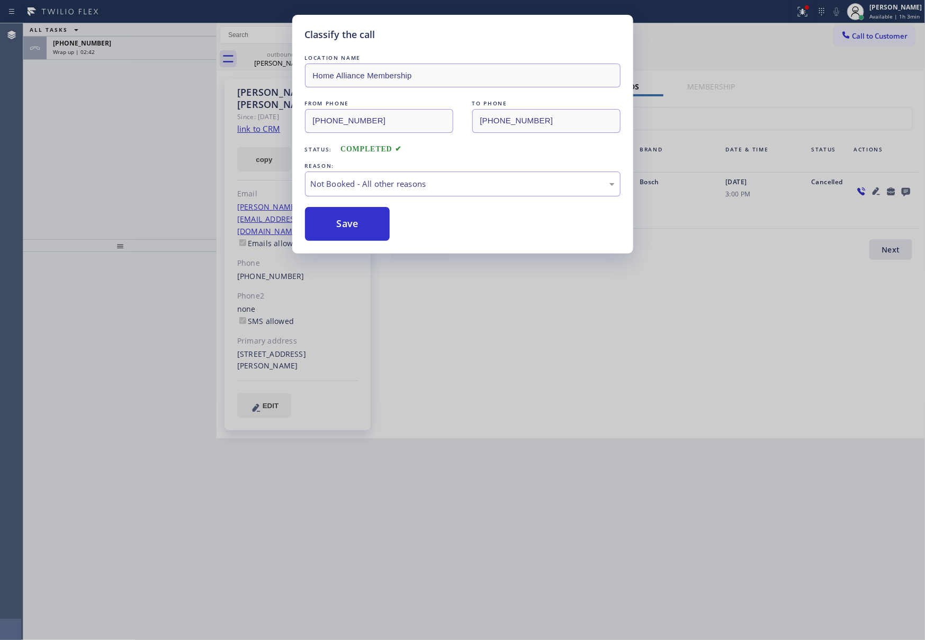
click at [94, 158] on div "Classify the call LOCATION NAME Home Alliance Membership FROM PHONE [PHONE_NUMB…" at bounding box center [462, 320] width 925 height 640
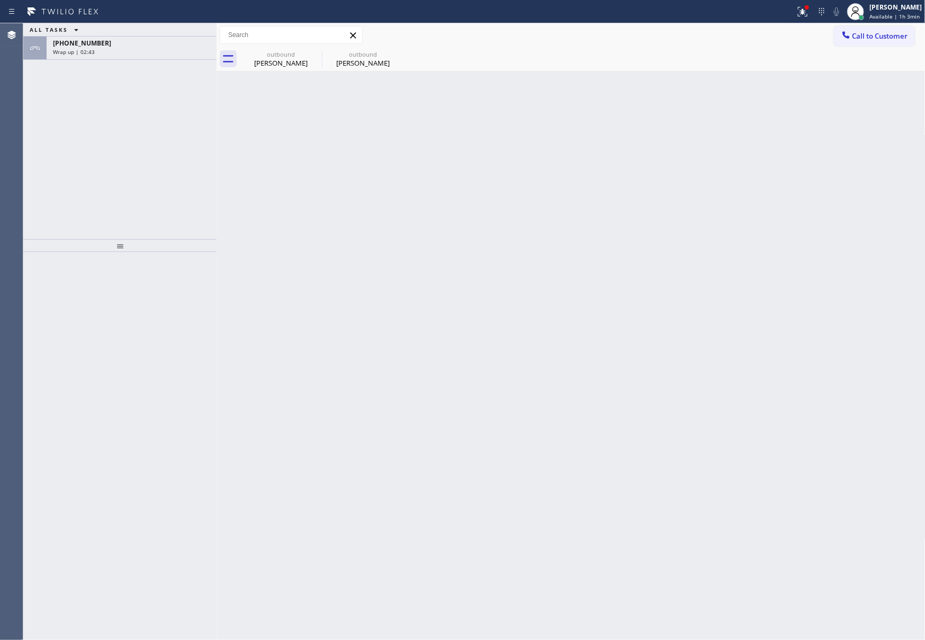
drag, startPoint x: 94, startPoint y: 158, endPoint x: 116, endPoint y: 78, distance: 82.8
click at [108, 123] on div "ALL TASKS ALL TASKS ACTIVE TASKS TASKS IN WRAP UP [PHONE_NUMBER] Wrap up | 02:43" at bounding box center [119, 131] width 193 height 216
click at [126, 44] on div "[PHONE_NUMBER]" at bounding box center [131, 43] width 157 height 9
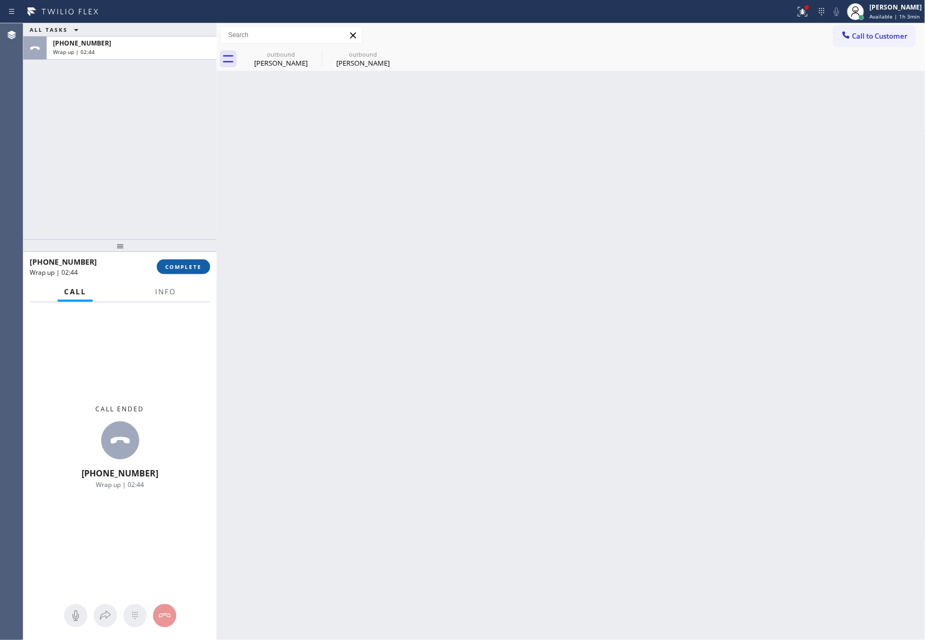
click at [188, 266] on span "COMPLETE" at bounding box center [183, 266] width 37 height 7
click at [191, 170] on div "ALL TASKS ALL TASKS ACTIVE TASKS TASKS IN WRAP UP [PHONE_NUMBER] Wrap up | 02:44" at bounding box center [119, 131] width 193 height 216
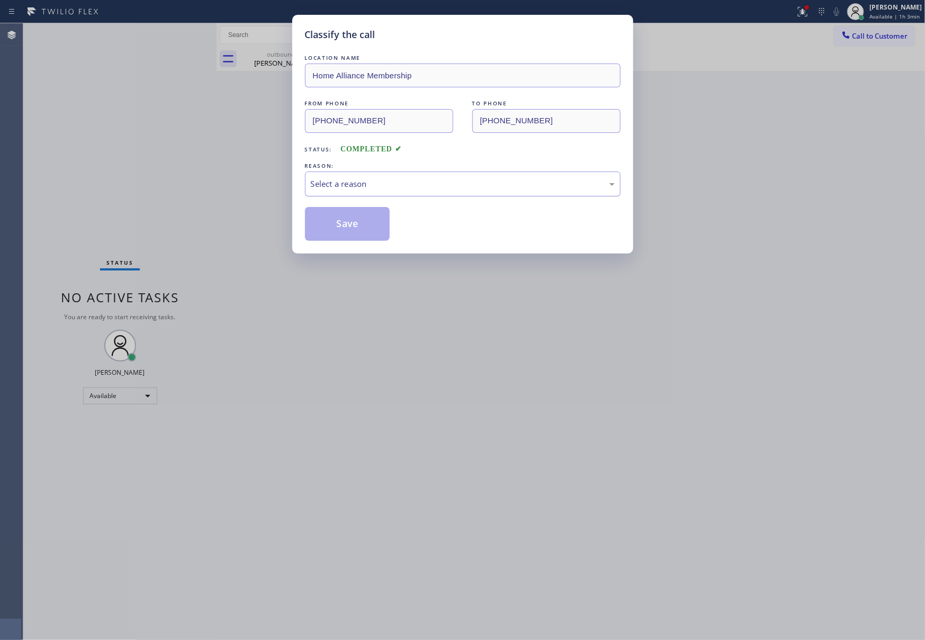
click at [356, 176] on div "Select a reason" at bounding box center [463, 184] width 316 height 25
click at [347, 223] on button "Save" at bounding box center [347, 224] width 85 height 34
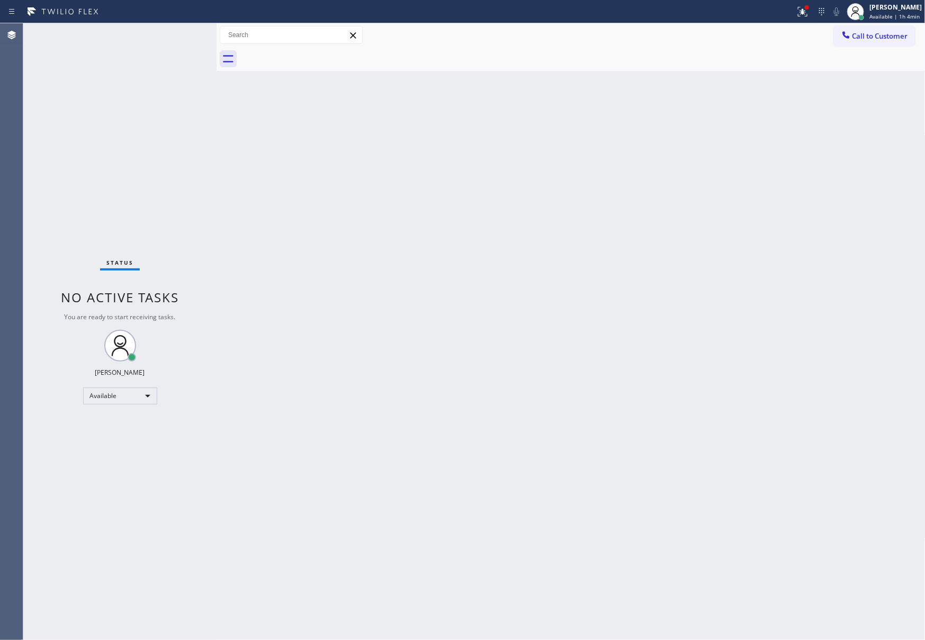
click at [289, 213] on div "Back to Dashboard Change Sender ID Customers Technicians Select a contact Outbo…" at bounding box center [571, 331] width 709 height 617
click at [878, 41] on button "Call to Customer" at bounding box center [874, 36] width 81 height 20
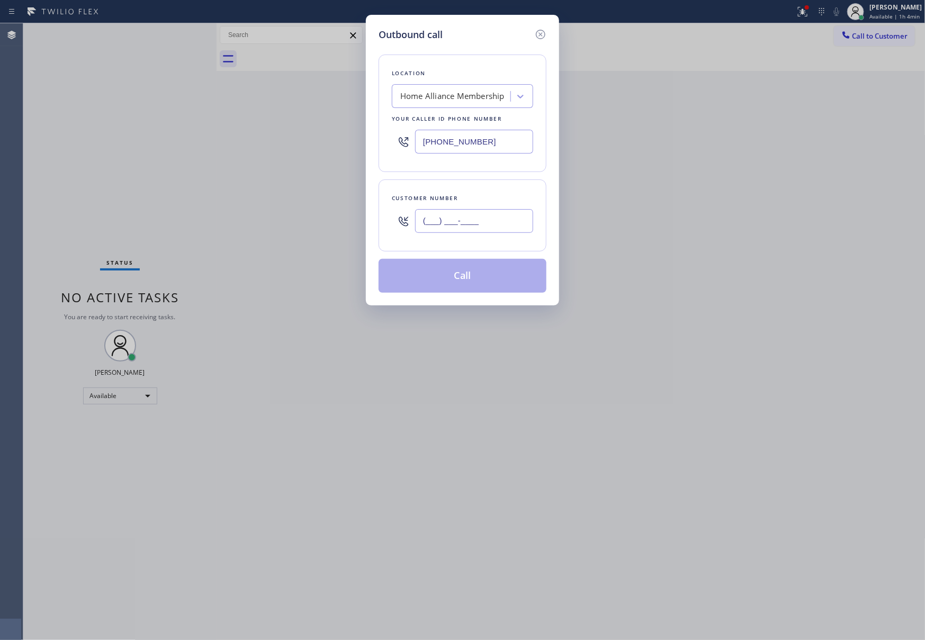
click at [478, 218] on input "(___) ___-____" at bounding box center [474, 221] width 118 height 24
paste input "305) 216-7306"
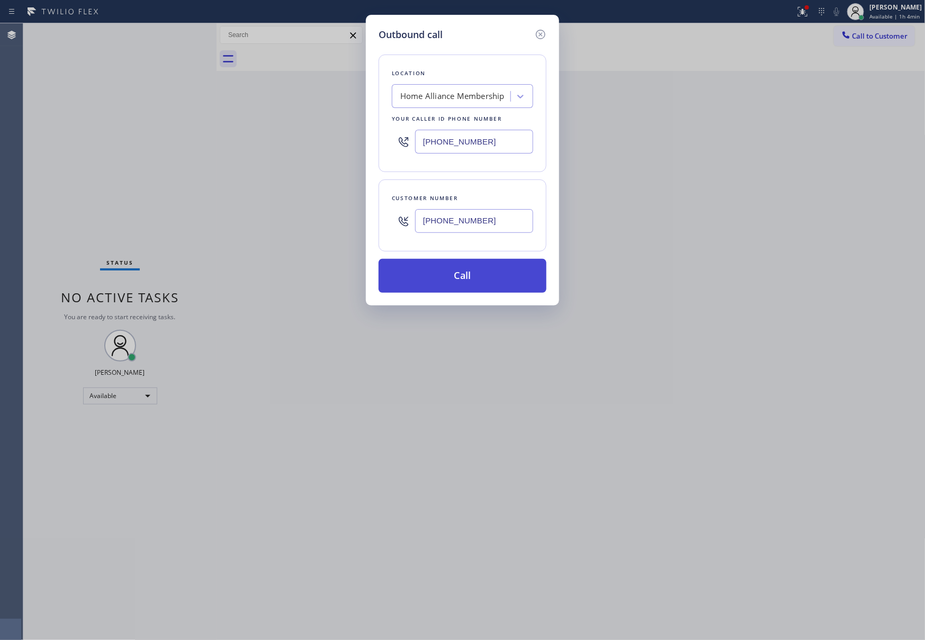
type input "[PHONE_NUMBER]"
click at [461, 272] on button "Call" at bounding box center [463, 276] width 168 height 34
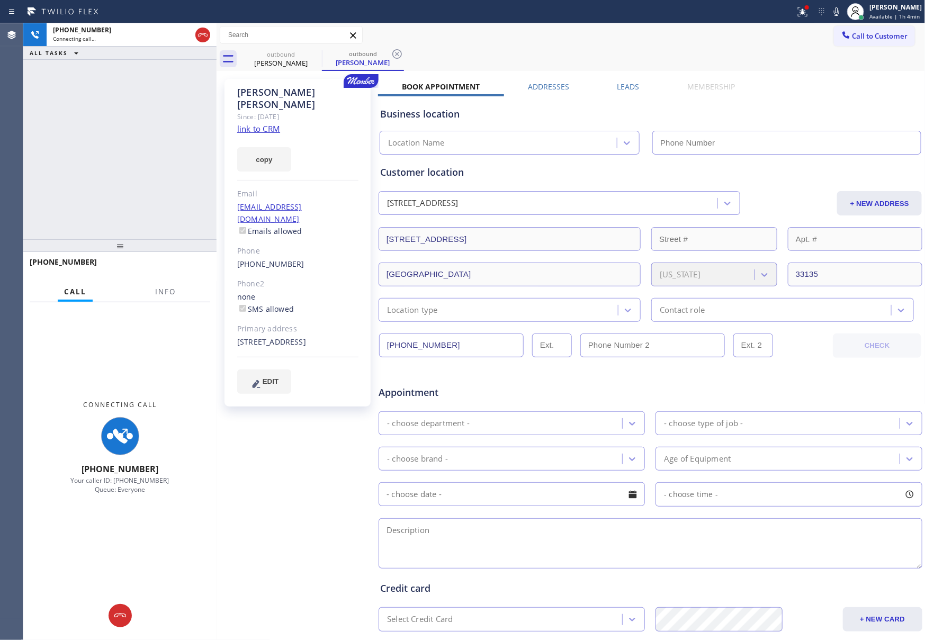
type input "[PHONE_NUMBER]"
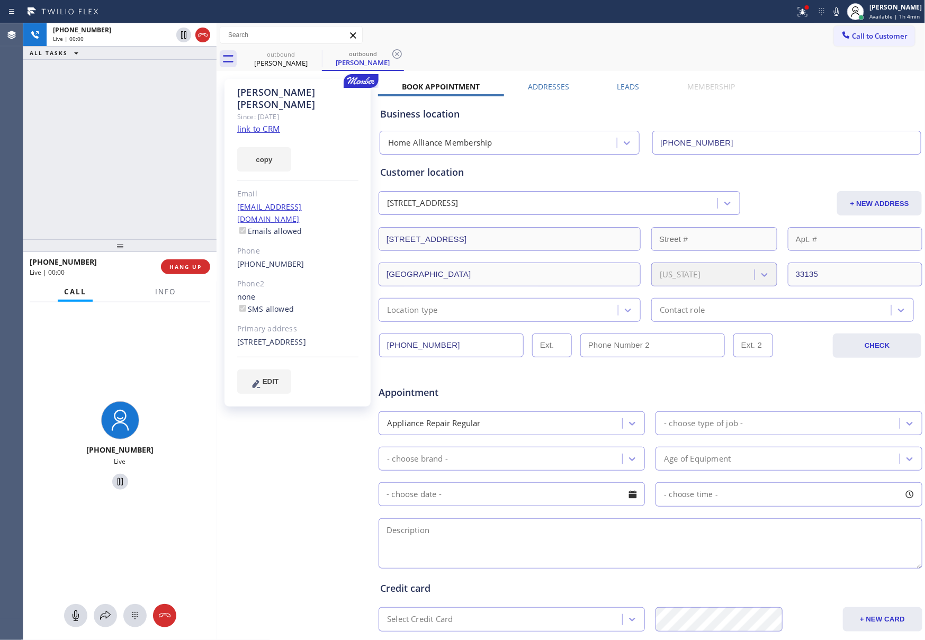
click at [110, 159] on div "[PHONE_NUMBER] Live | 00:00 ALL TASKS ALL TASKS ACTIVE TASKS TASKS IN WRAP UP" at bounding box center [119, 131] width 193 height 216
click at [110, 159] on div "[PHONE_NUMBER] Live | 00:01 ALL TASKS ALL TASKS ACTIVE TASKS TASKS IN WRAP UP" at bounding box center [119, 131] width 193 height 216
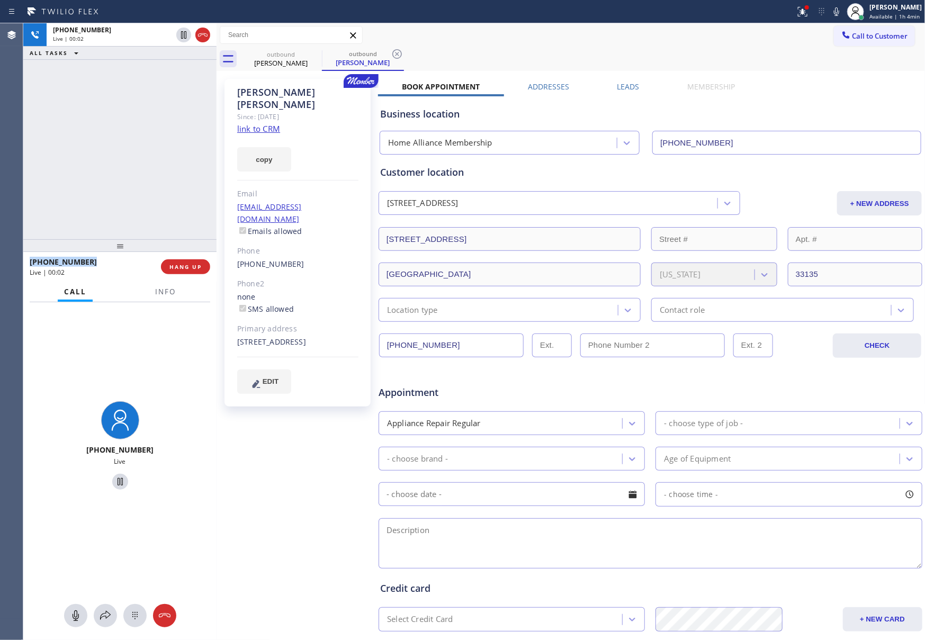
click at [110, 159] on div "[PHONE_NUMBER] Live | 00:02 ALL TASKS ALL TASKS ACTIVE TASKS TASKS IN WRAP UP" at bounding box center [119, 131] width 193 height 216
click at [114, 113] on div "[PHONE_NUMBER] Live | 00:09 ALL TASKS ALL TASKS ACTIVE TASKS TASKS IN WRAP UP" at bounding box center [119, 131] width 193 height 216
click at [114, 113] on div "[PHONE_NUMBER] Live | 00:10 ALL TASKS ALL TASKS ACTIVE TASKS TASKS IN WRAP UP" at bounding box center [119, 131] width 193 height 216
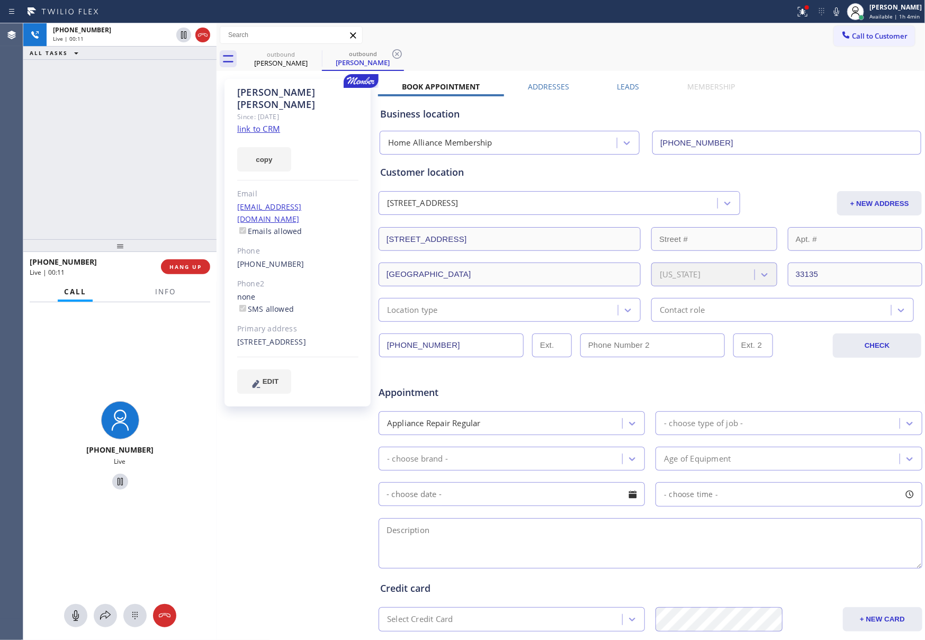
drag, startPoint x: 143, startPoint y: 118, endPoint x: 148, endPoint y: 122, distance: 6.0
click at [145, 120] on div "[PHONE_NUMBER] Live | 00:11 ALL TASKS ALL TASKS ACTIVE TASKS TASKS IN WRAP UP" at bounding box center [119, 131] width 193 height 216
drag, startPoint x: 156, startPoint y: 132, endPoint x: 245, endPoint y: 129, distance: 89.5
click at [159, 135] on div "[PHONE_NUMBER] Live | 00:13 ALL TASKS ALL TASKS ACTIVE TASKS TASKS IN WRAP UP" at bounding box center [119, 131] width 193 height 216
click at [255, 123] on link "link to CRM" at bounding box center [258, 128] width 43 height 11
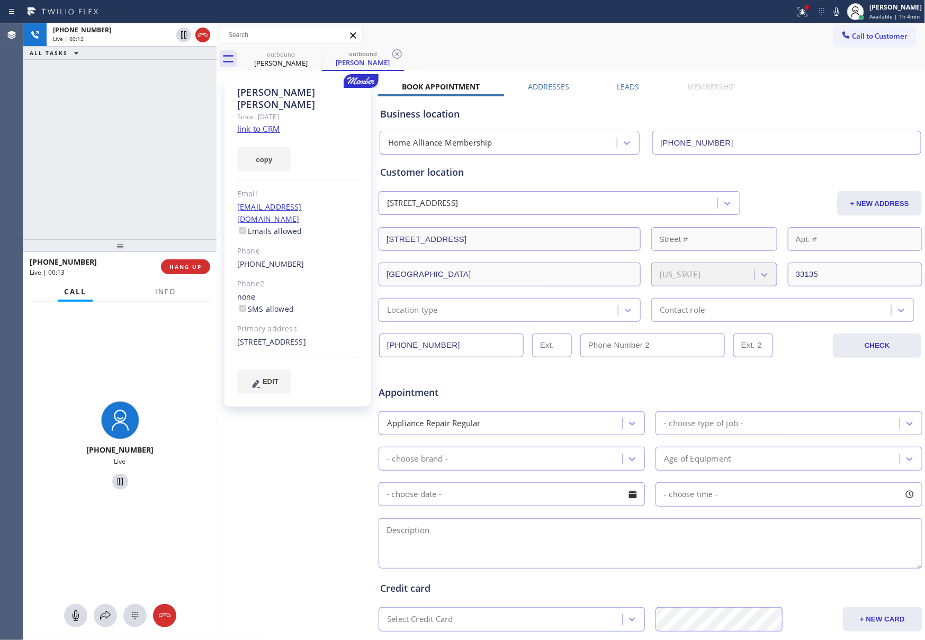
drag, startPoint x: 159, startPoint y: 137, endPoint x: 237, endPoint y: 192, distance: 95.6
click at [159, 139] on div "[PHONE_NUMBER] Live | 00:13 ALL TASKS ALL TASKS ACTIVE TASKS TASKS IN WRAP UP" at bounding box center [119, 131] width 193 height 216
click at [93, 116] on div "[PHONE_NUMBER] Live | 01:09 ALL TASKS ALL TASKS ACTIVE TASKS TASKS IN WRAP UP" at bounding box center [119, 131] width 193 height 216
drag, startPoint x: 91, startPoint y: 135, endPoint x: 94, endPoint y: 170, distance: 35.1
click at [93, 140] on div "[PHONE_NUMBER] Live | 01:14 ALL TASKS ALL TASKS ACTIVE TASKS TASKS IN WRAP UP" at bounding box center [119, 131] width 193 height 216
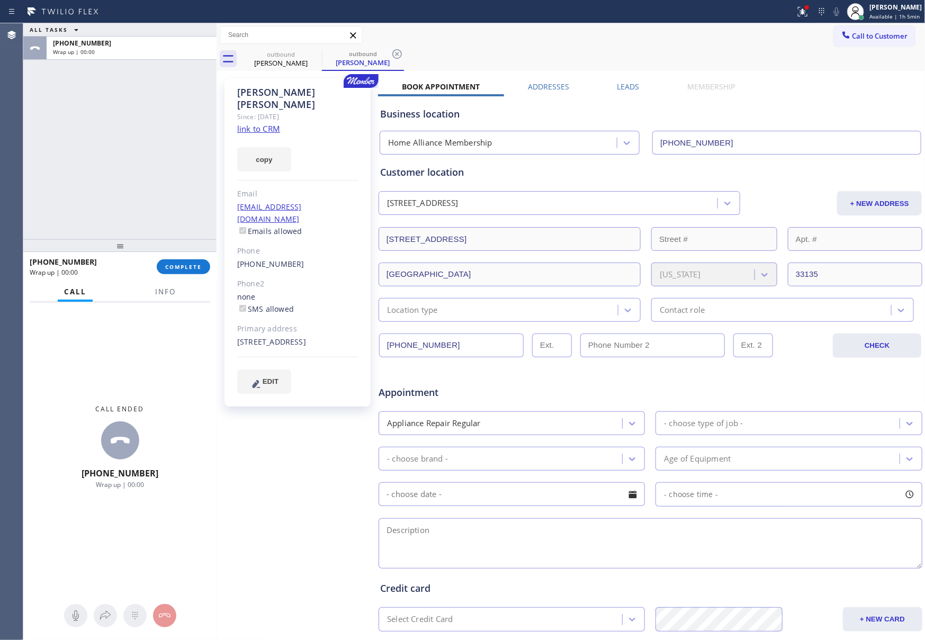
click at [632, 88] on label "Leads" at bounding box center [628, 87] width 22 height 10
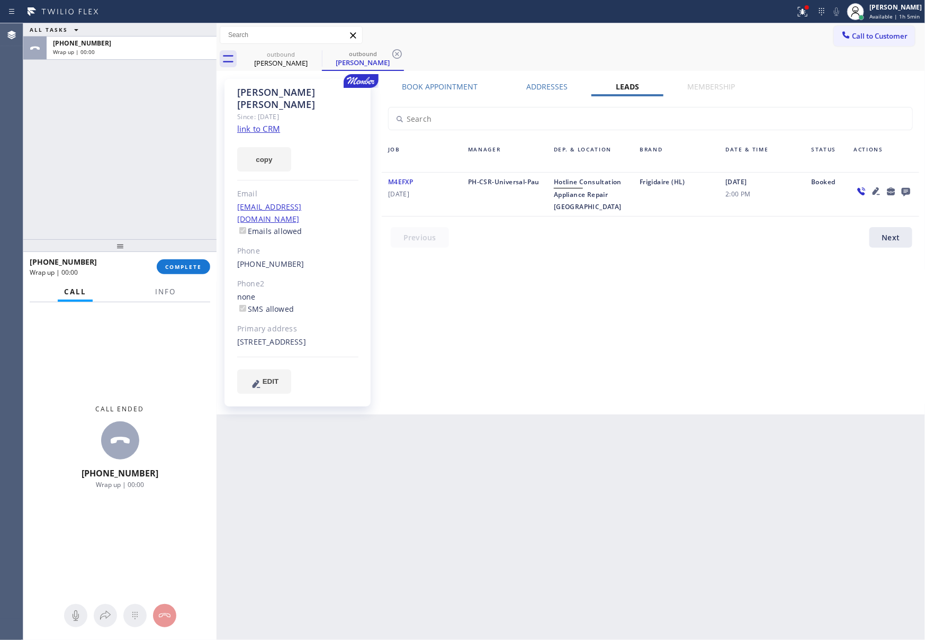
click at [905, 189] on icon at bounding box center [905, 192] width 8 height 8
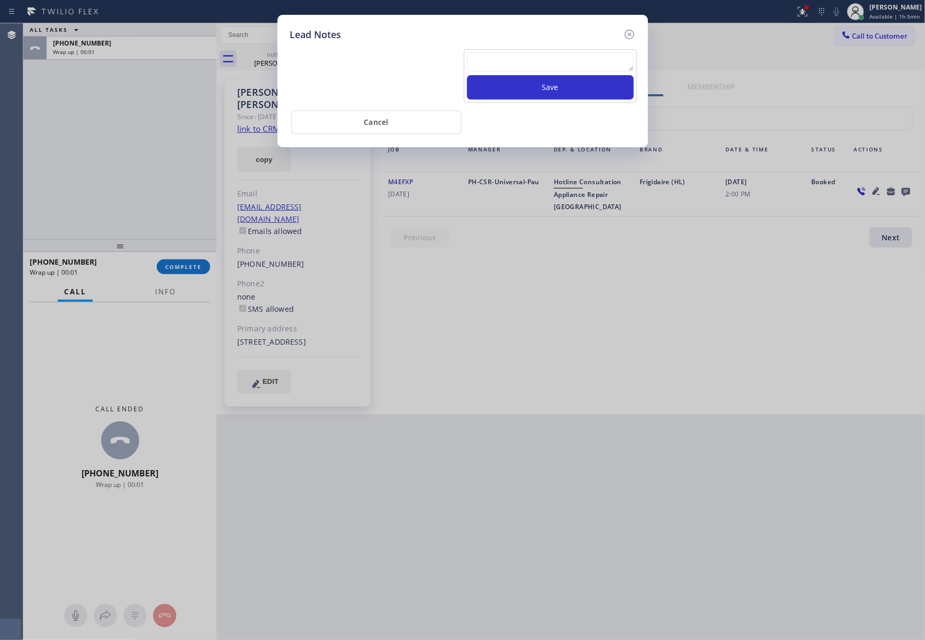
click at [547, 56] on textarea at bounding box center [550, 61] width 167 height 19
paste textarea "please transfer. membership follow up calls"
type textarea "please transfer. membership follow up calls"
click at [550, 89] on button "Save" at bounding box center [550, 87] width 167 height 24
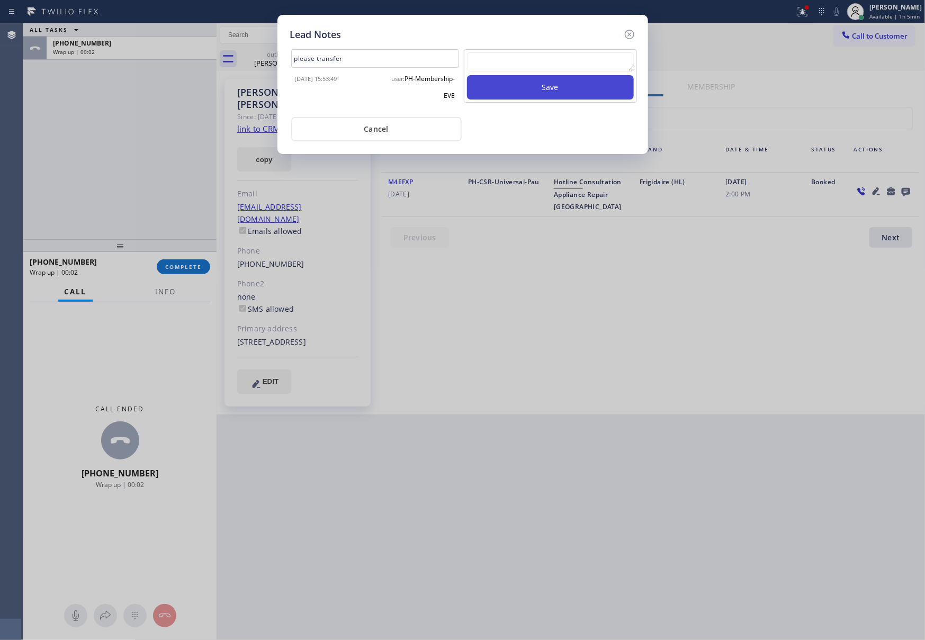
scroll to position [0, 0]
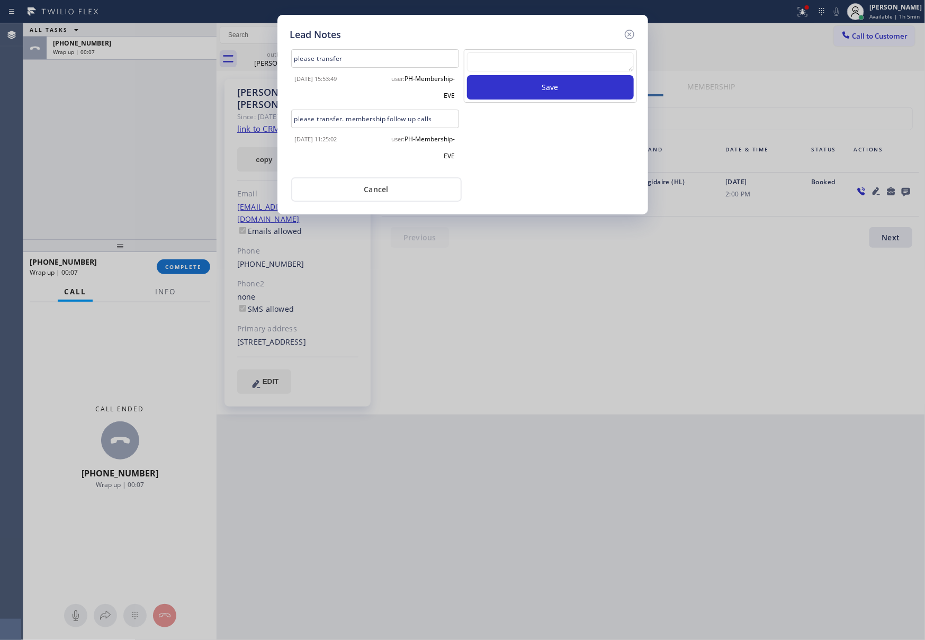
drag, startPoint x: 400, startPoint y: 183, endPoint x: 107, endPoint y: 221, distance: 295.8
click at [399, 185] on button "Cancel" at bounding box center [376, 189] width 170 height 24
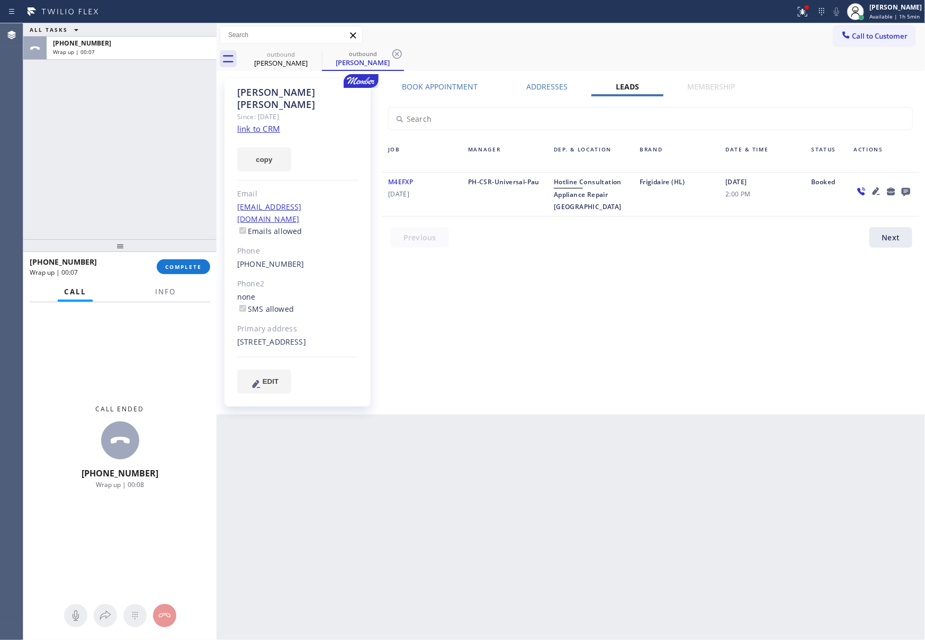
drag, startPoint x: 113, startPoint y: 188, endPoint x: 151, endPoint y: 234, distance: 60.1
click at [116, 186] on div "ALL TASKS ALL TASKS ACTIVE TASKS TASKS IN WRAP UP [PHONE_NUMBER] Wrap up | 00:07" at bounding box center [119, 131] width 193 height 216
click at [616, 331] on div "Book Appointment Addresses Leads Membership Business location Home Alliance Mem…" at bounding box center [650, 247] width 545 height 330
click at [190, 223] on div "ALL TASKS ALL TASKS ACTIVE TASKS TASKS IN WRAP UP [PHONE_NUMBER] Wrap up | 00:09" at bounding box center [119, 131] width 193 height 216
click at [195, 267] on span "COMPLETE" at bounding box center [183, 266] width 37 height 7
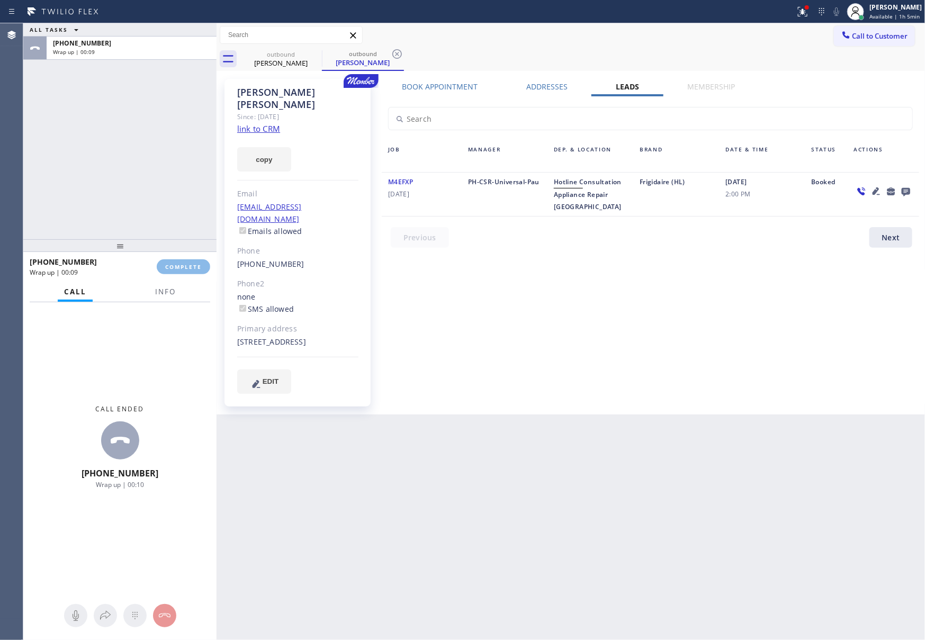
click at [188, 175] on div "ALL TASKS ALL TASKS ACTIVE TASKS TASKS IN WRAP UP [PHONE_NUMBER] Wrap up | 00:09" at bounding box center [119, 131] width 193 height 216
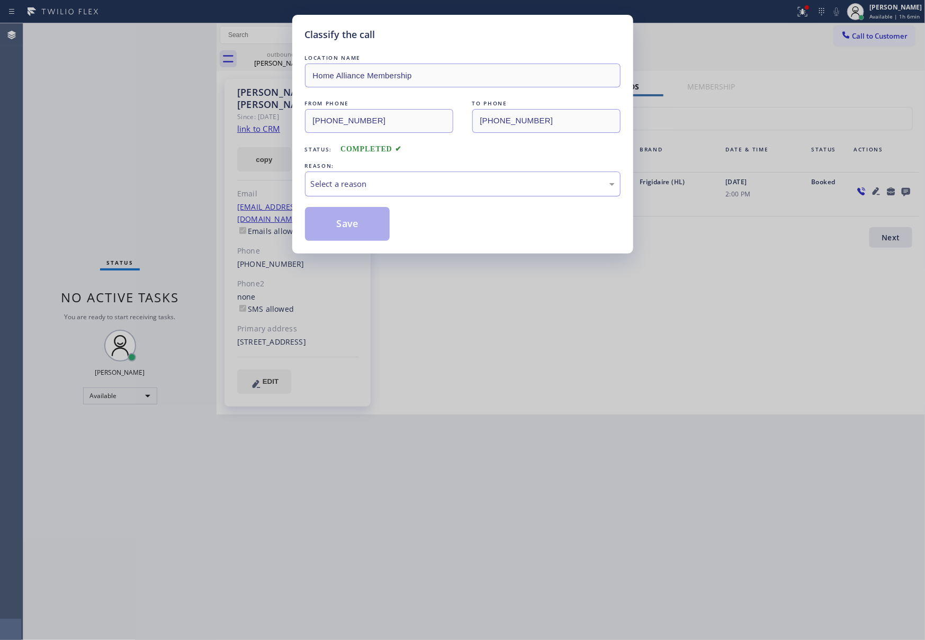
click at [485, 187] on div "Select a reason" at bounding box center [463, 184] width 304 height 12
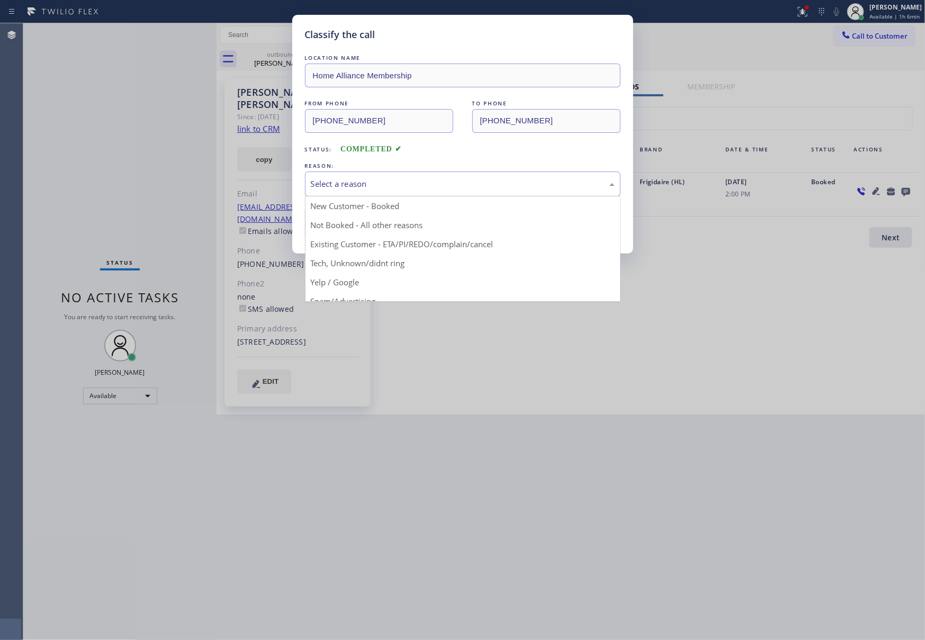
click at [416, 192] on div "Select a reason" at bounding box center [463, 184] width 316 height 25
click at [370, 184] on div "Select a reason" at bounding box center [463, 184] width 304 height 12
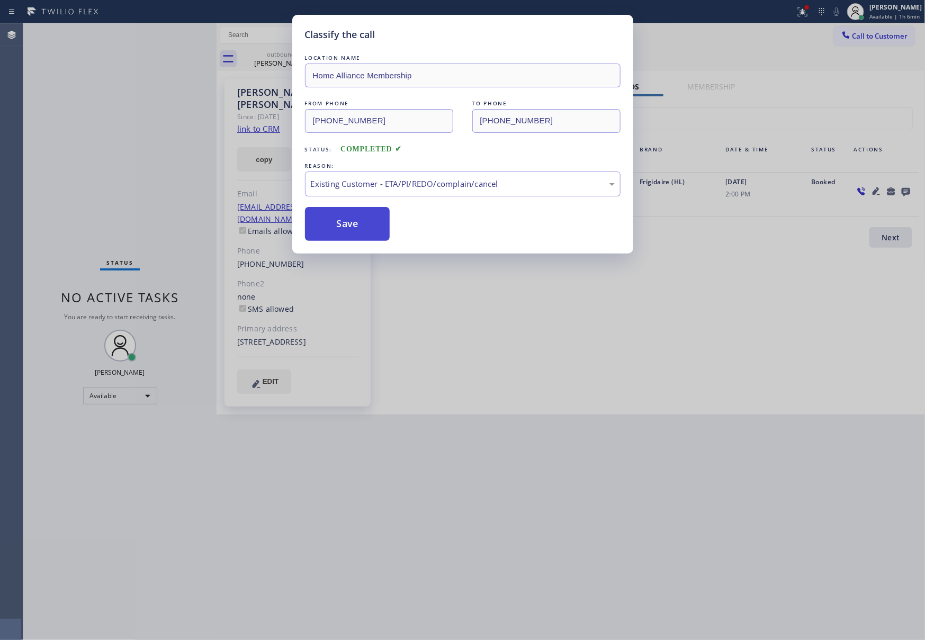
click at [358, 226] on button "Save" at bounding box center [347, 224] width 85 height 34
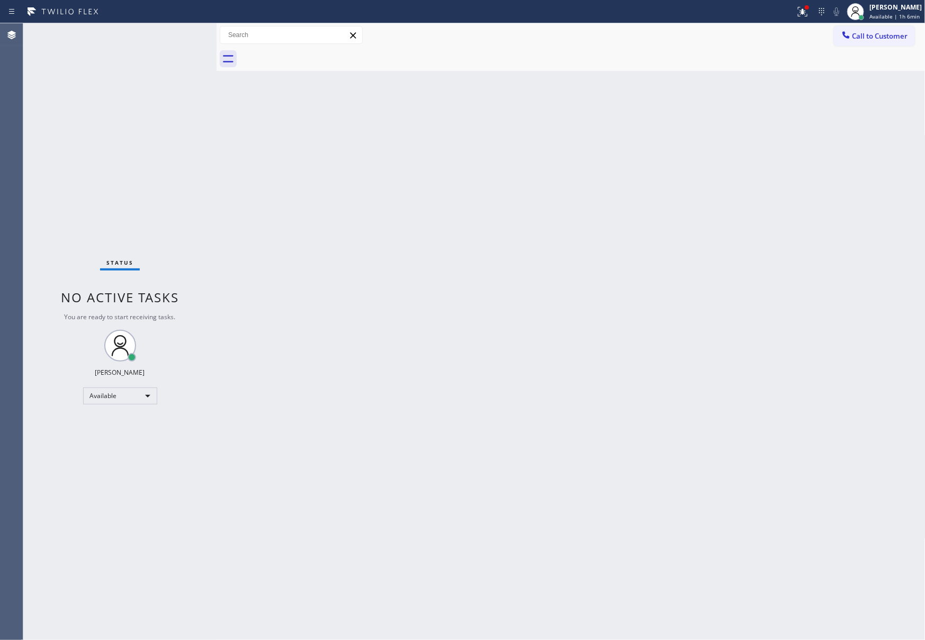
drag, startPoint x: 416, startPoint y: 285, endPoint x: 823, endPoint y: 49, distance: 469.9
click at [437, 269] on div "Back to Dashboard Change Sender ID Customers Technicians Select a contact Outbo…" at bounding box center [571, 331] width 709 height 617
click at [877, 32] on span "Call to Customer" at bounding box center [880, 36] width 56 height 10
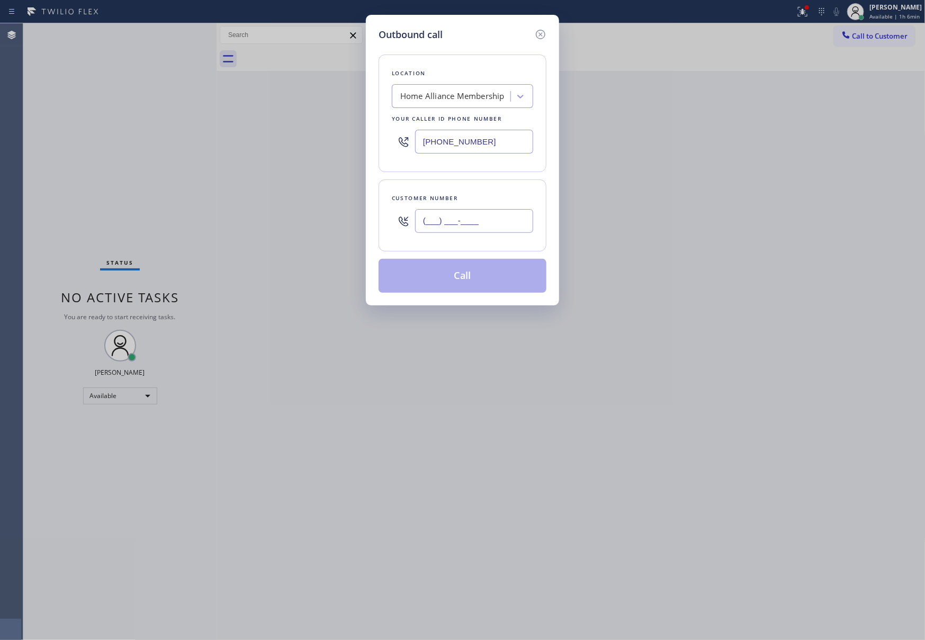
click at [494, 217] on input "(___) ___-____" at bounding box center [474, 221] width 118 height 24
paste input "562) 565-0467"
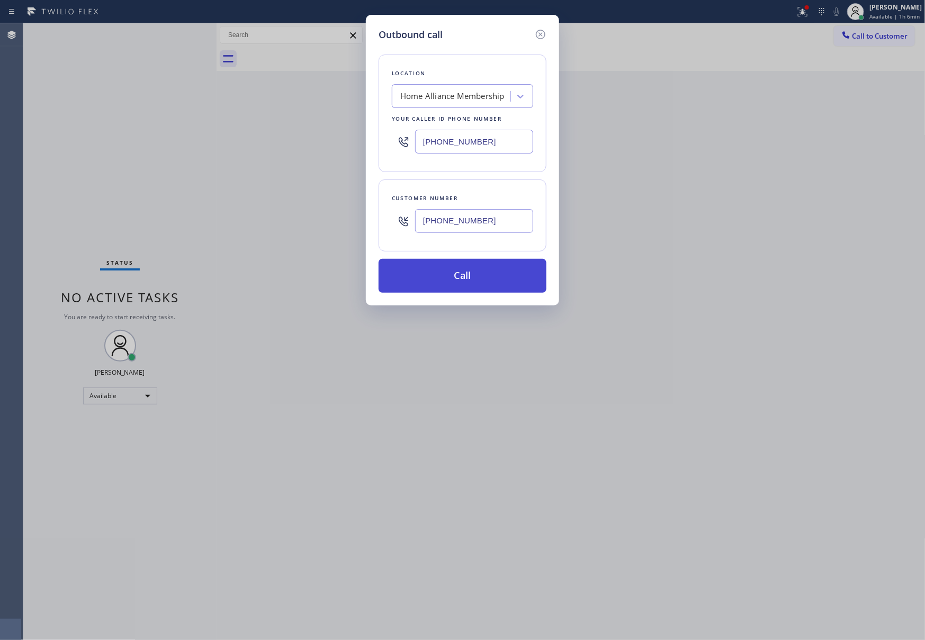
type input "[PHONE_NUMBER]"
click at [472, 284] on button "Call" at bounding box center [463, 276] width 168 height 34
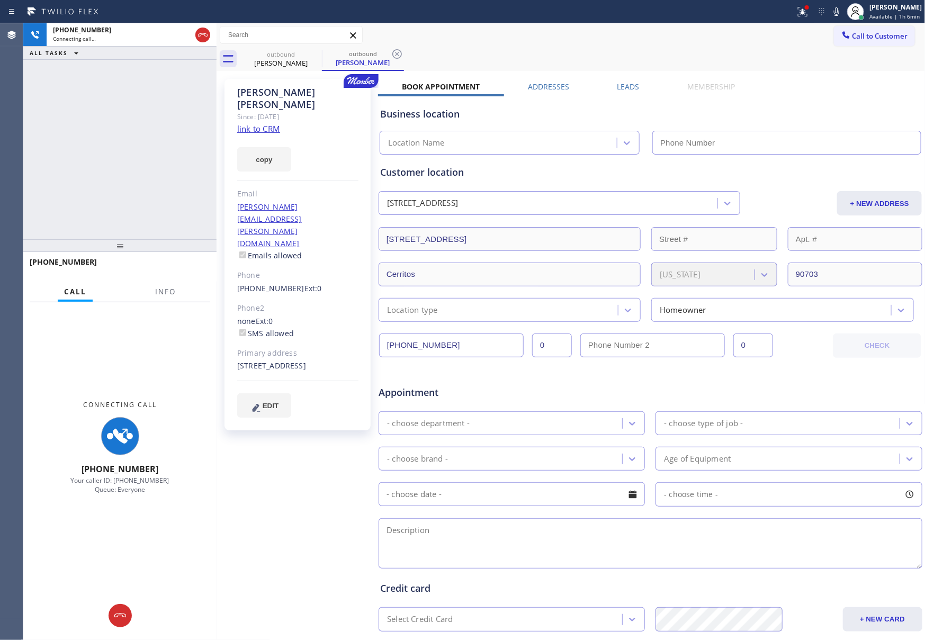
type input "[PHONE_NUMBER]"
drag, startPoint x: 131, startPoint y: 153, endPoint x: 253, endPoint y: 119, distance: 126.9
click at [151, 153] on div "[PHONE_NUMBER] Connecting call… ALL TASKS ALL TASKS ACTIVE TASKS TASKS IN WRAP …" at bounding box center [119, 131] width 193 height 216
click at [261, 123] on link "link to CRM" at bounding box center [258, 128] width 43 height 11
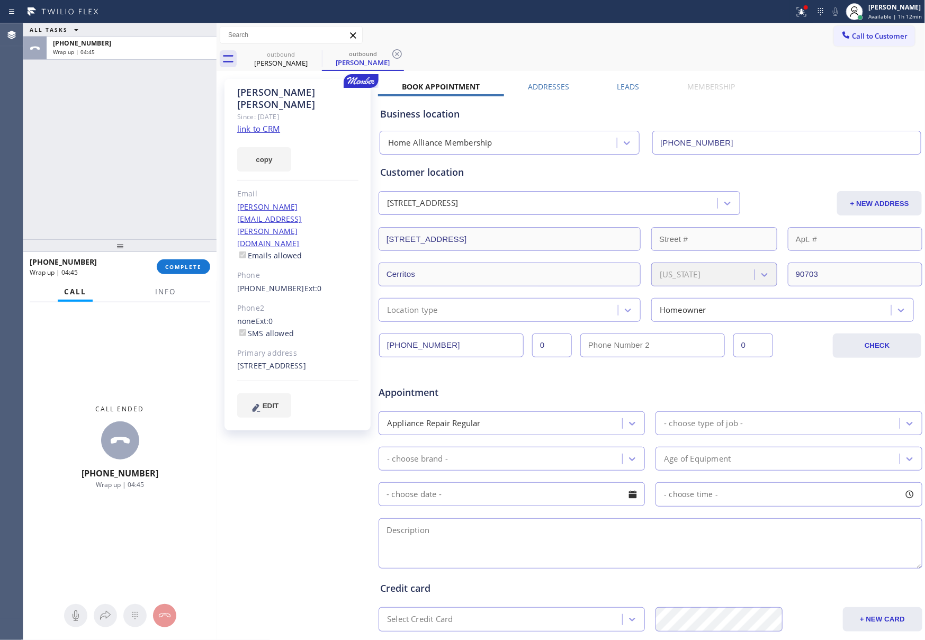
drag, startPoint x: 149, startPoint y: 187, endPoint x: 153, endPoint y: 209, distance: 21.5
click at [152, 200] on div "ALL TASKS ALL TASKS ACTIVE TASKS TASKS IN WRAP UP [PHONE_NUMBER] Wrap up | 04:45" at bounding box center [119, 131] width 193 height 216
click at [191, 263] on span "COMPLETE" at bounding box center [183, 266] width 37 height 7
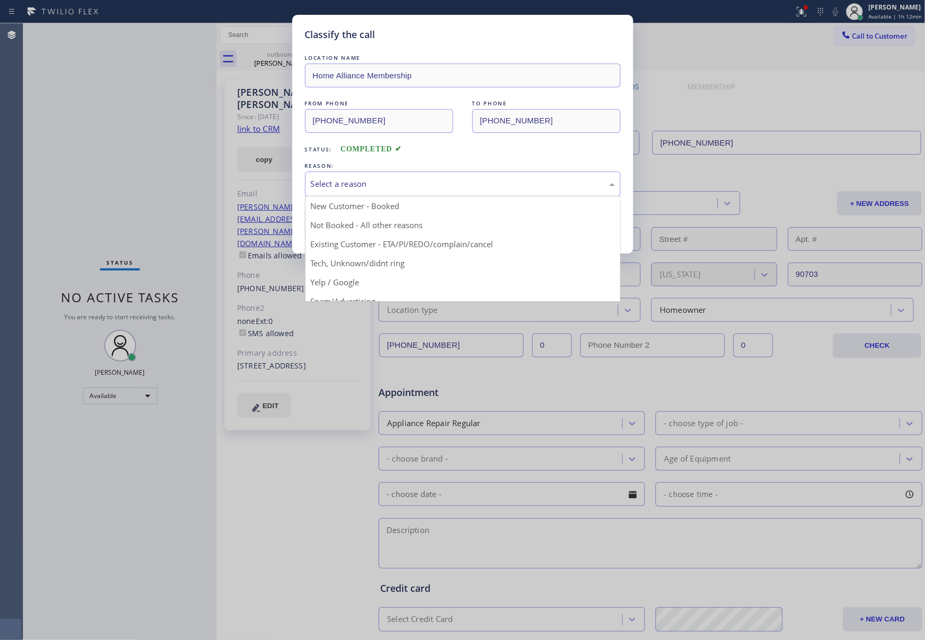
click at [421, 186] on div "Select a reason" at bounding box center [463, 184] width 304 height 12
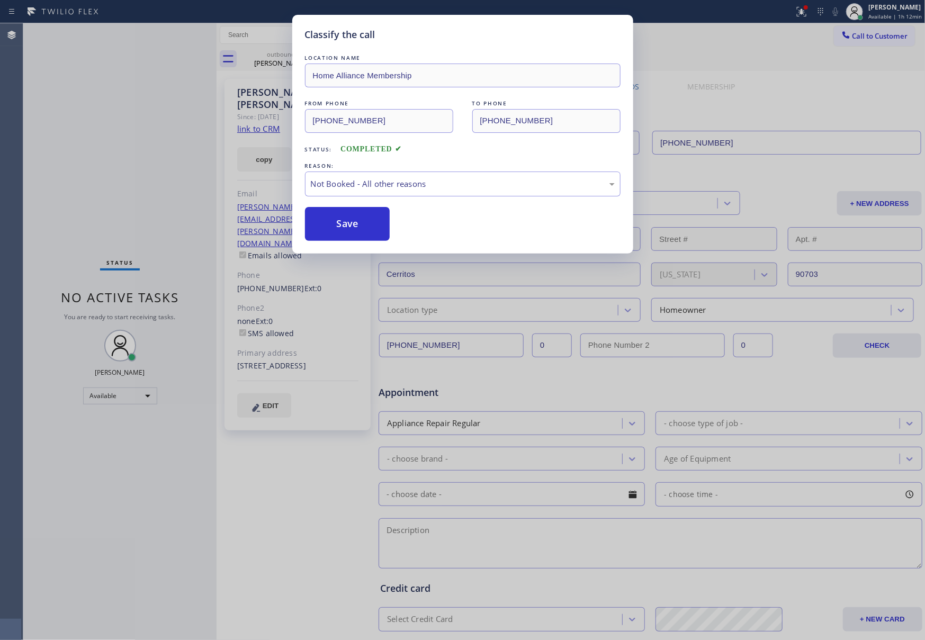
click at [348, 224] on button "Save" at bounding box center [347, 224] width 85 height 34
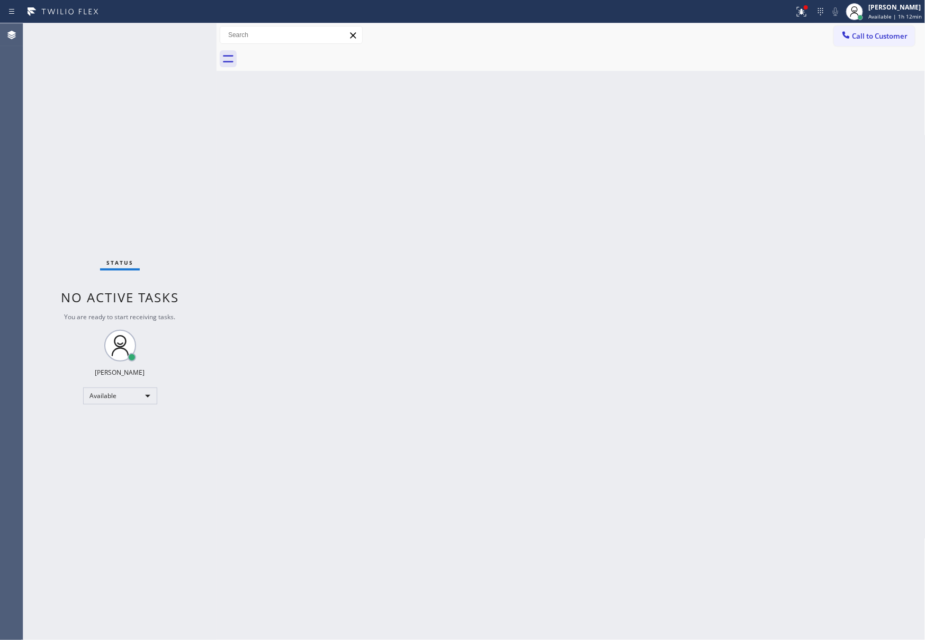
click at [565, 420] on div "Back to Dashboard Change Sender ID Customers Technicians Select a contact Outbo…" at bounding box center [571, 331] width 709 height 617
click at [442, 420] on div "Back to Dashboard Change Sender ID Customers Technicians Select a contact Outbo…" at bounding box center [571, 331] width 709 height 617
click at [115, 400] on div "Available" at bounding box center [120, 396] width 74 height 17
click at [140, 449] on li "Break" at bounding box center [118, 450] width 71 height 13
